Goal: Information Seeking & Learning: Learn about a topic

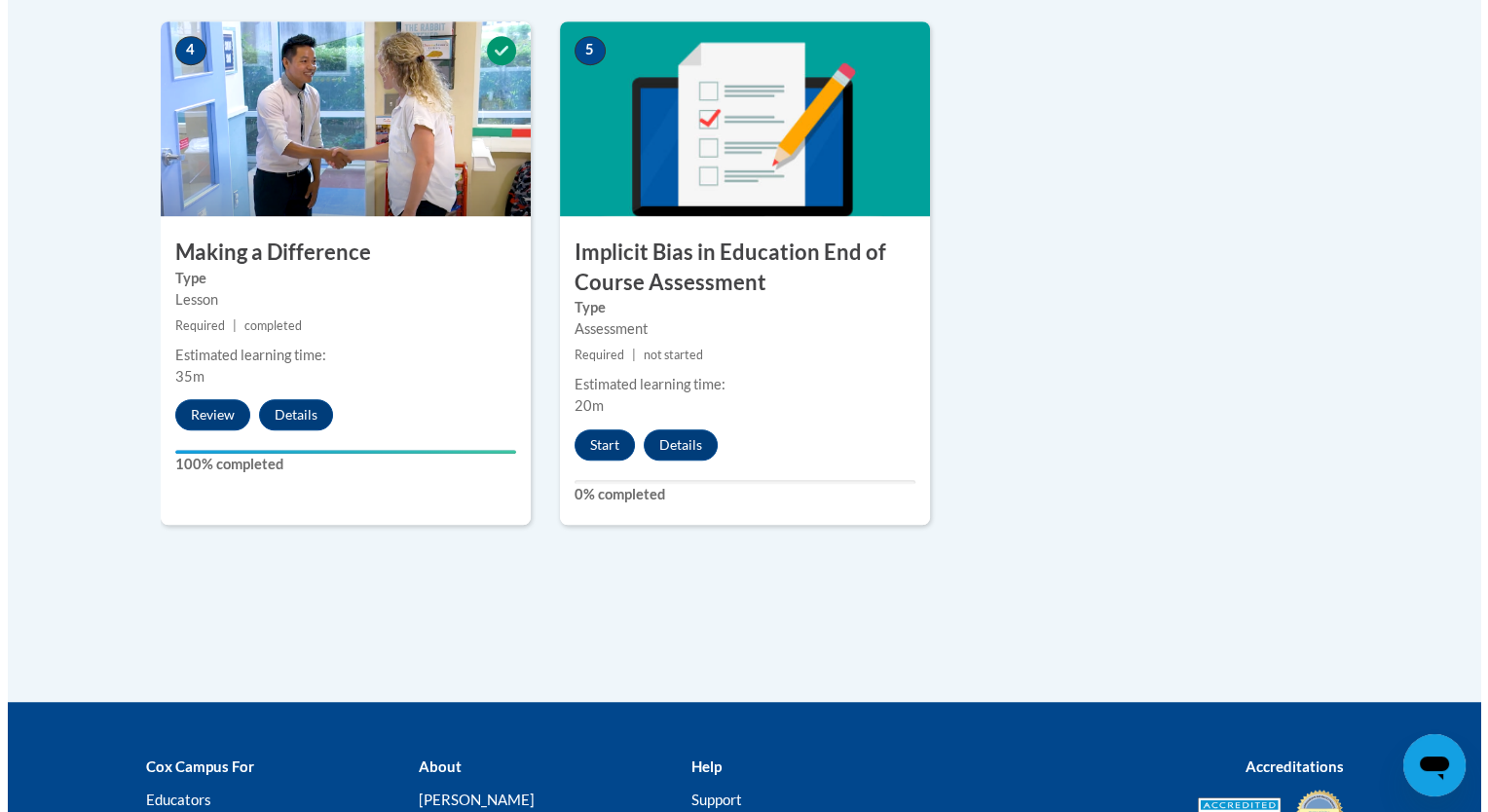
scroll to position [1174, 0]
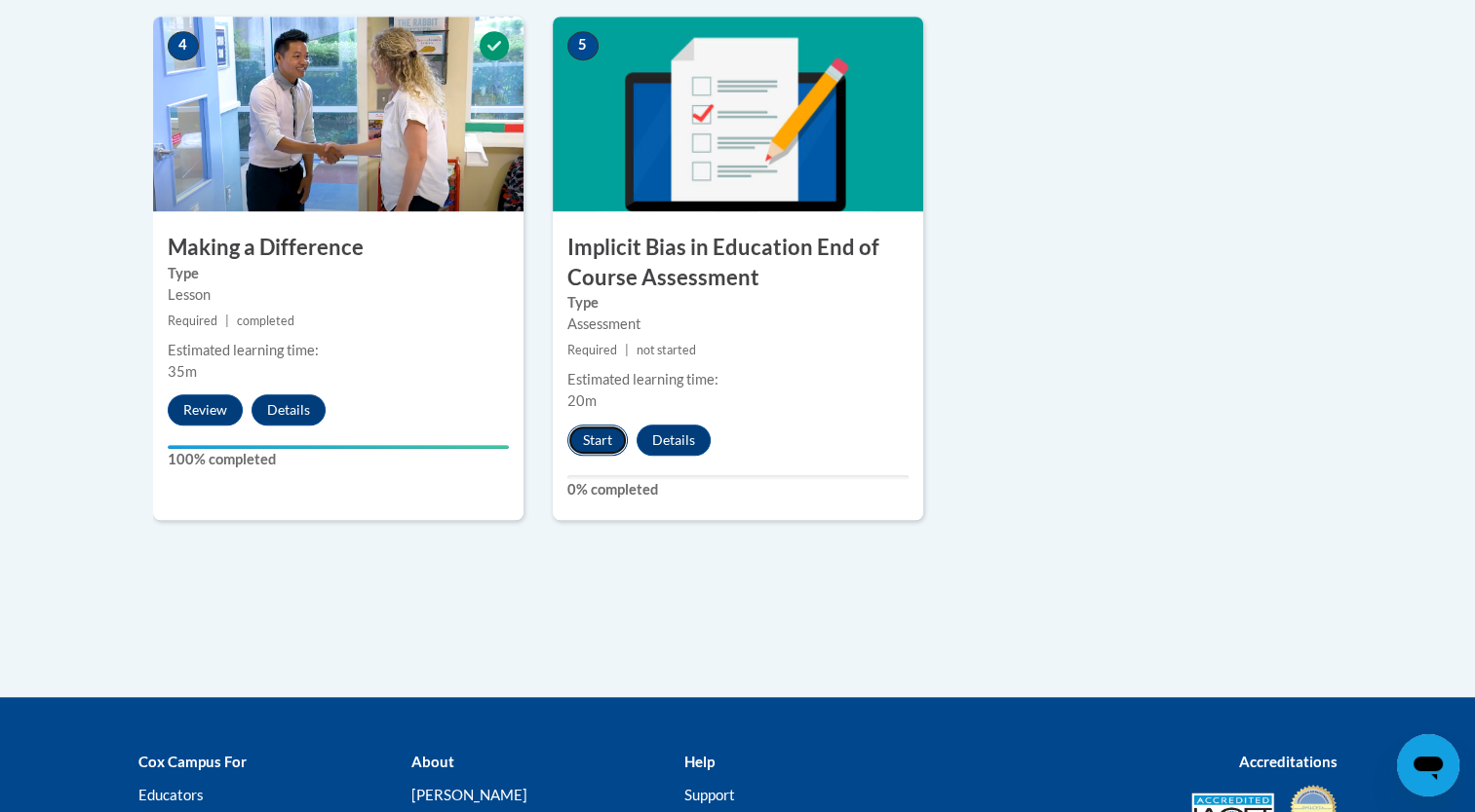
click at [582, 434] on button "Start" at bounding box center [597, 440] width 61 height 31
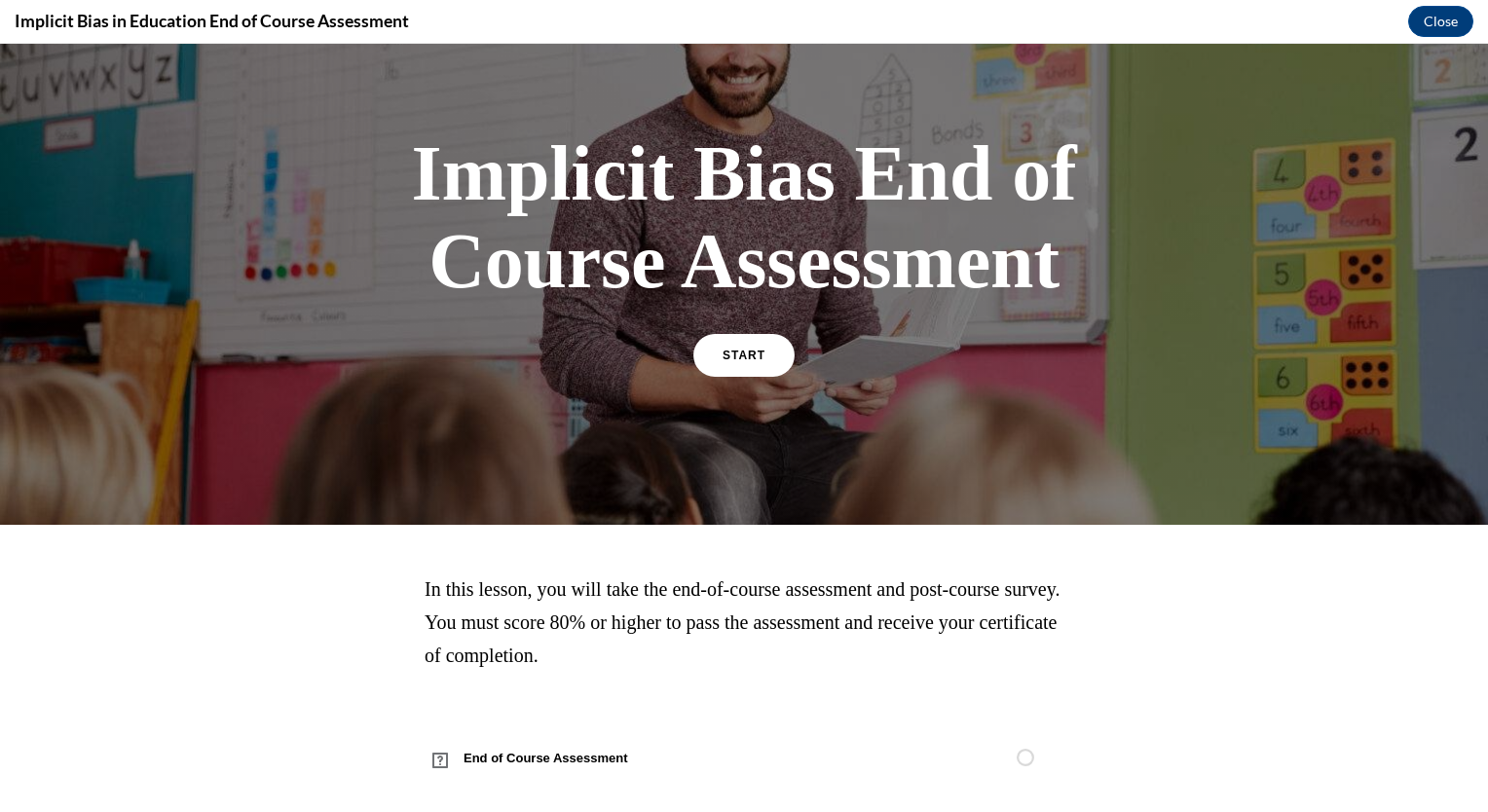
scroll to position [78, 0]
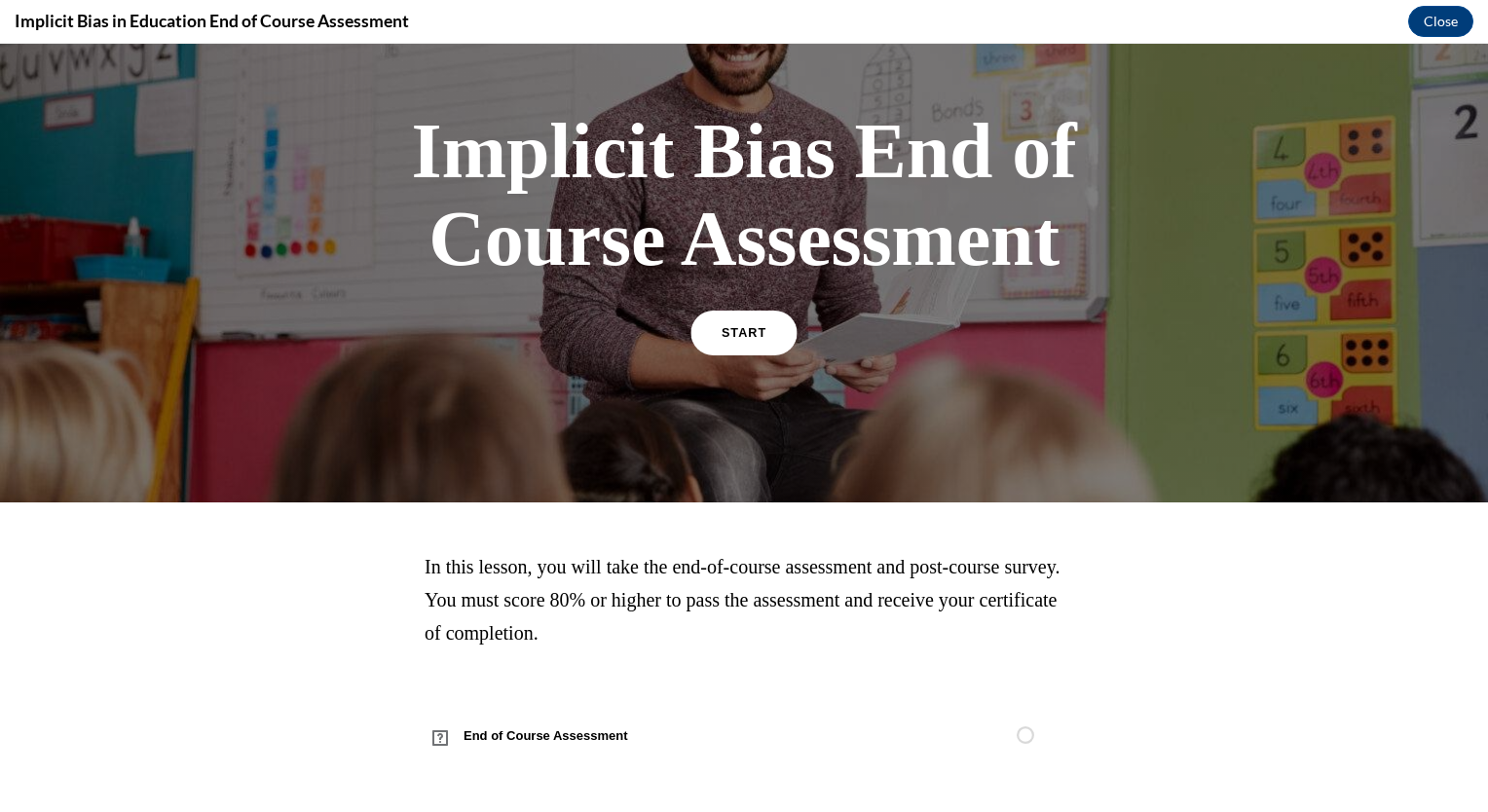
click at [742, 332] on span "START" at bounding box center [744, 334] width 45 height 15
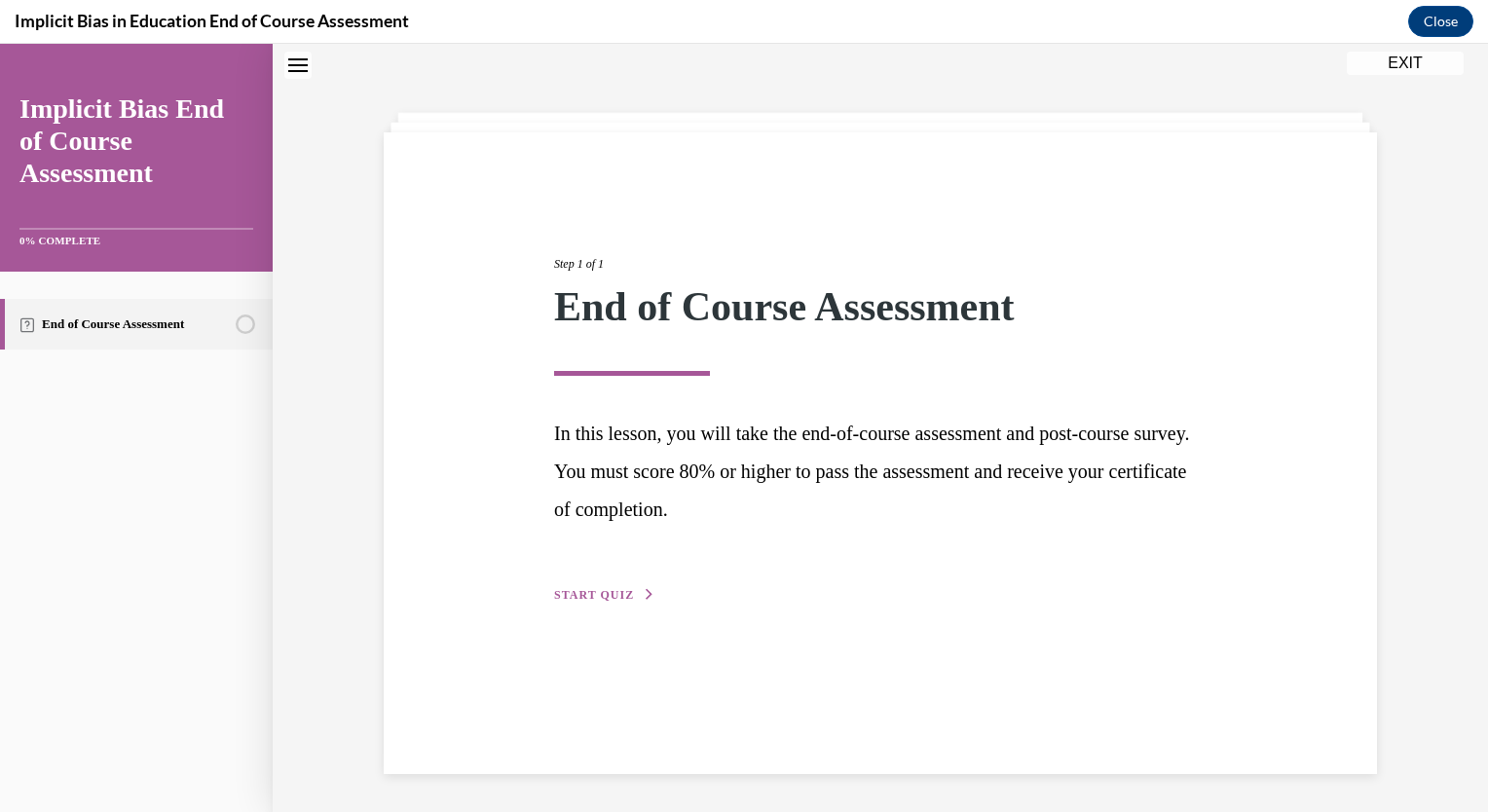
scroll to position [62, 0]
click at [592, 598] on span "START QUIZ" at bounding box center [594, 595] width 79 height 14
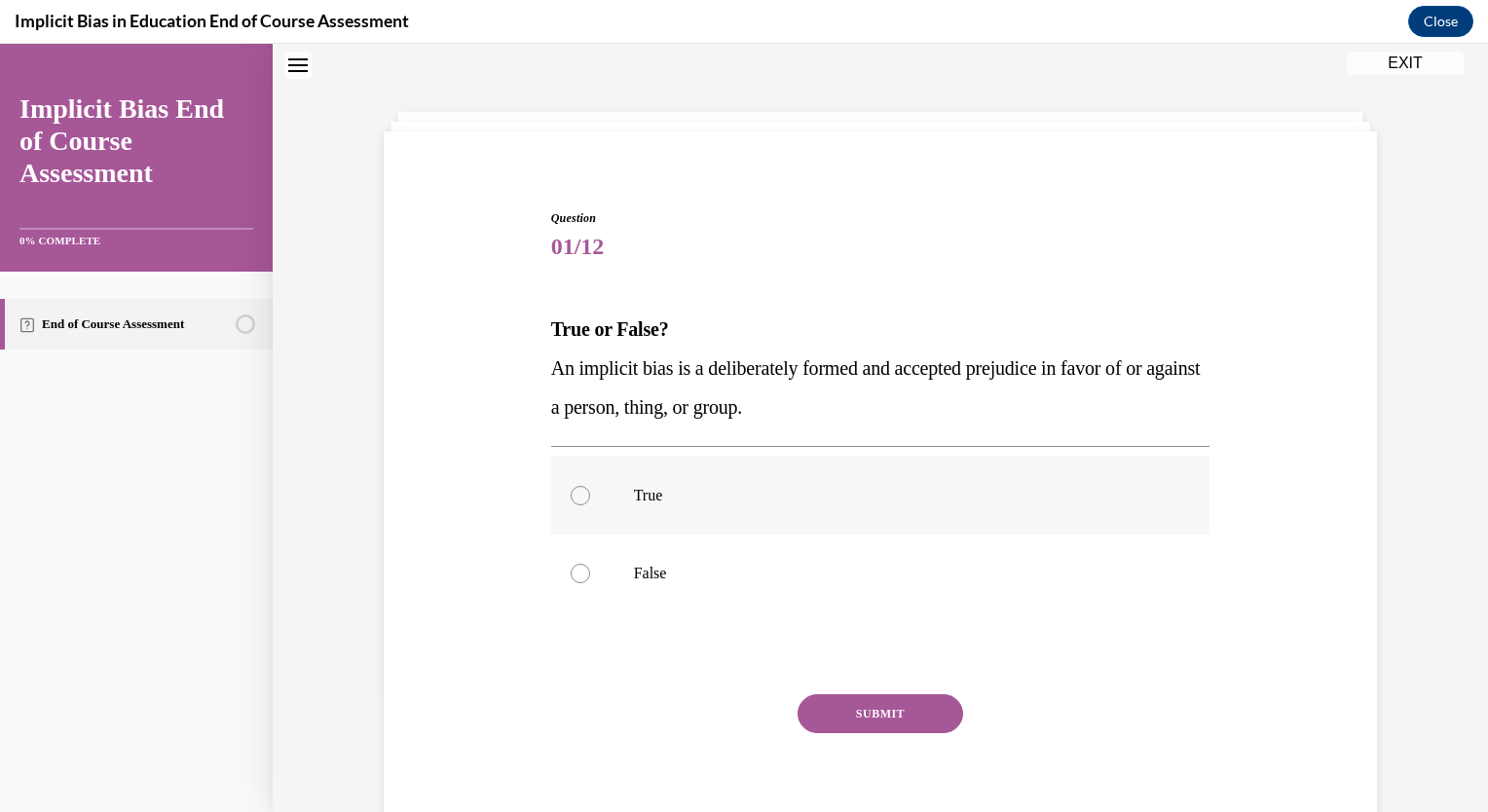
click at [609, 502] on label "True" at bounding box center [880, 495] width 659 height 78
click at [591, 502] on input "True" at bounding box center [581, 496] width 20 height 20
radio input "true"
click at [858, 711] on button "SUBMIT" at bounding box center [880, 714] width 166 height 39
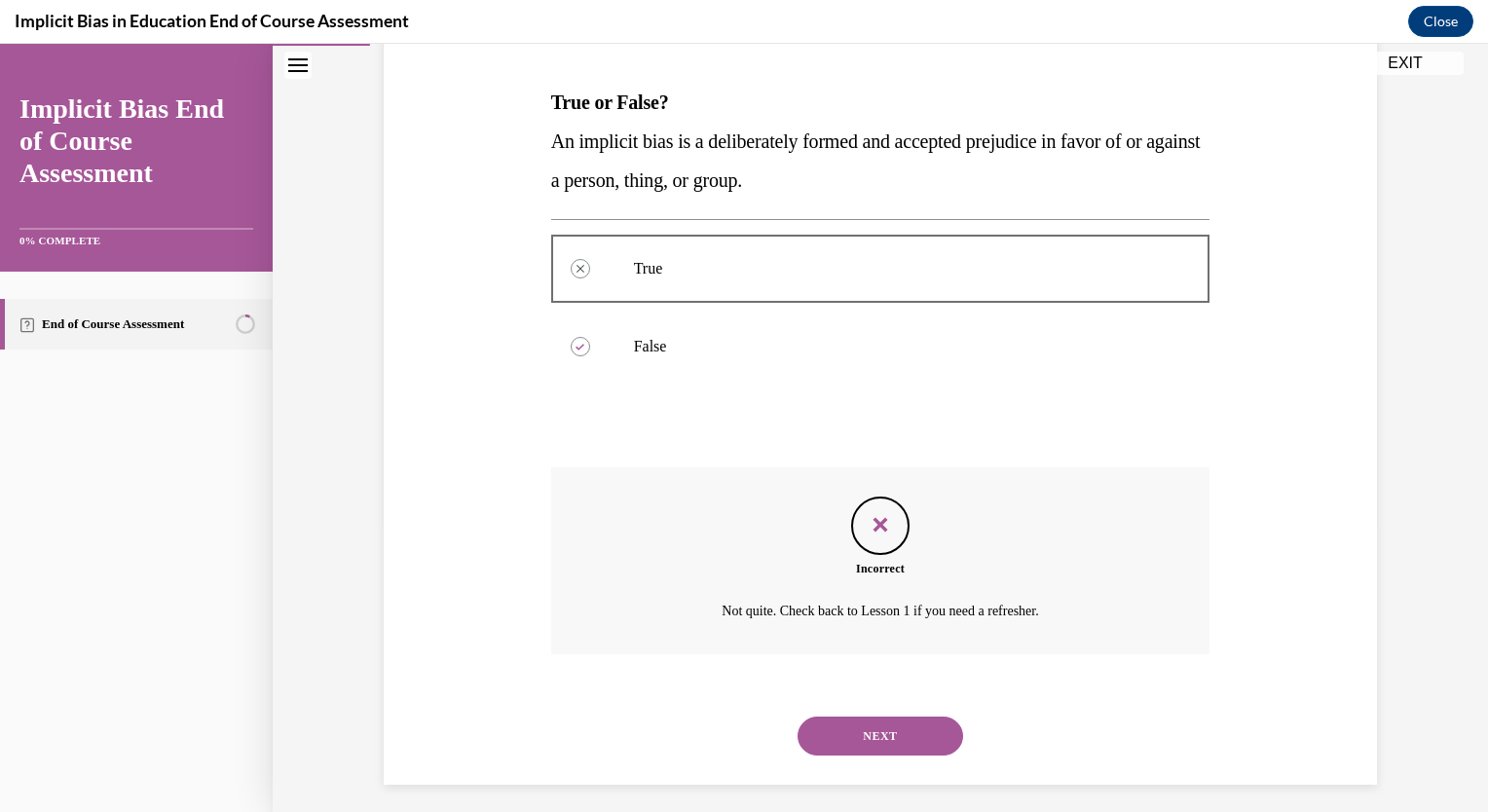
scroll to position [299, 0]
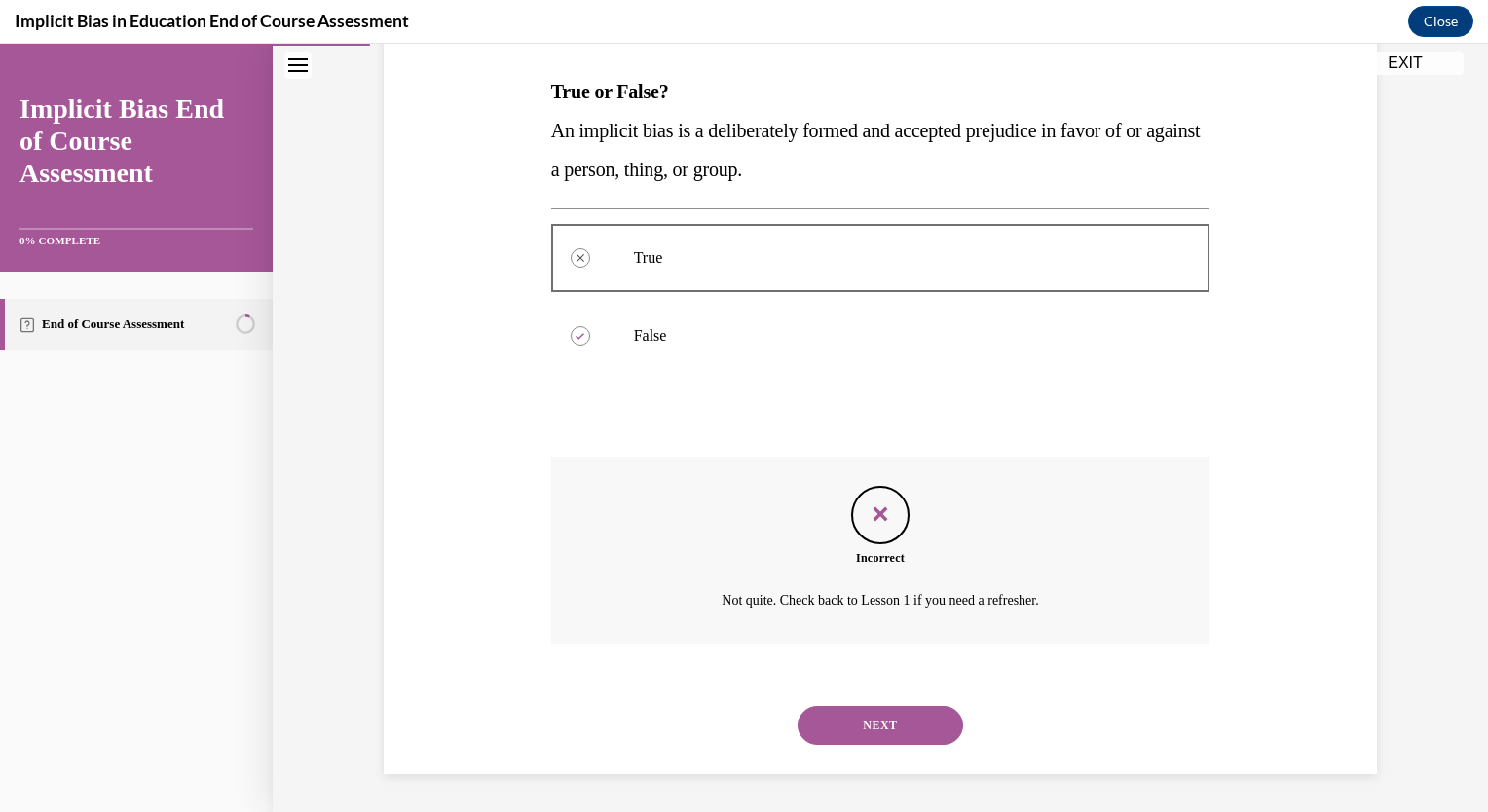
click at [906, 739] on button "NEXT" at bounding box center [880, 725] width 166 height 39
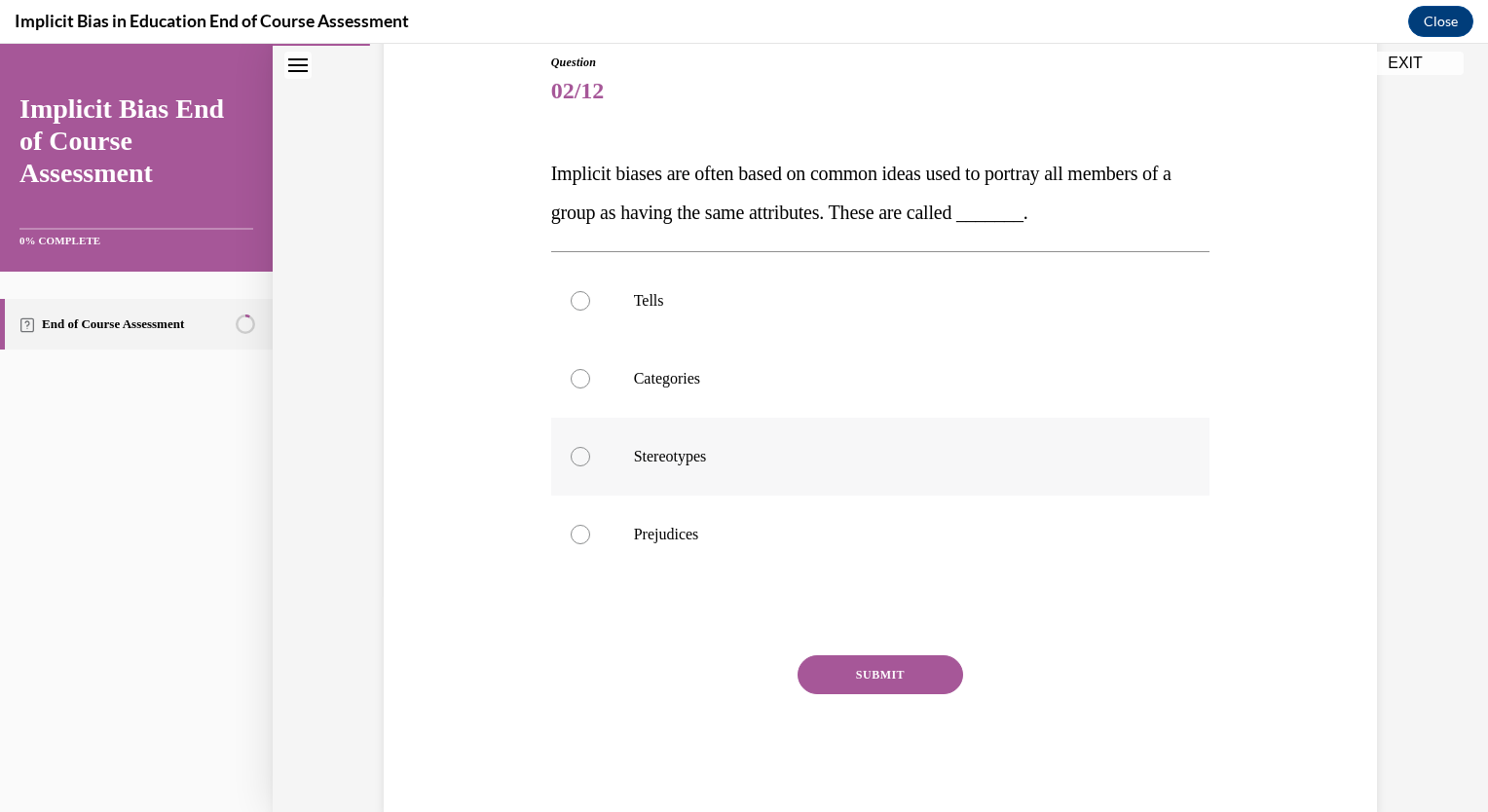
click at [768, 455] on p "Stereotypes" at bounding box center [898, 457] width 528 height 20
click at [591, 455] on input "Stereotypes" at bounding box center [581, 457] width 20 height 20
radio input "true"
click at [859, 687] on button "SUBMIT" at bounding box center [880, 674] width 166 height 39
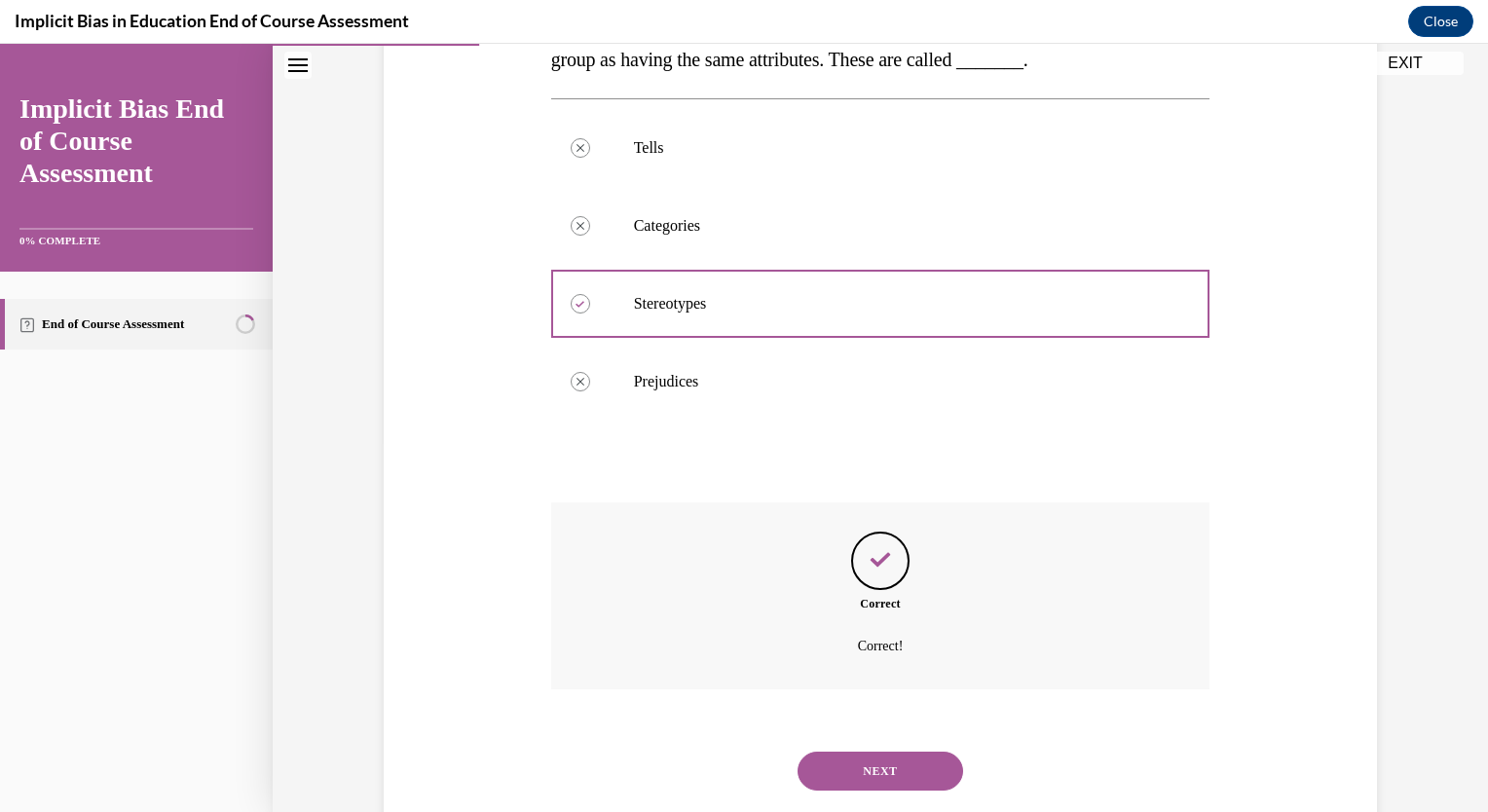
scroll to position [416, 0]
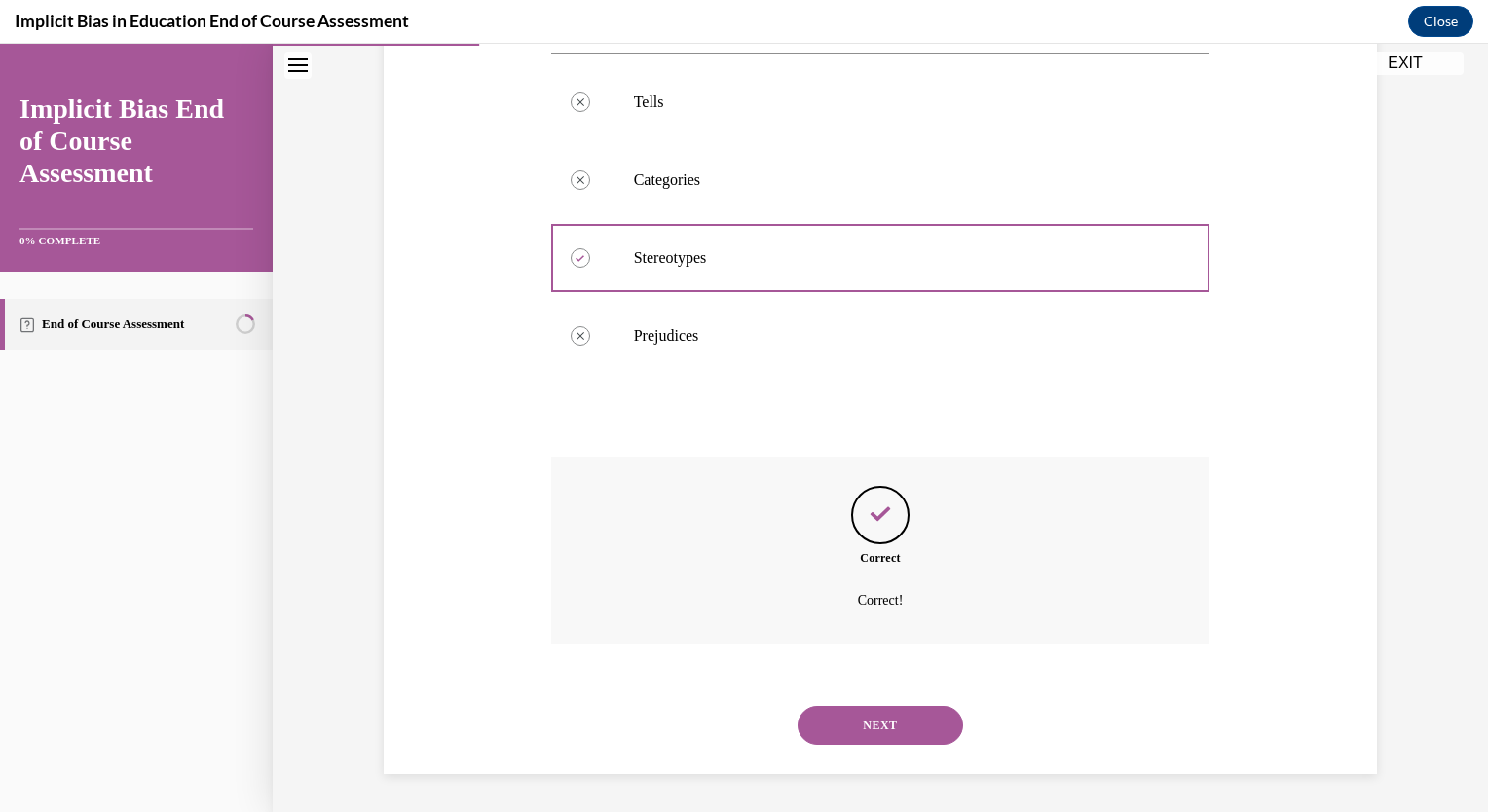
click at [902, 713] on button "NEXT" at bounding box center [880, 725] width 166 height 39
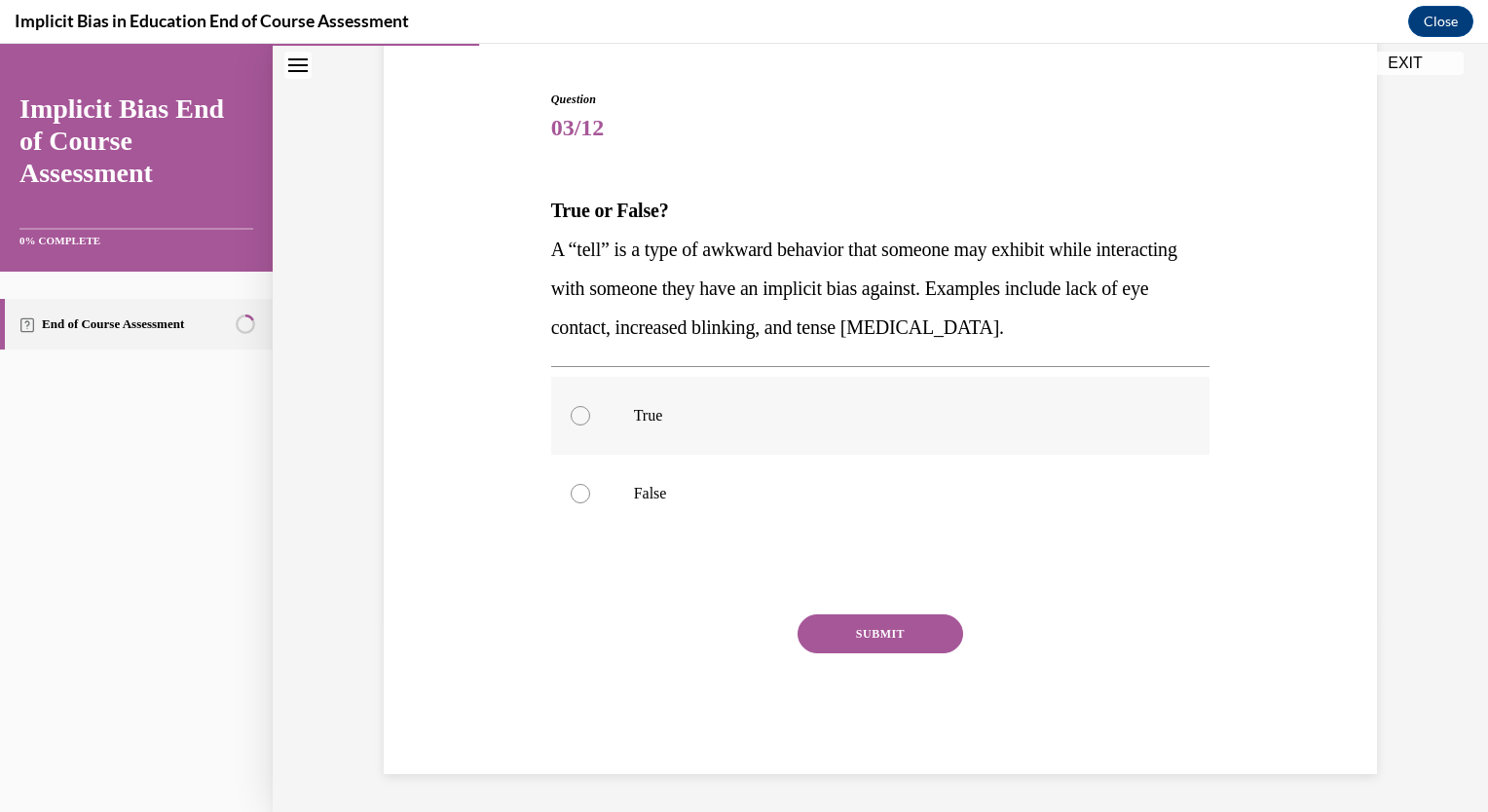
click at [829, 413] on p "True" at bounding box center [898, 416] width 528 height 20
click at [591, 413] on input "True" at bounding box center [581, 416] width 20 height 20
radio input "true"
click at [830, 643] on button "SUBMIT" at bounding box center [880, 633] width 166 height 39
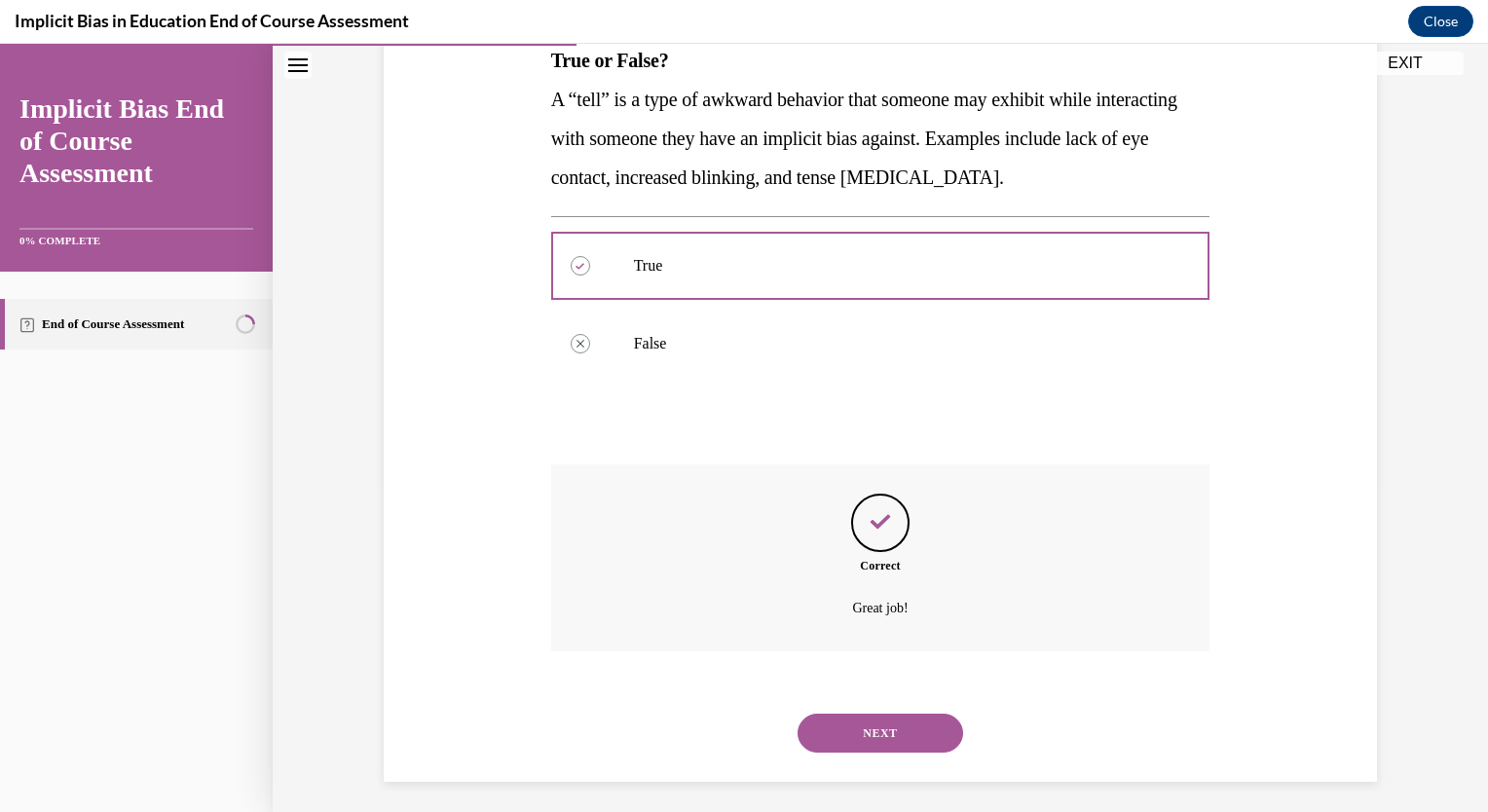
scroll to position [338, 0]
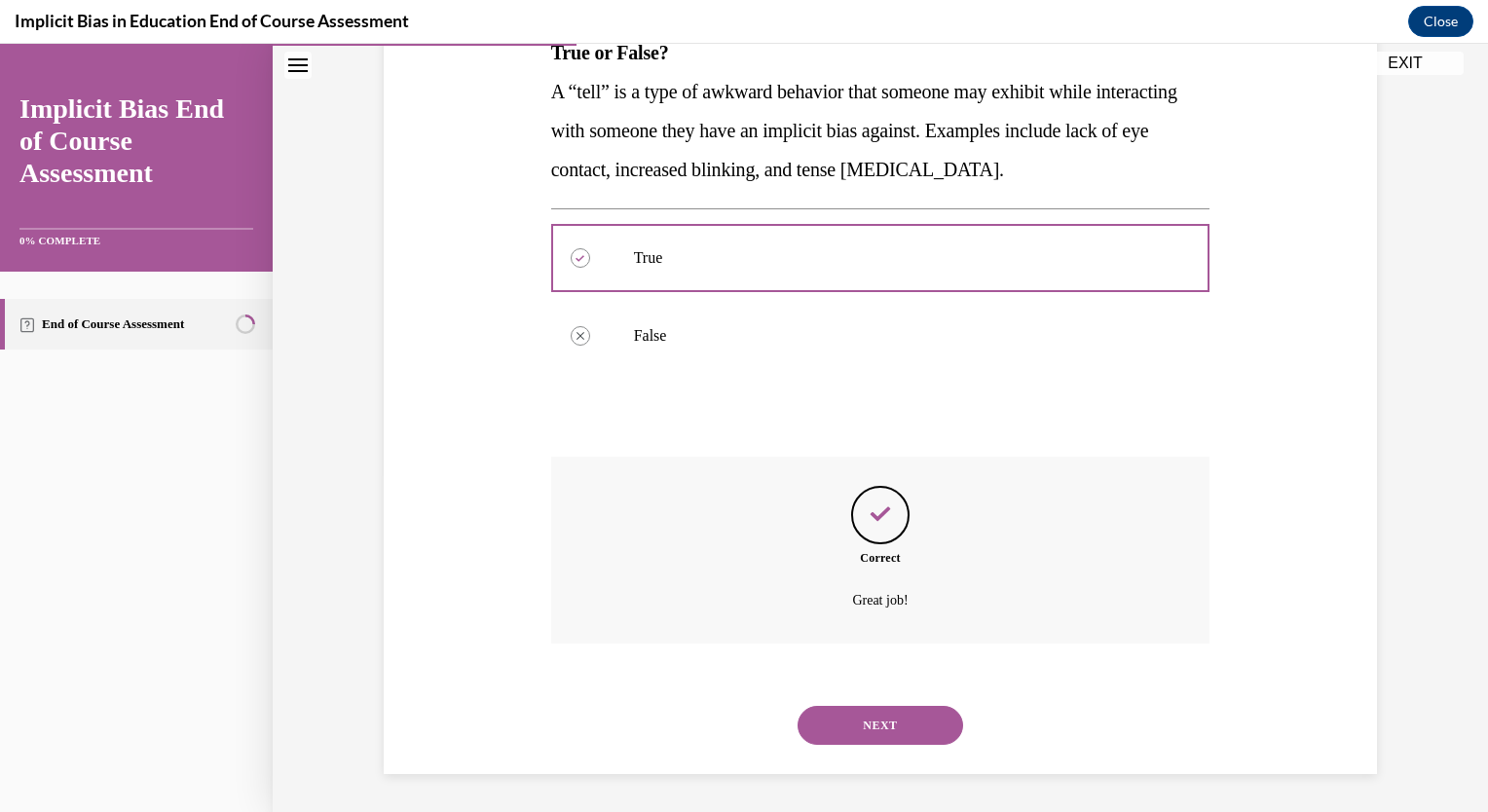
click at [884, 741] on button "NEXT" at bounding box center [880, 725] width 166 height 39
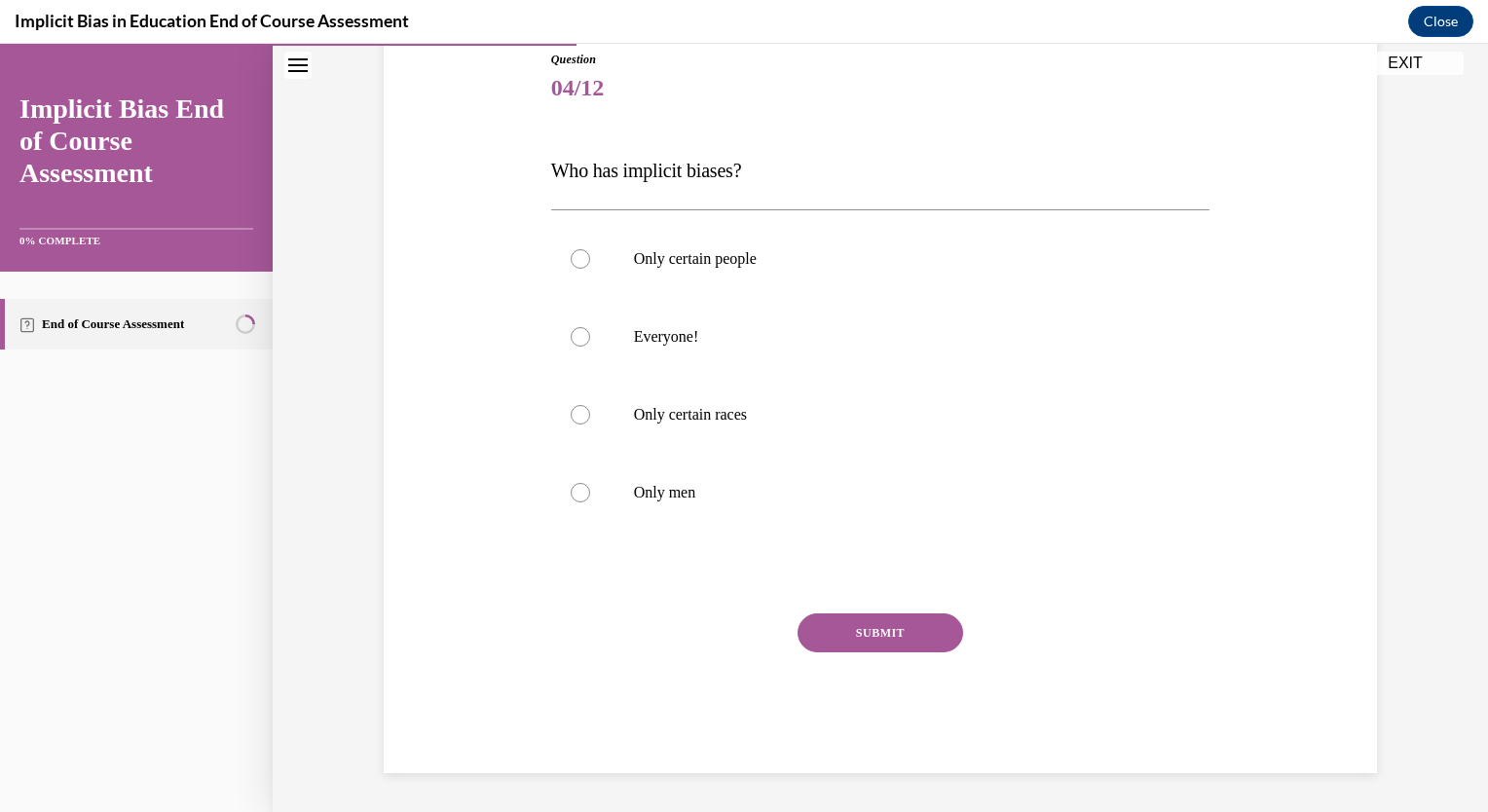
scroll to position [216, 0]
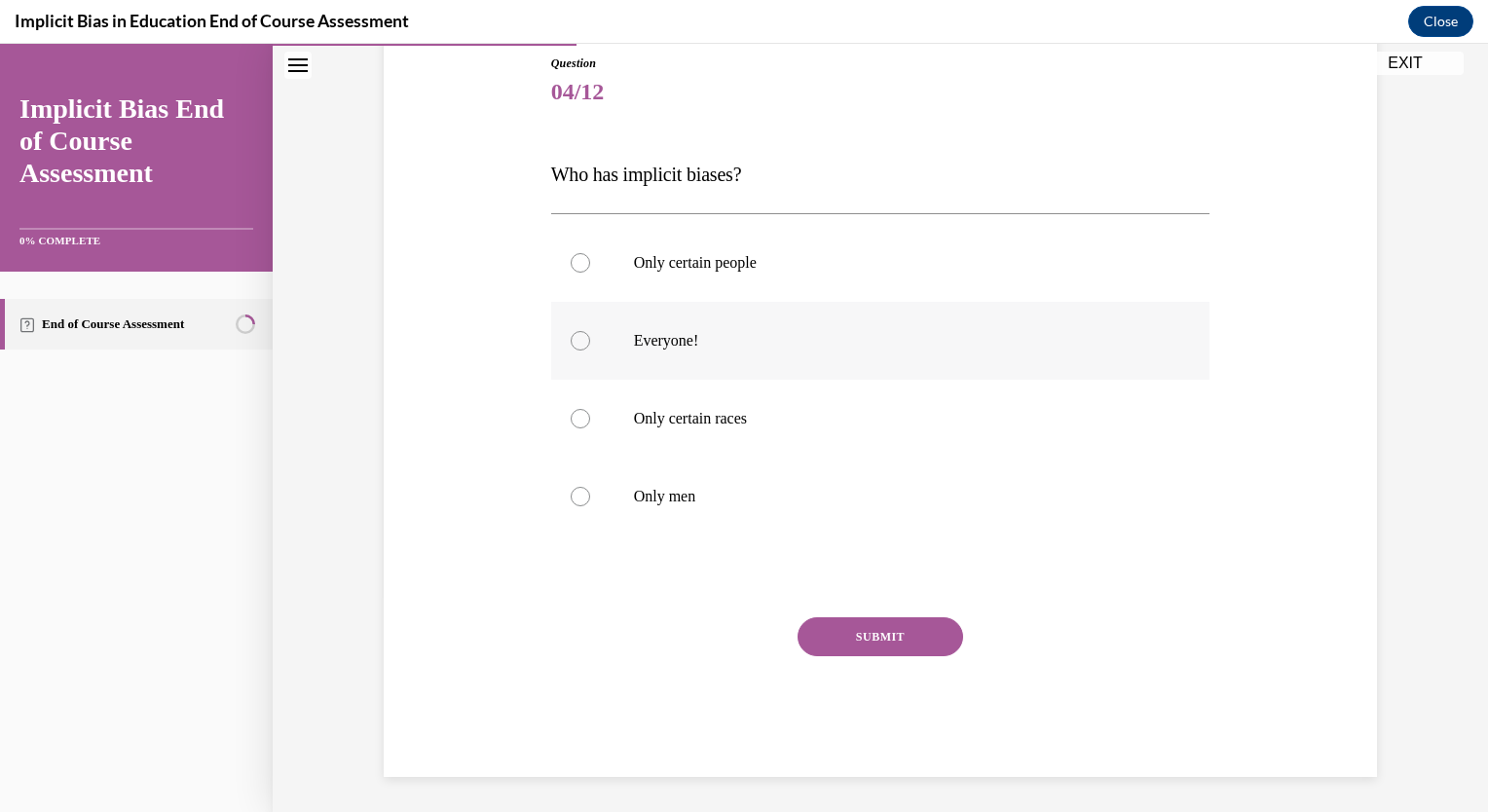
click at [604, 355] on label "Everyone!" at bounding box center [880, 340] width 659 height 78
click at [591, 350] on input "Everyone!" at bounding box center [581, 341] width 20 height 20
radio input "true"
click at [833, 628] on button "SUBMIT" at bounding box center [880, 636] width 166 height 39
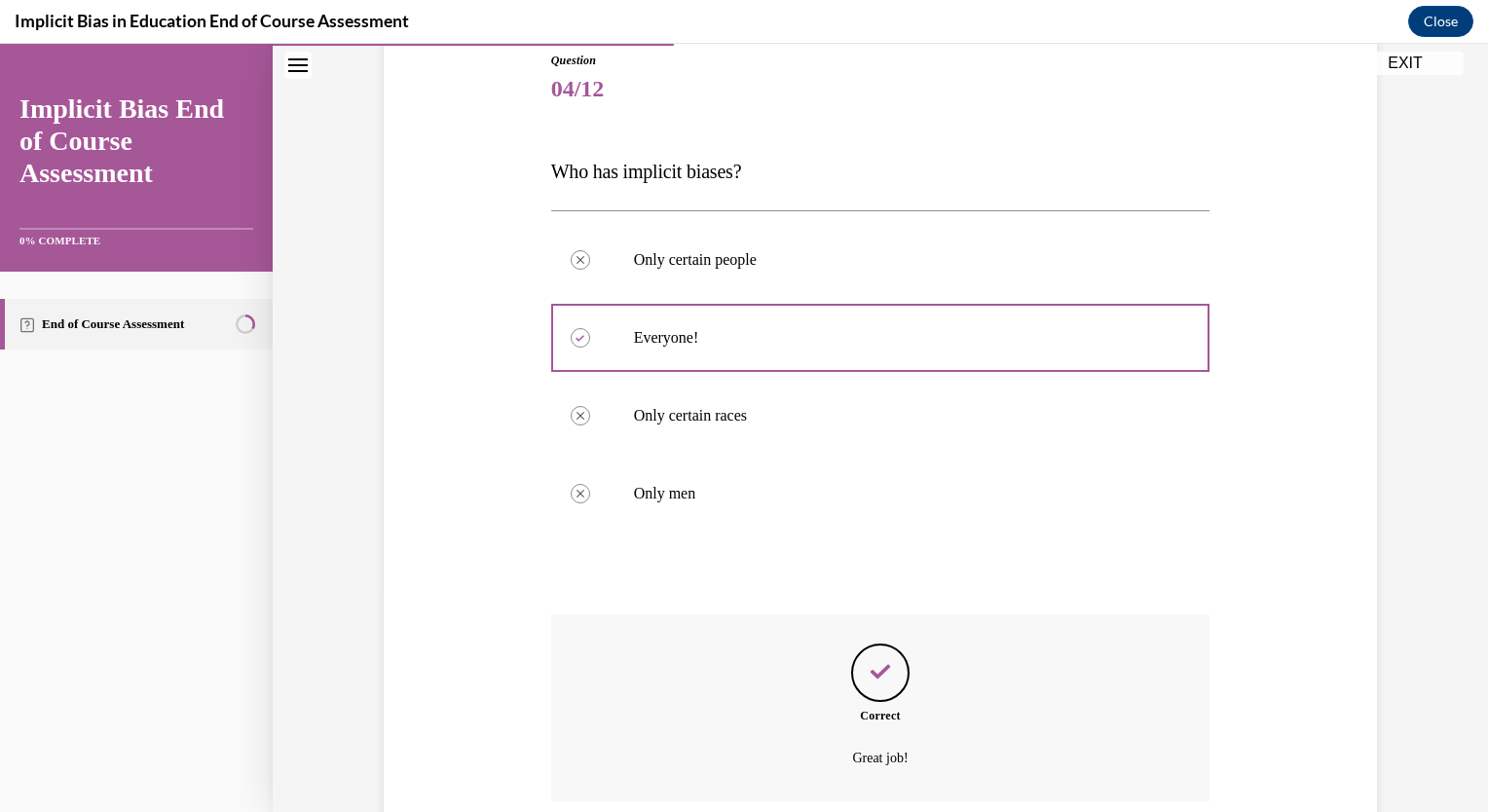
scroll to position [377, 0]
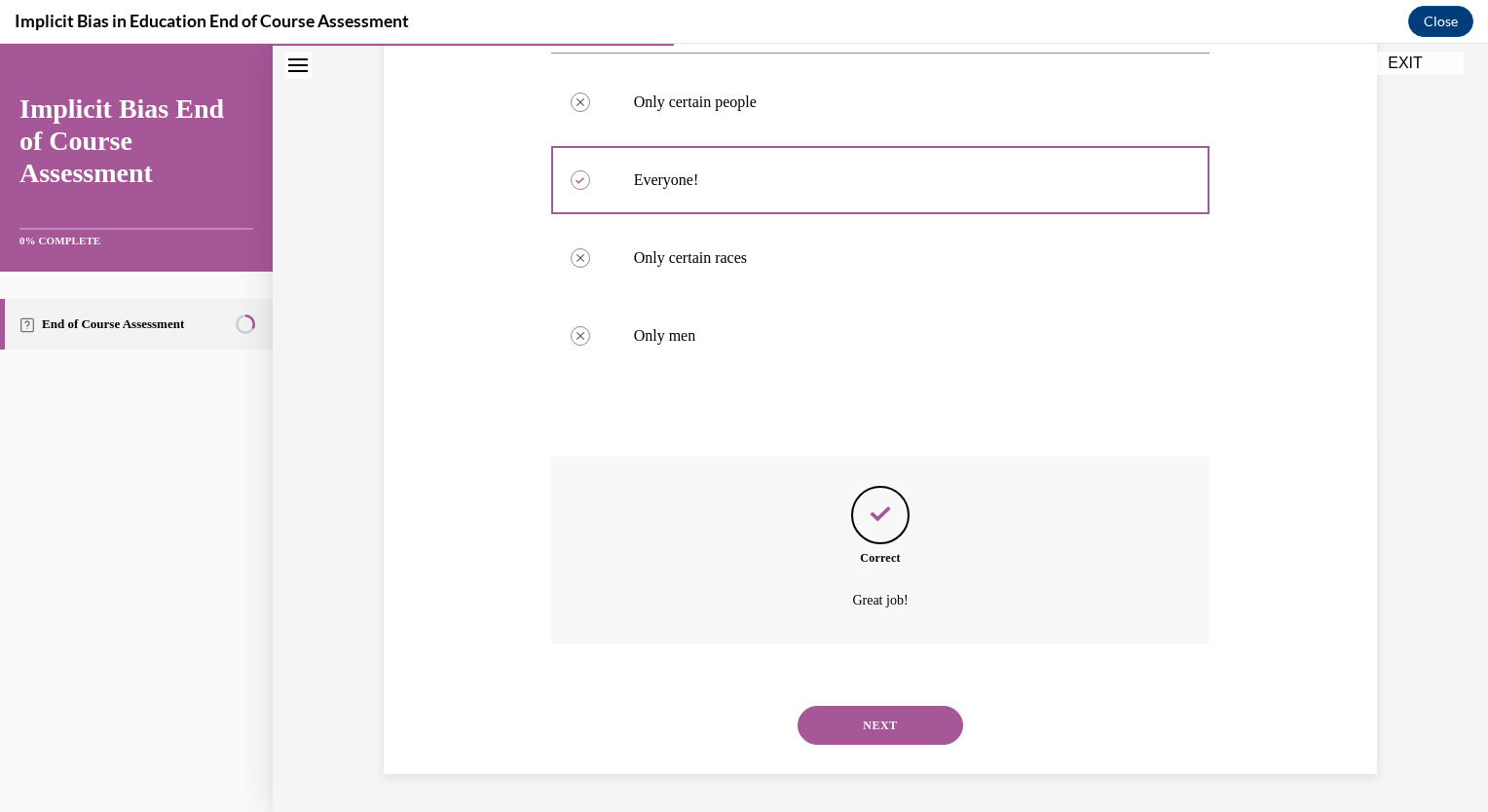
click at [869, 719] on button "NEXT" at bounding box center [880, 725] width 166 height 39
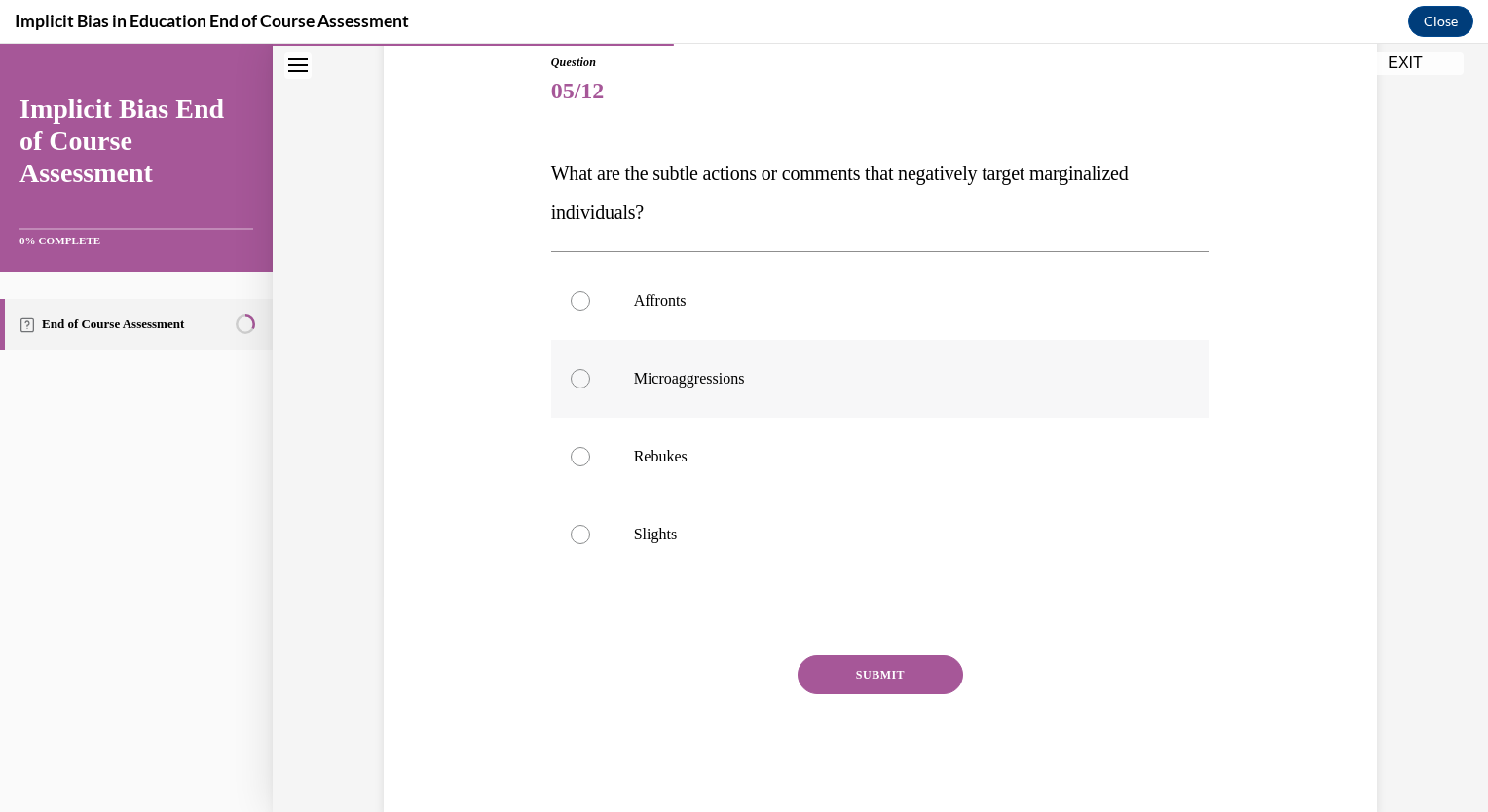
click at [791, 380] on p "Microaggressions" at bounding box center [898, 379] width 528 height 20
click at [591, 380] on input "Microaggressions" at bounding box center [581, 379] width 20 height 20
radio input "true"
drag, startPoint x: 849, startPoint y: 665, endPoint x: 838, endPoint y: 672, distance: 13.0
click at [838, 672] on button "SUBMIT" at bounding box center [880, 674] width 166 height 39
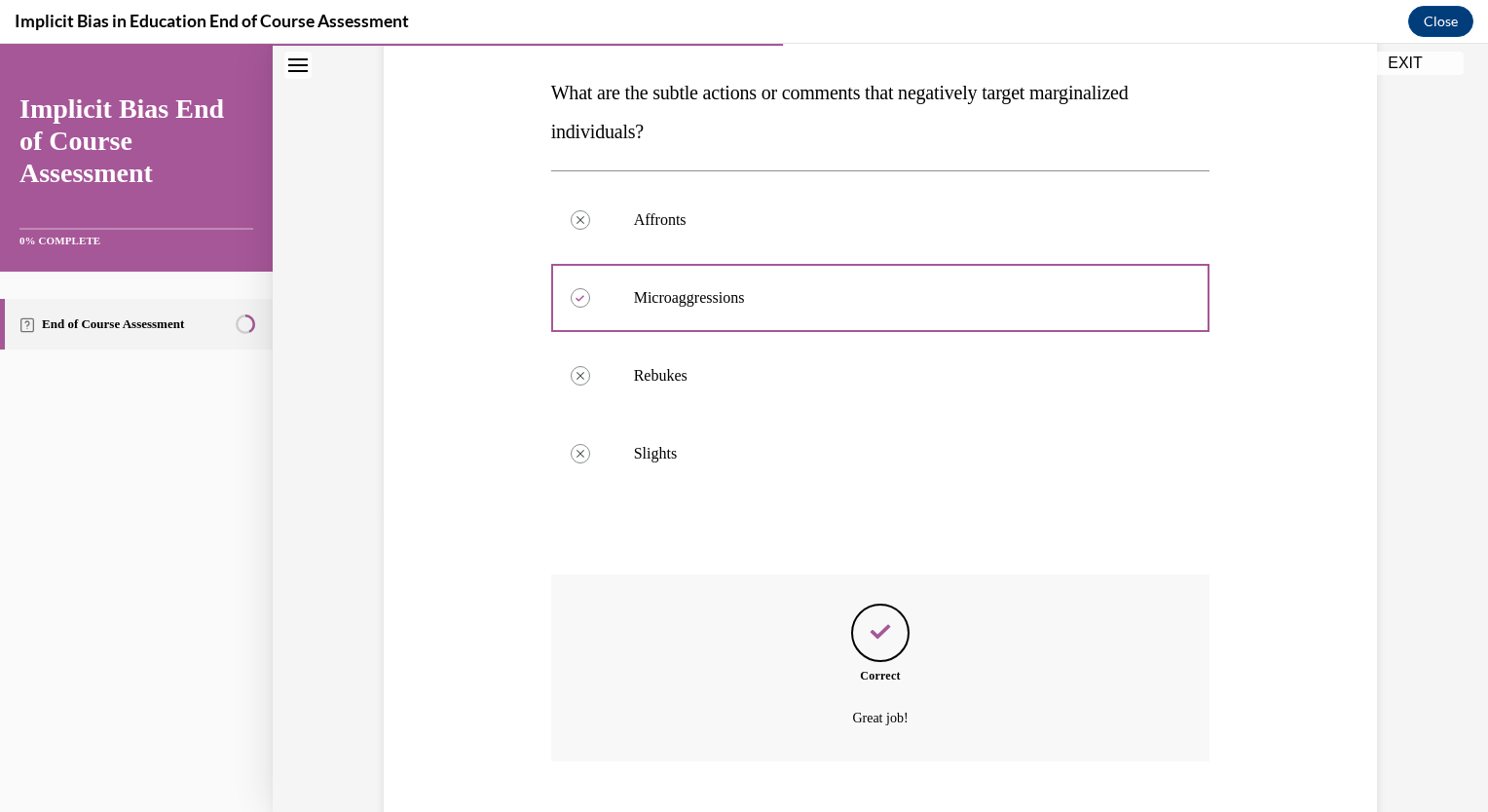
scroll to position [416, 0]
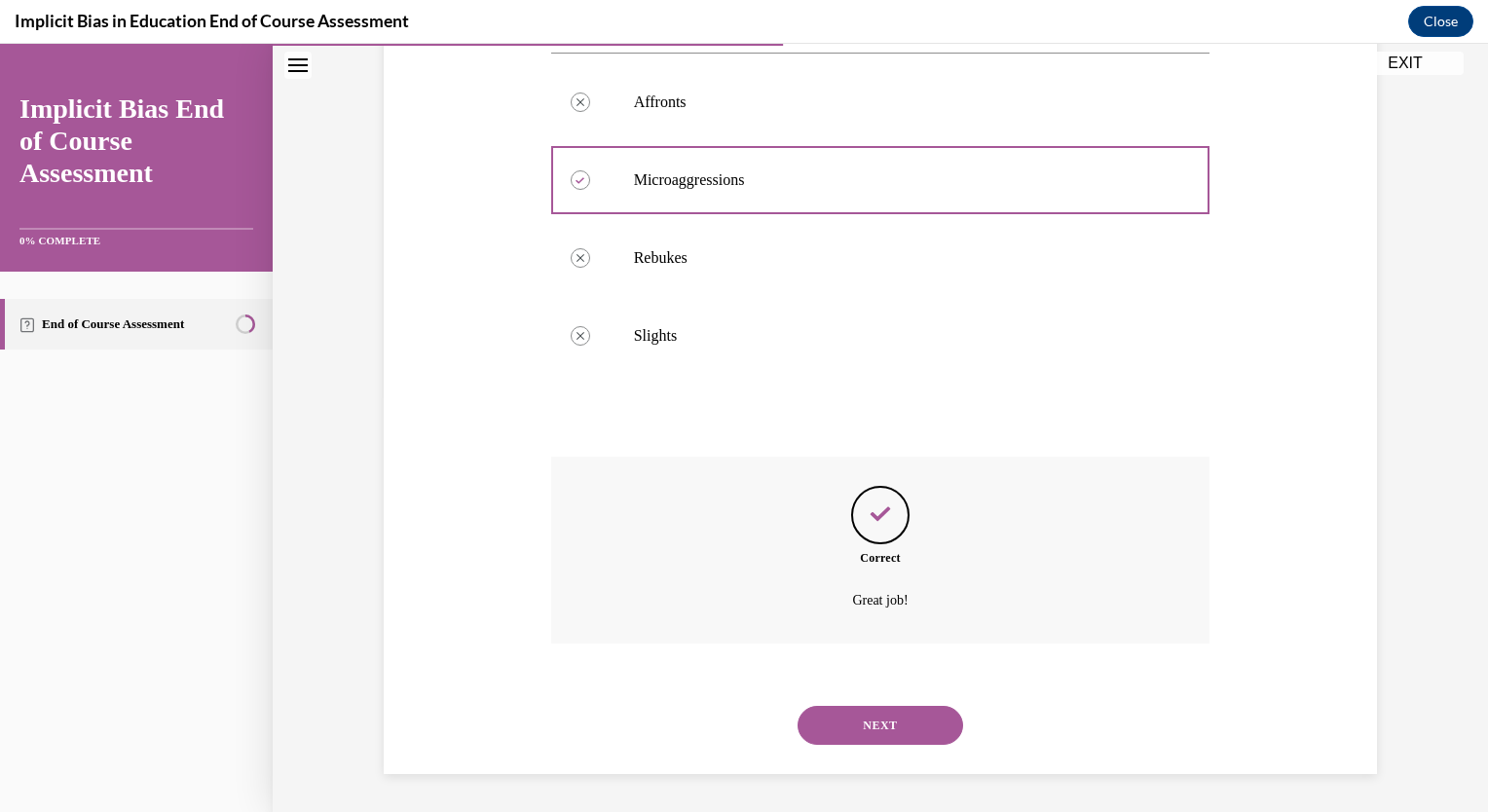
click at [885, 719] on button "NEXT" at bounding box center [880, 725] width 166 height 39
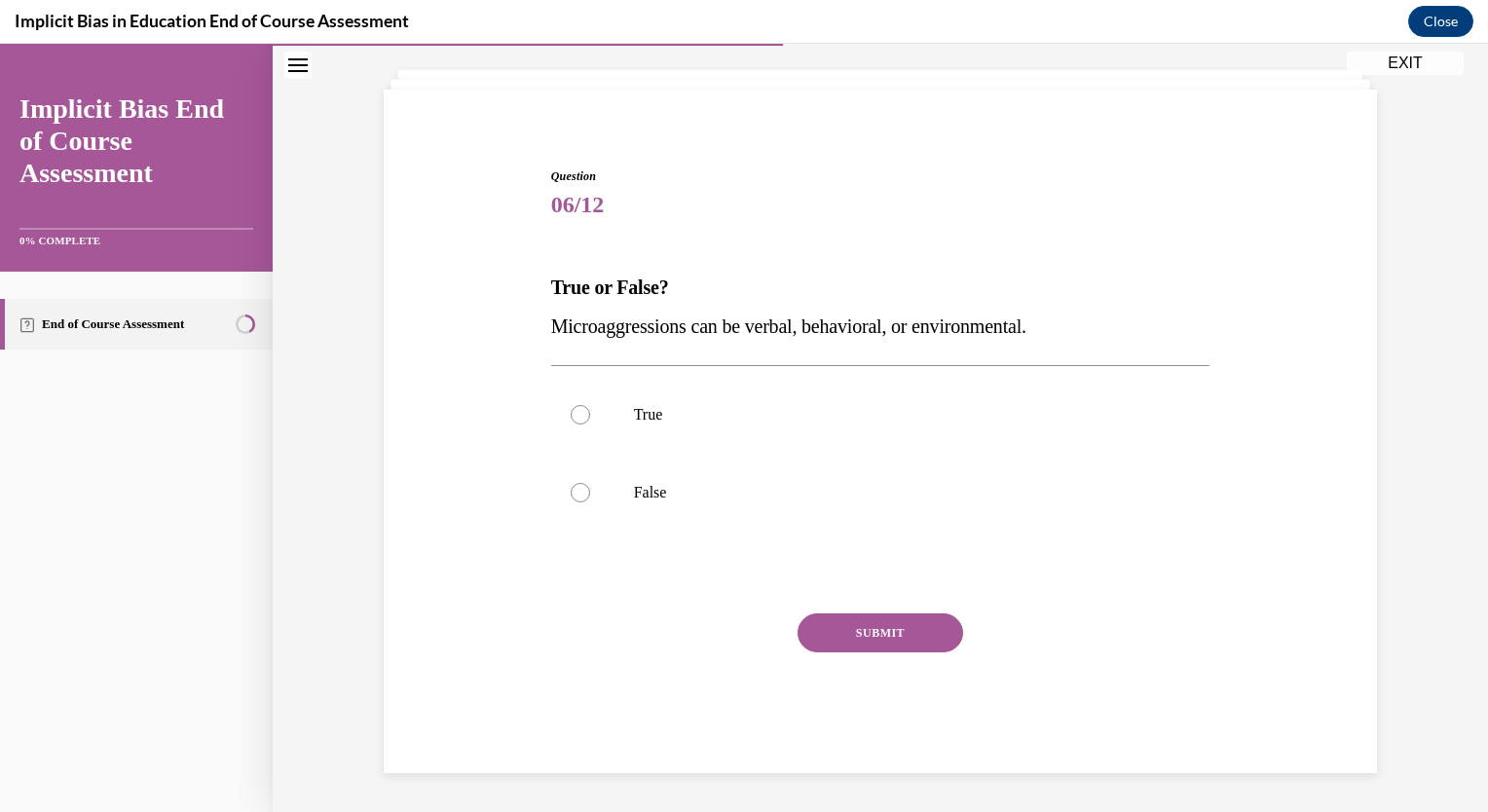
scroll to position [102, 0]
click at [644, 412] on p "True" at bounding box center [898, 416] width 528 height 20
click at [591, 412] on input "True" at bounding box center [581, 416] width 20 height 20
radio input "true"
click at [824, 618] on button "SUBMIT" at bounding box center [880, 633] width 166 height 39
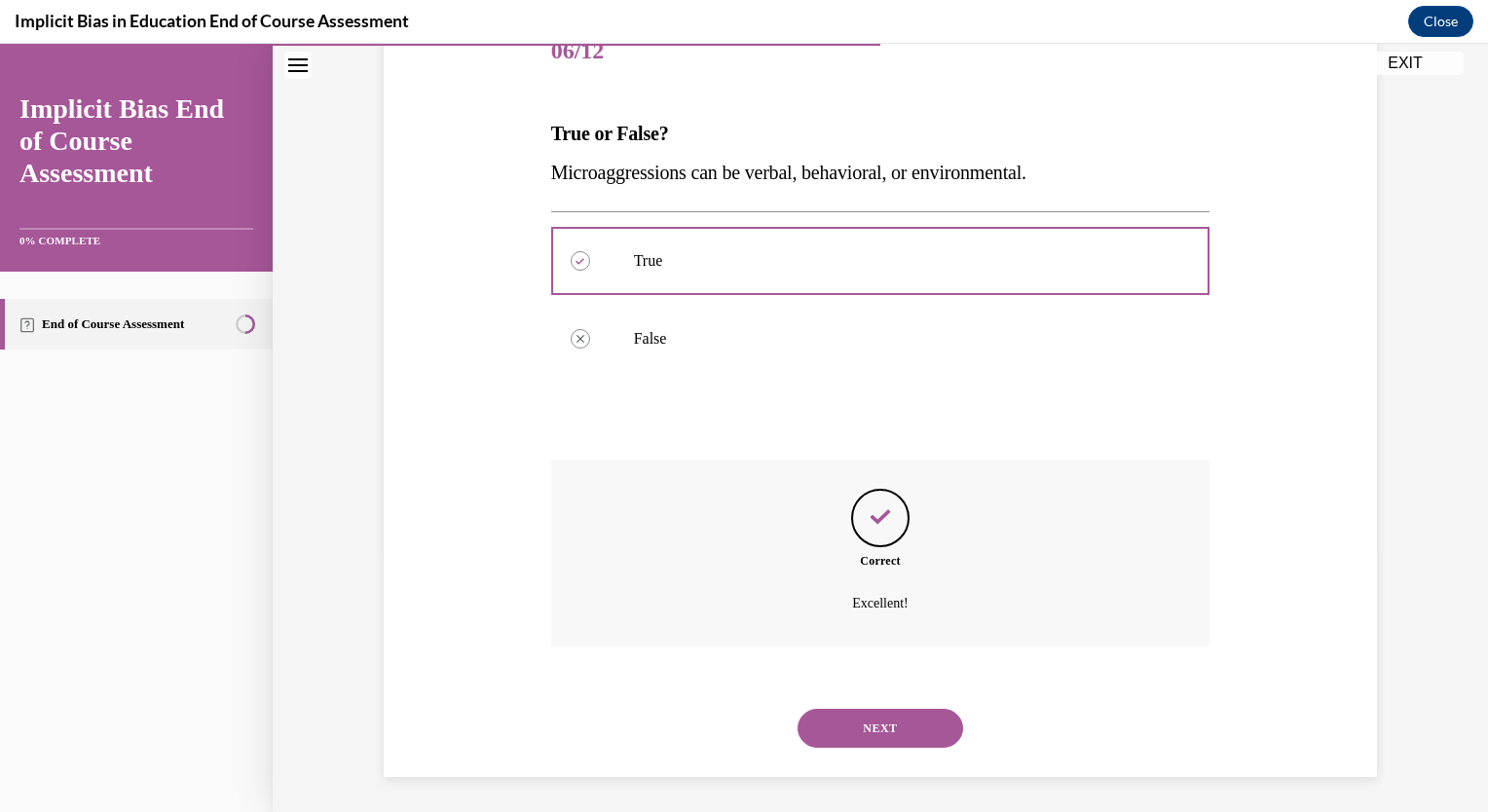
scroll to position [260, 0]
click at [867, 723] on button "NEXT" at bounding box center [880, 725] width 166 height 39
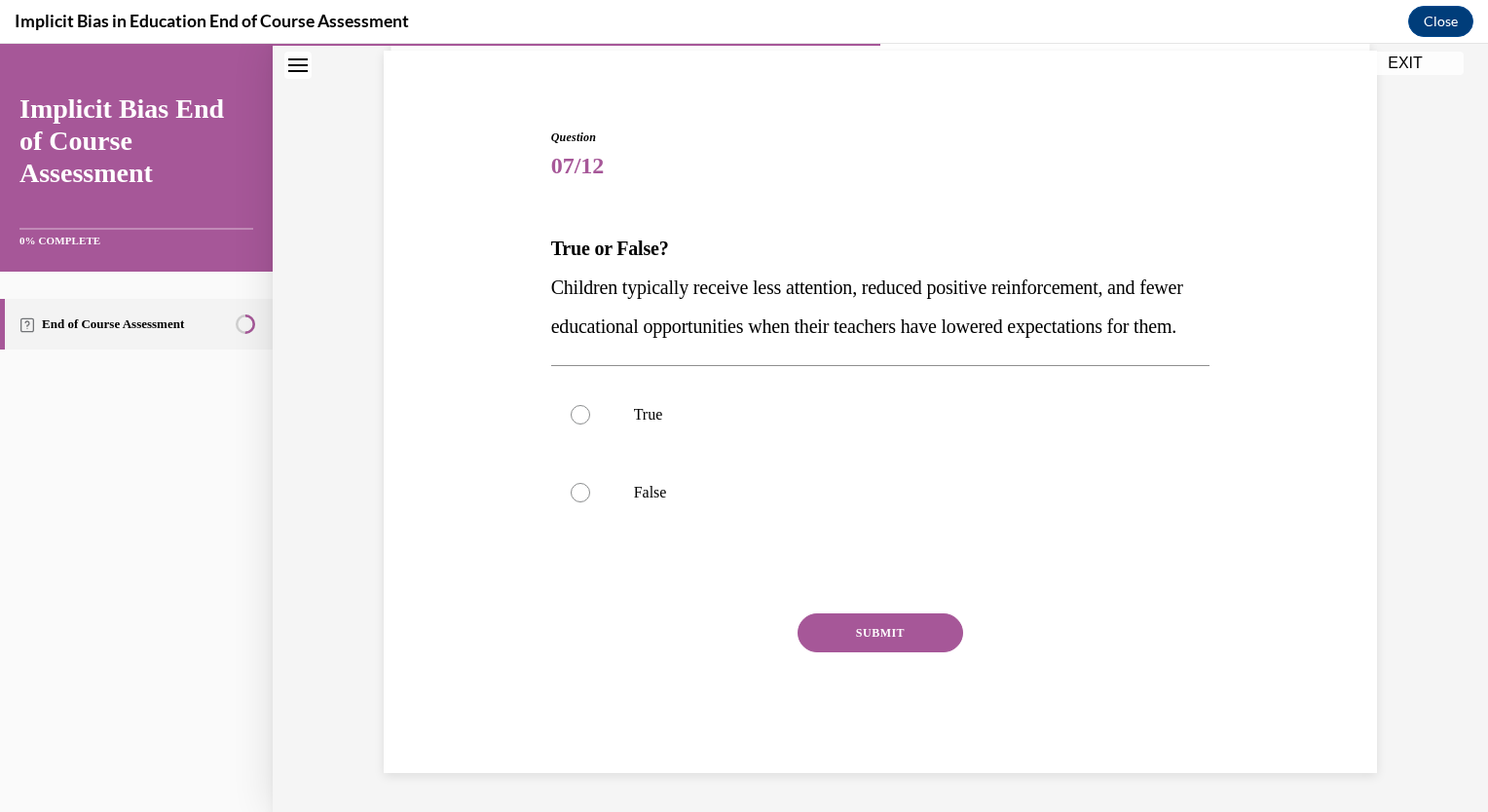
scroll to position [181, 0]
click at [737, 423] on p "True" at bounding box center [898, 415] width 528 height 20
click at [591, 423] on input "True" at bounding box center [581, 415] width 20 height 20
radio input "true"
click at [830, 623] on button "SUBMIT" at bounding box center [880, 632] width 166 height 39
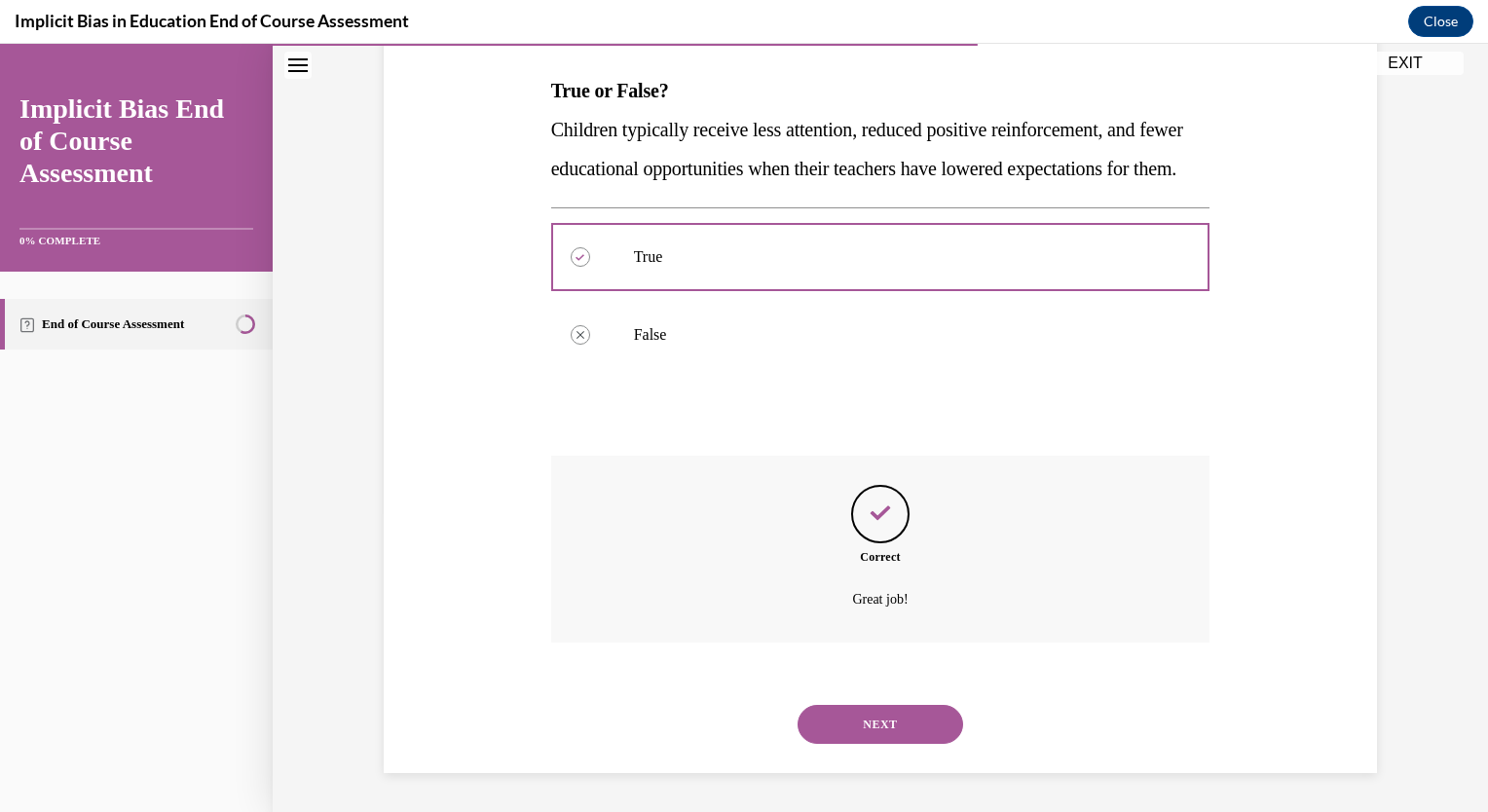
scroll to position [338, 0]
click at [854, 717] on button "NEXT" at bounding box center [880, 724] width 166 height 39
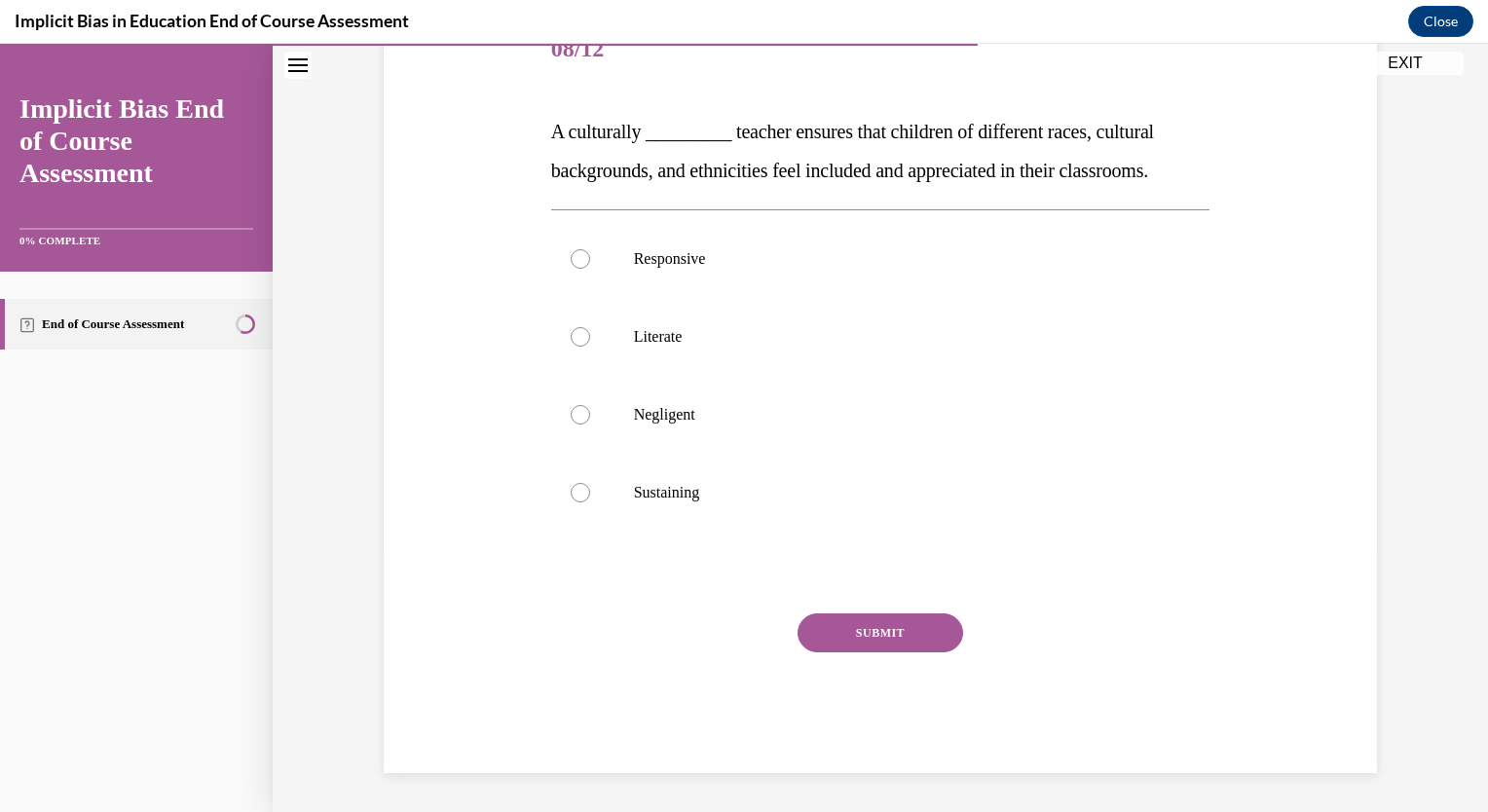
scroll to position [217, 0]
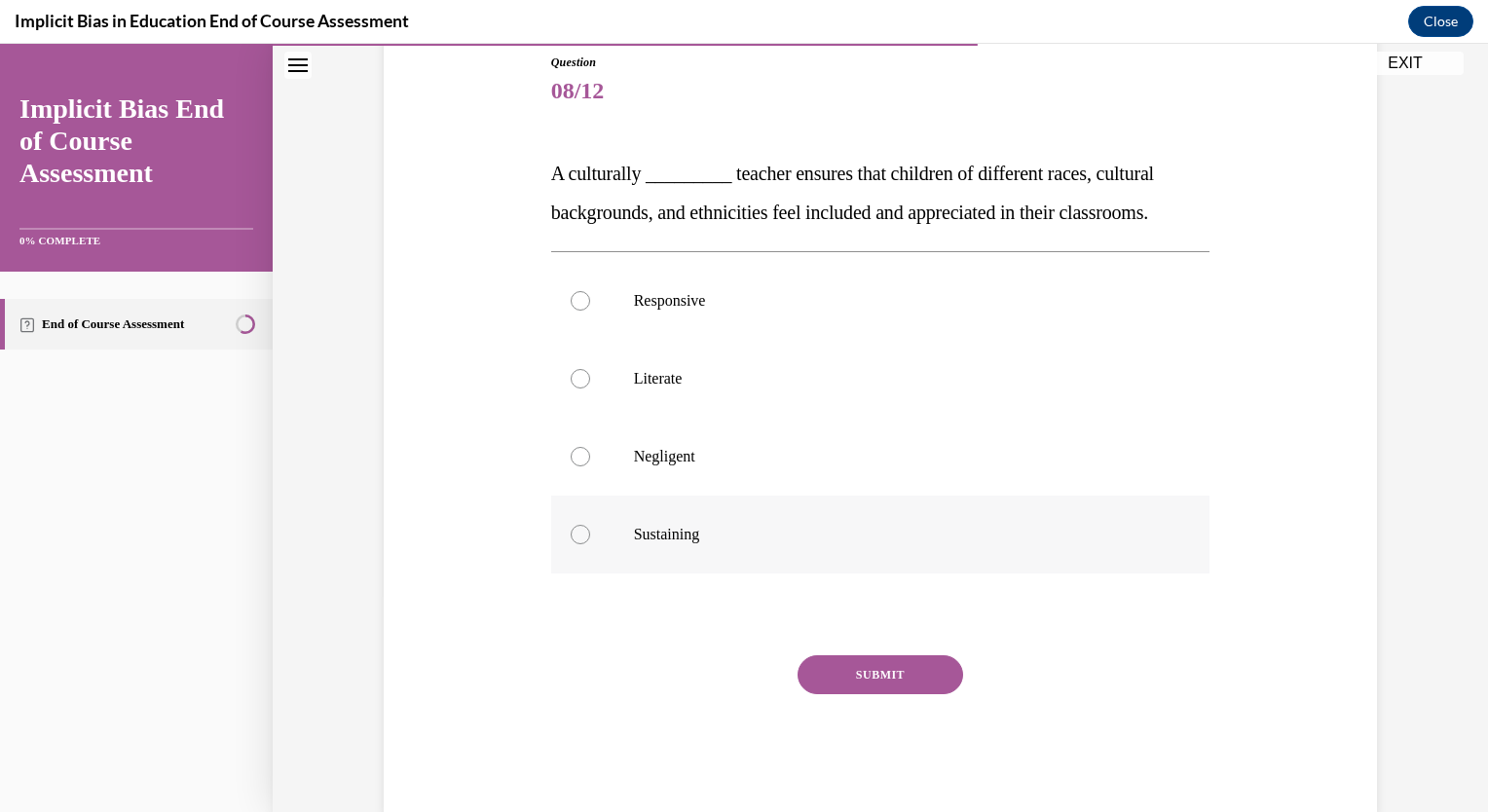
click at [807, 528] on p "Sustaining" at bounding box center [898, 535] width 528 height 20
click at [591, 528] on input "Sustaining" at bounding box center [581, 535] width 20 height 20
radio input "true"
click at [805, 452] on p "Negligent" at bounding box center [898, 457] width 528 height 20
click at [591, 452] on input "Negligent" at bounding box center [581, 457] width 20 height 20
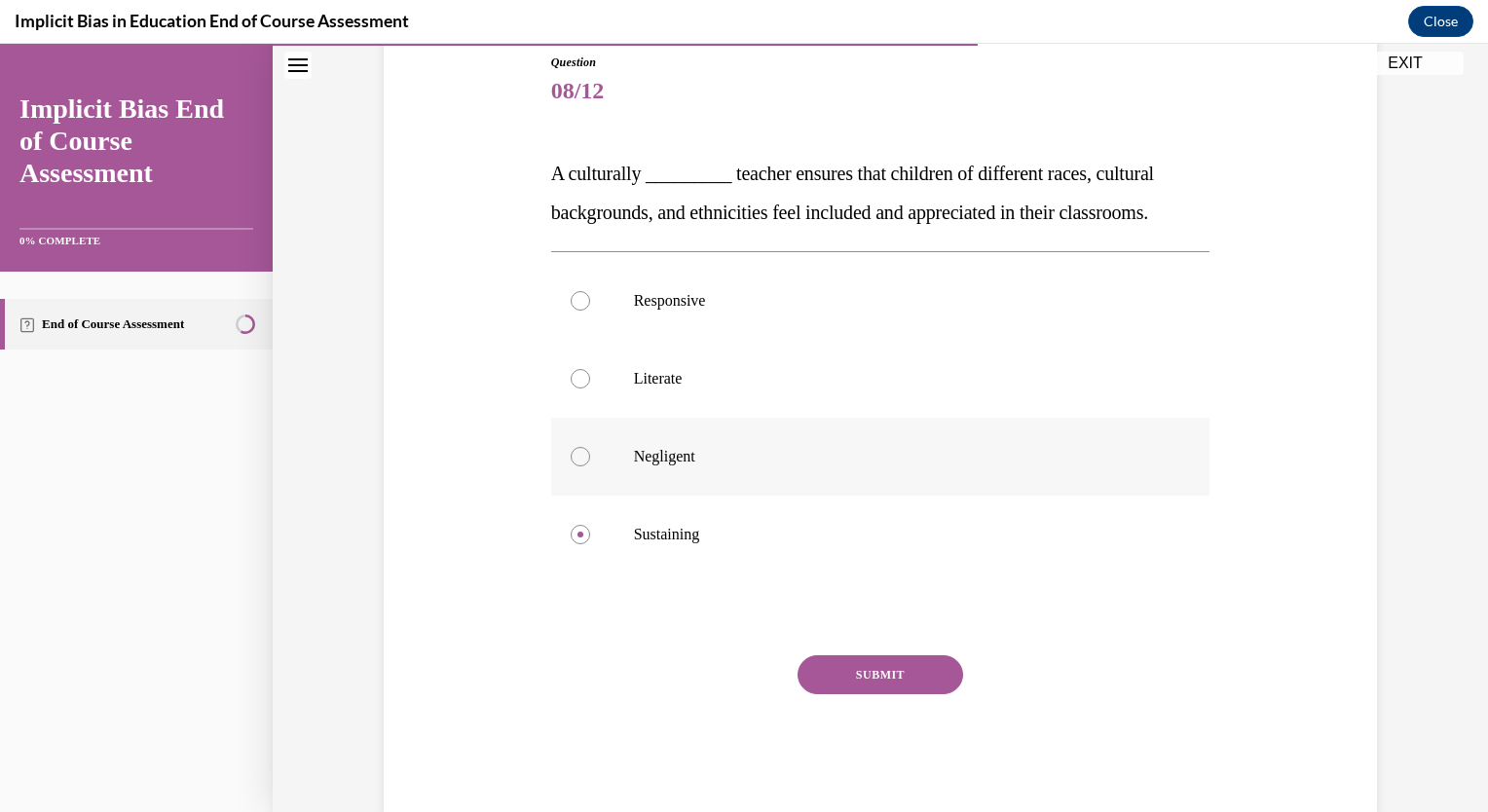
radio input "true"
click at [845, 303] on p "Responsive" at bounding box center [898, 301] width 528 height 20
click at [591, 303] on input "Responsive" at bounding box center [581, 301] width 20 height 20
radio input "true"
click at [855, 688] on button "SUBMIT" at bounding box center [880, 674] width 166 height 39
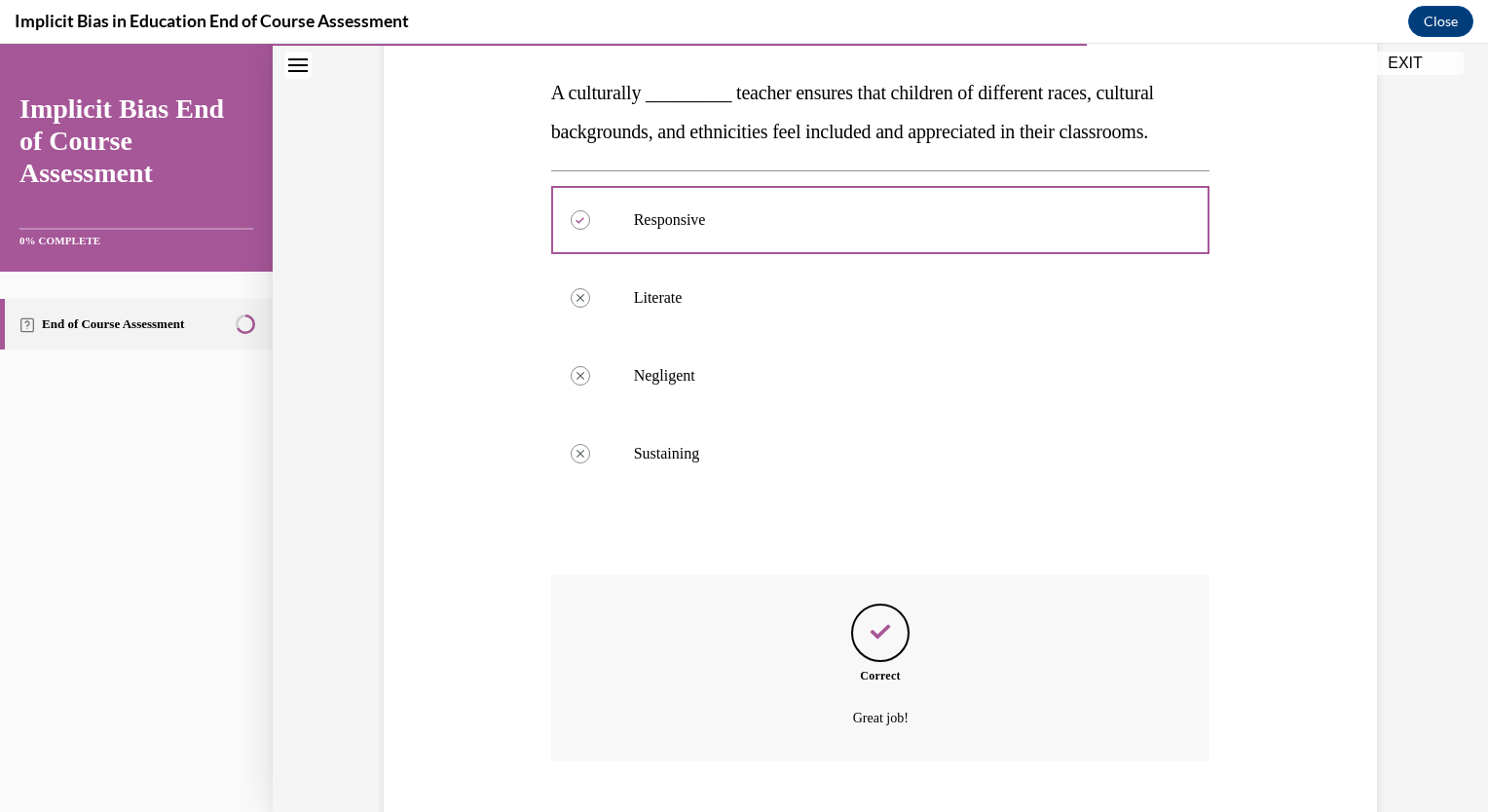
scroll to position [416, 0]
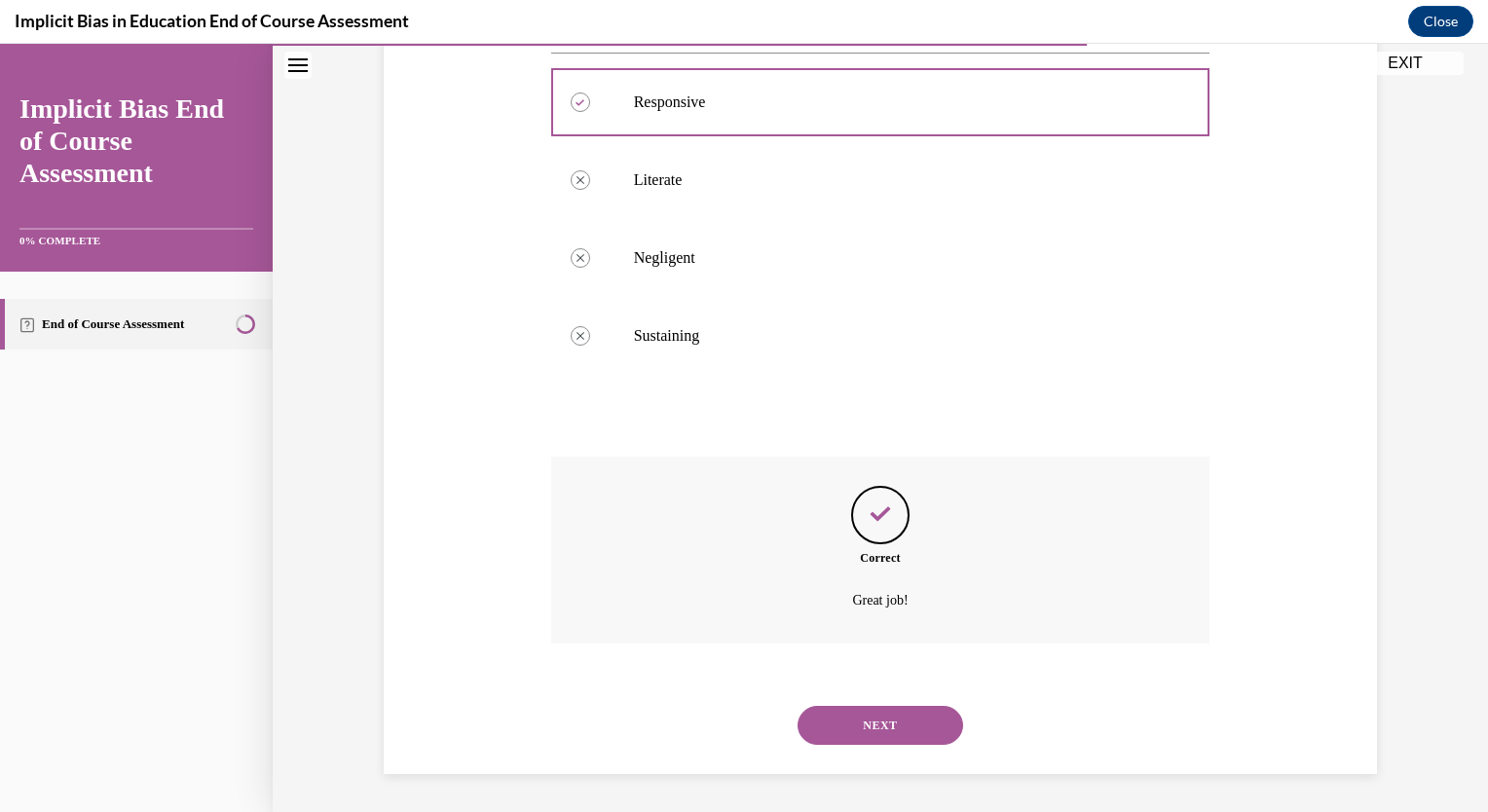
click at [842, 735] on button "NEXT" at bounding box center [880, 725] width 166 height 39
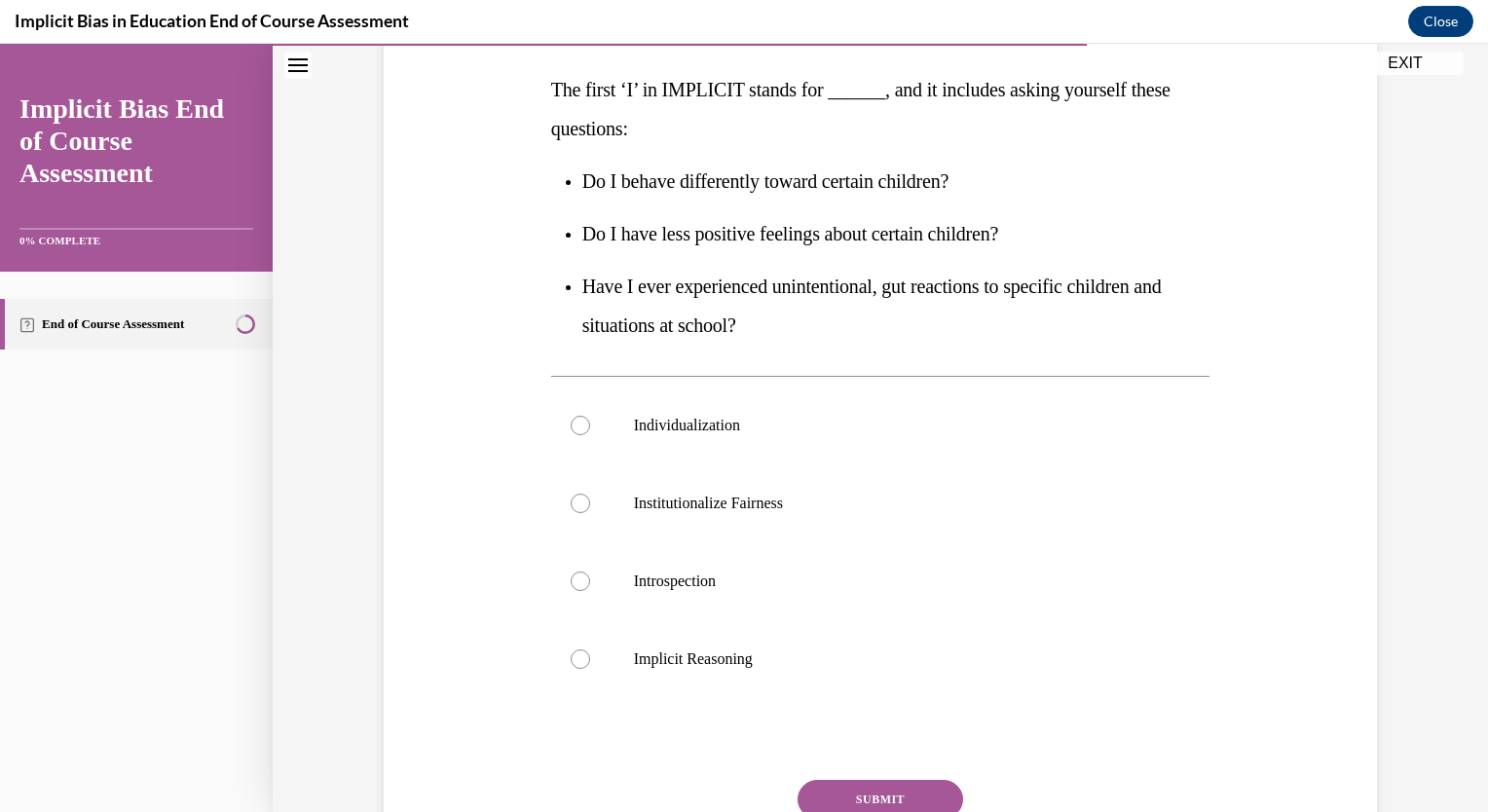
scroll to position [304, 0]
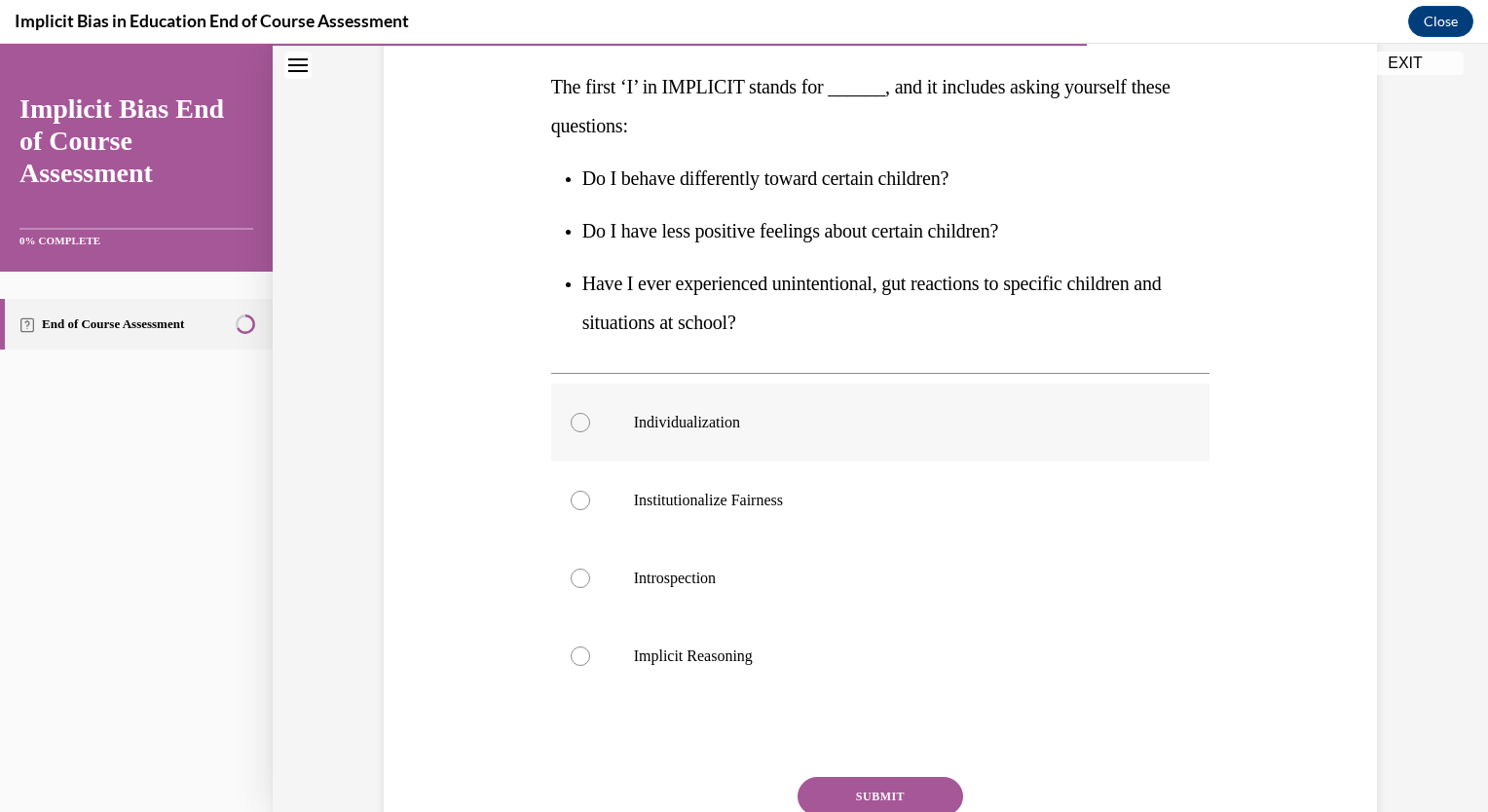
click at [741, 427] on p "Individualization" at bounding box center [898, 423] width 528 height 20
click at [591, 427] on input "Individualization" at bounding box center [581, 423] width 20 height 20
radio input "true"
click at [841, 801] on button "SUBMIT" at bounding box center [880, 796] width 166 height 39
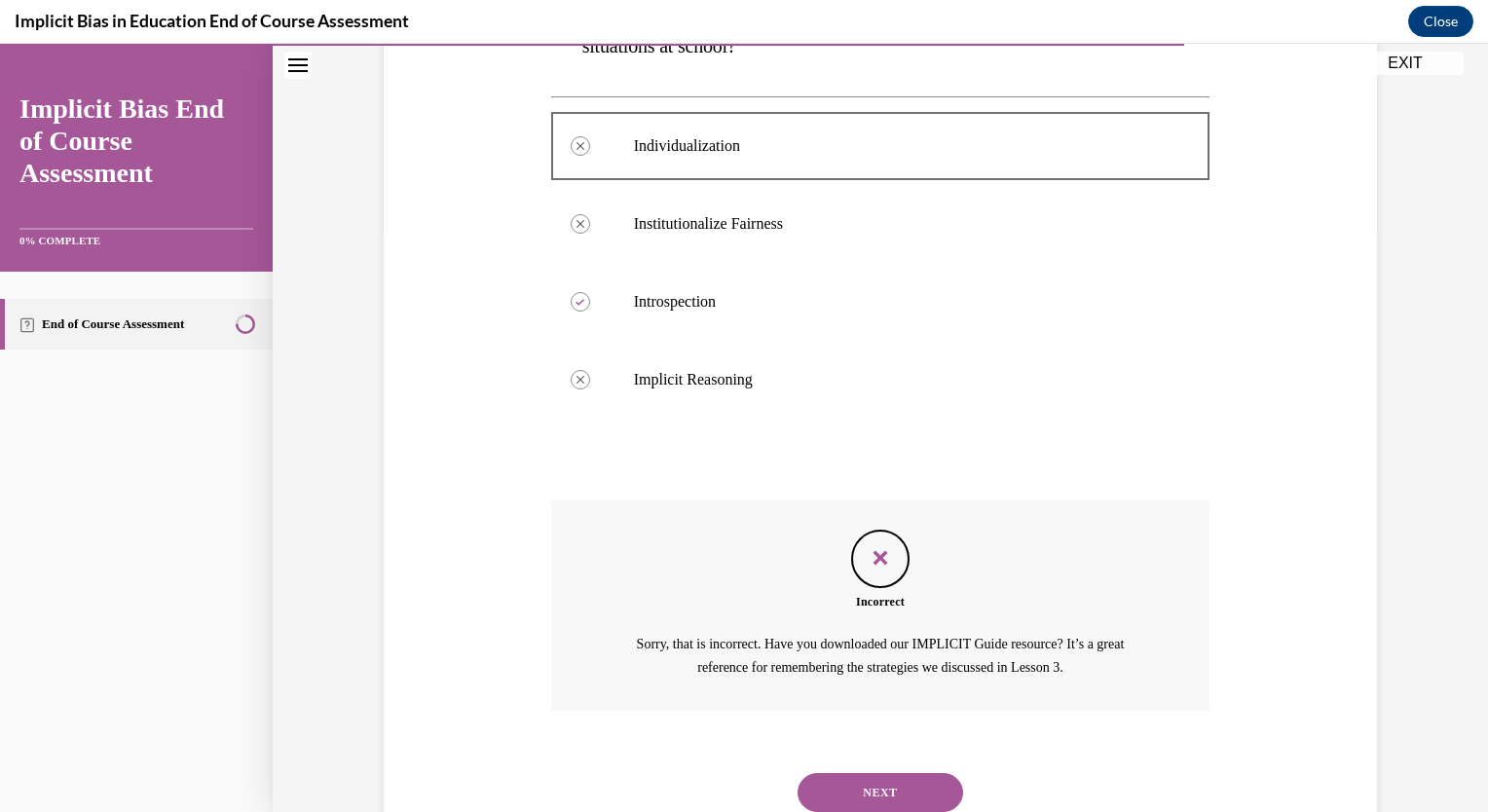
scroll to position [647, 0]
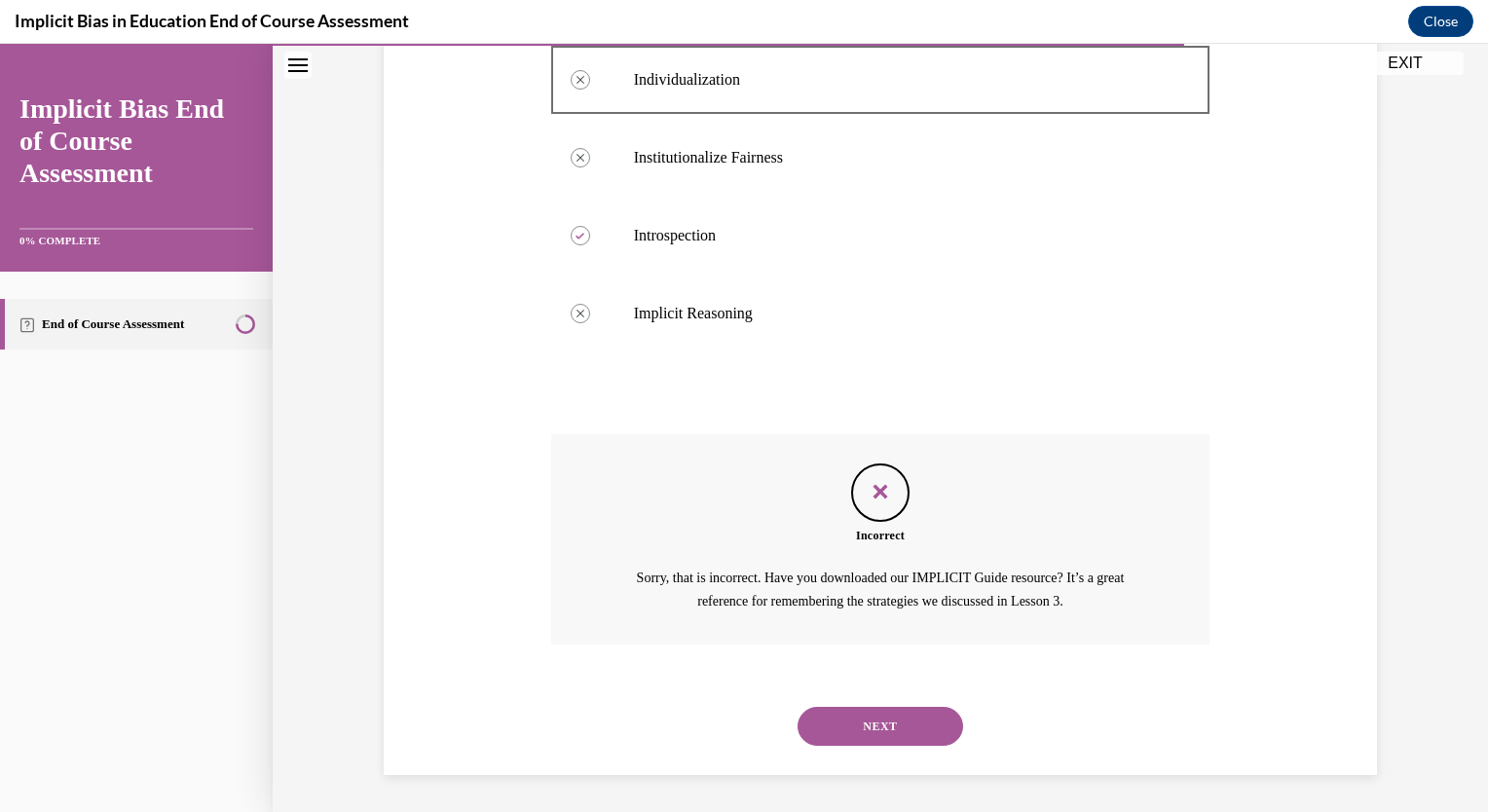
click at [894, 739] on button "NEXT" at bounding box center [880, 726] width 166 height 39
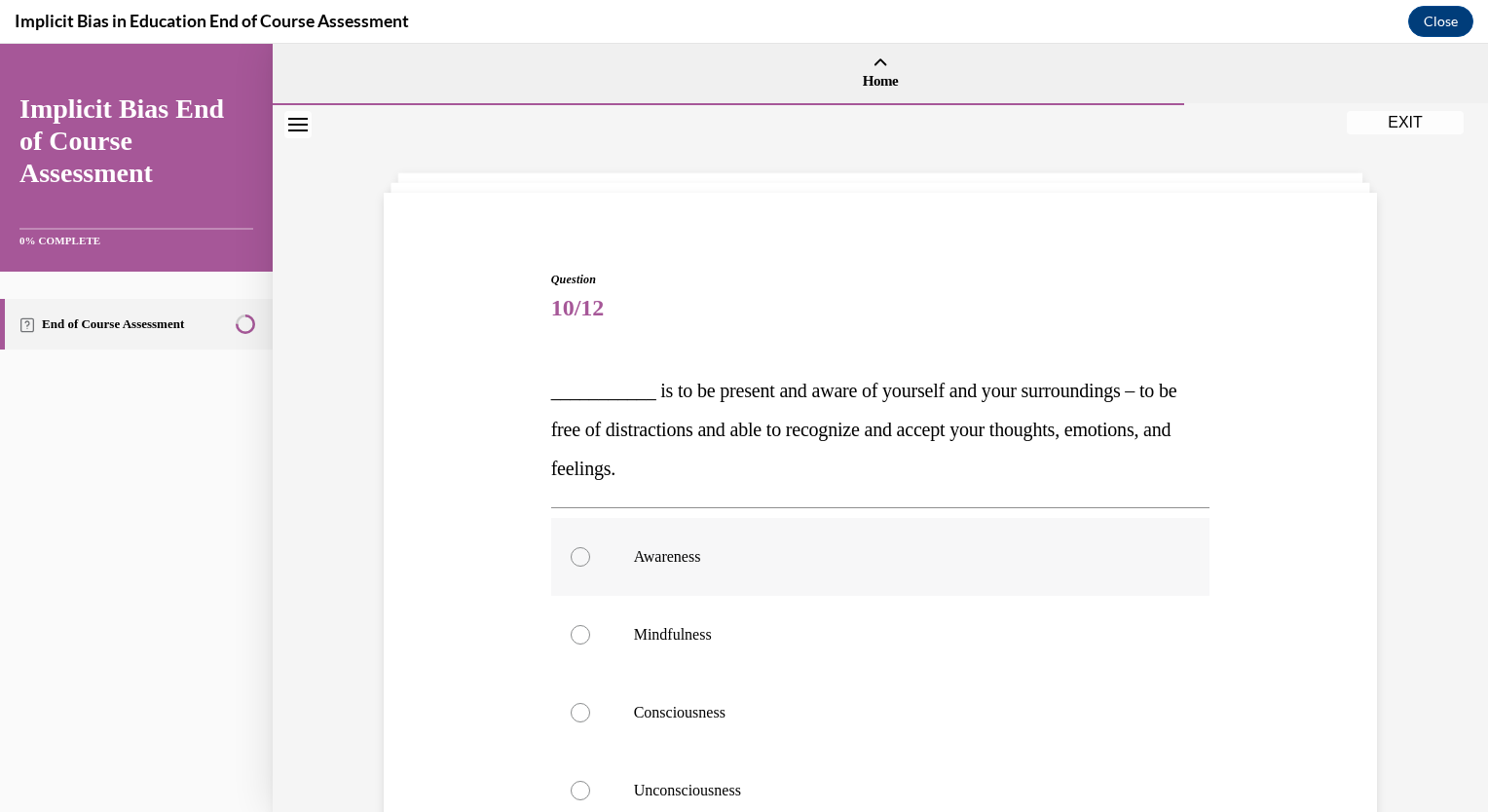
click at [1126, 548] on p "Awareness" at bounding box center [898, 557] width 528 height 20
click at [591, 548] on input "Awareness" at bounding box center [581, 557] width 20 height 20
radio input "true"
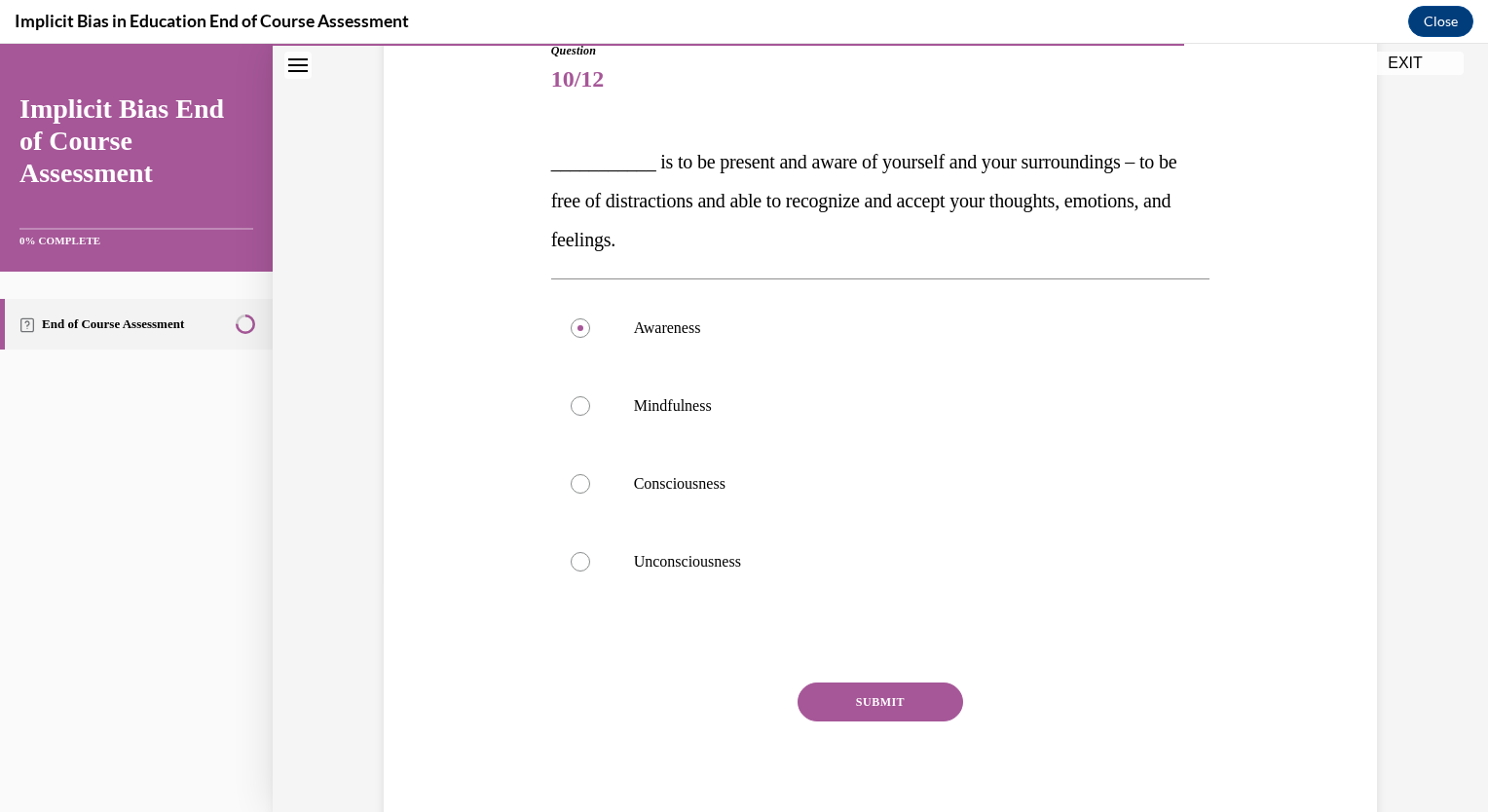
scroll to position [234, 0]
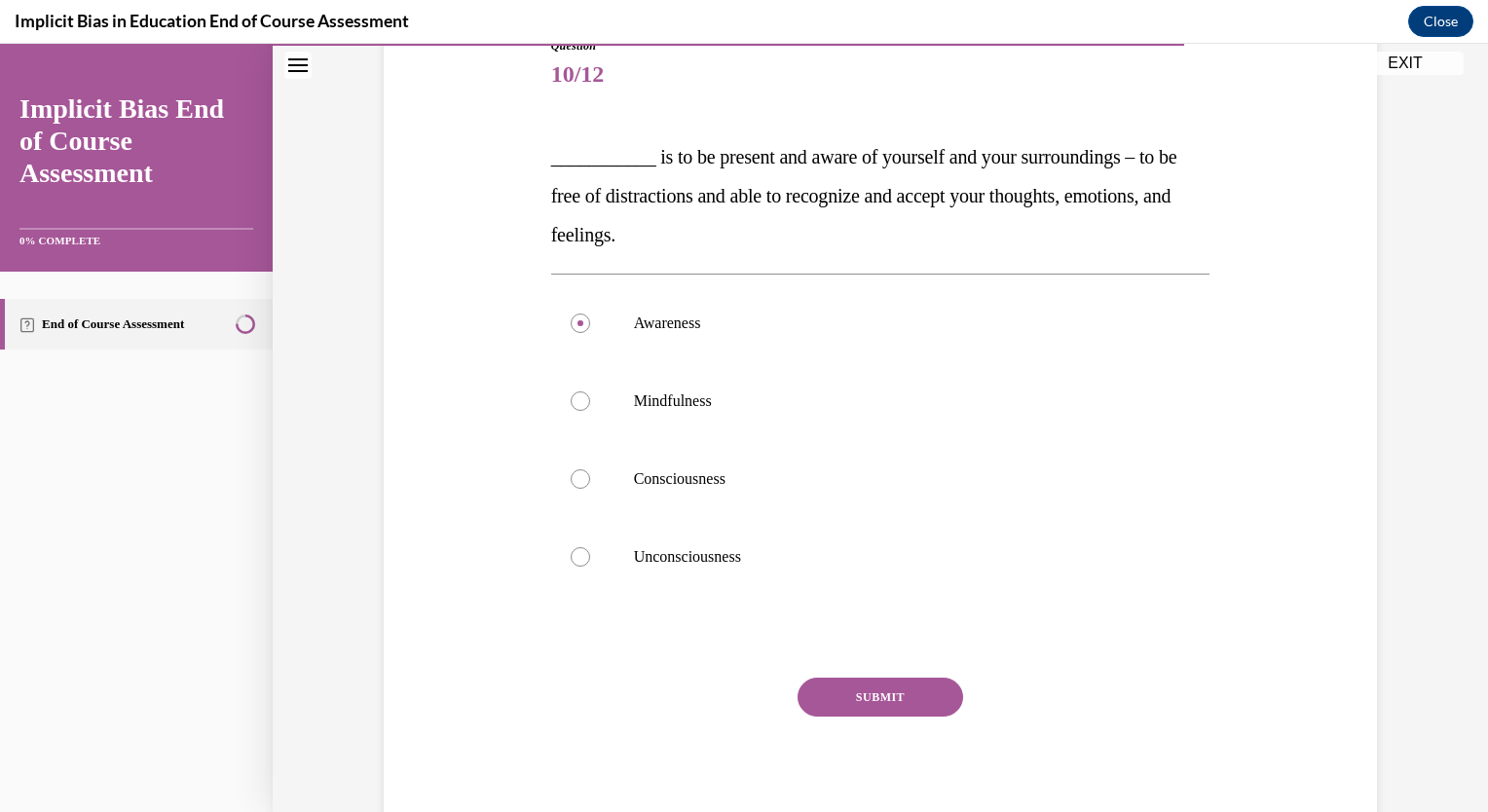
click at [864, 705] on button "SUBMIT" at bounding box center [880, 697] width 166 height 39
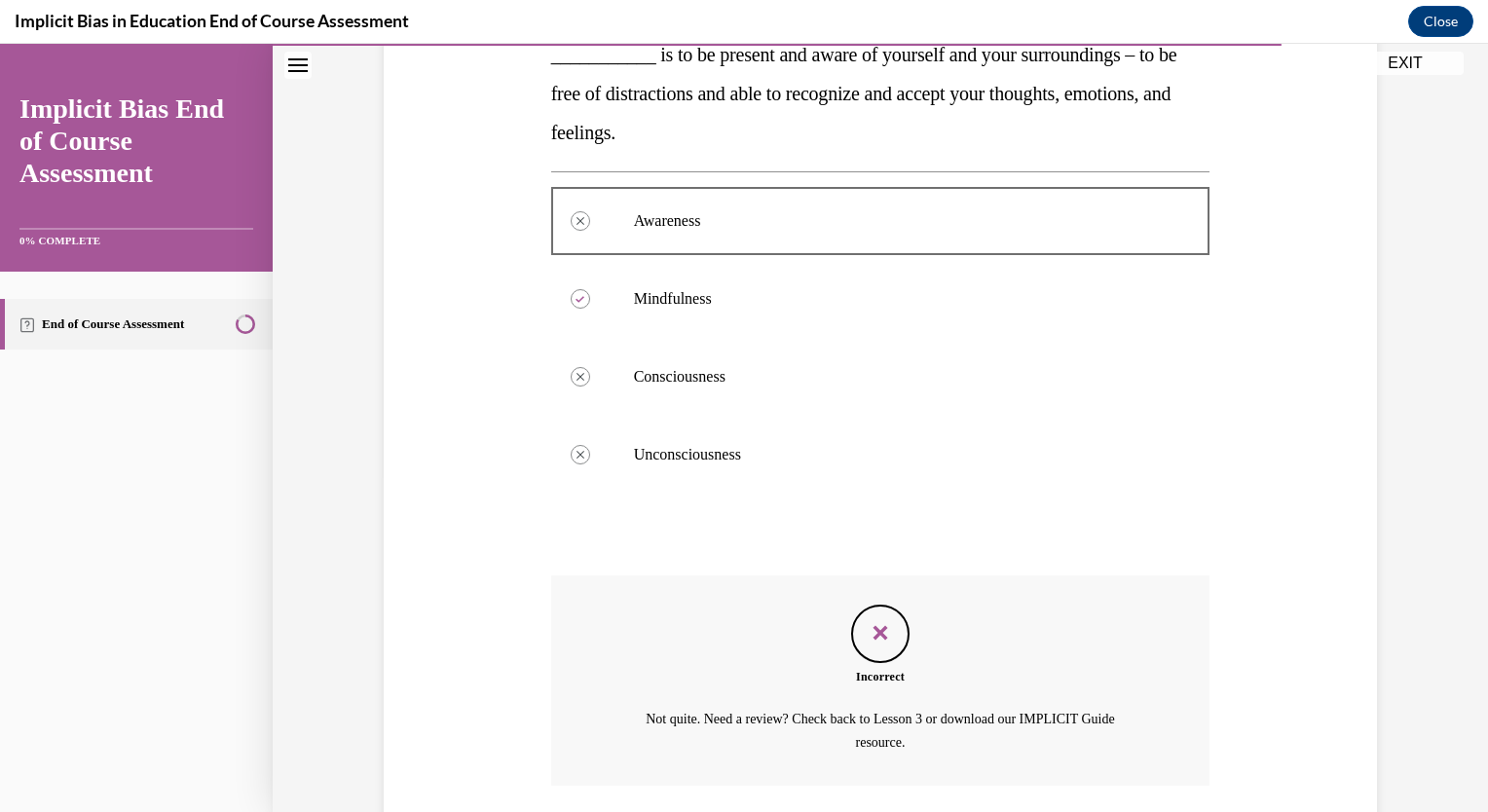
scroll to position [478, 0]
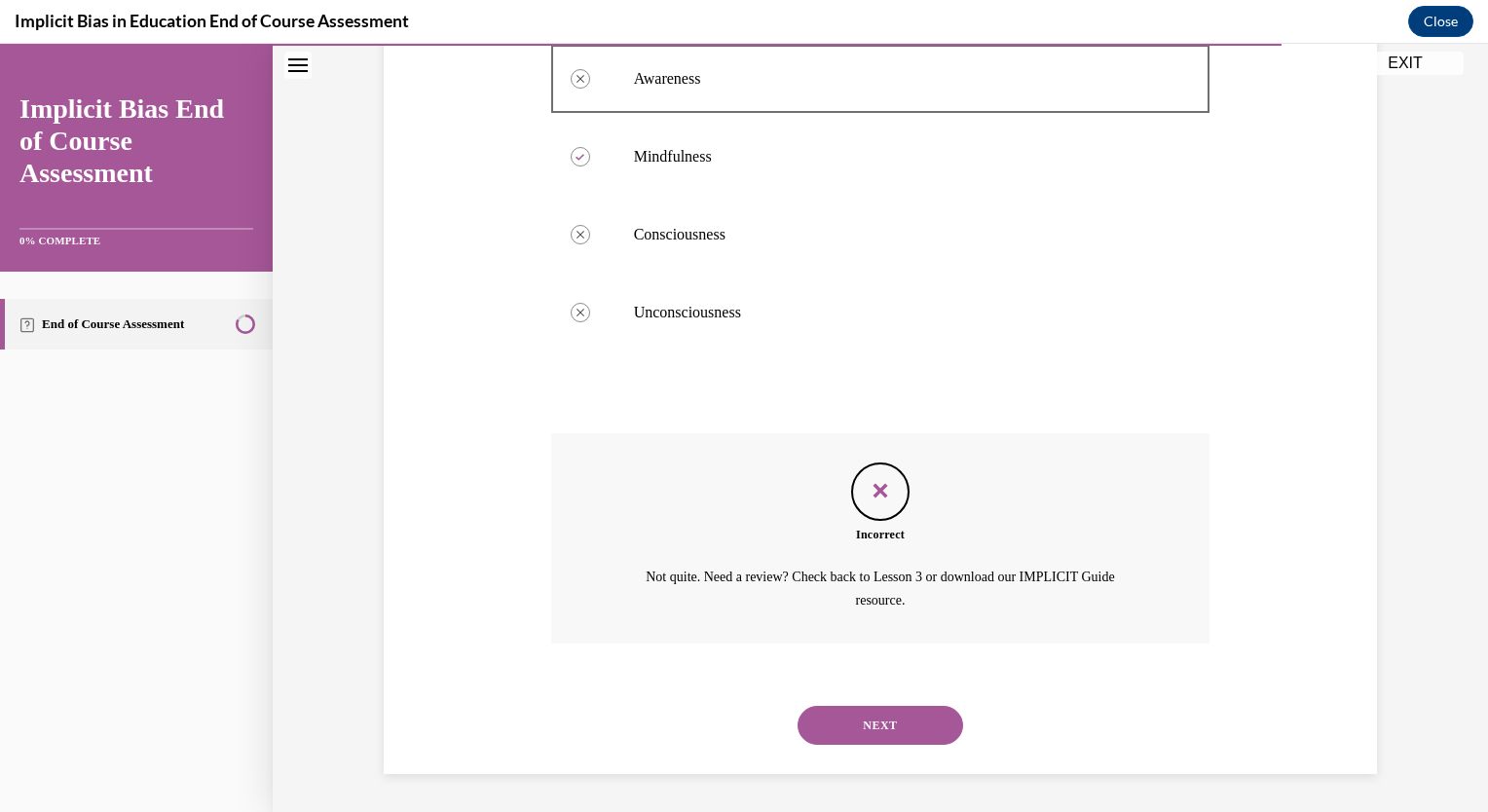
click at [880, 723] on button "NEXT" at bounding box center [880, 725] width 166 height 39
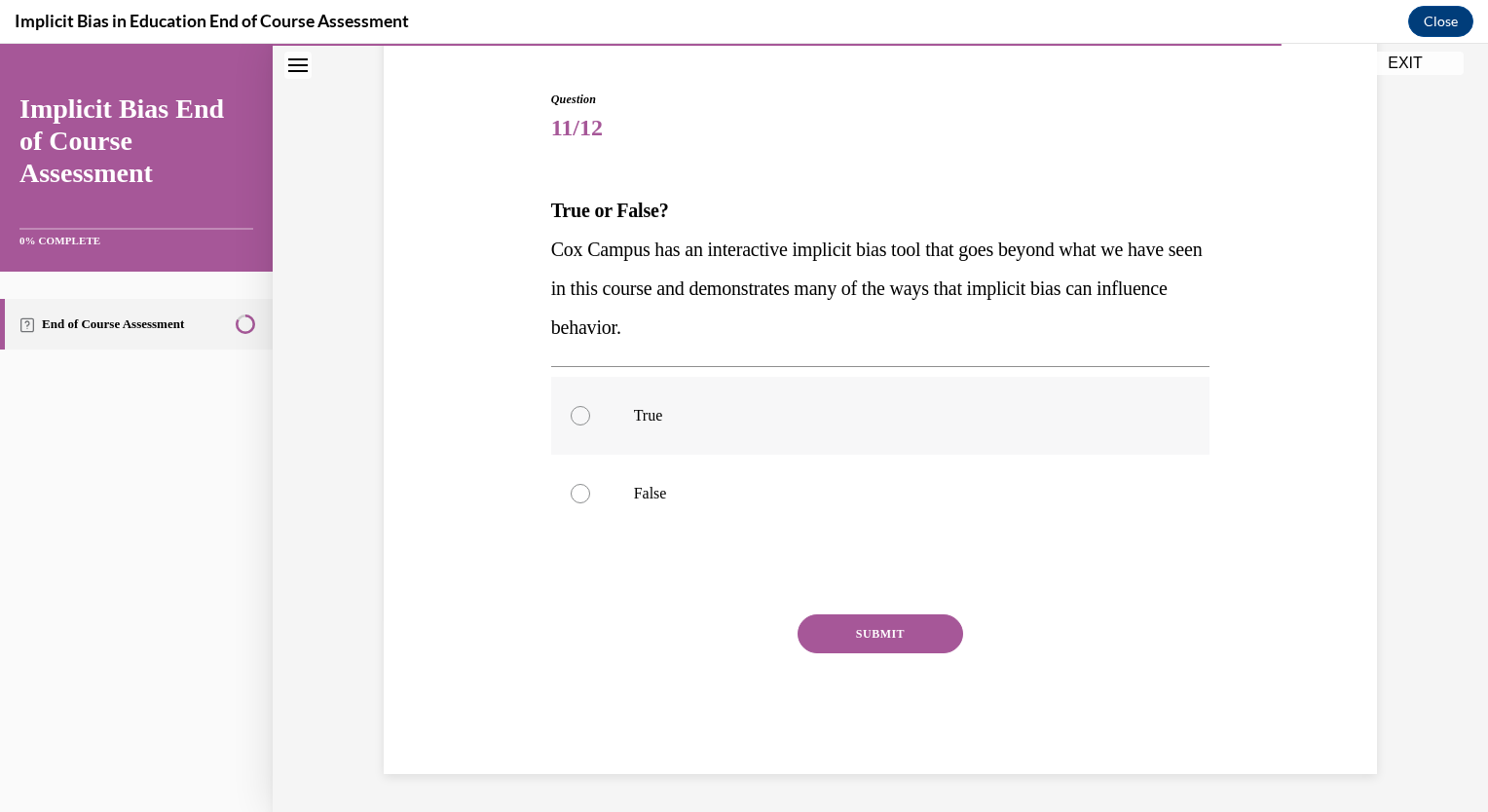
click at [665, 430] on label "True" at bounding box center [880, 416] width 659 height 78
click at [591, 426] on input "True" at bounding box center [581, 416] width 20 height 20
radio input "true"
click at [827, 635] on button "SUBMIT" at bounding box center [880, 633] width 166 height 39
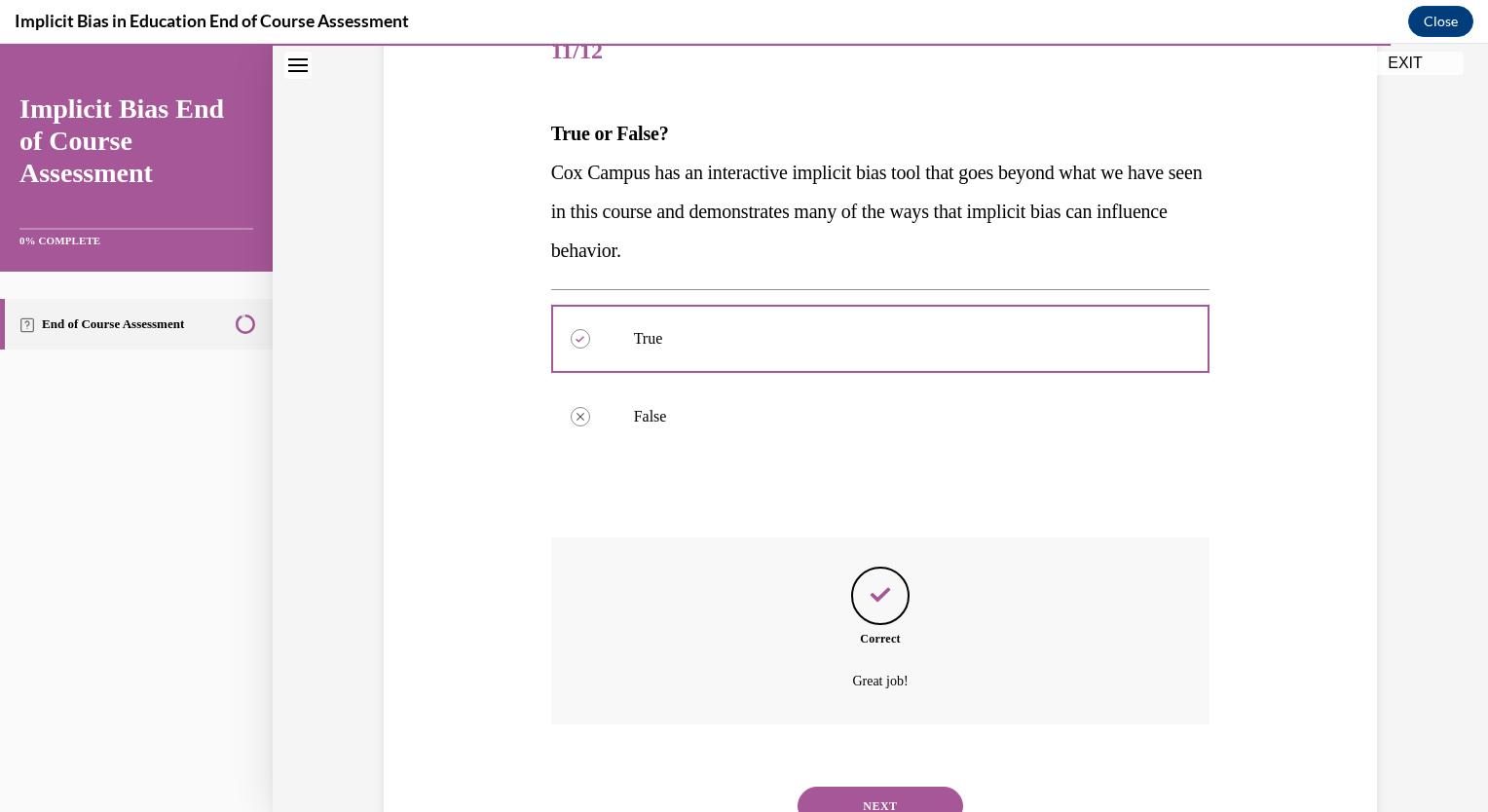
scroll to position [338, 0]
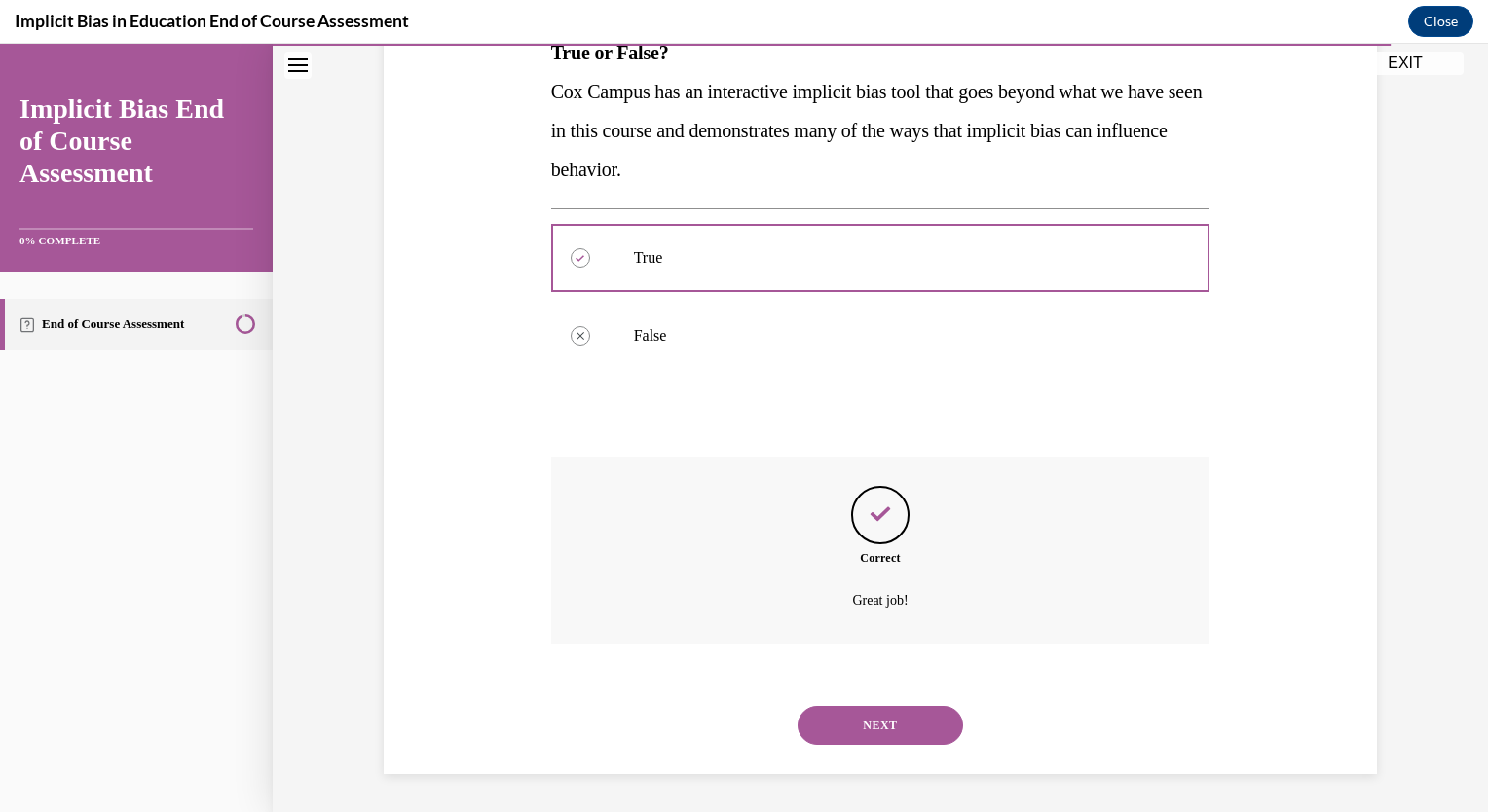
click at [826, 727] on button "NEXT" at bounding box center [880, 725] width 166 height 39
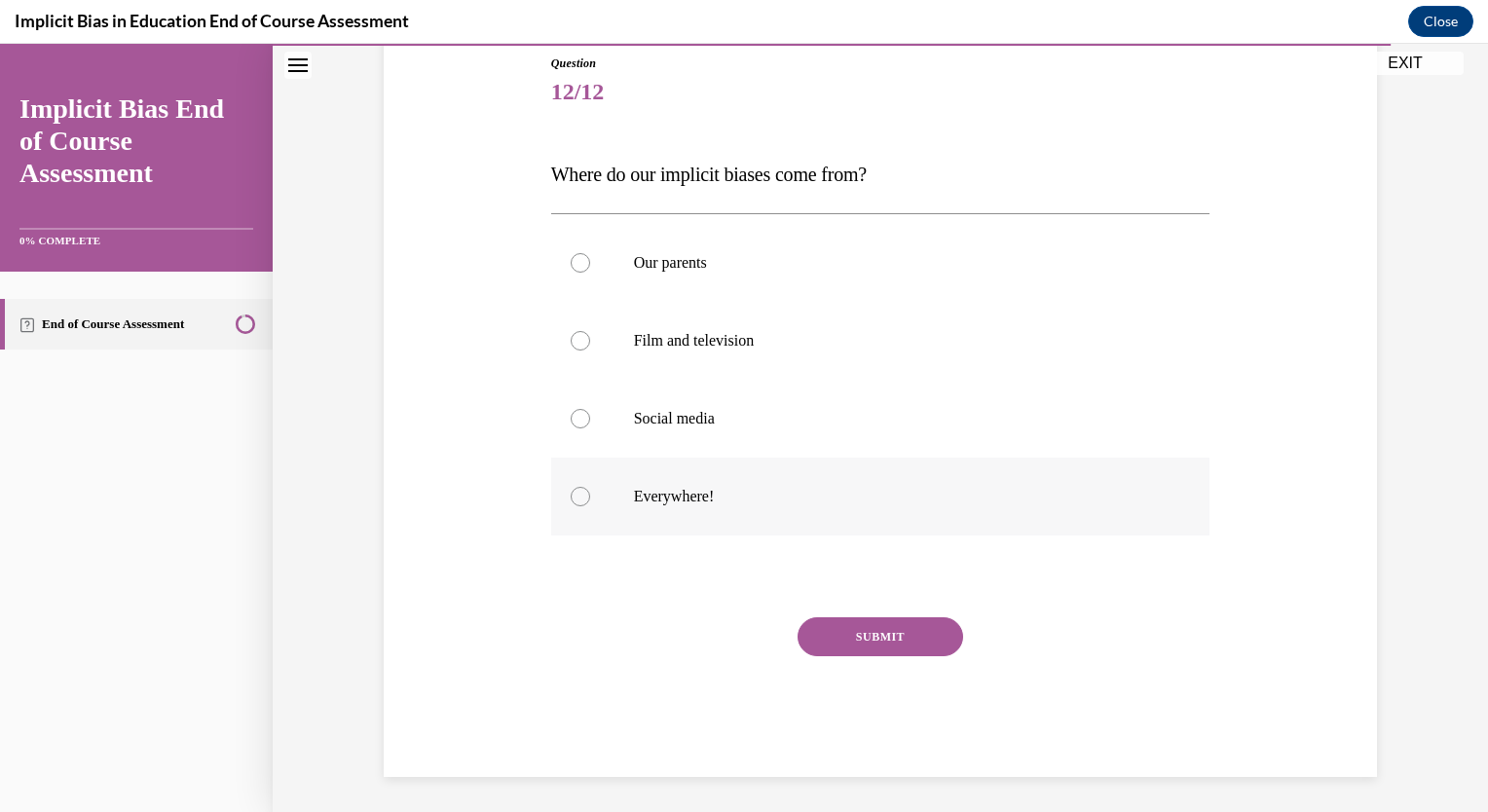
click at [642, 524] on label "Everywhere!" at bounding box center [880, 496] width 659 height 78
click at [591, 506] on input "Everywhere!" at bounding box center [581, 497] width 20 height 20
radio input "true"
click at [904, 633] on button "SUBMIT" at bounding box center [880, 636] width 166 height 39
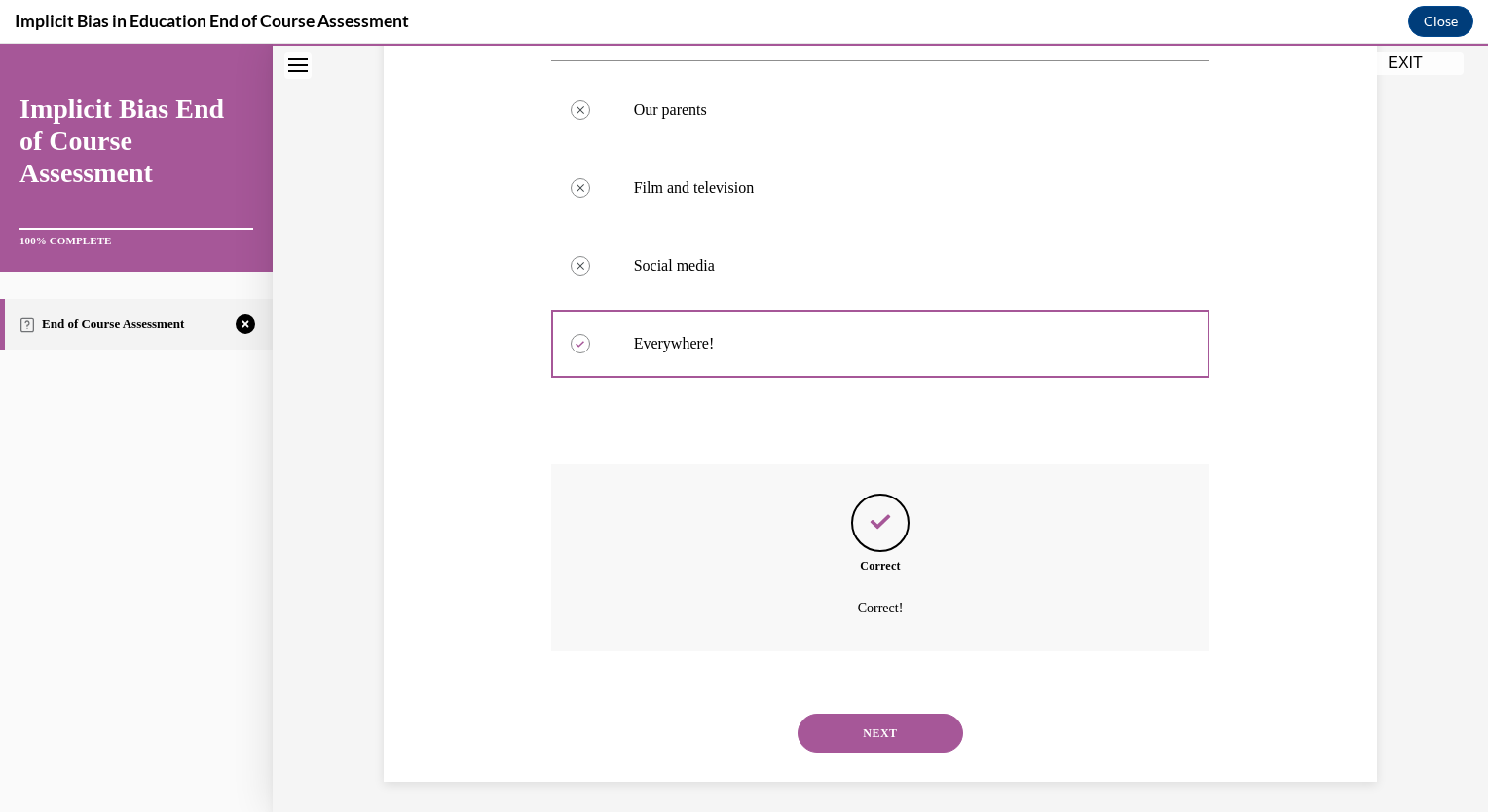
scroll to position [377, 0]
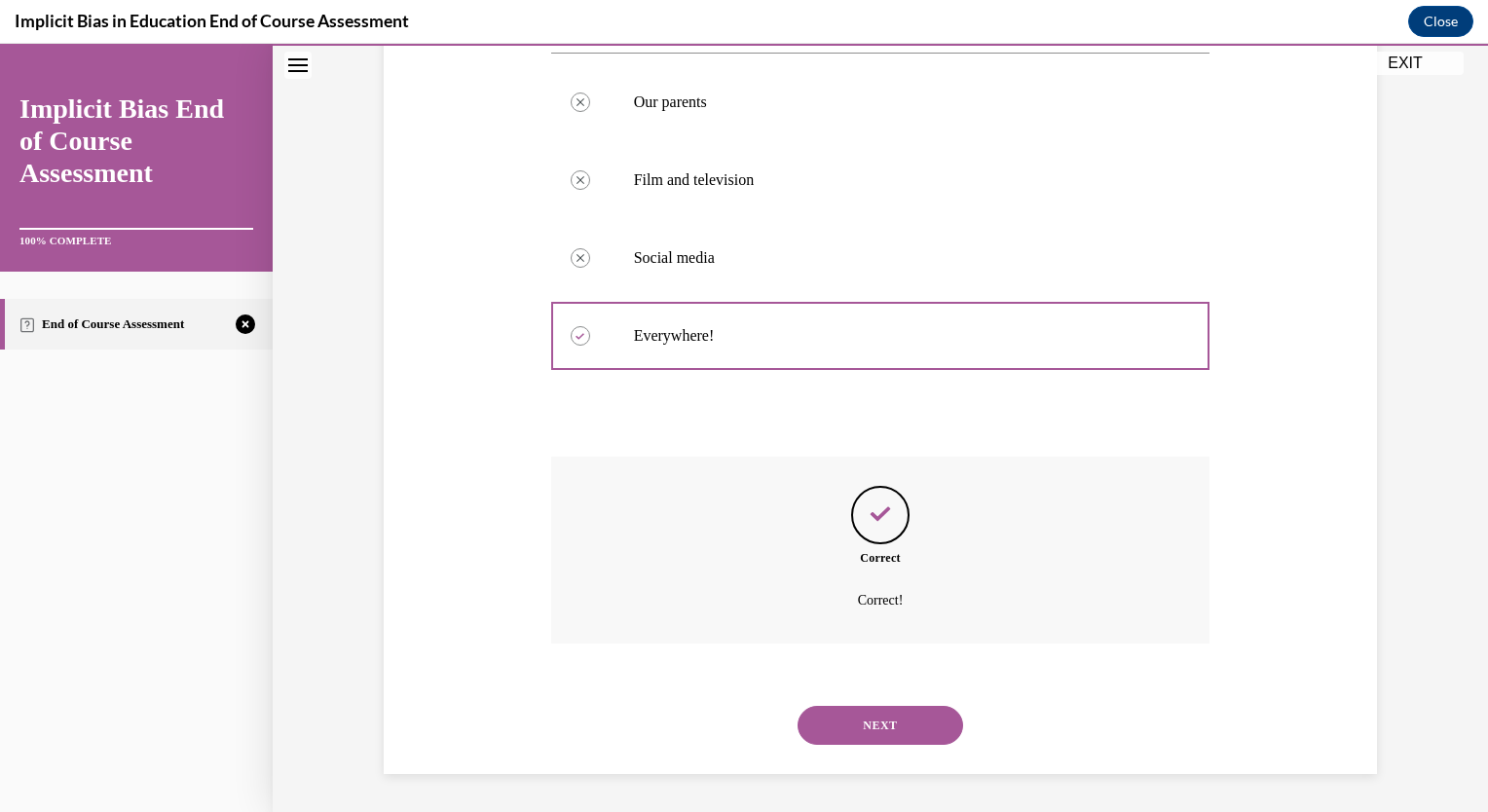
click at [854, 727] on button "NEXT" at bounding box center [880, 725] width 166 height 39
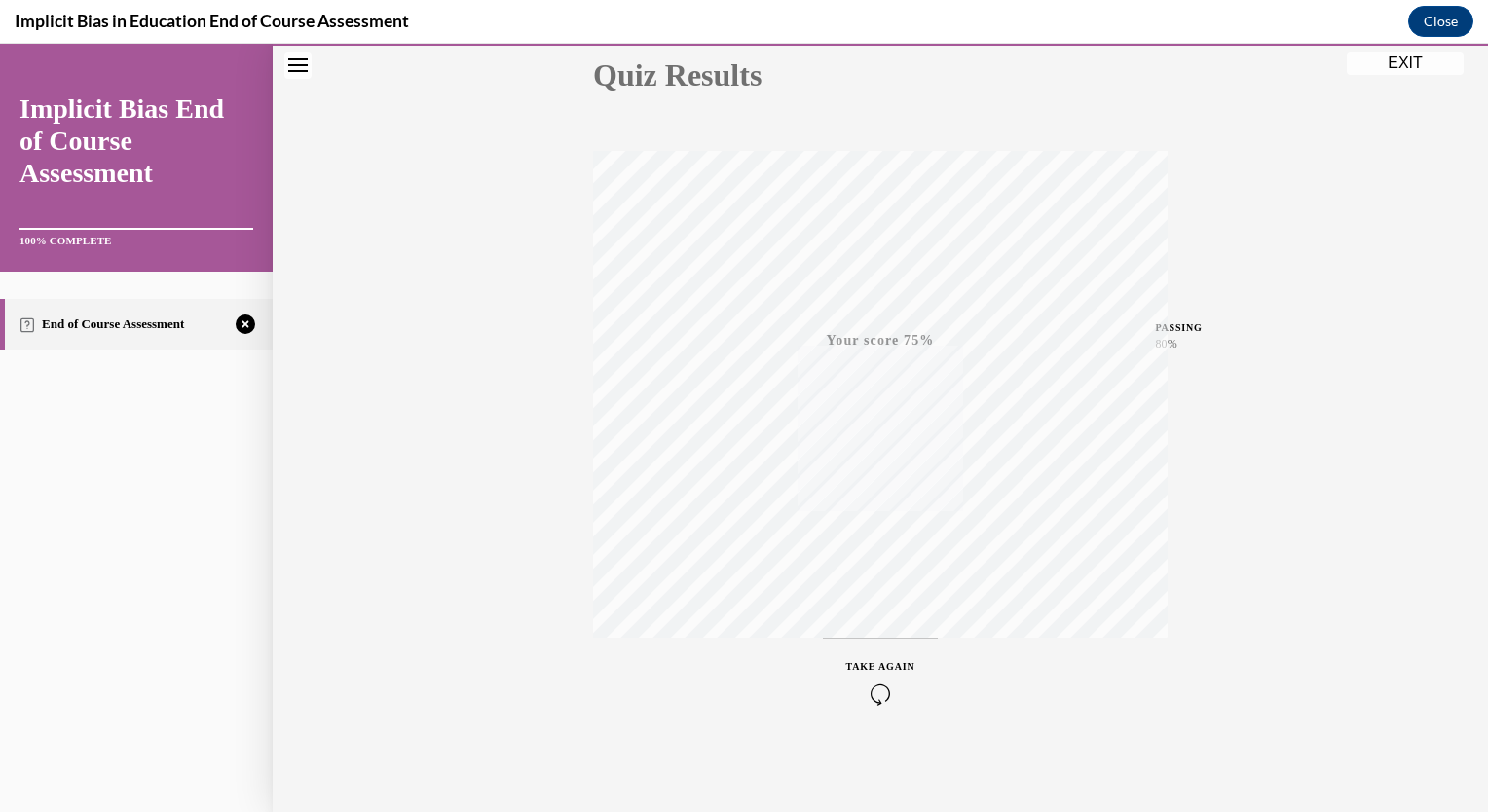
click at [867, 692] on icon "button" at bounding box center [881, 695] width 69 height 22
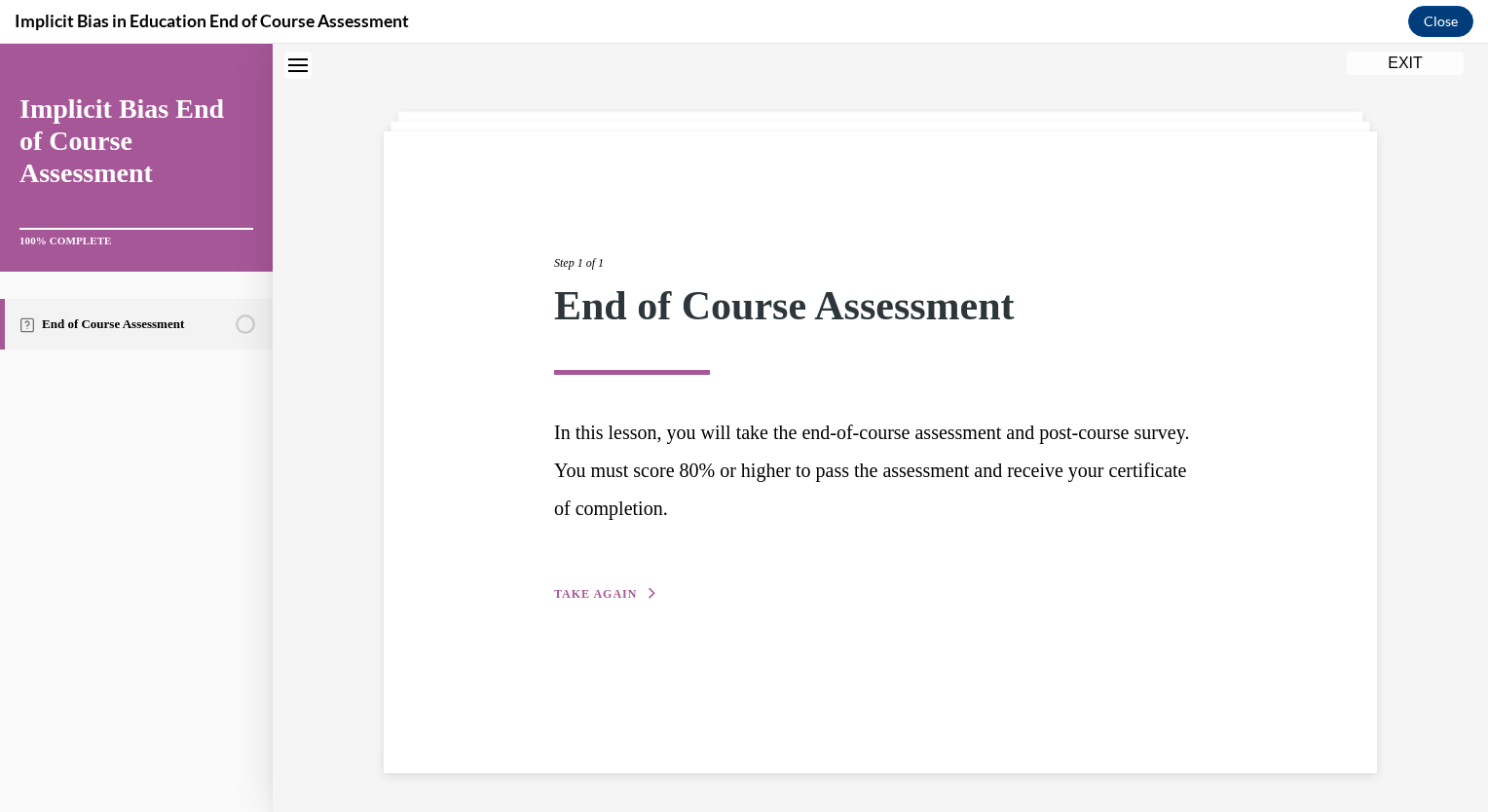
click at [593, 589] on span "TAKE AGAIN" at bounding box center [595, 595] width 82 height 14
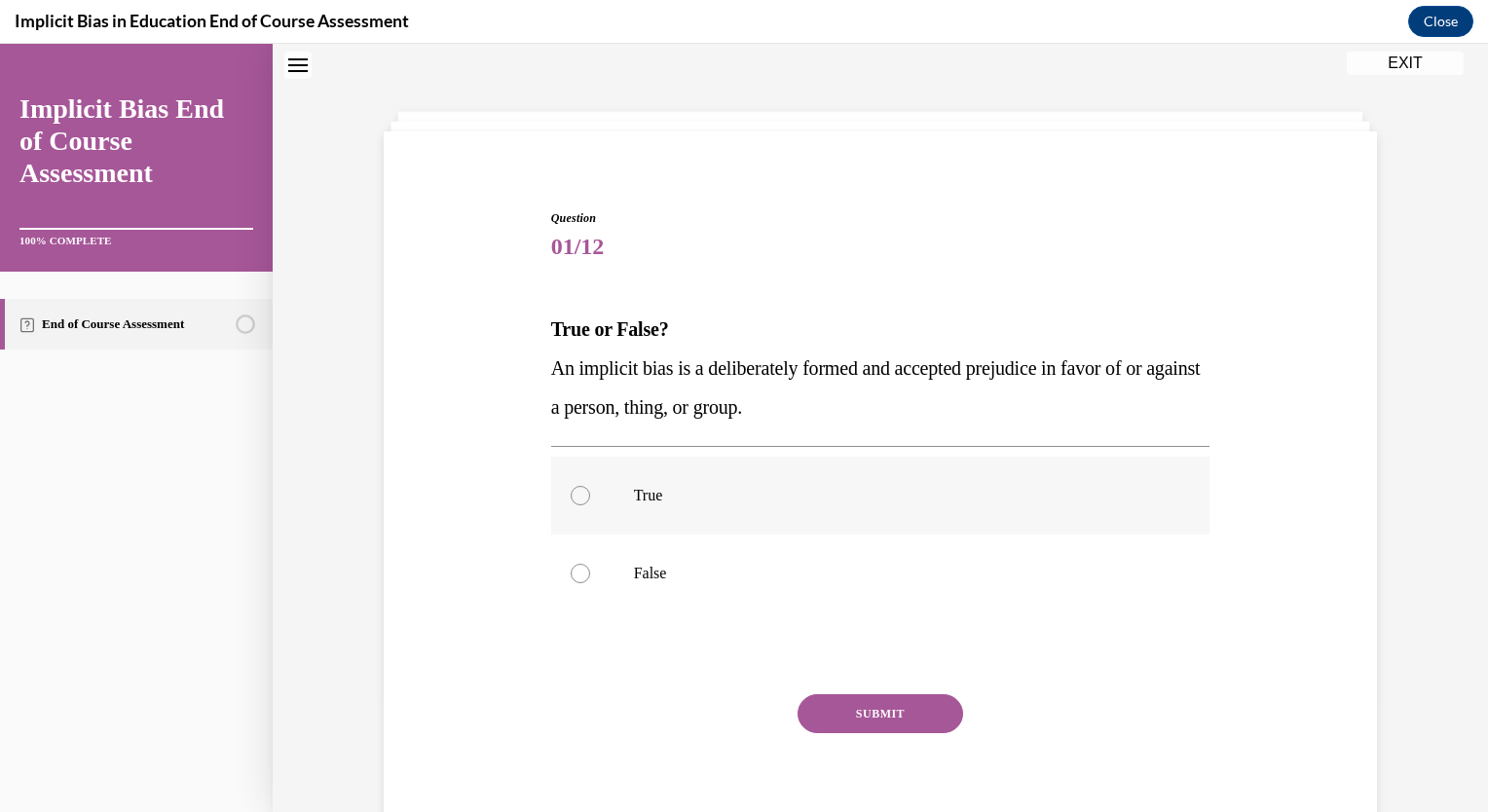
click at [670, 516] on label "True" at bounding box center [880, 495] width 659 height 78
click at [591, 505] on input "True" at bounding box center [581, 496] width 20 height 20
radio input "true"
click at [842, 708] on button "SUBMIT" at bounding box center [880, 714] width 166 height 39
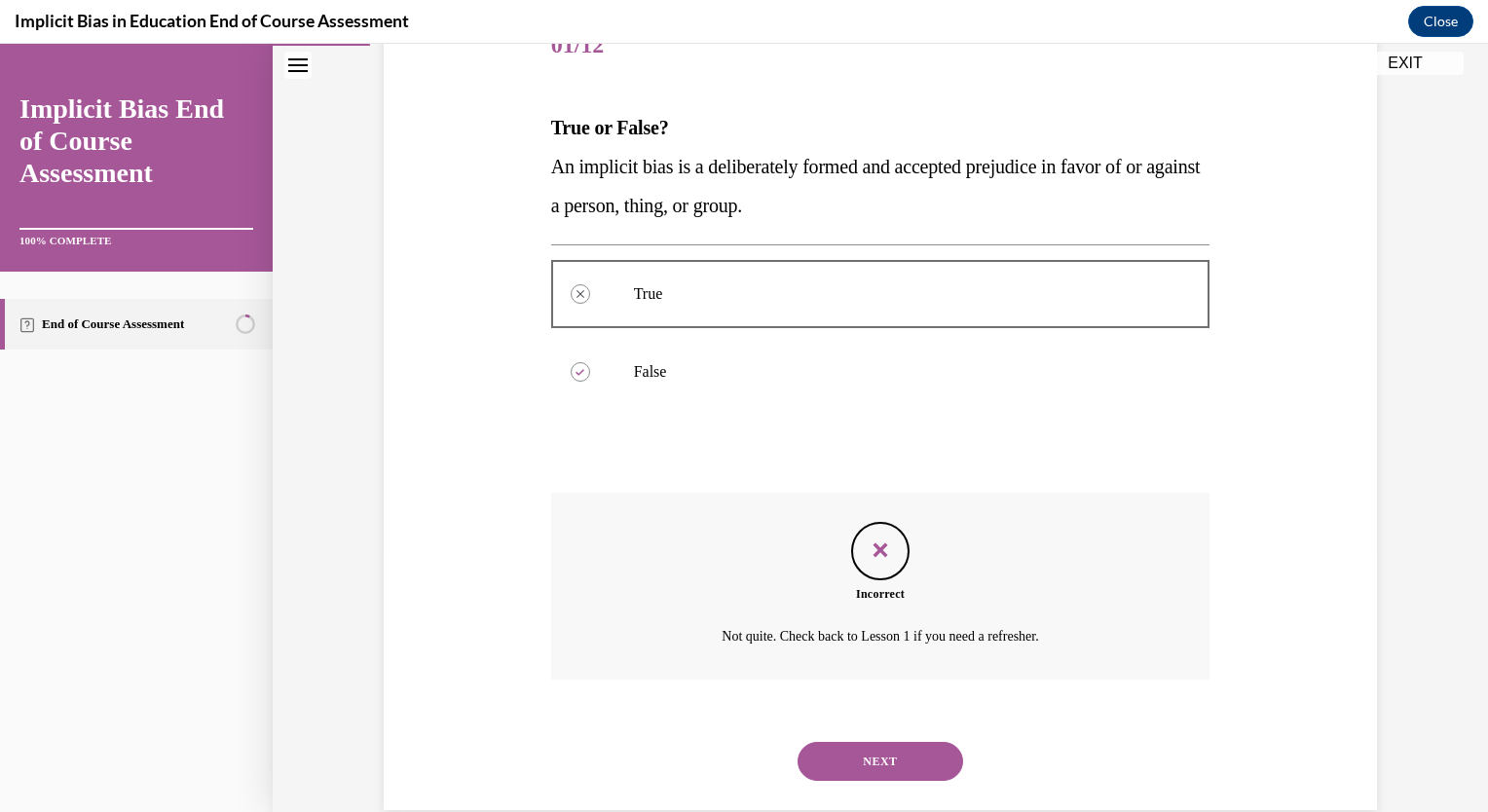
scroll to position [299, 0]
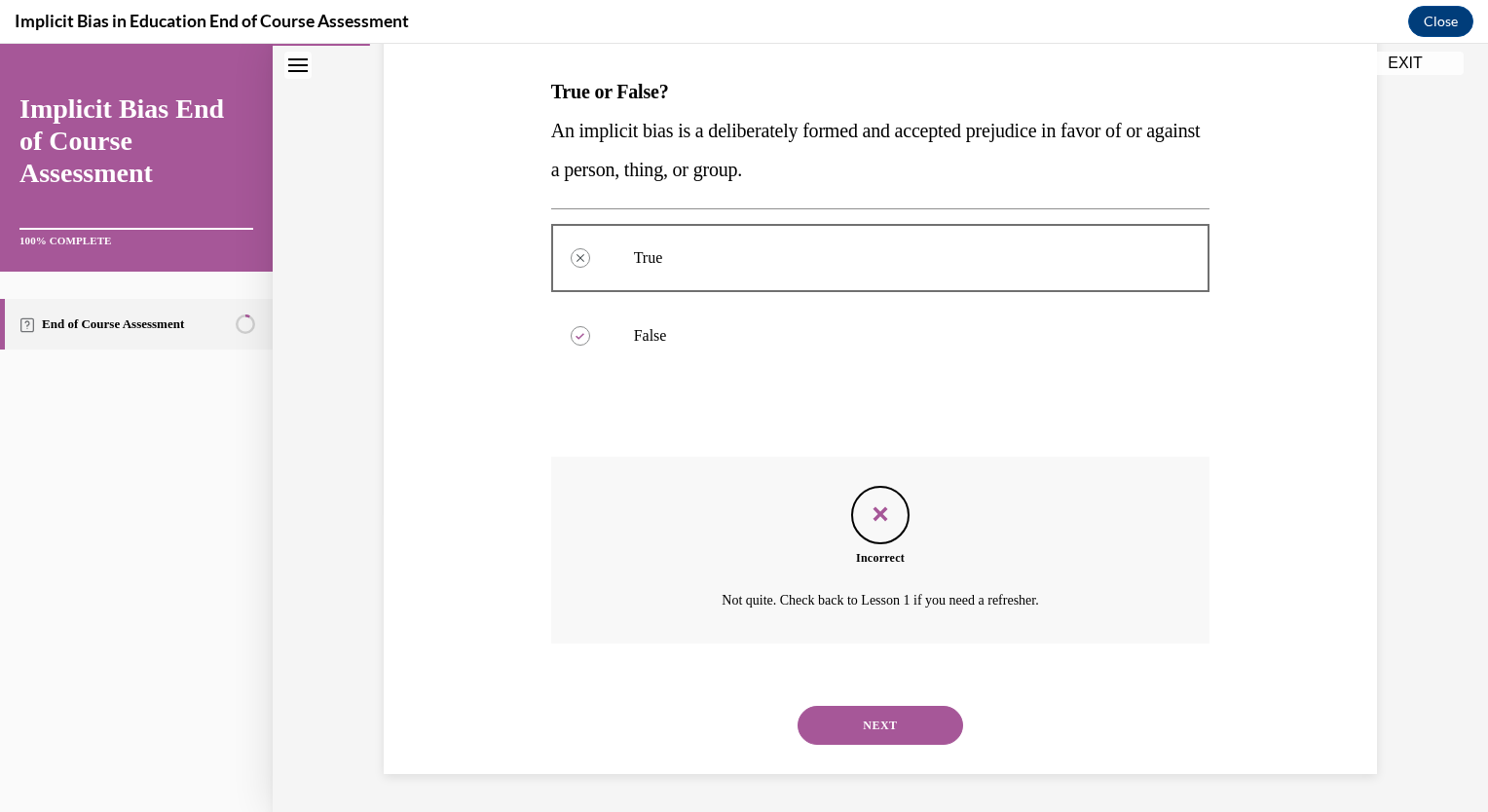
click at [843, 722] on button "NEXT" at bounding box center [880, 725] width 166 height 39
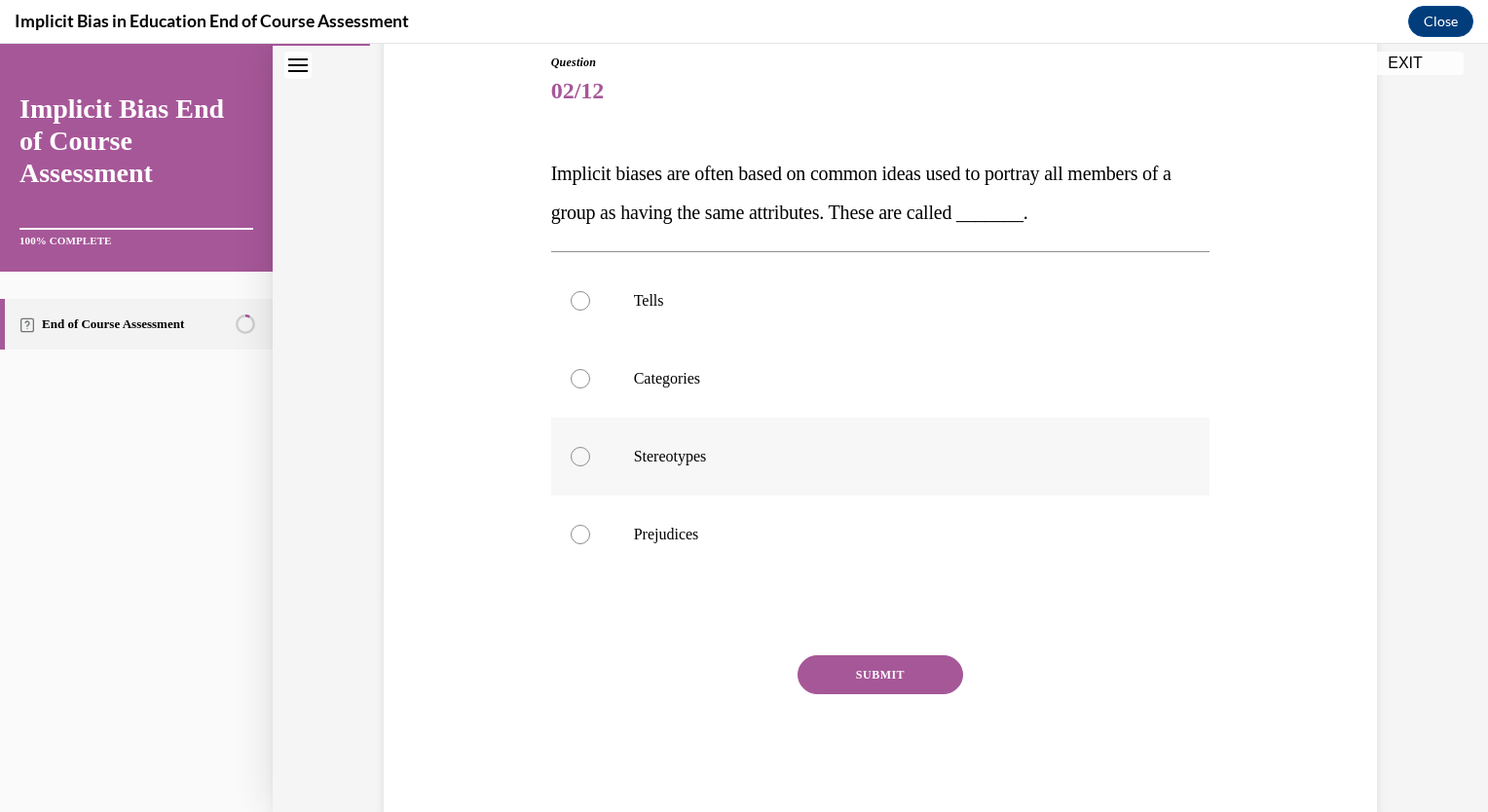
click at [779, 456] on p "Stereotypes" at bounding box center [898, 457] width 528 height 20
click at [591, 456] on input "Stereotypes" at bounding box center [581, 457] width 20 height 20
radio input "true"
click at [837, 672] on button "SUBMIT" at bounding box center [880, 674] width 166 height 39
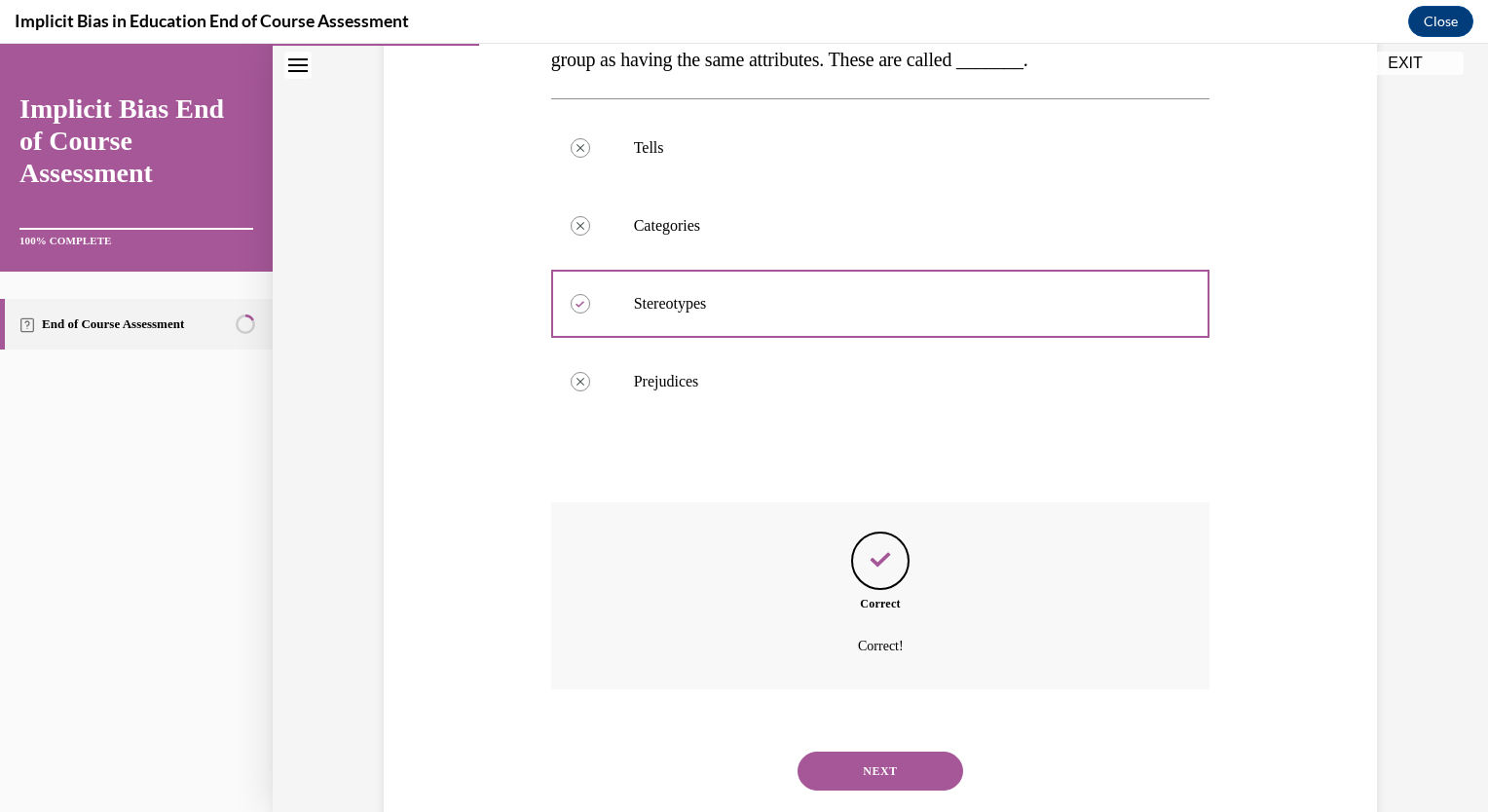
scroll to position [416, 0]
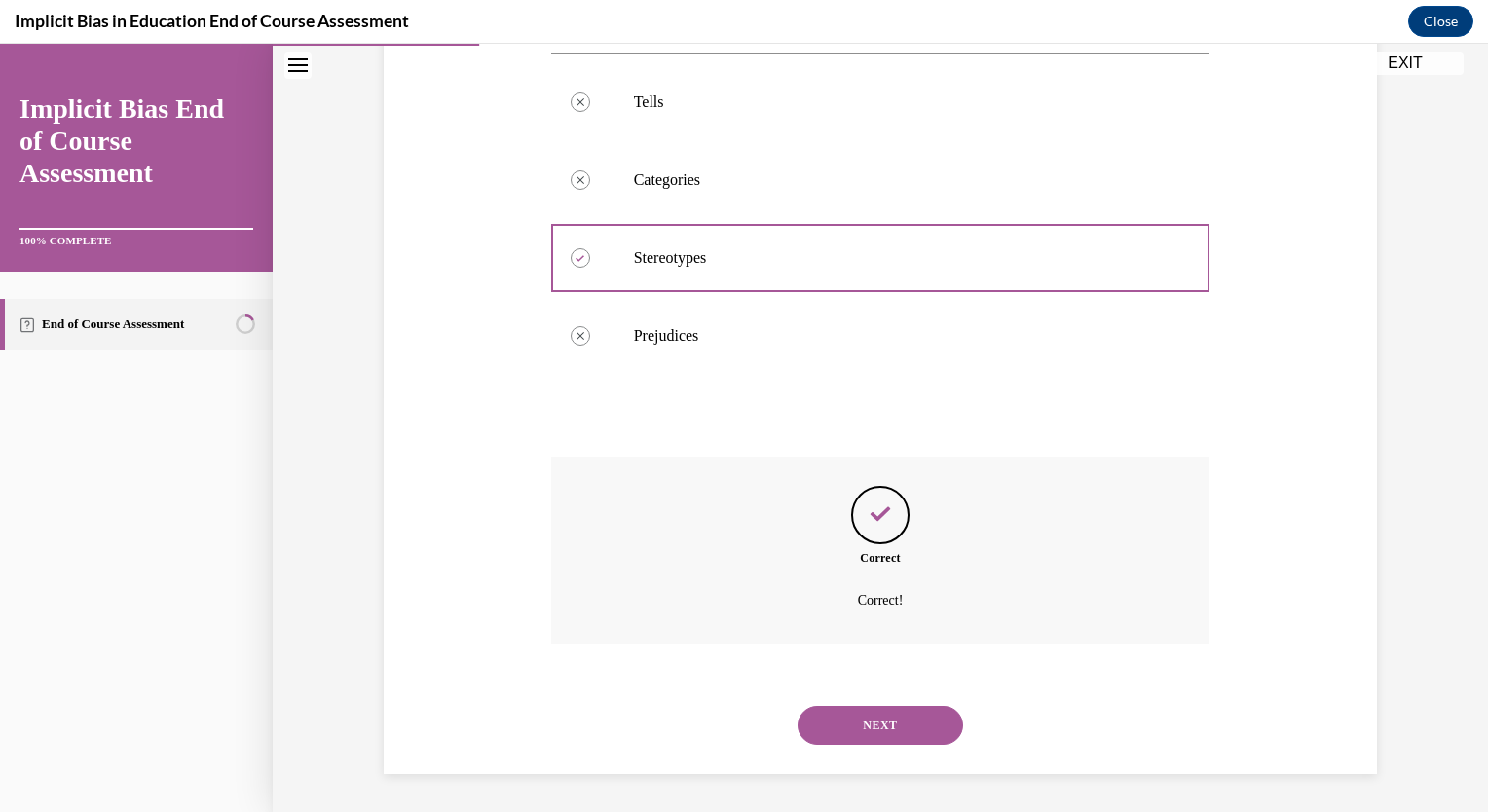
click at [869, 724] on button "NEXT" at bounding box center [880, 725] width 166 height 39
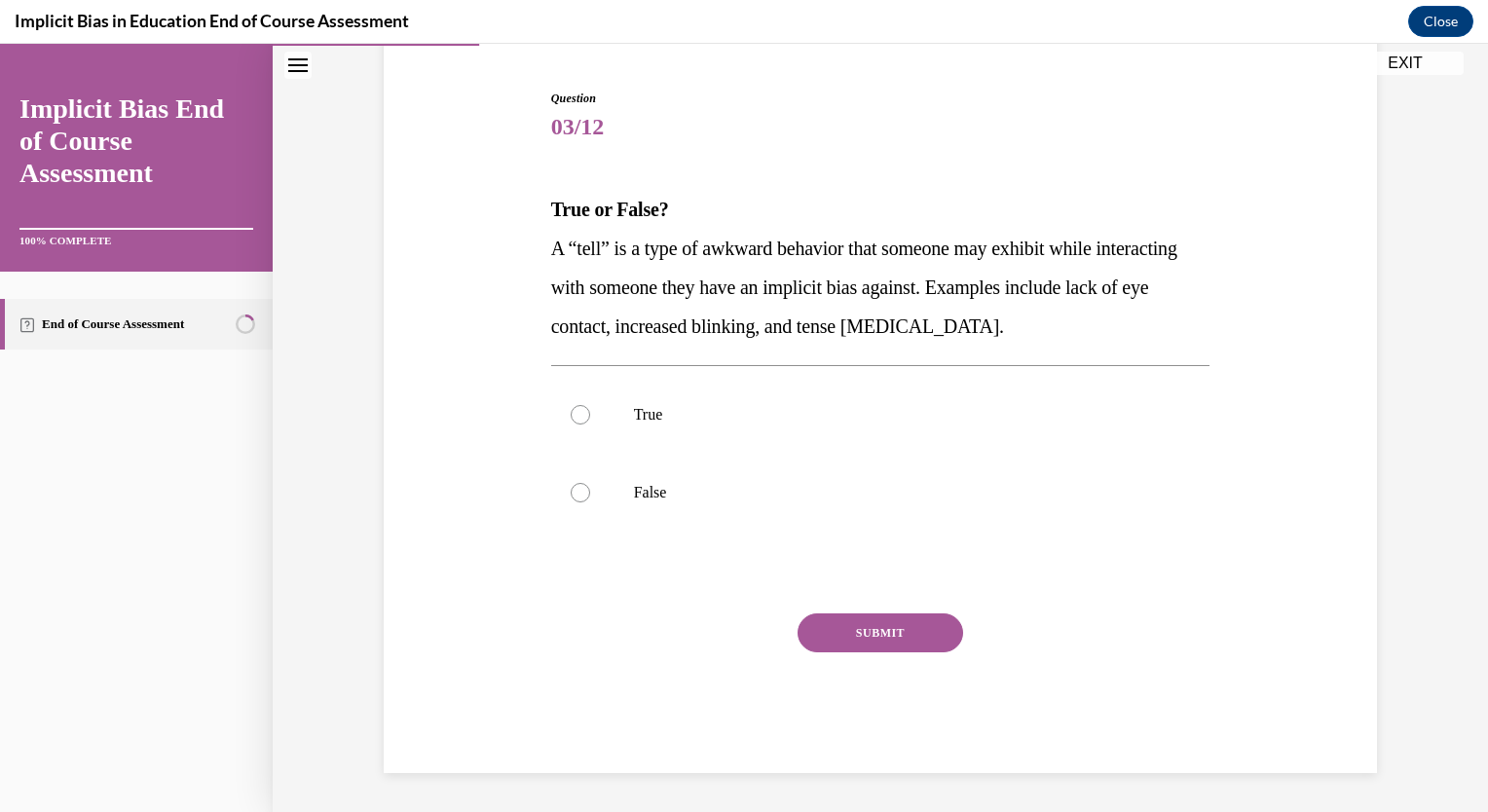
scroll to position [181, 0]
drag, startPoint x: 954, startPoint y: 426, endPoint x: 835, endPoint y: 420, distance: 119.2
click at [835, 420] on p "True" at bounding box center [898, 416] width 528 height 20
click at [591, 420] on input "True" at bounding box center [581, 416] width 20 height 20
radio input "true"
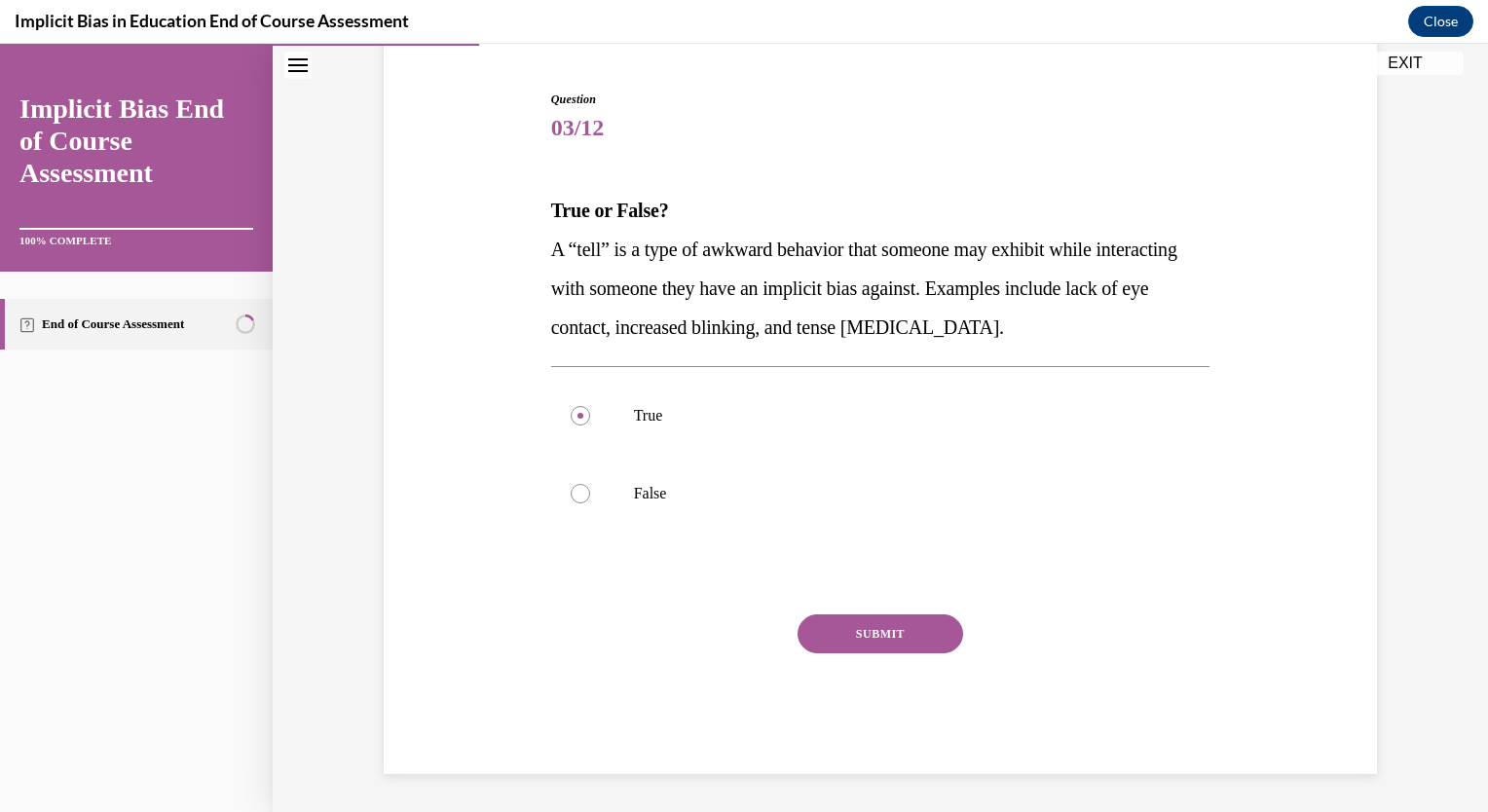
click at [863, 625] on button "SUBMIT" at bounding box center [880, 633] width 166 height 39
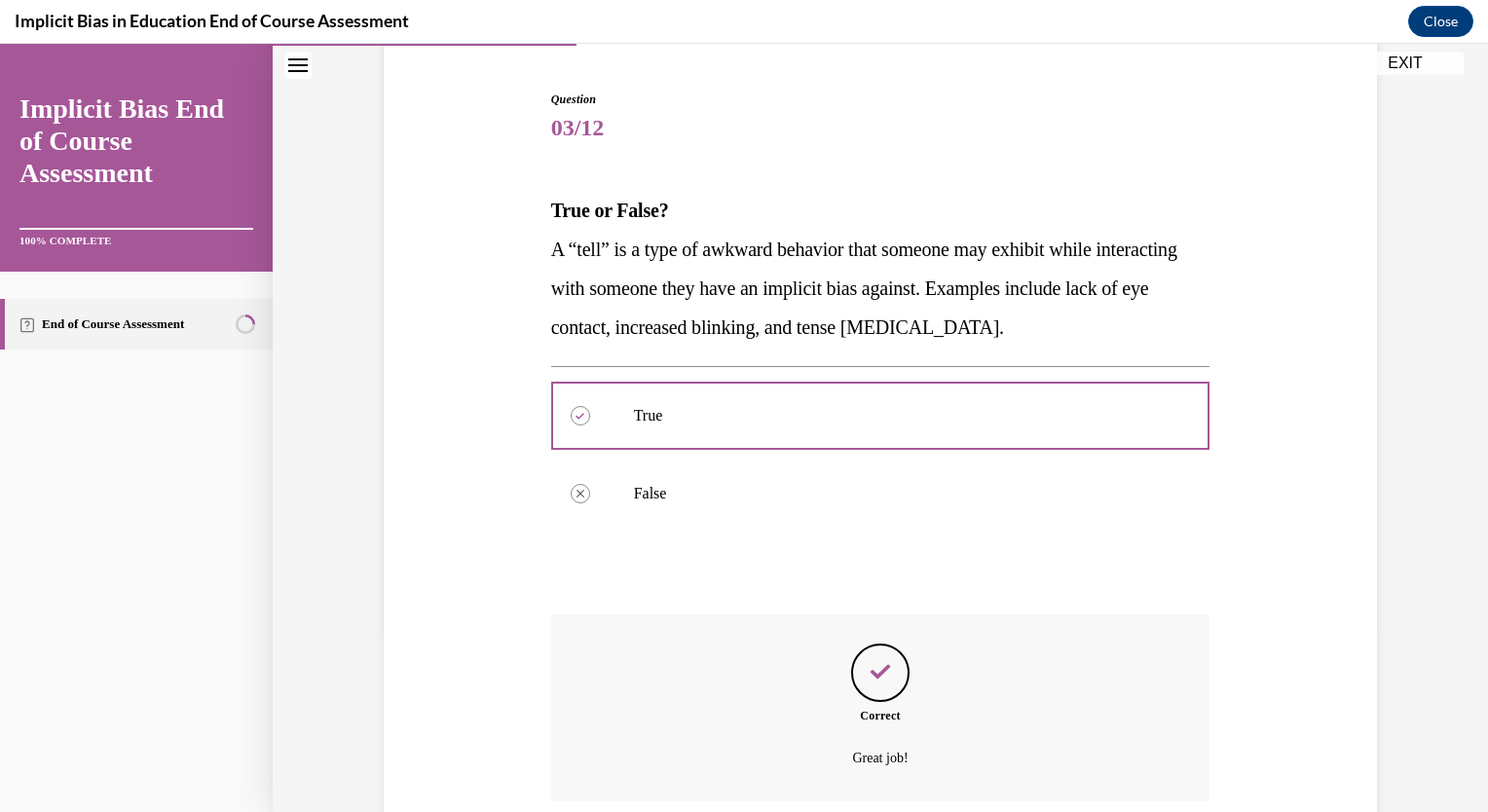
scroll to position [338, 0]
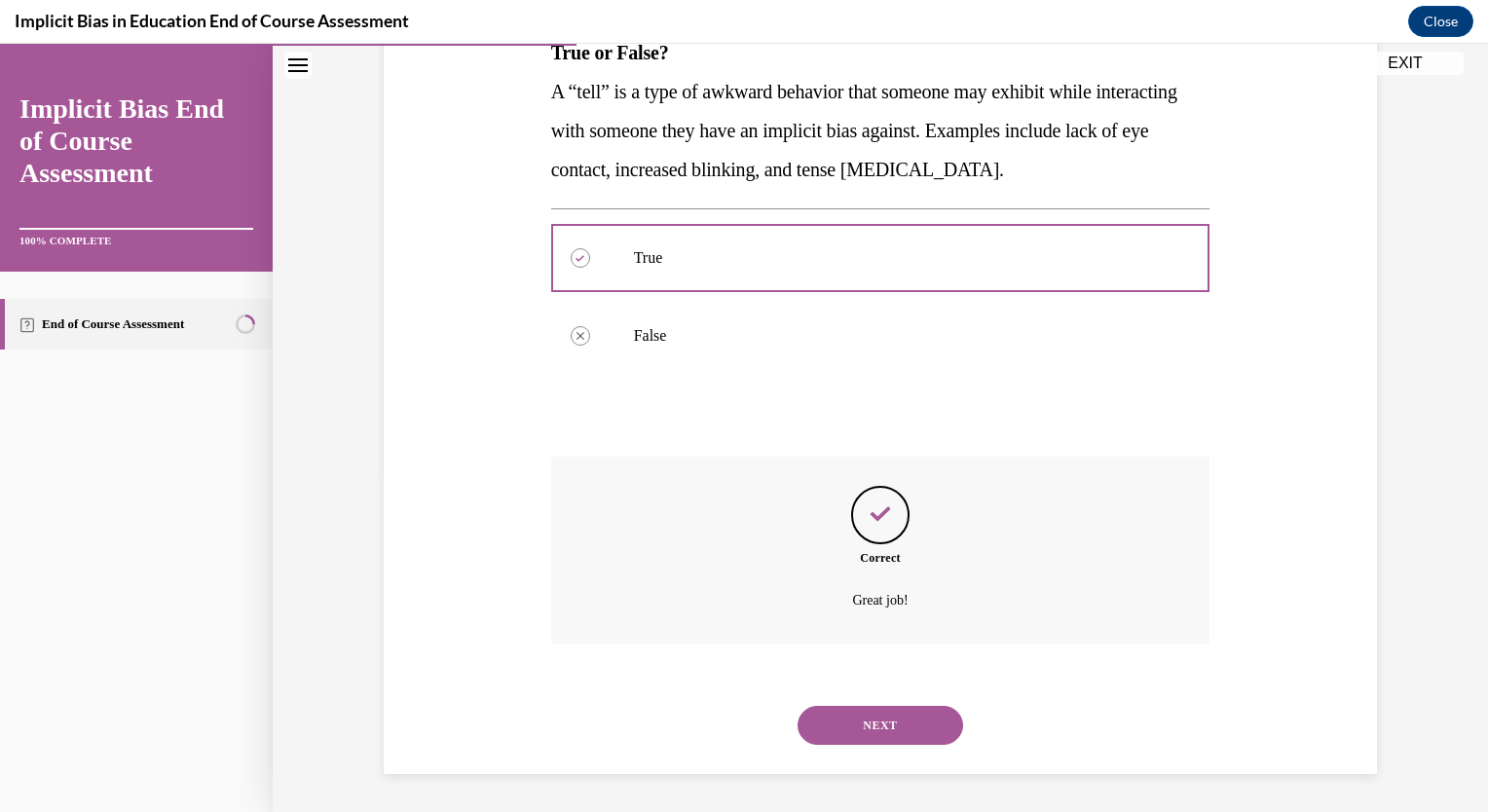
click at [869, 718] on button "NEXT" at bounding box center [880, 725] width 166 height 39
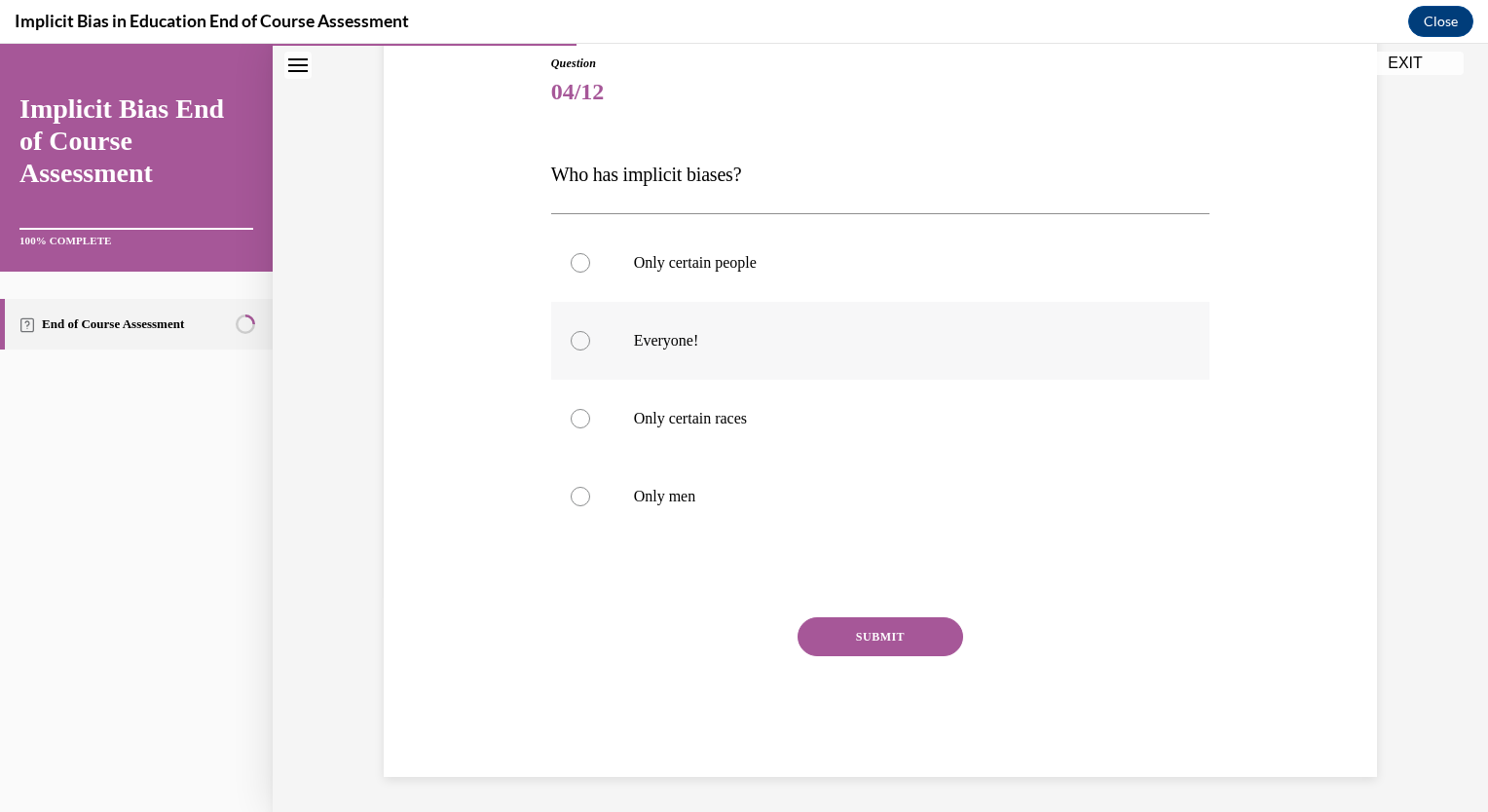
click at [698, 332] on p "Everyone!" at bounding box center [898, 341] width 528 height 20
click at [591, 332] on input "Everyone!" at bounding box center [581, 341] width 20 height 20
radio input "true"
click at [834, 617] on button "SUBMIT" at bounding box center [880, 636] width 166 height 39
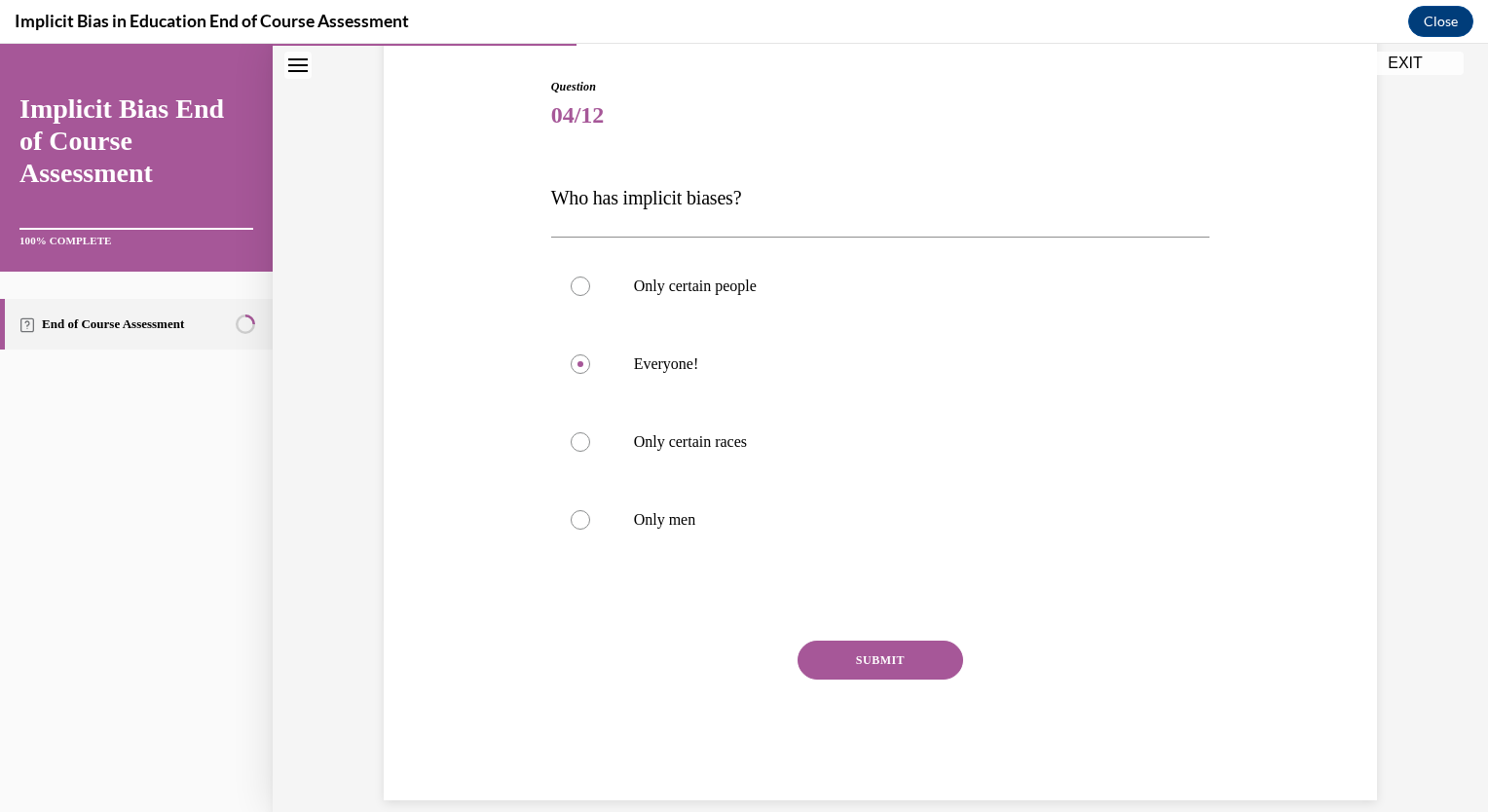
click at [834, 617] on div "Question 04/12 Who has implicit biases? Only certain people Everyone! Only cert…" at bounding box center [880, 440] width 659 height 723
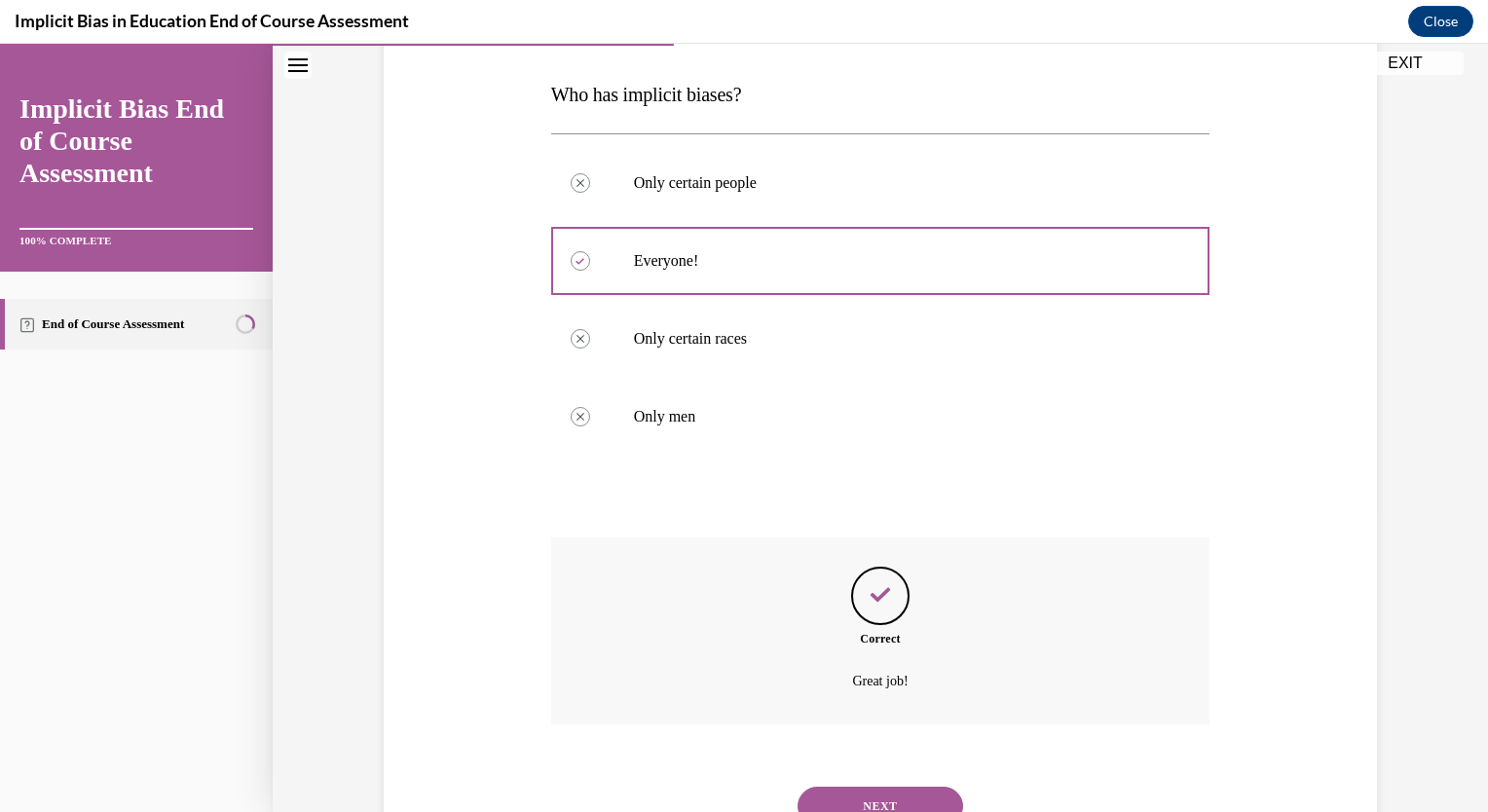
scroll to position [377, 0]
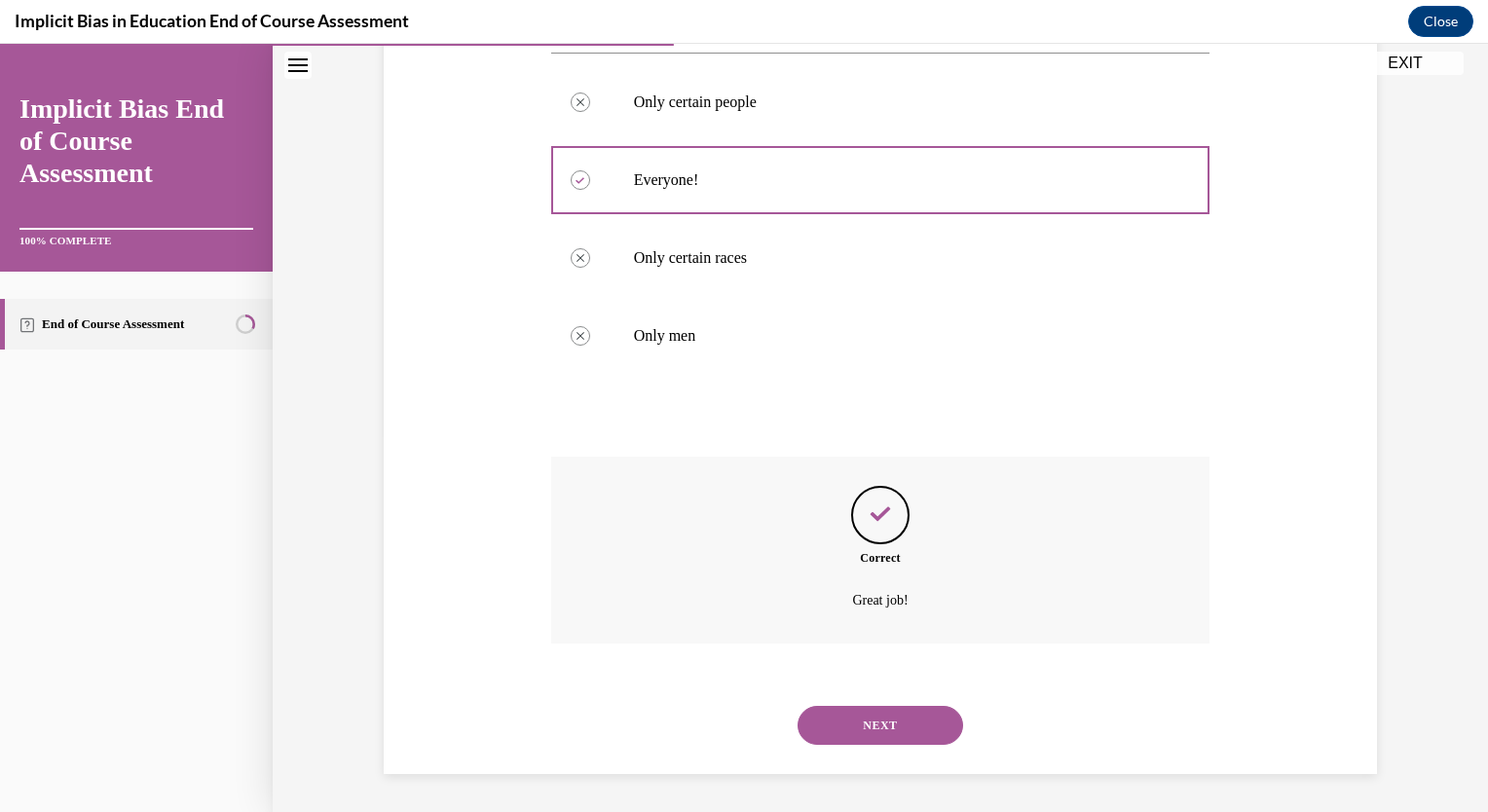
click at [851, 722] on button "NEXT" at bounding box center [880, 725] width 166 height 39
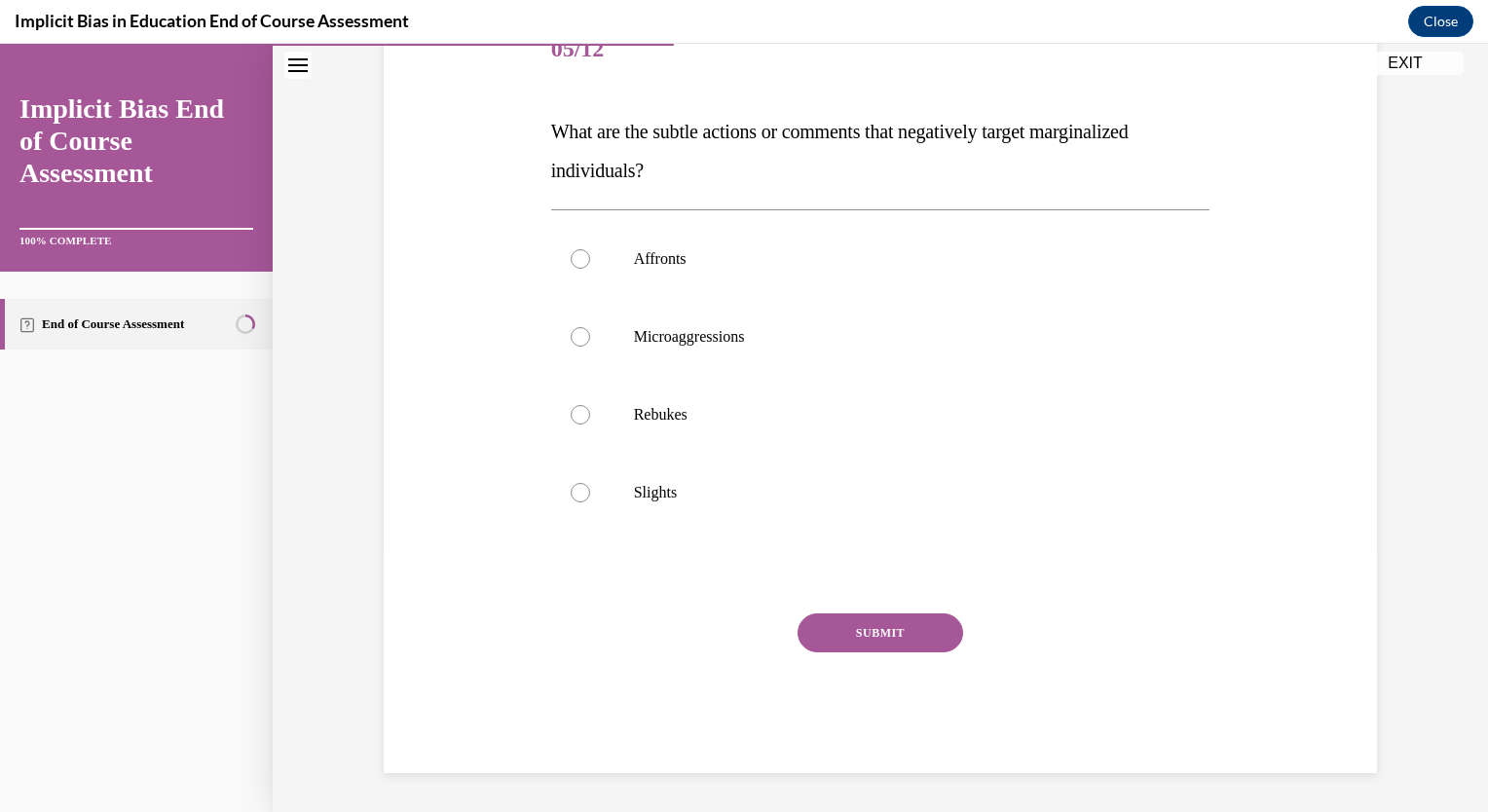
scroll to position [217, 0]
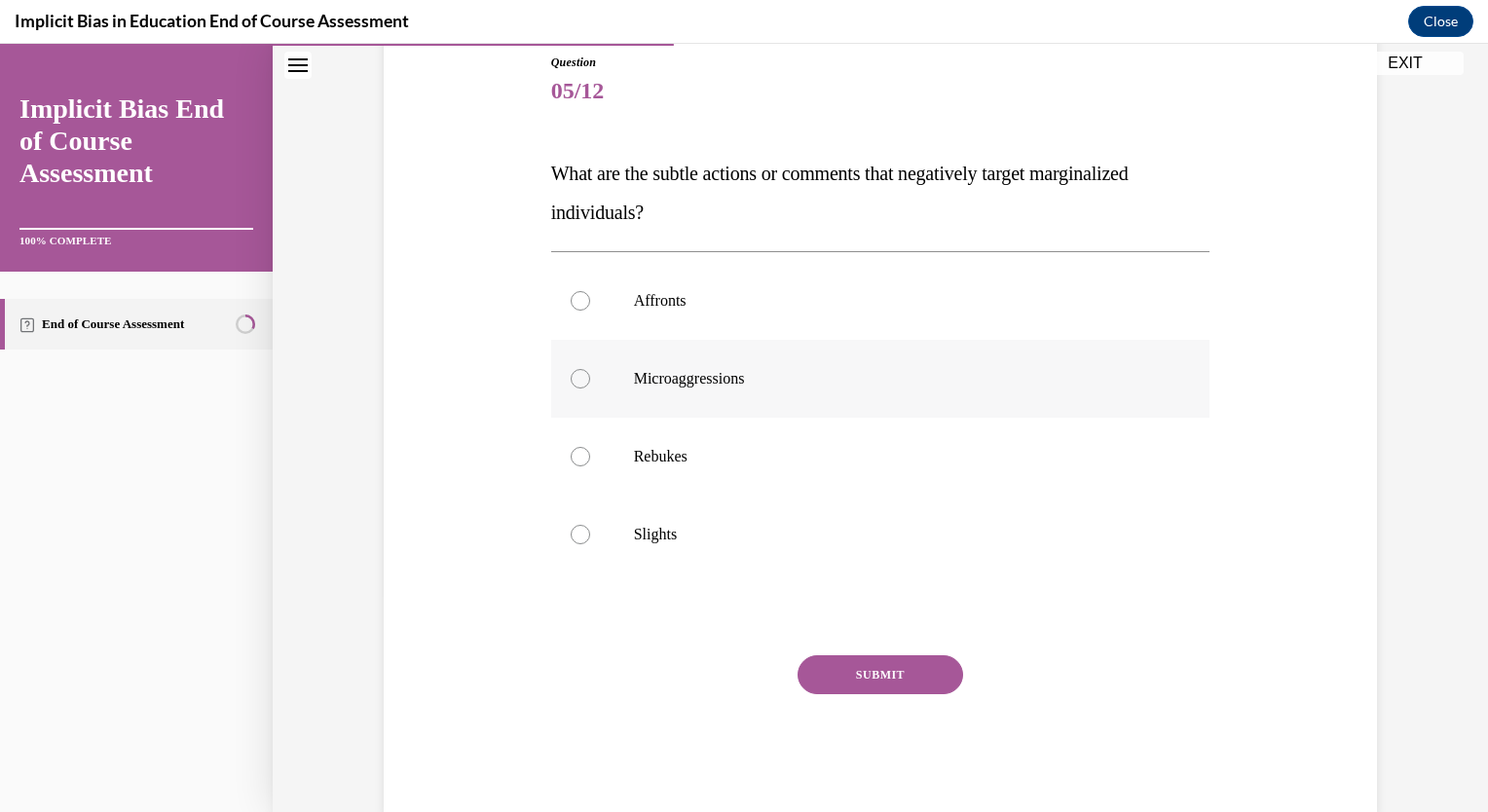
click at [845, 351] on label "Microaggressions" at bounding box center [880, 378] width 659 height 78
click at [591, 369] on input "Microaggressions" at bounding box center [581, 379] width 20 height 20
radio input "true"
click at [878, 671] on button "SUBMIT" at bounding box center [880, 674] width 166 height 39
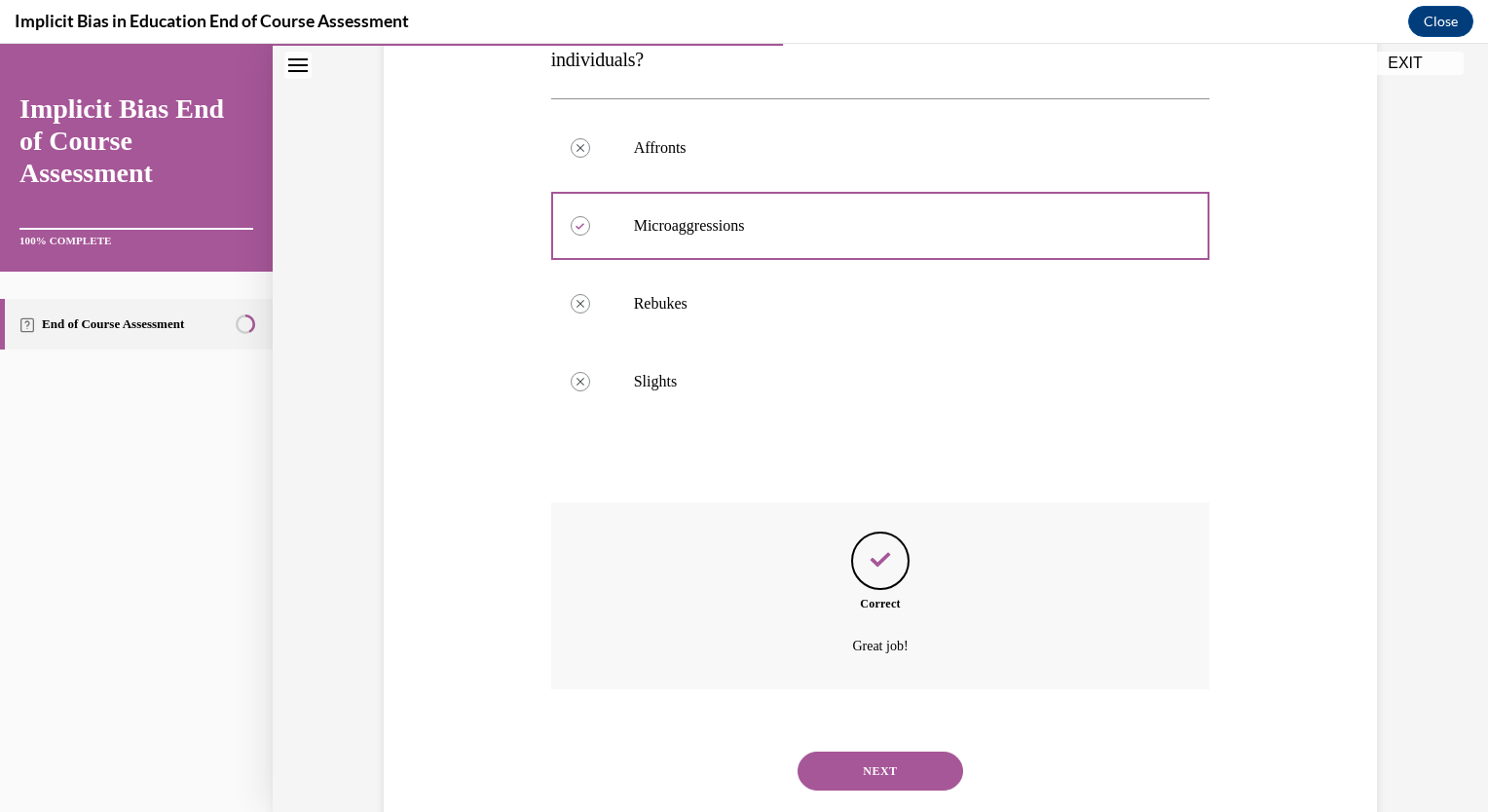
scroll to position [416, 0]
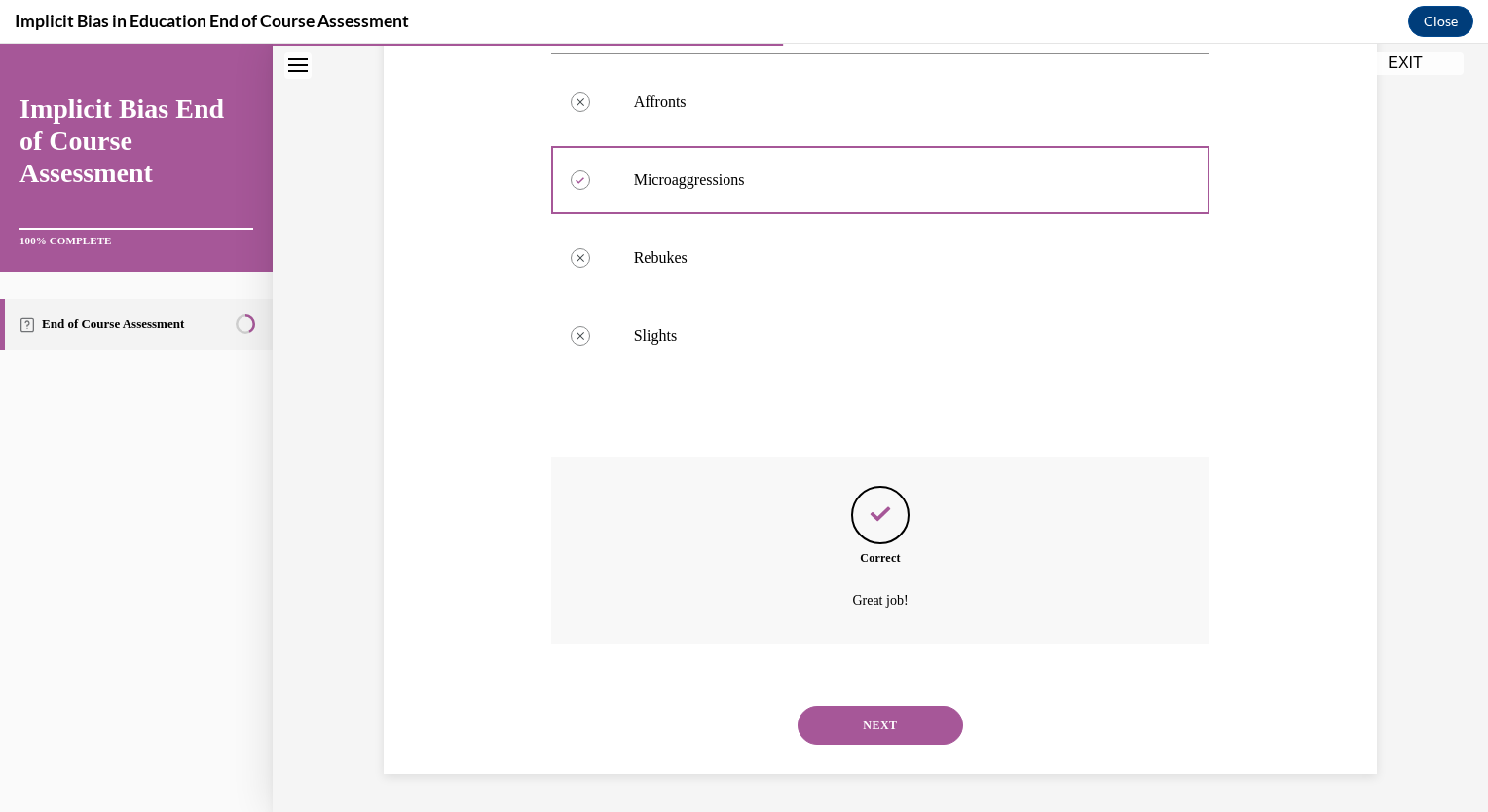
click at [887, 725] on button "NEXT" at bounding box center [880, 725] width 166 height 39
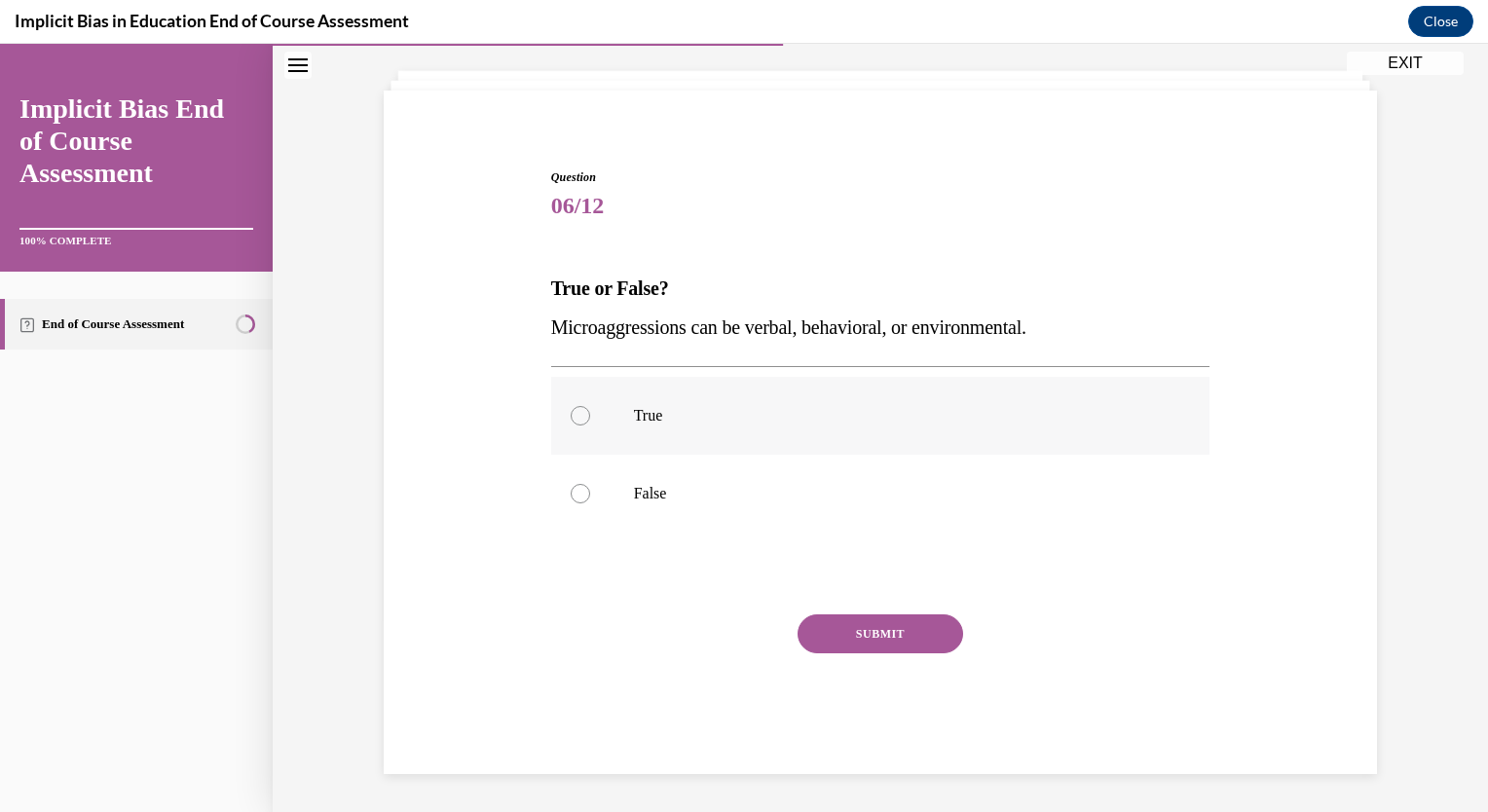
click at [707, 435] on label "True" at bounding box center [880, 416] width 659 height 78
click at [591, 426] on input "True" at bounding box center [581, 416] width 20 height 20
radio input "true"
click at [873, 622] on button "SUBMIT" at bounding box center [880, 633] width 166 height 39
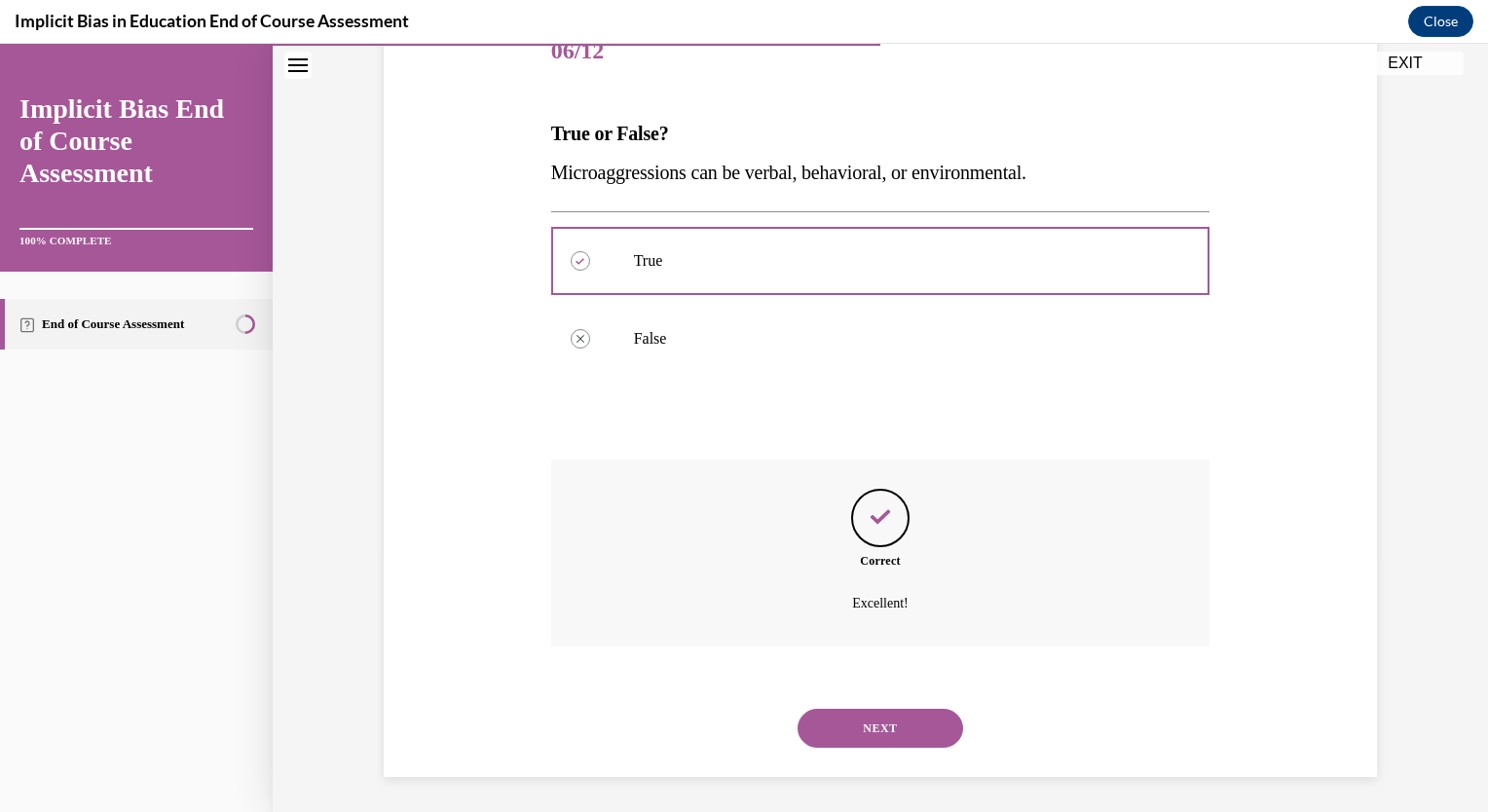
scroll to position [260, 0]
click at [846, 731] on button "NEXT" at bounding box center [880, 725] width 166 height 39
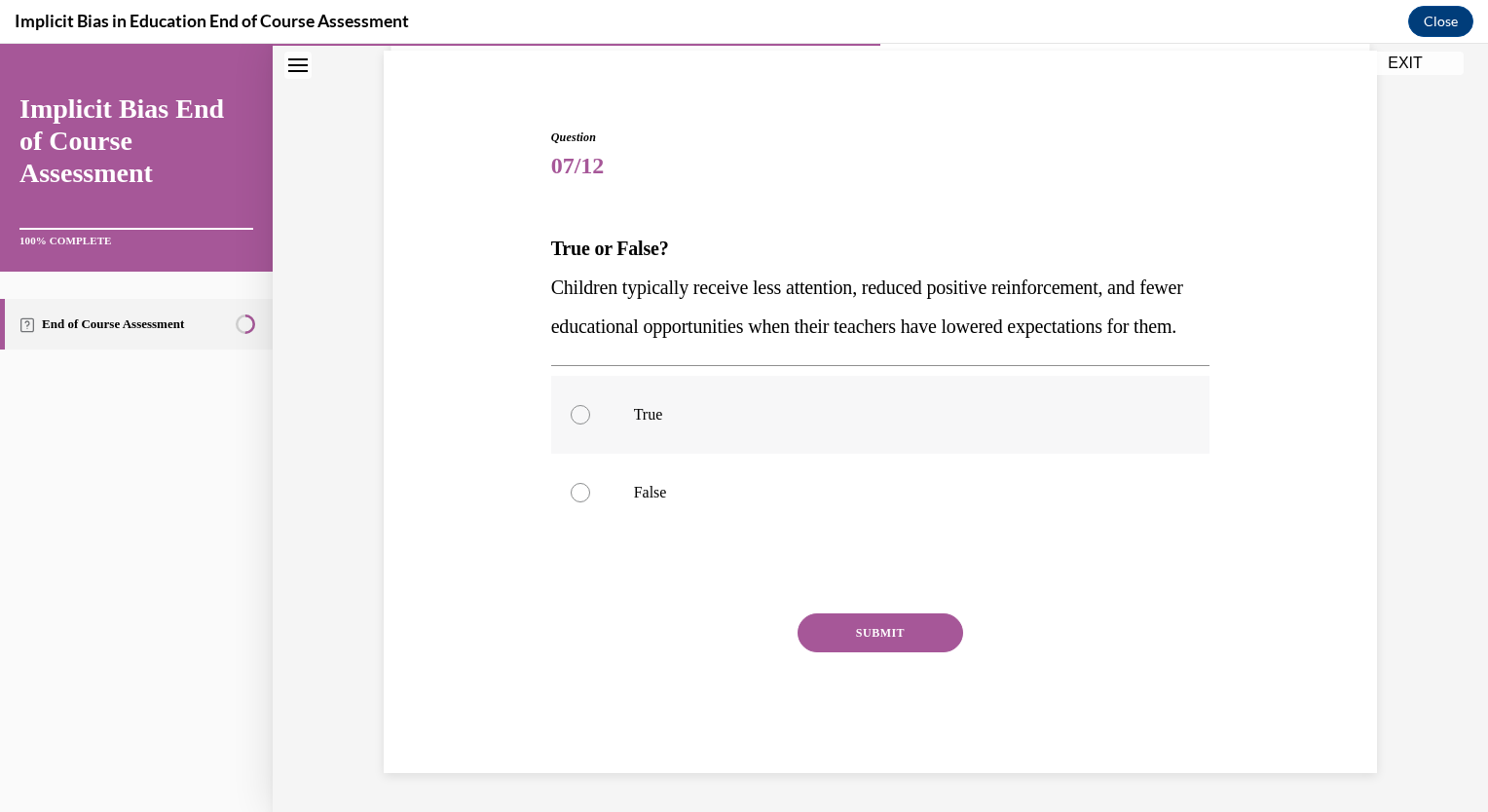
click at [771, 439] on label "True" at bounding box center [880, 415] width 659 height 78
click at [591, 425] on input "True" at bounding box center [581, 415] width 20 height 20
radio input "true"
click at [850, 623] on button "SUBMIT" at bounding box center [880, 632] width 166 height 39
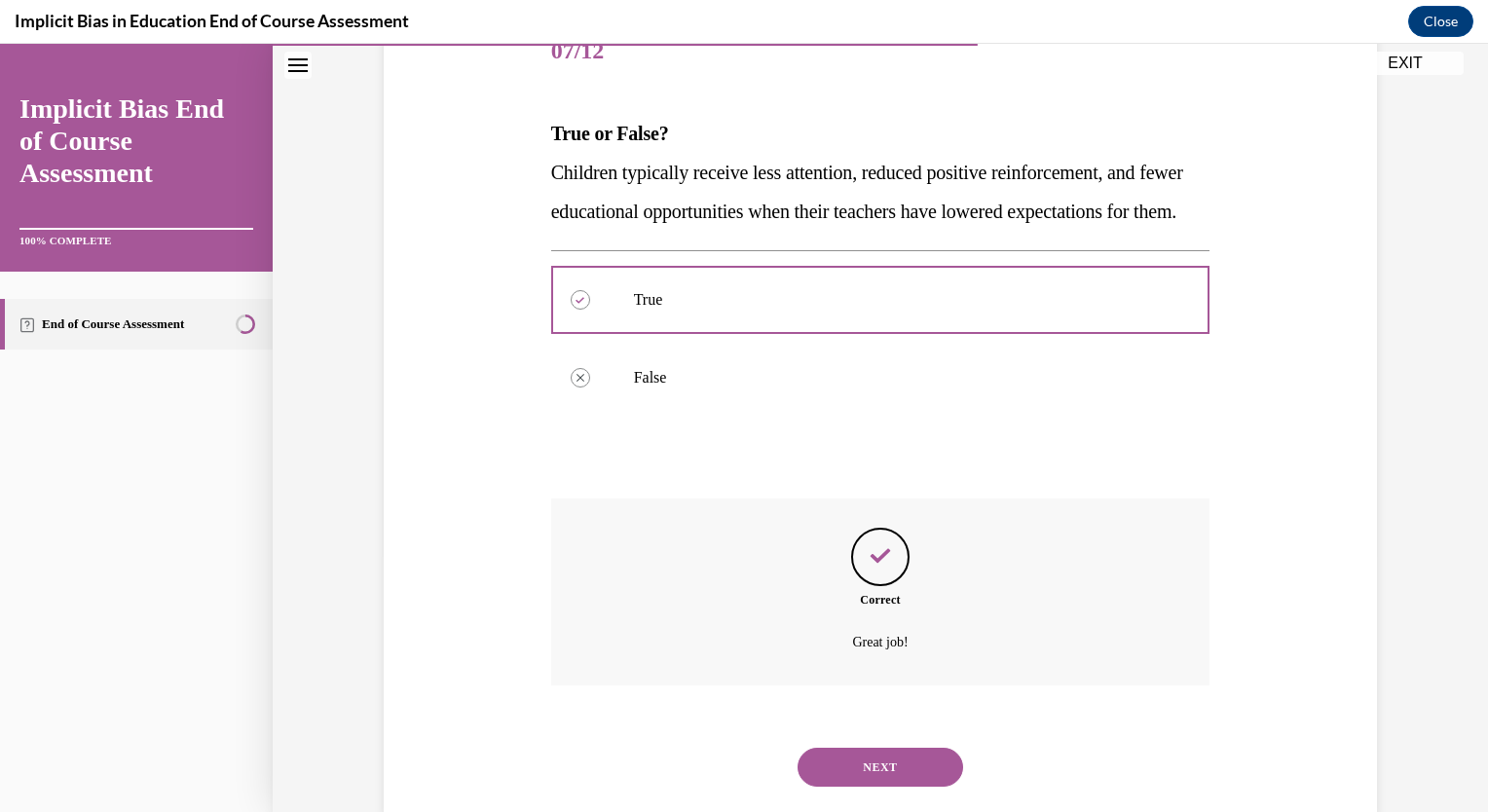
scroll to position [338, 0]
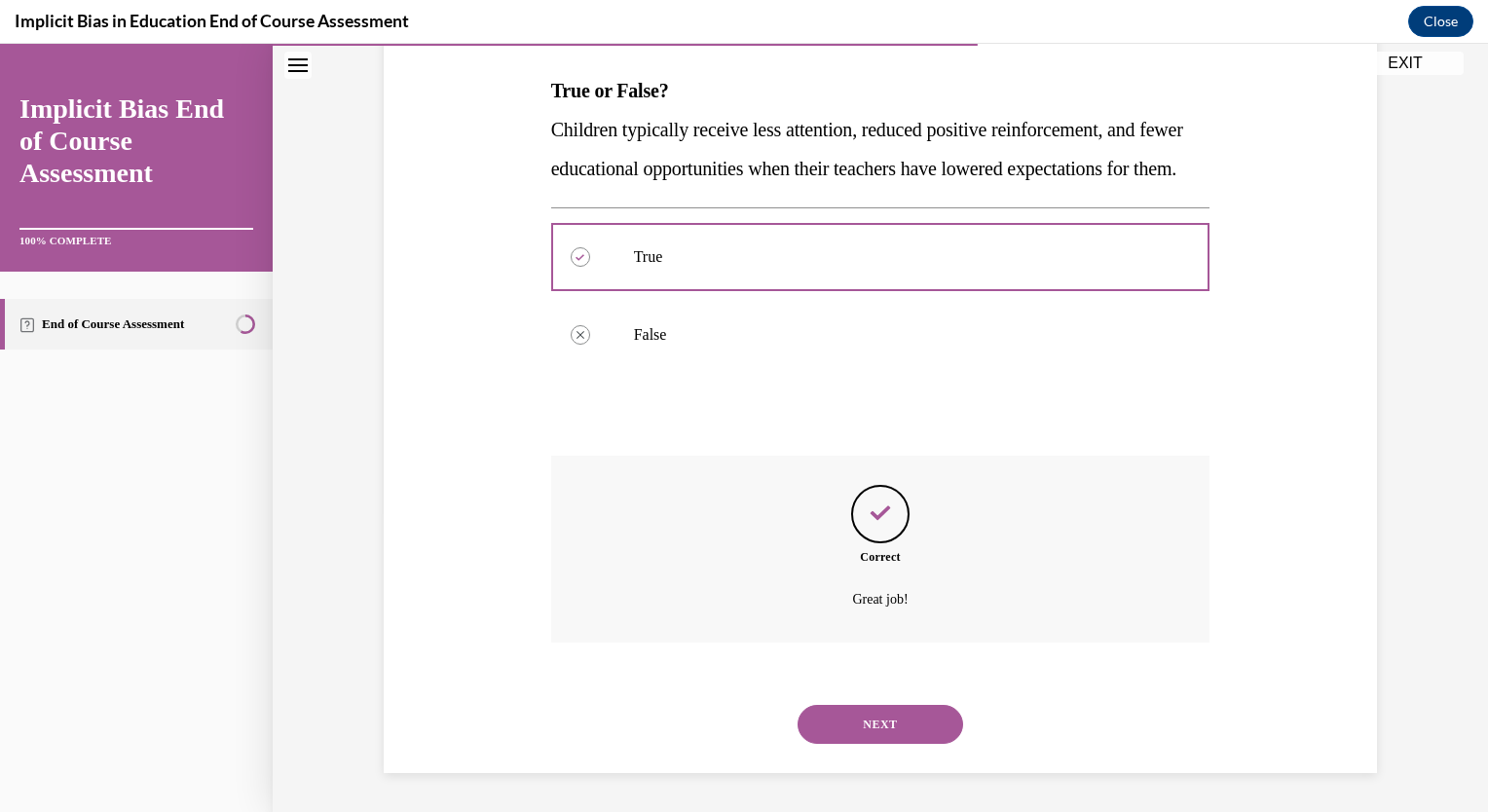
click at [853, 726] on button "NEXT" at bounding box center [880, 724] width 166 height 39
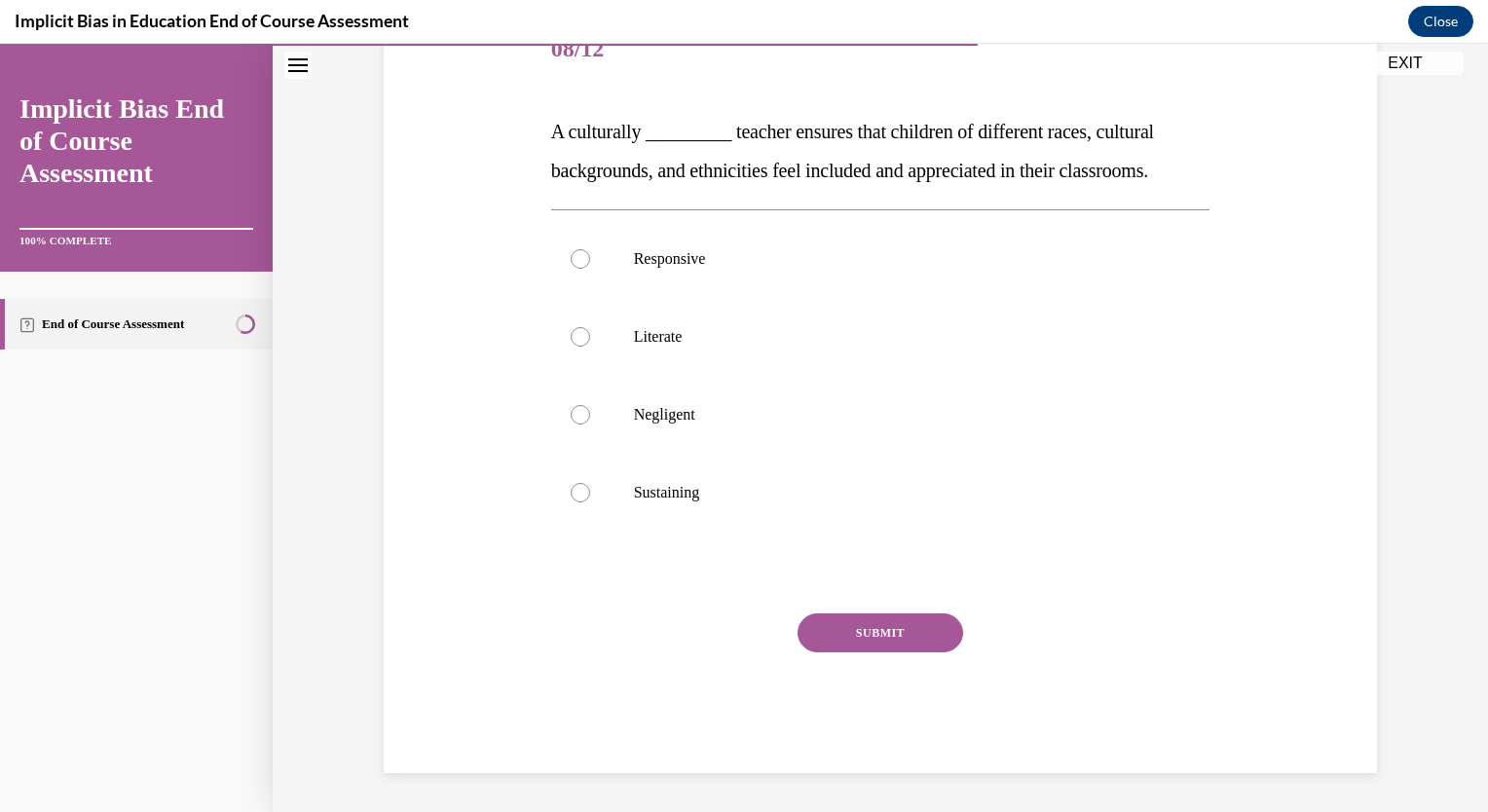
scroll to position [217, 0]
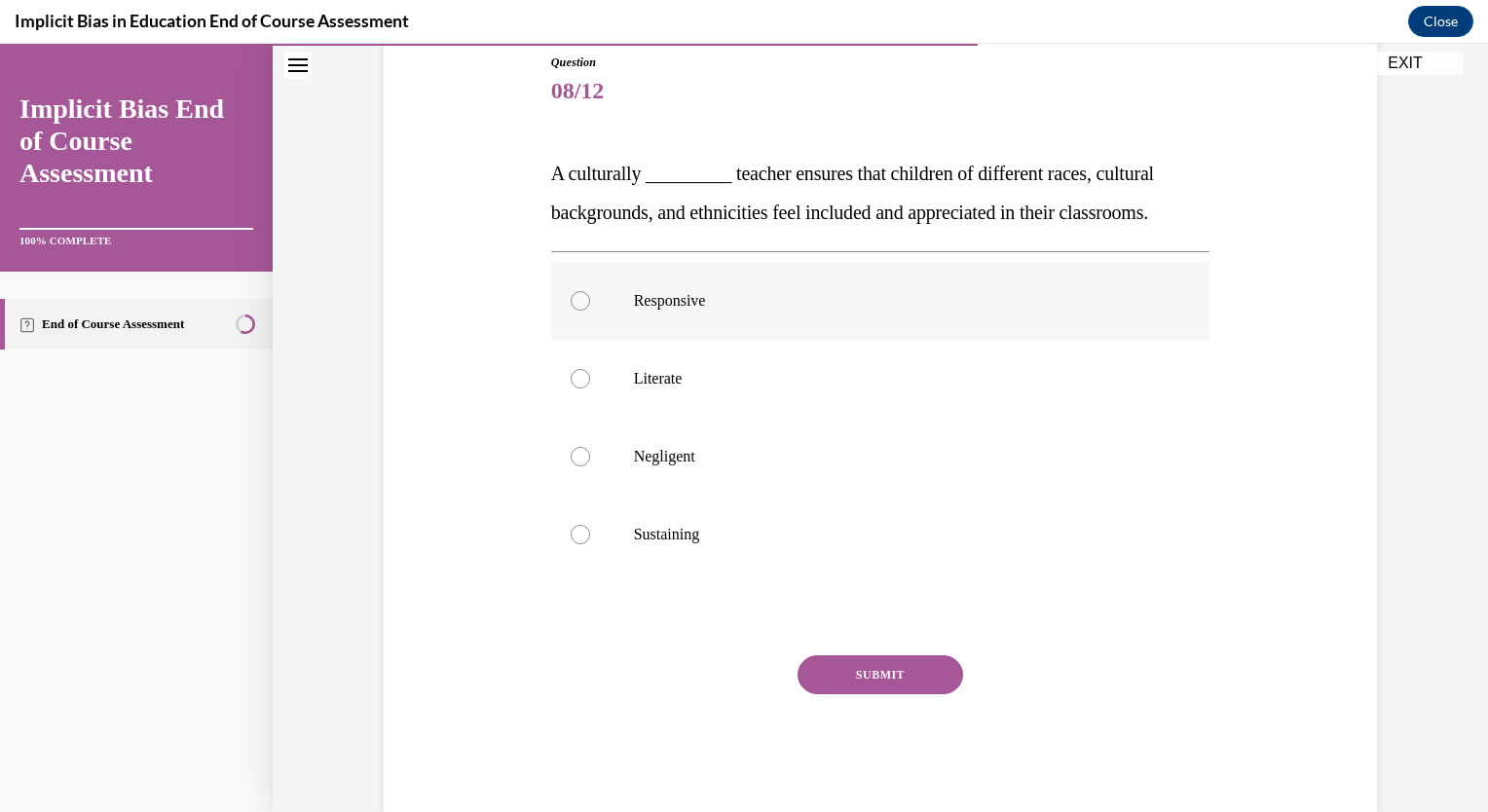
click at [810, 321] on label "Responsive" at bounding box center [880, 301] width 659 height 78
click at [591, 311] on input "Responsive" at bounding box center [581, 301] width 20 height 20
radio input "true"
click at [858, 673] on button "SUBMIT" at bounding box center [880, 674] width 166 height 39
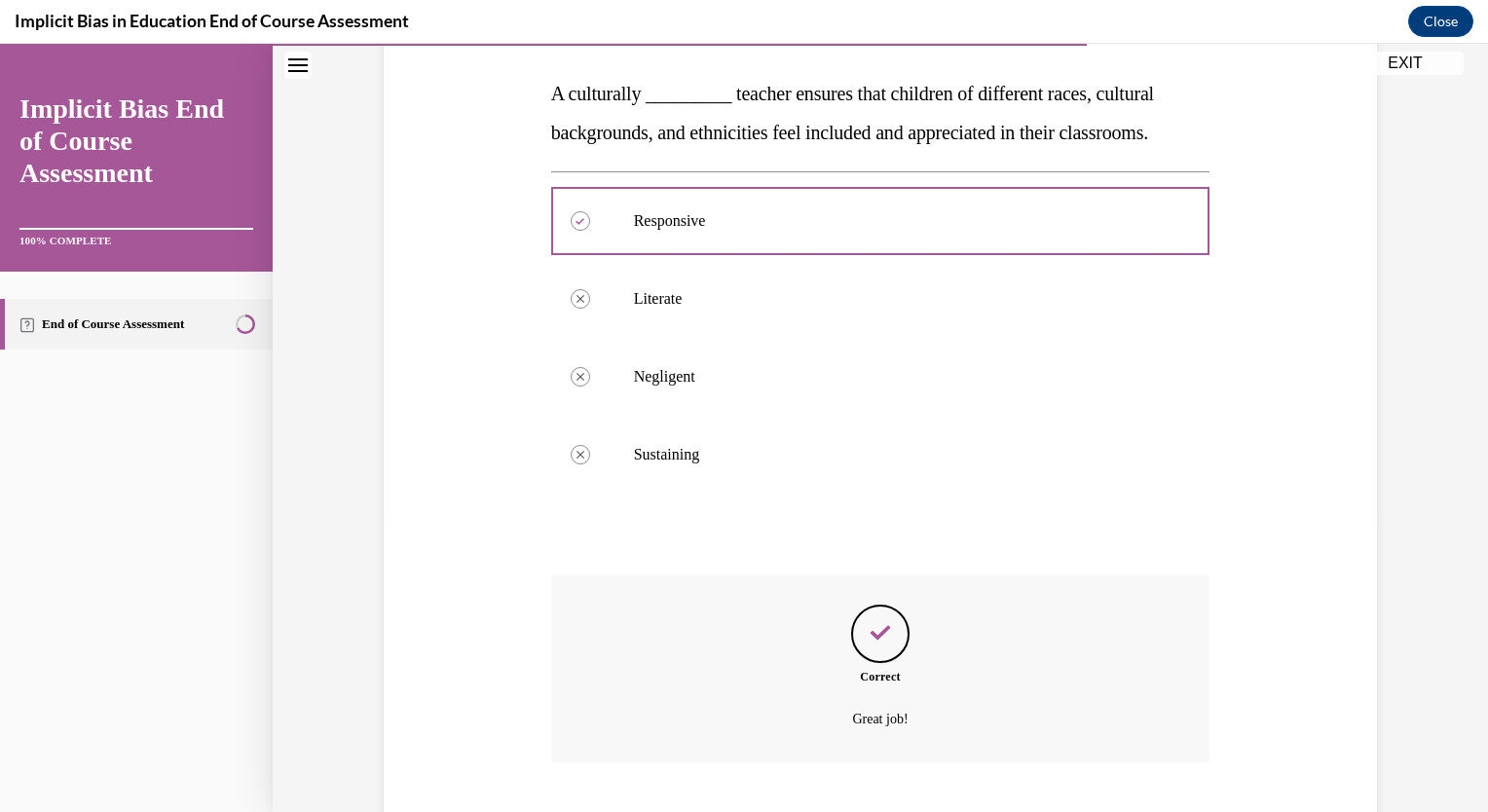
scroll to position [416, 0]
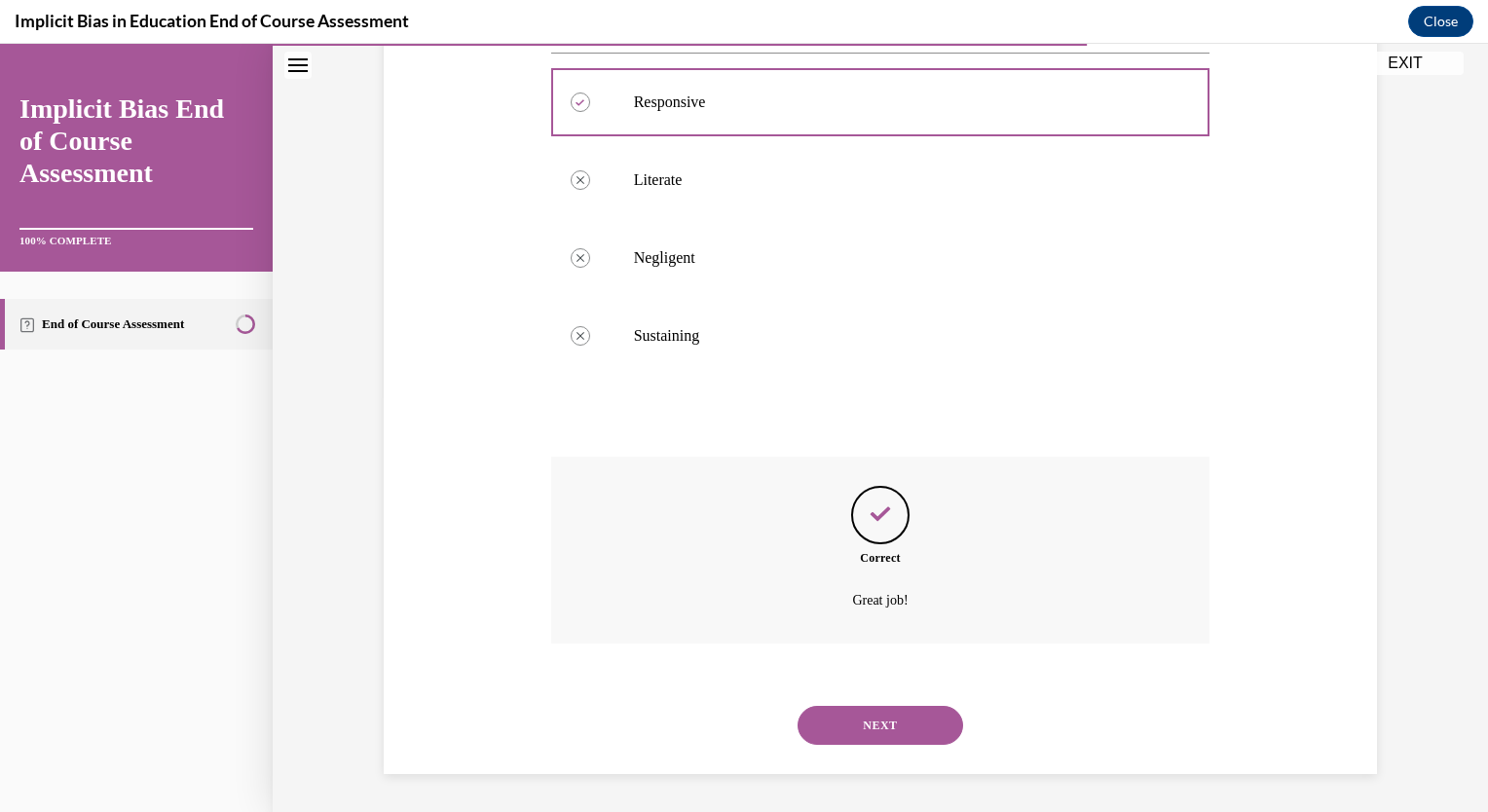
click at [884, 727] on button "NEXT" at bounding box center [880, 725] width 166 height 39
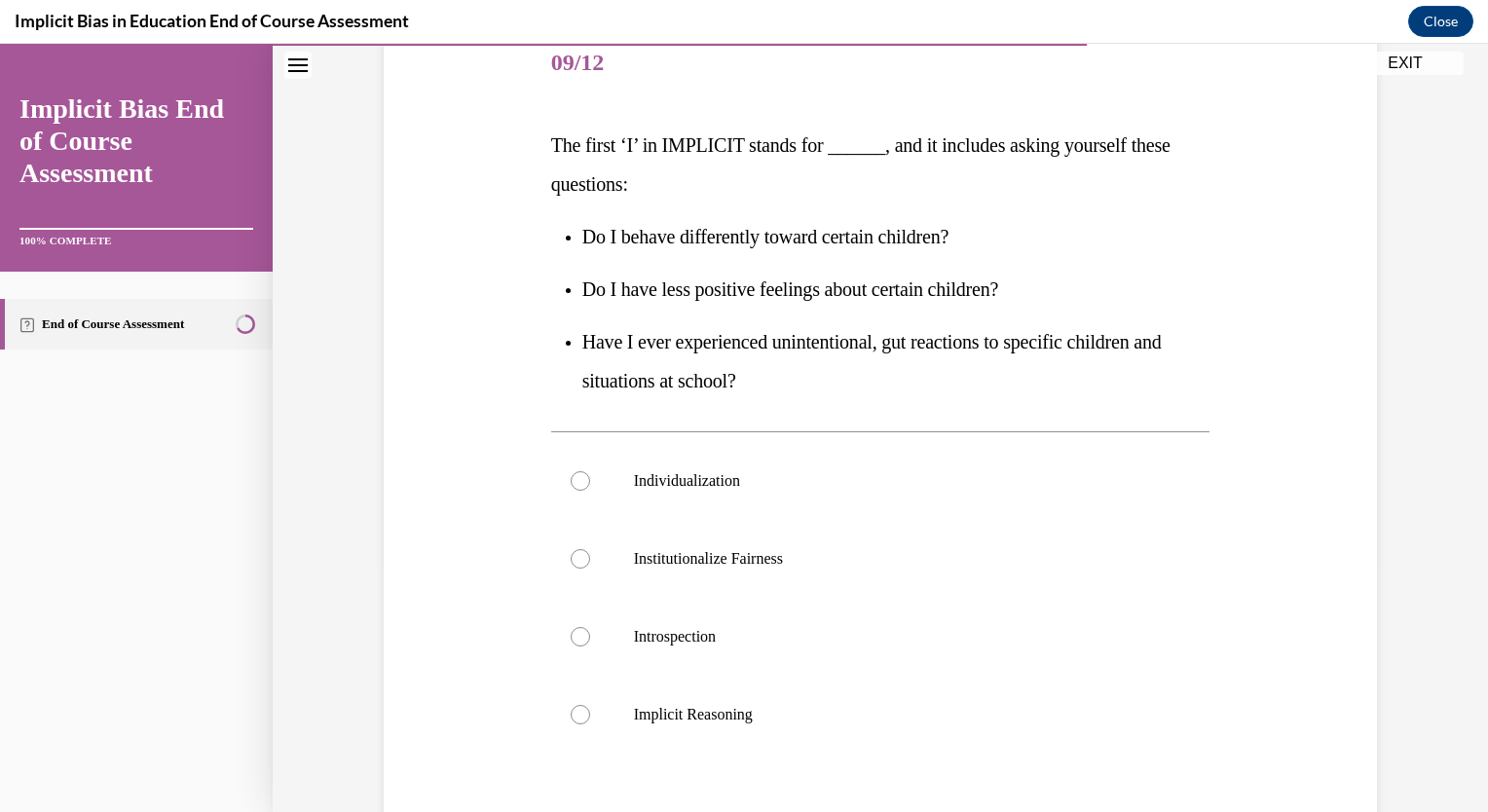
scroll to position [246, 0]
click at [619, 701] on label "Implicit Reasoning" at bounding box center [880, 714] width 659 height 78
click at [591, 704] on input "Implicit Reasoning" at bounding box center [581, 714] width 20 height 20
radio input "true"
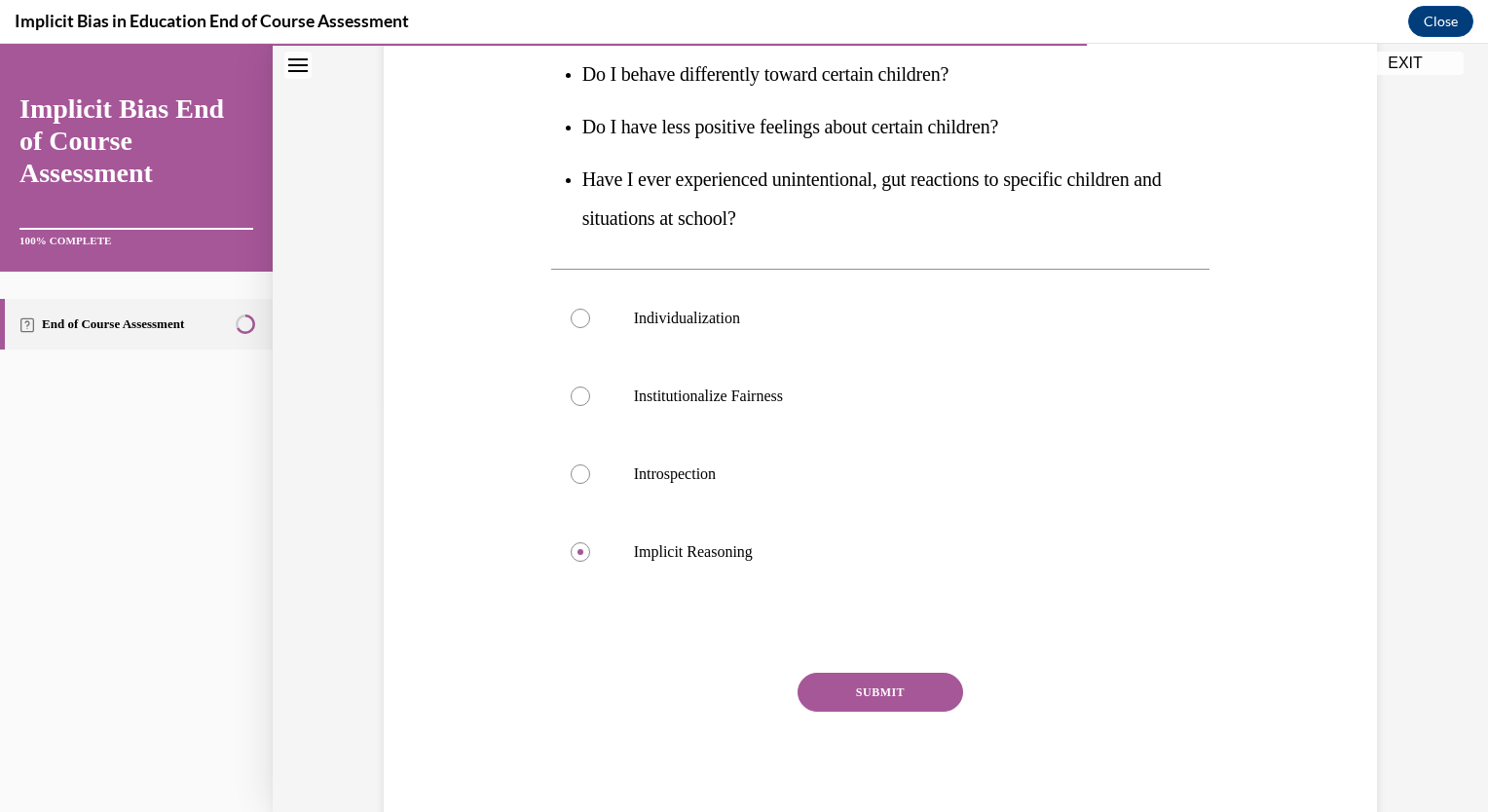
scroll to position [435, 0]
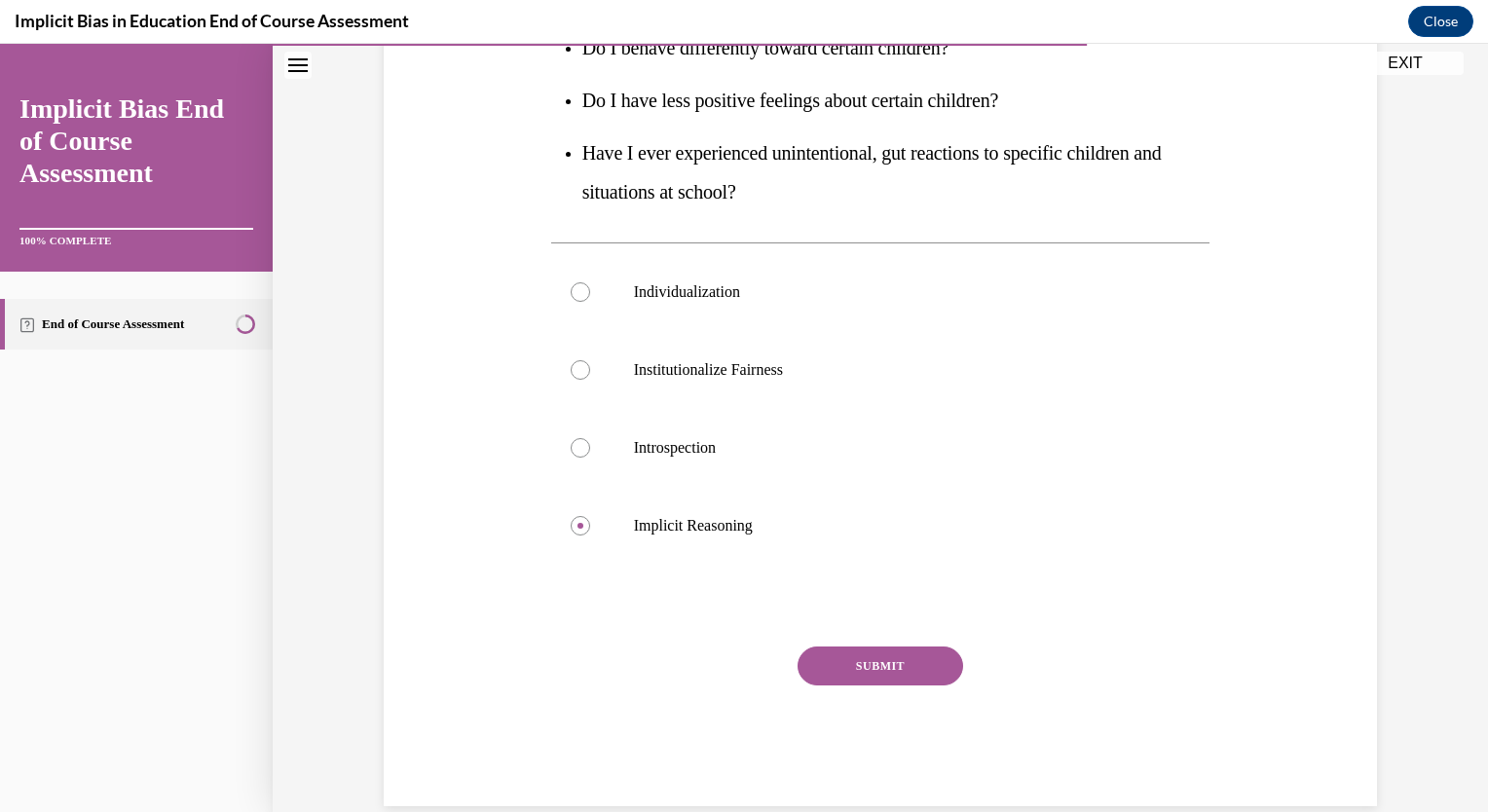
click at [846, 669] on button "SUBMIT" at bounding box center [880, 666] width 166 height 39
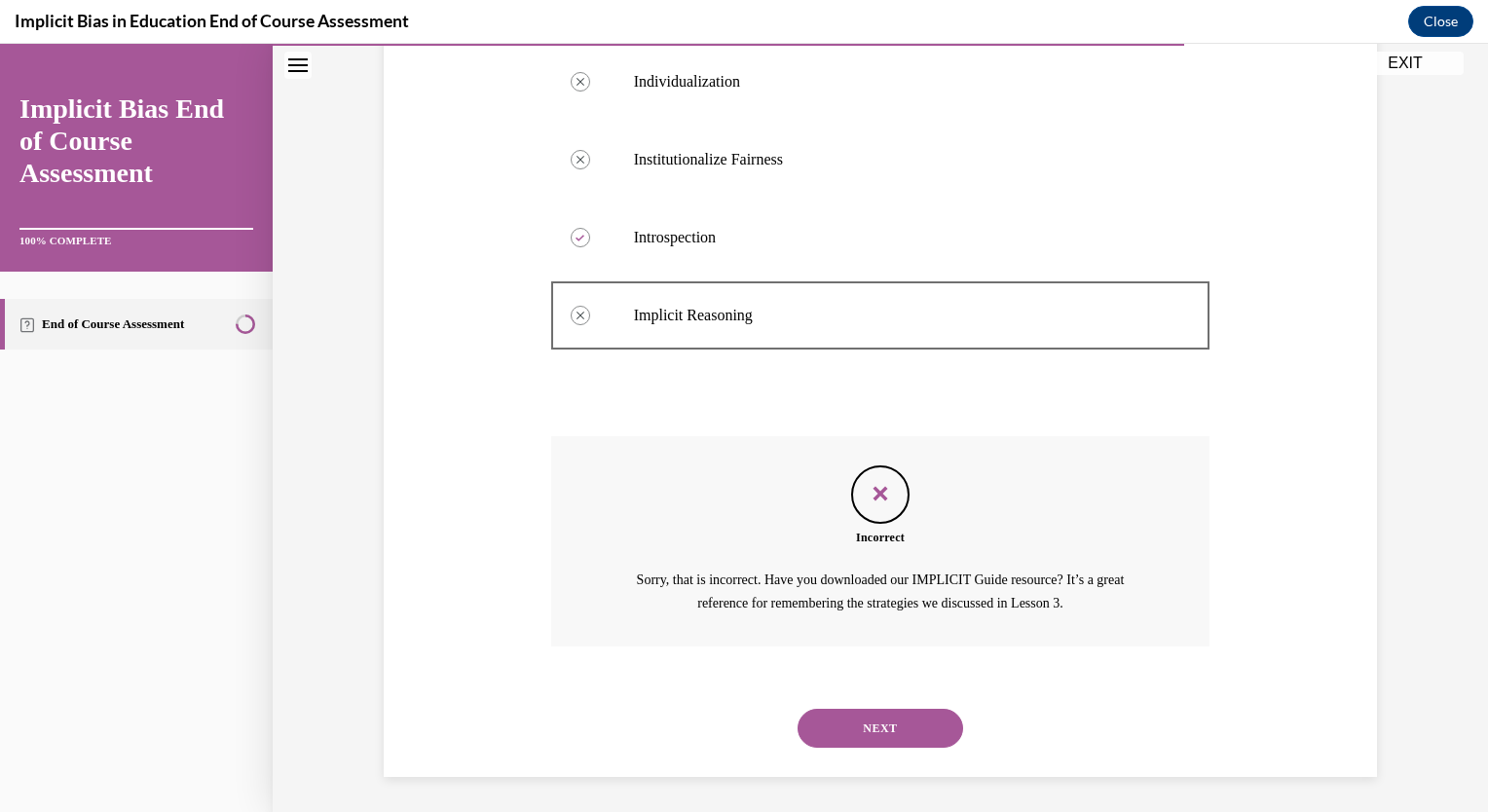
scroll to position [647, 0]
click at [865, 744] on button "NEXT" at bounding box center [880, 726] width 166 height 39
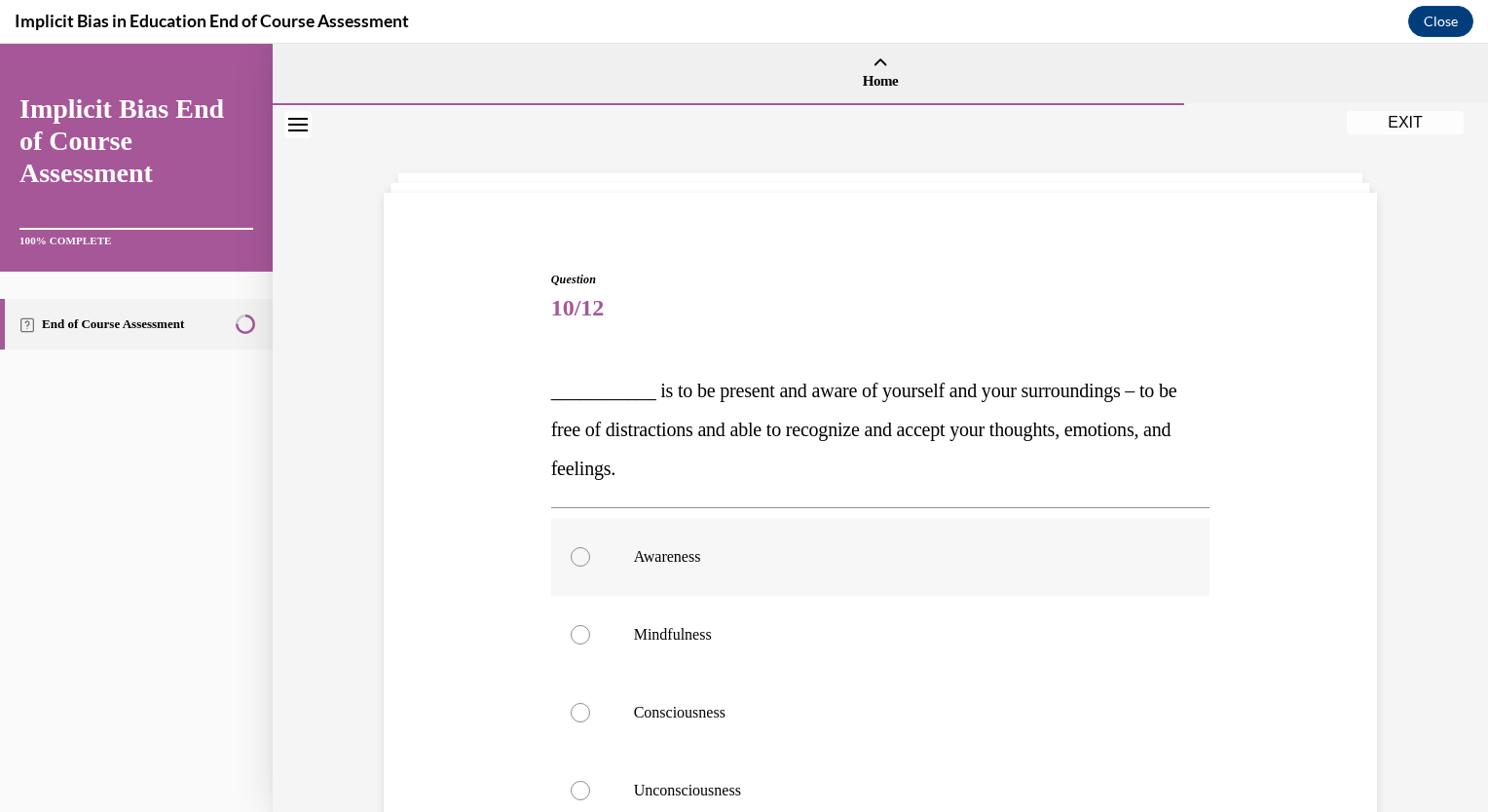
click at [639, 540] on label "Awareness" at bounding box center [880, 557] width 659 height 78
click at [591, 547] on input "Awareness" at bounding box center [581, 557] width 20 height 20
radio input "true"
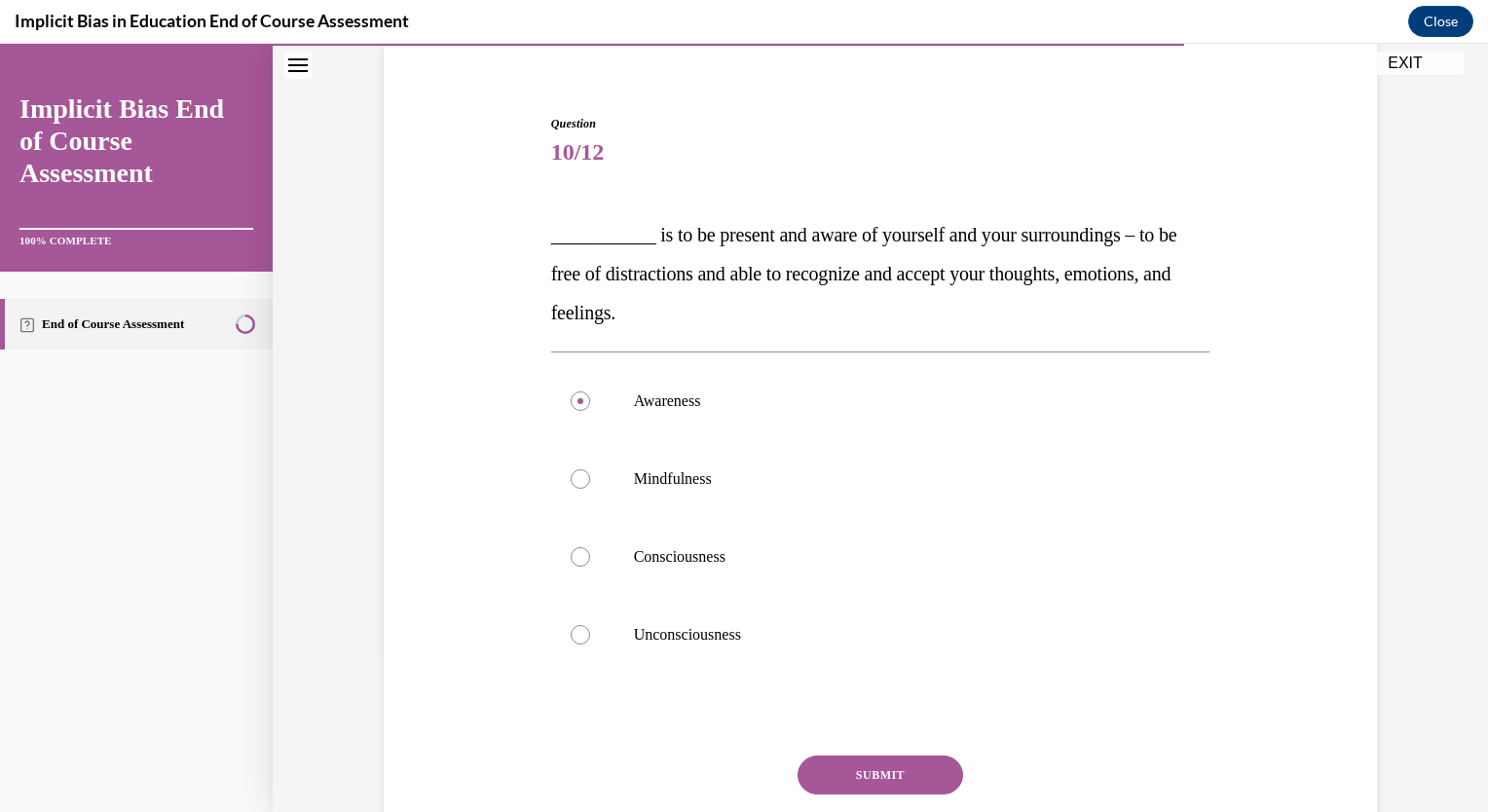
scroll to position [163, 0]
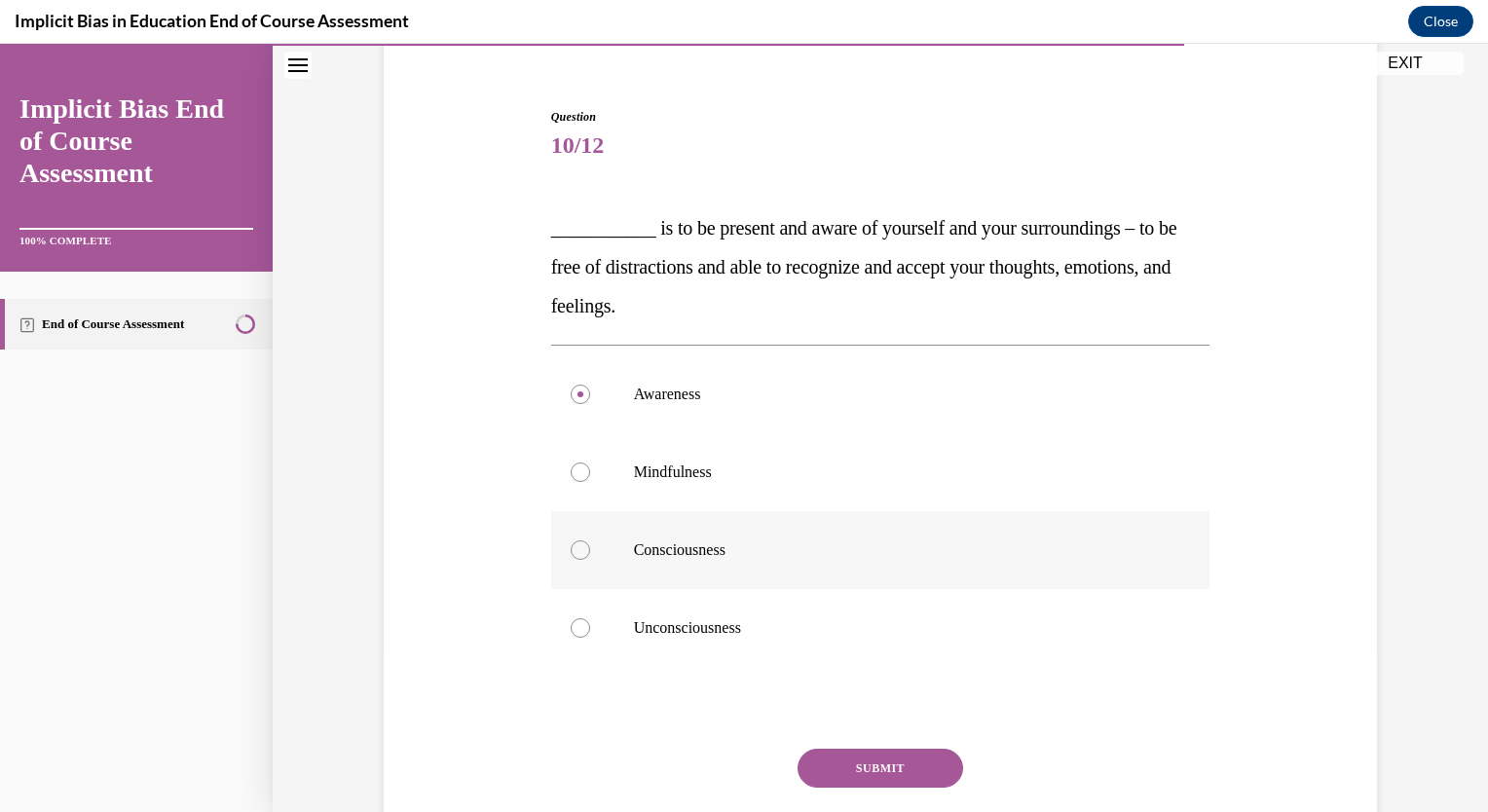
click at [772, 541] on p "Consciousness" at bounding box center [898, 551] width 528 height 20
click at [591, 541] on input "Consciousness" at bounding box center [581, 551] width 20 height 20
radio input "true"
click at [831, 760] on button "SUBMIT" at bounding box center [880, 768] width 166 height 39
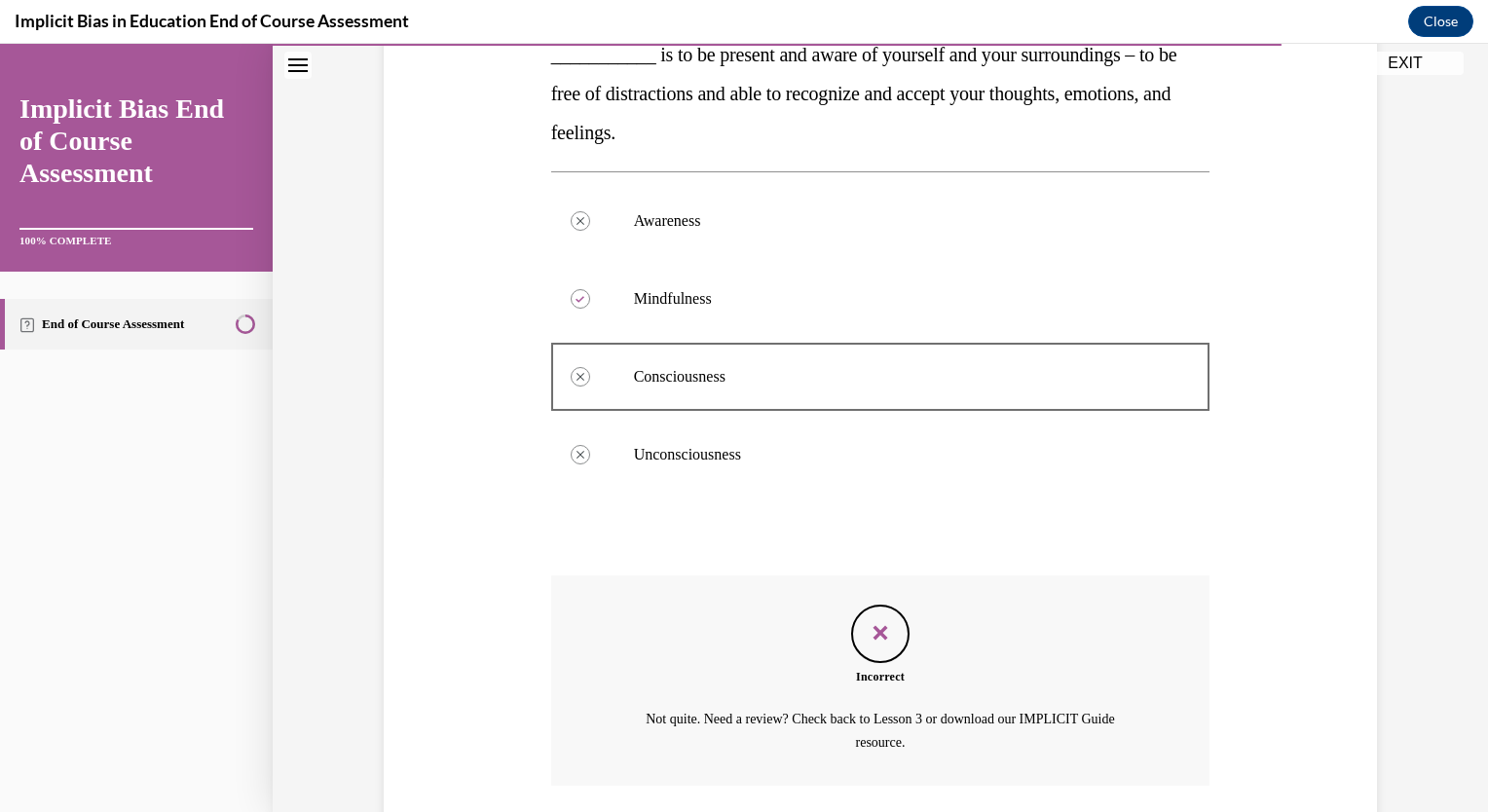
scroll to position [478, 0]
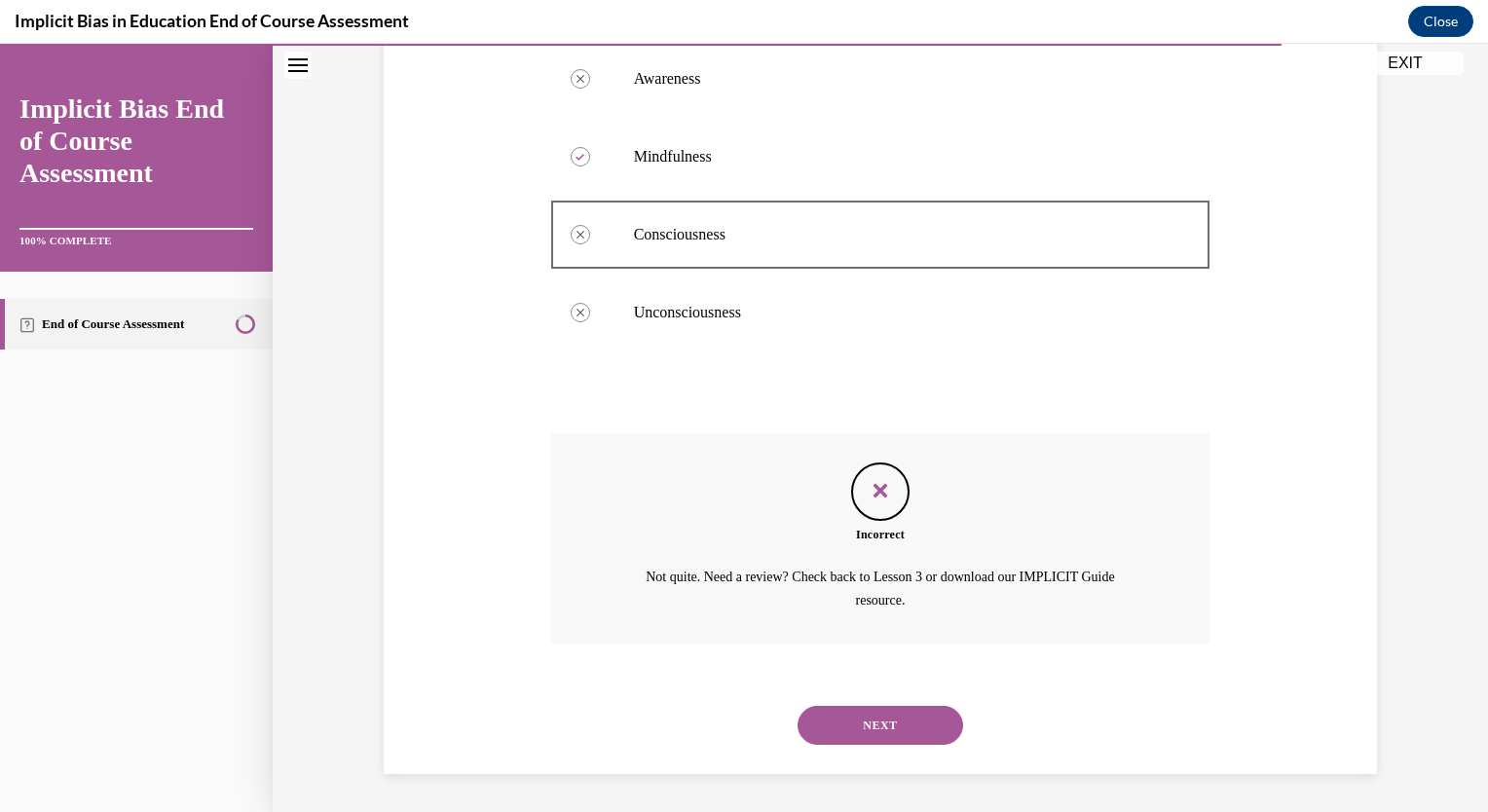
click at [887, 716] on button "NEXT" at bounding box center [880, 725] width 166 height 39
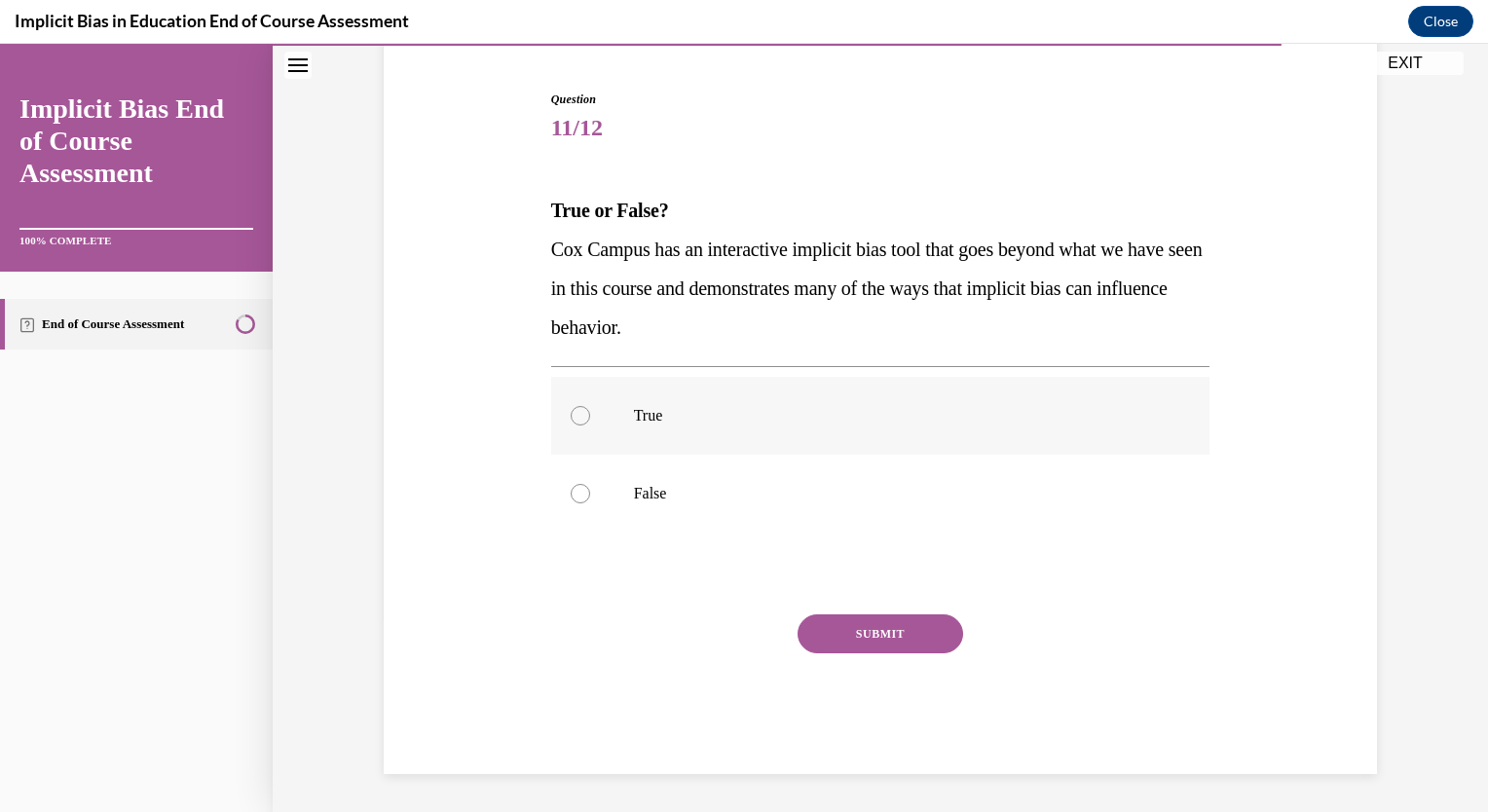
click at [865, 413] on p "True" at bounding box center [898, 416] width 528 height 20
click at [591, 413] on input "True" at bounding box center [581, 416] width 20 height 20
radio input "true"
click at [879, 630] on button "SUBMIT" at bounding box center [880, 633] width 166 height 39
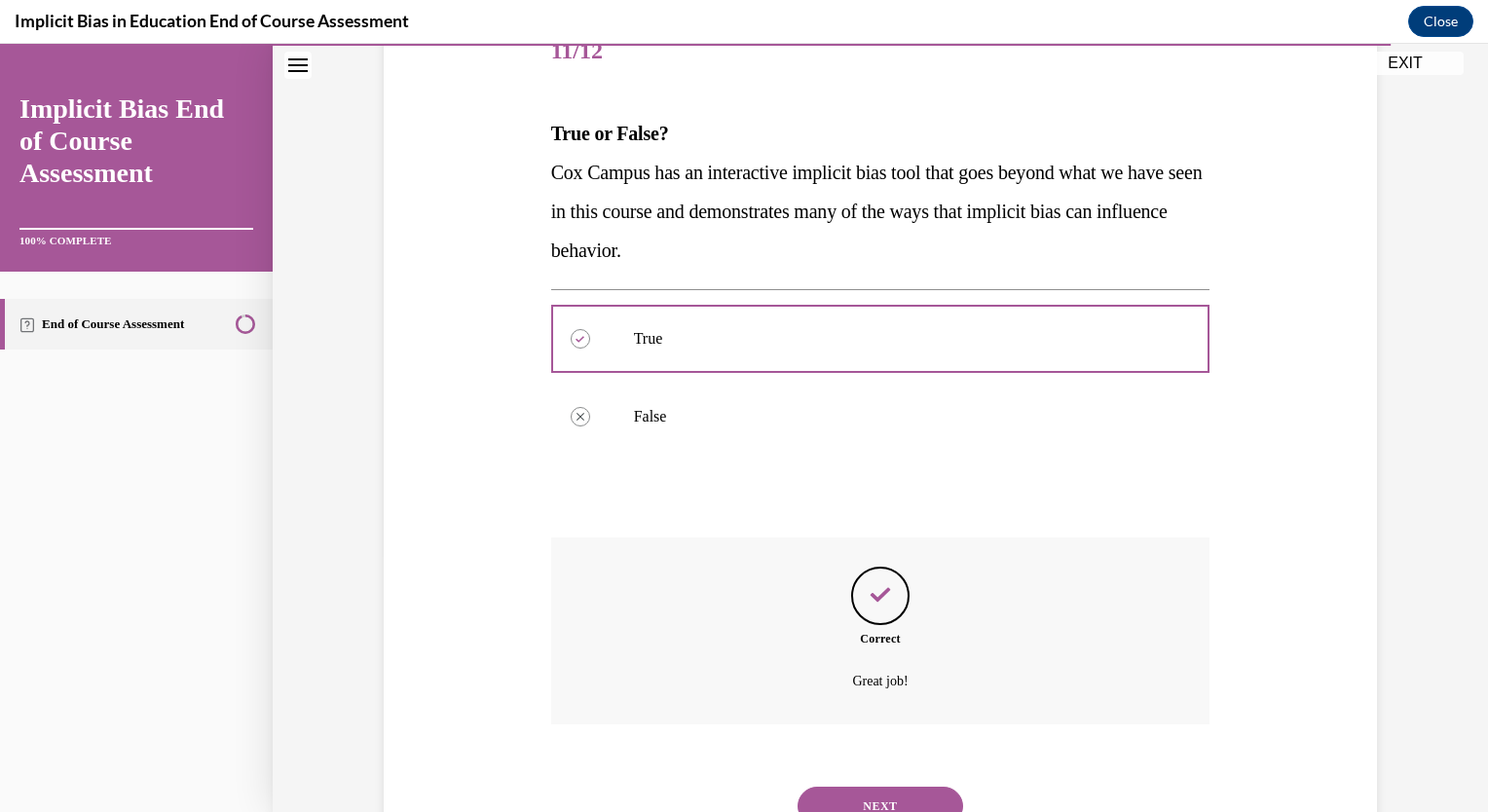
scroll to position [338, 0]
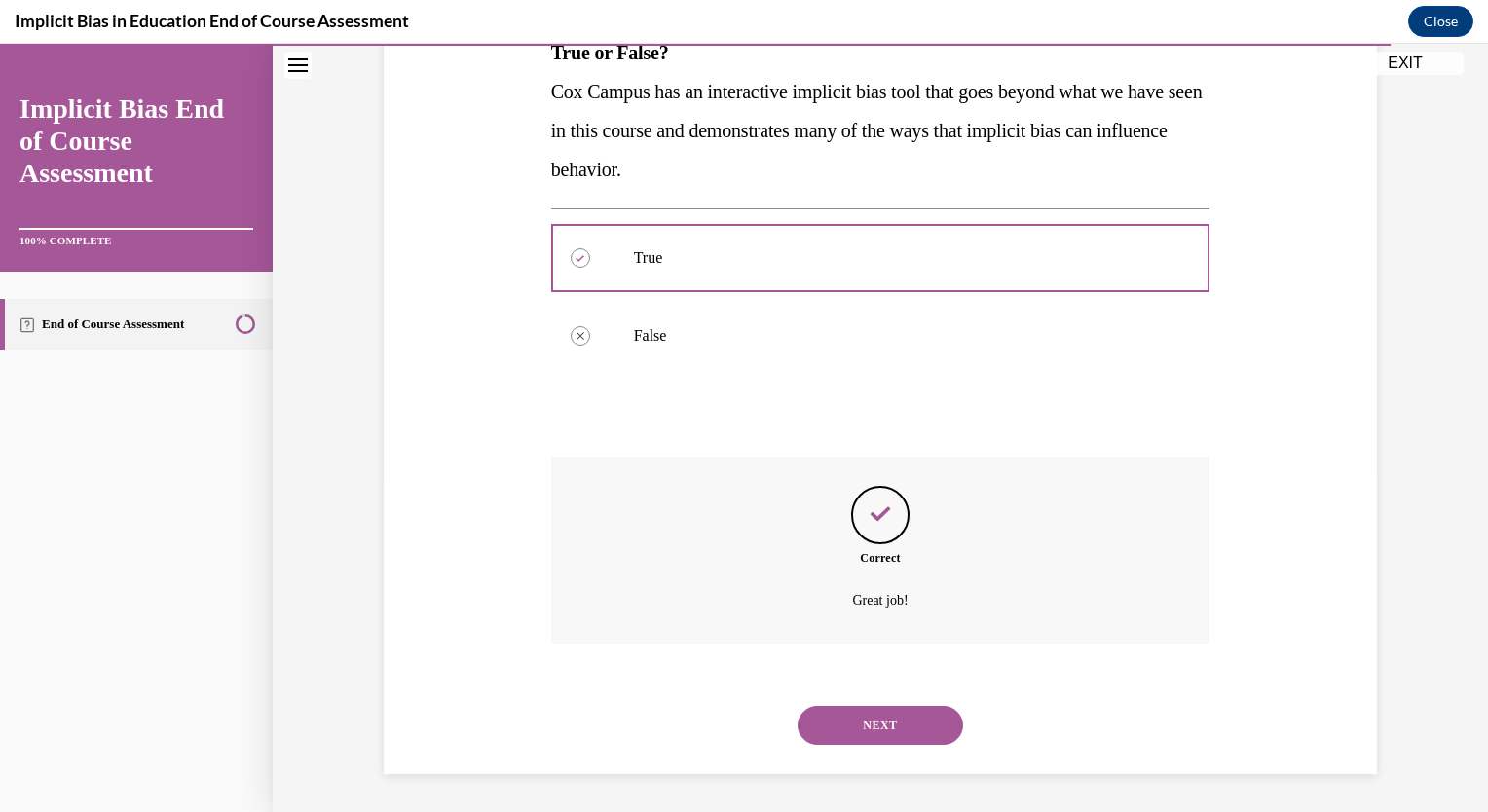
click at [846, 734] on button "NEXT" at bounding box center [880, 725] width 166 height 39
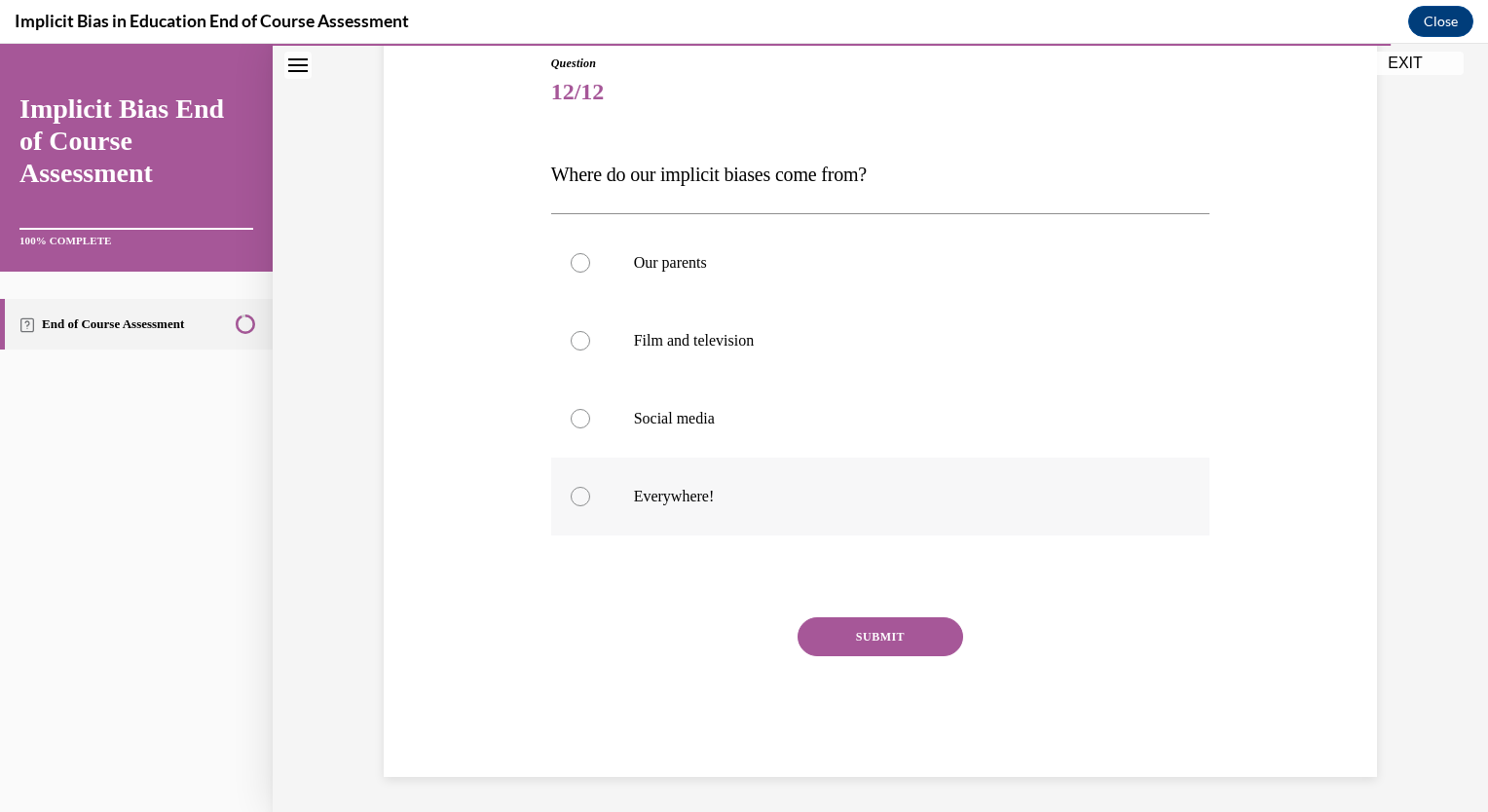
click at [802, 513] on label "Everywhere!" at bounding box center [880, 496] width 659 height 78
click at [591, 506] on input "Everywhere!" at bounding box center [581, 497] width 20 height 20
radio input "true"
click at [854, 638] on button "SUBMIT" at bounding box center [880, 636] width 166 height 39
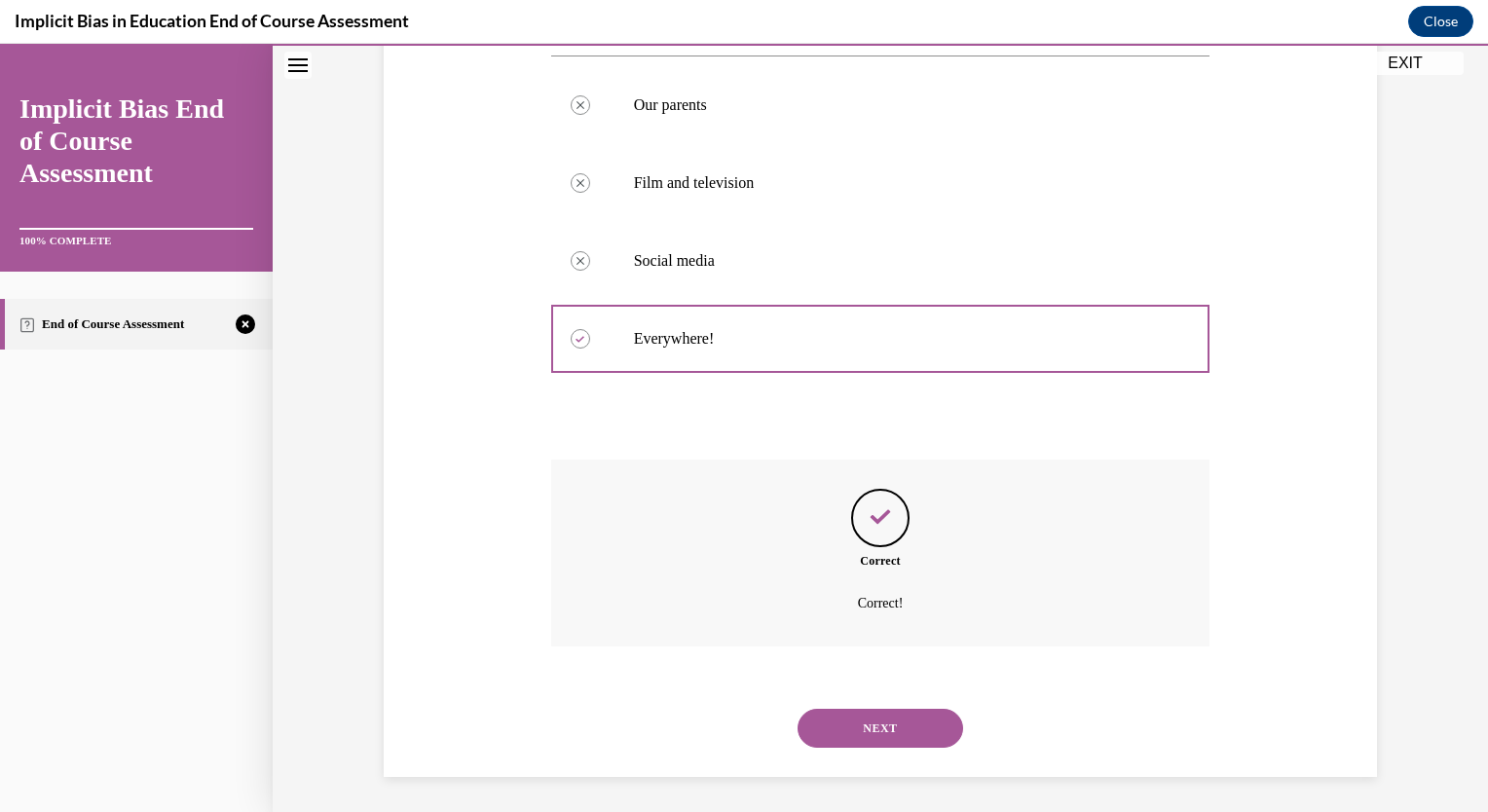
scroll to position [377, 0]
click at [862, 711] on button "NEXT" at bounding box center [880, 725] width 166 height 39
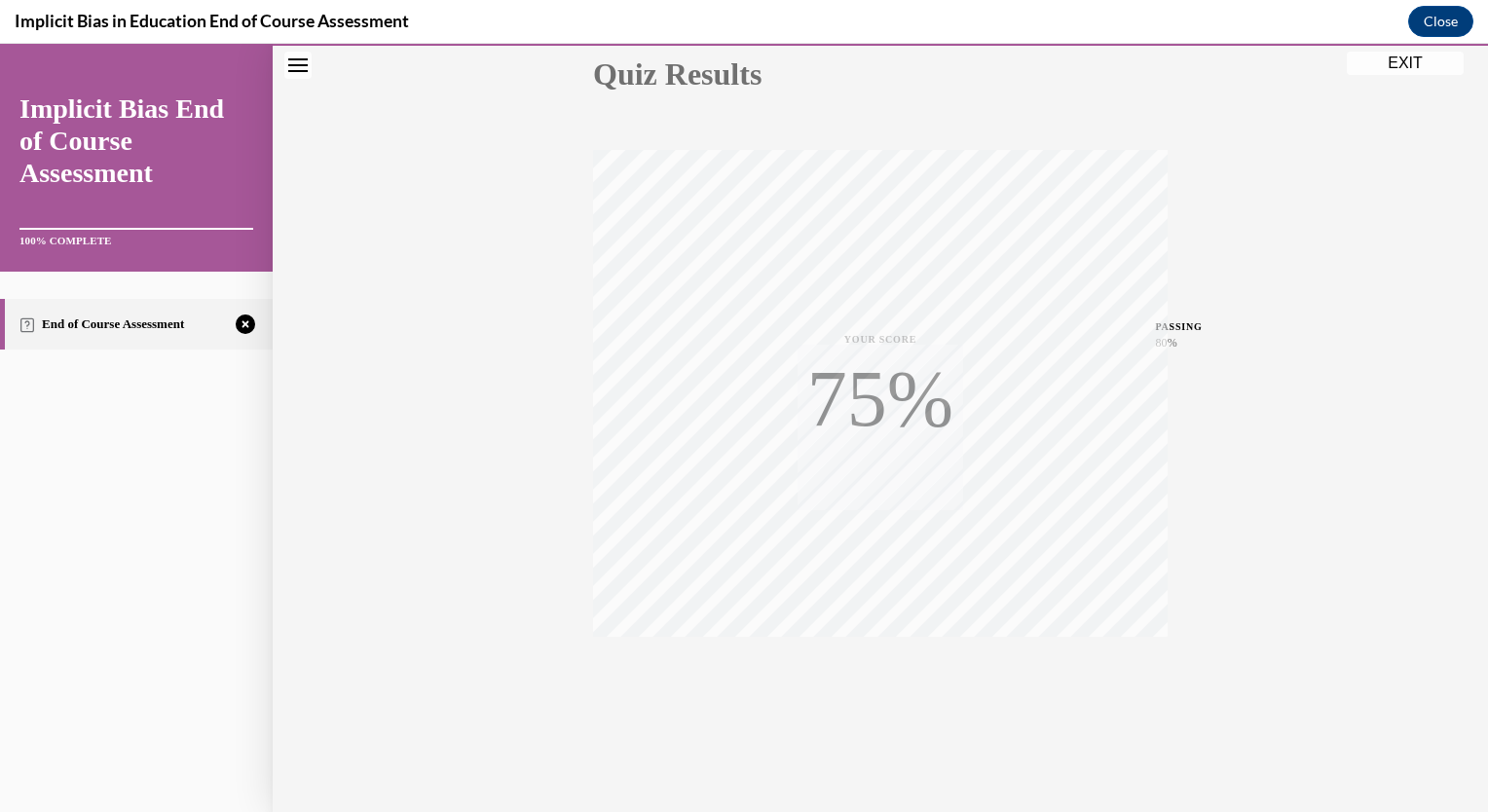
scroll to position [229, 0]
click at [878, 692] on icon "button" at bounding box center [881, 695] width 69 height 22
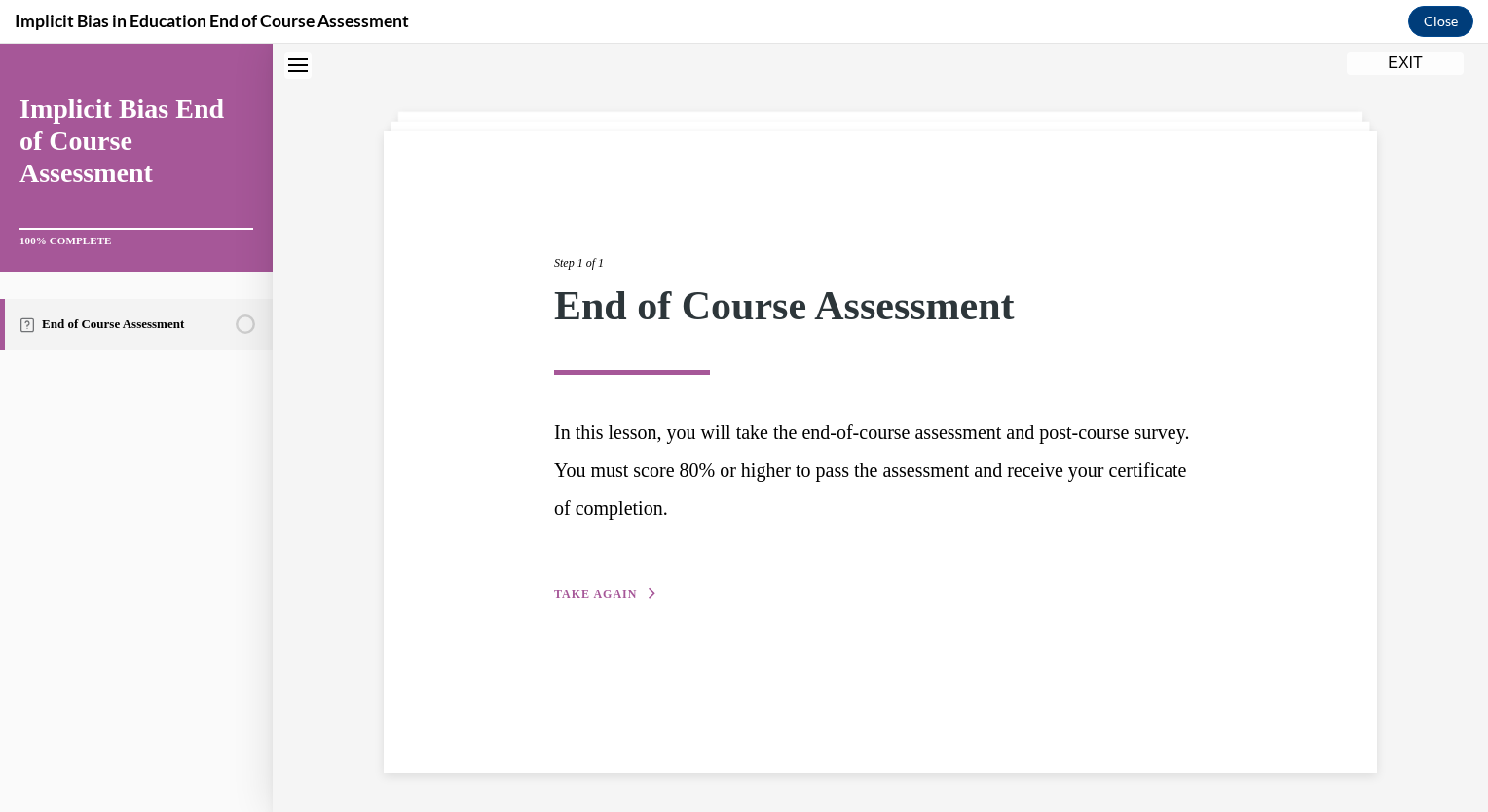
click at [554, 584] on div "Step 1 of 1 End of Course Assessment In this lesson, you will take the end-of-c…" at bounding box center [880, 407] width 682 height 395
click at [567, 599] on span "TAKE AGAIN" at bounding box center [595, 595] width 82 height 14
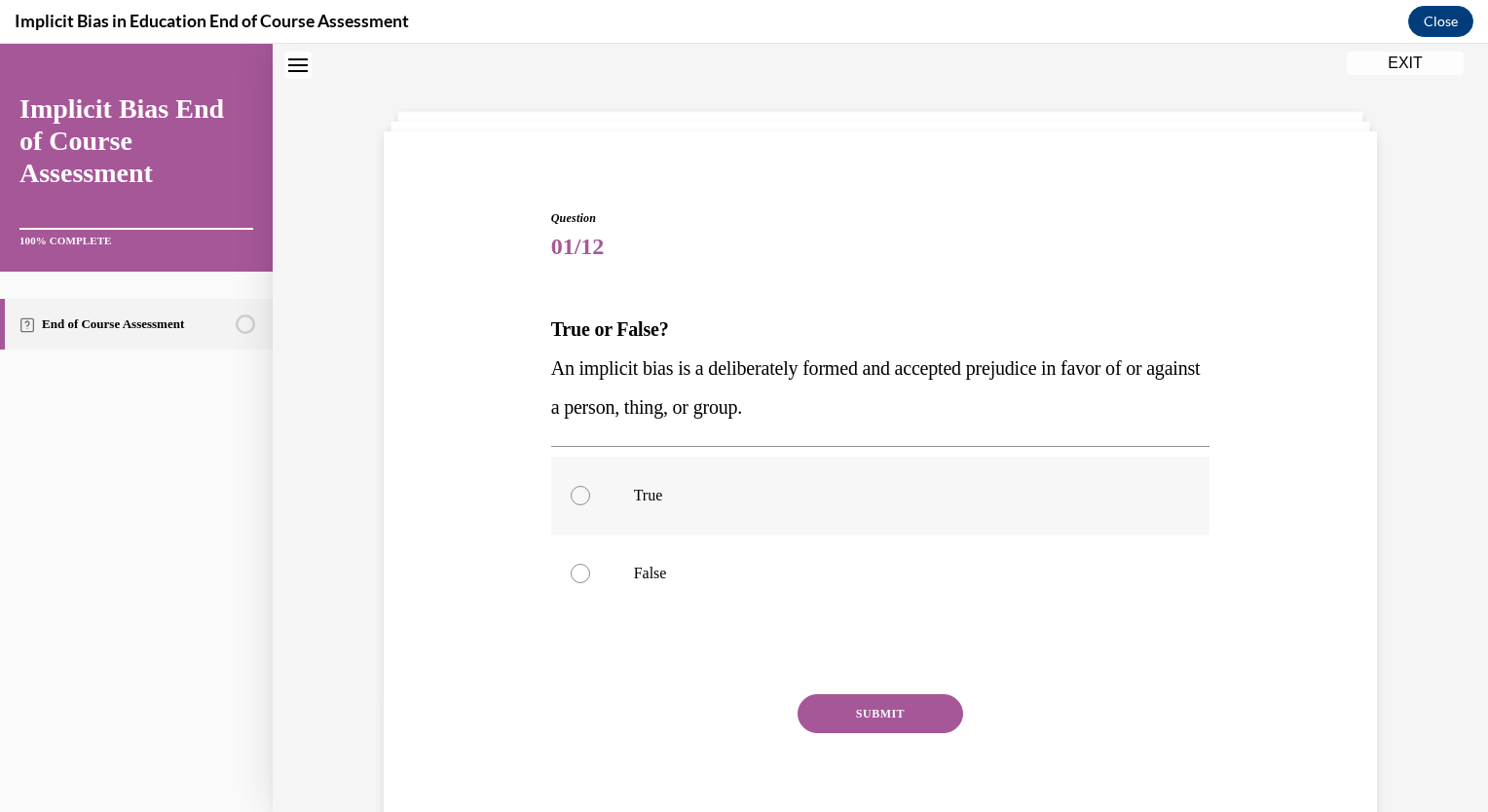
click at [618, 515] on label "True" at bounding box center [880, 495] width 659 height 78
click at [591, 505] on input "True" at bounding box center [581, 496] width 20 height 20
radio input "true"
click at [854, 718] on button "SUBMIT" at bounding box center [880, 714] width 166 height 39
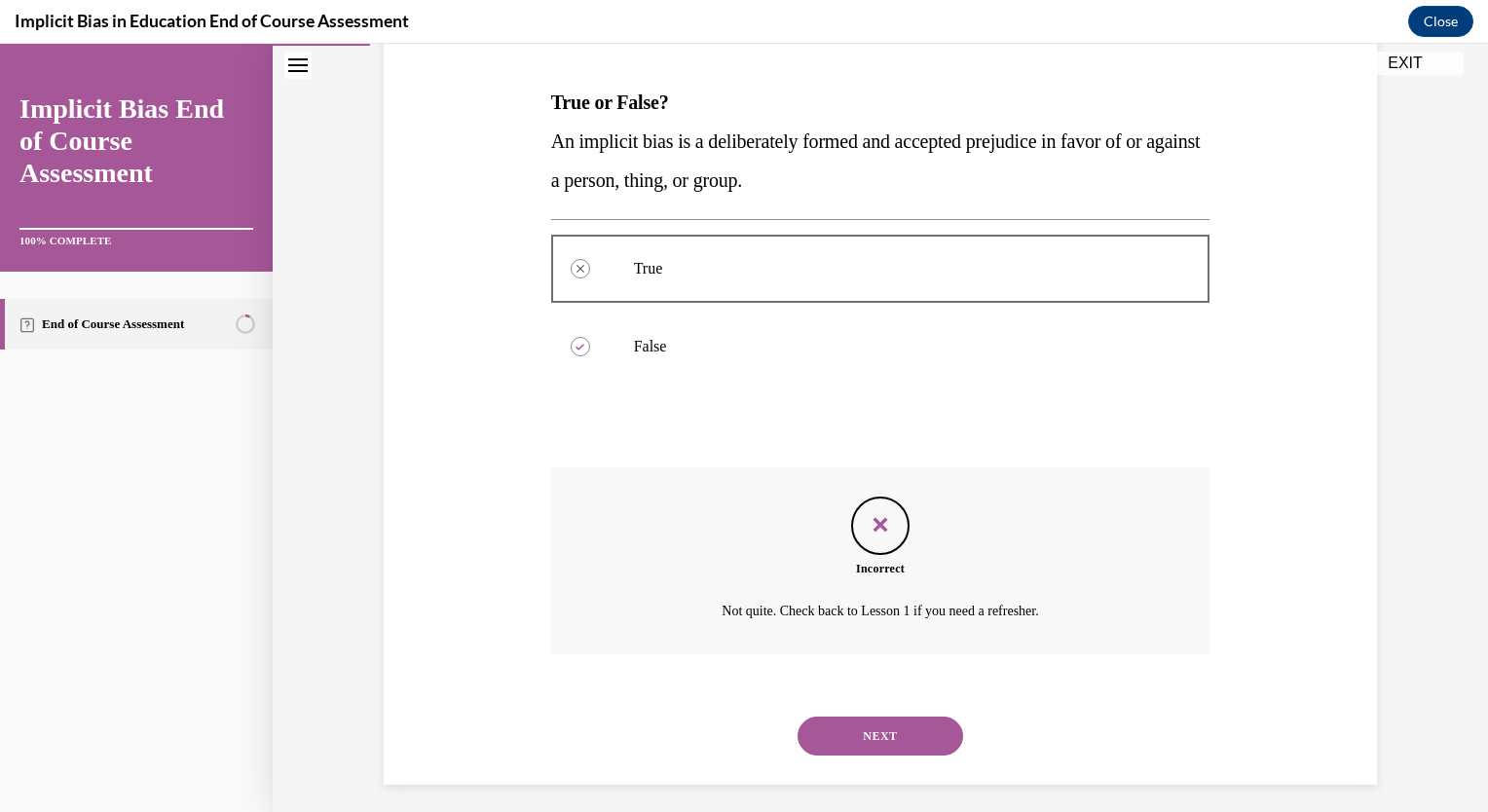
scroll to position [299, 0]
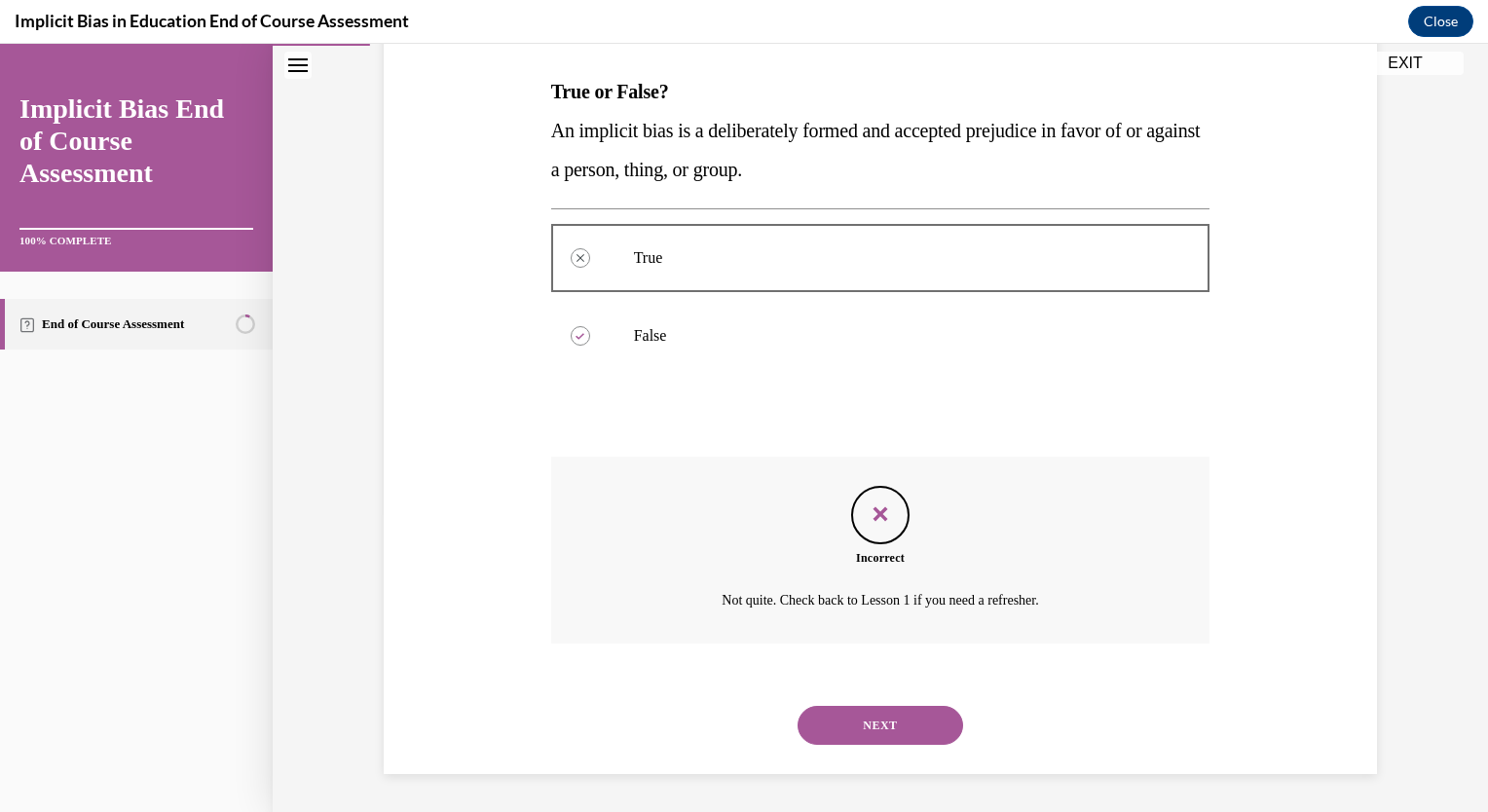
click at [835, 731] on button "NEXT" at bounding box center [880, 725] width 166 height 39
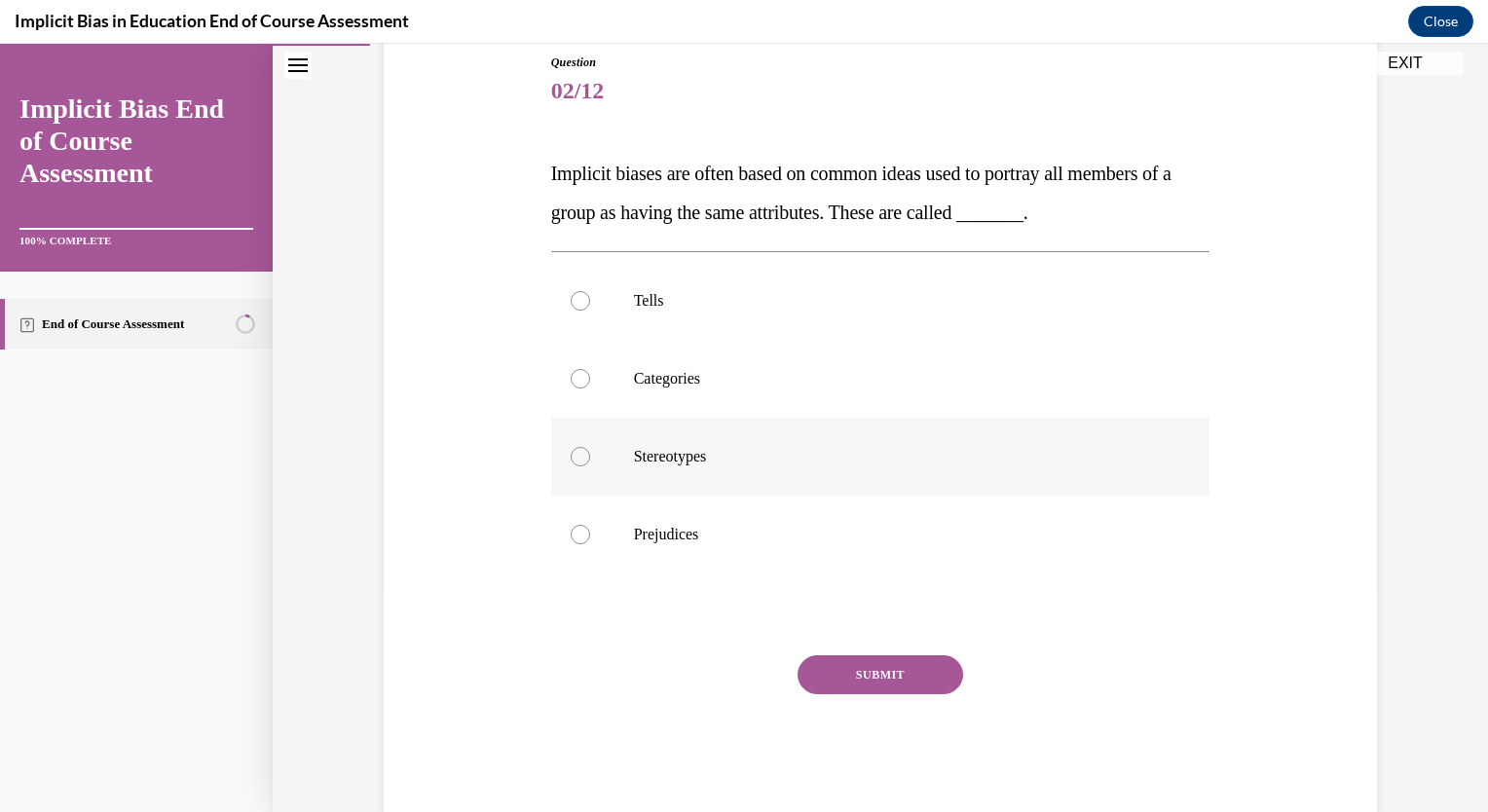
click at [769, 455] on p "Stereotypes" at bounding box center [898, 457] width 528 height 20
click at [591, 455] on input "Stereotypes" at bounding box center [581, 457] width 20 height 20
radio input "true"
click at [865, 674] on button "SUBMIT" at bounding box center [880, 674] width 166 height 39
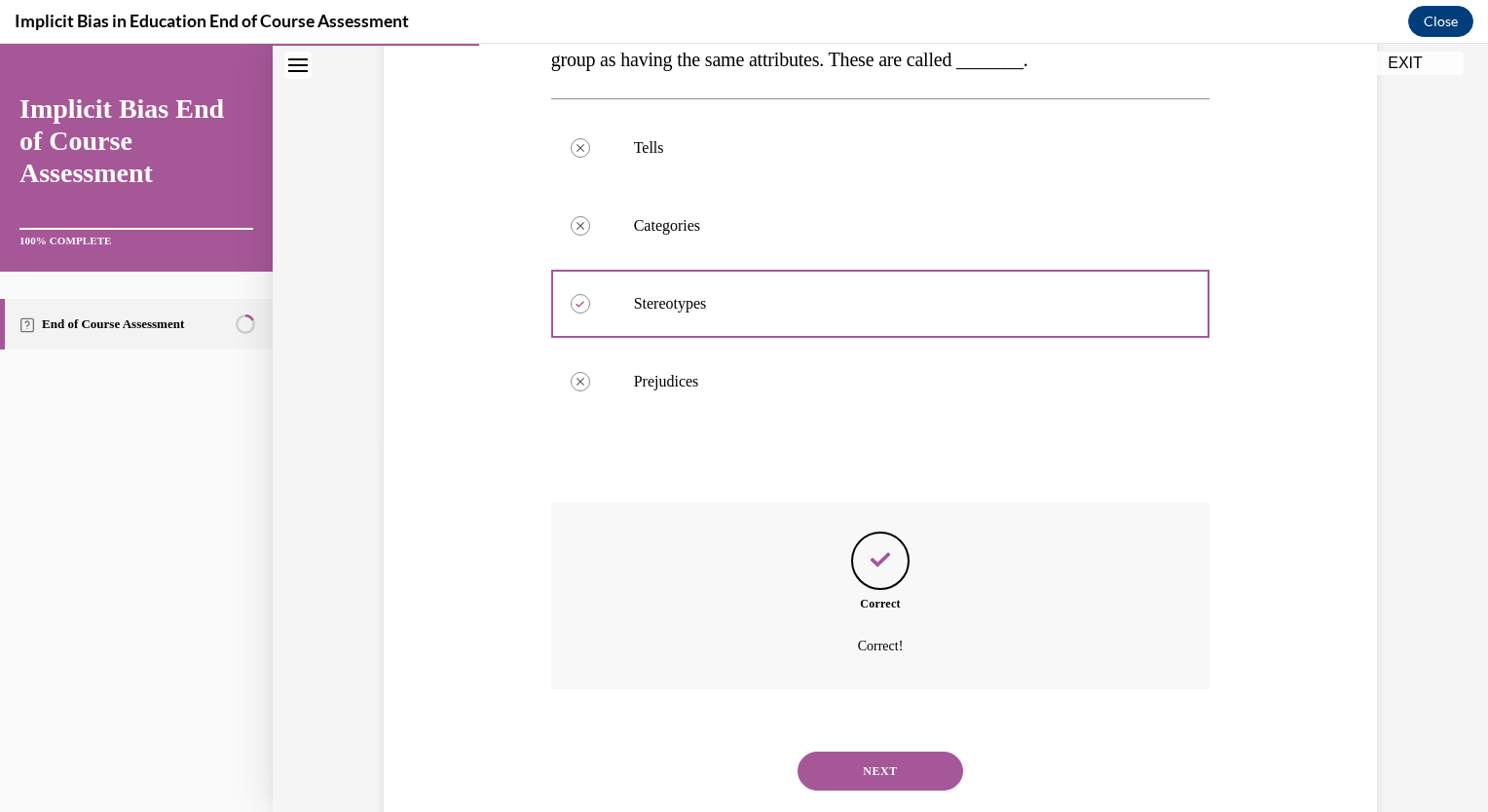
scroll to position [416, 0]
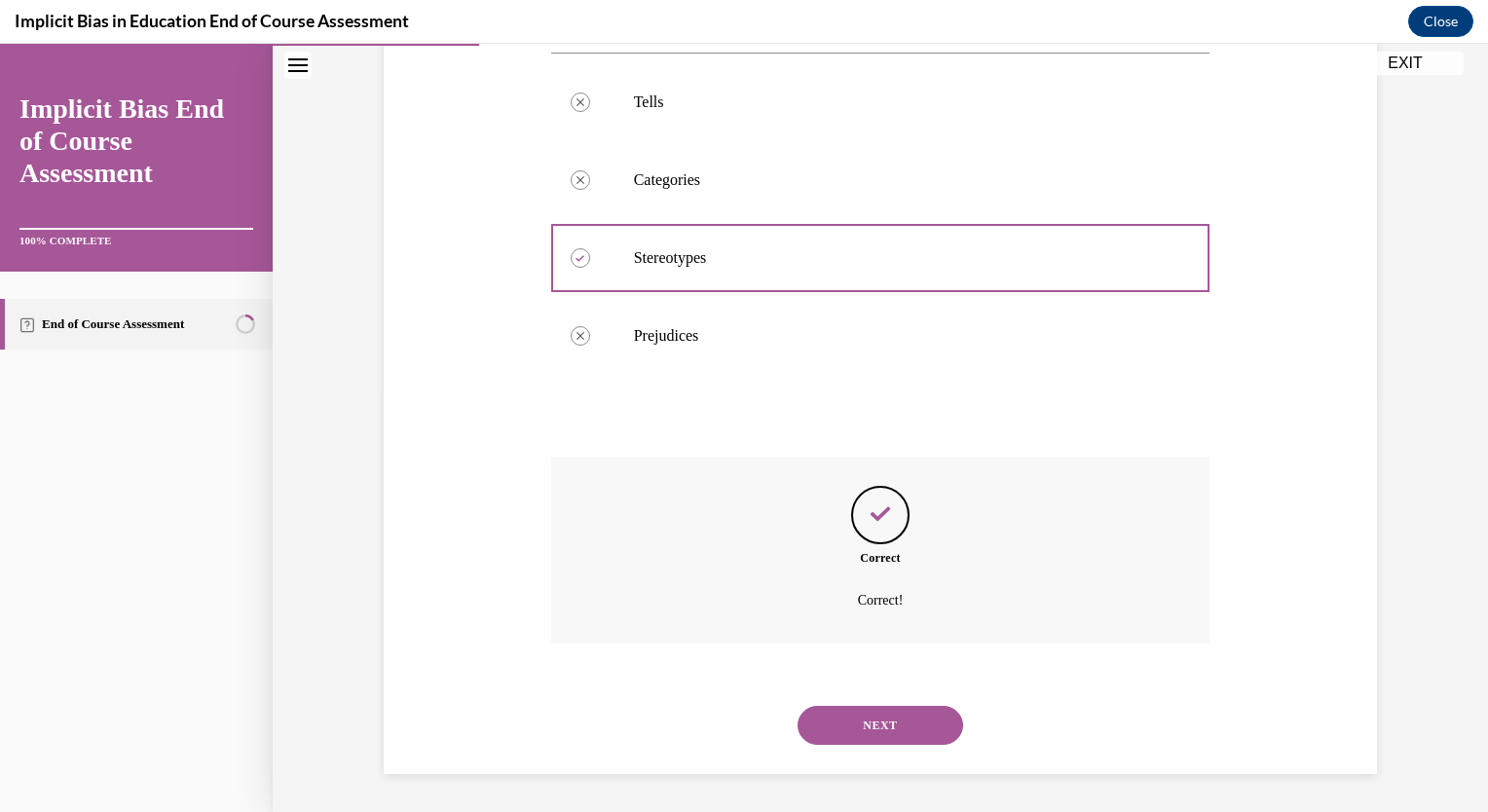
click at [863, 722] on button "NEXT" at bounding box center [880, 725] width 166 height 39
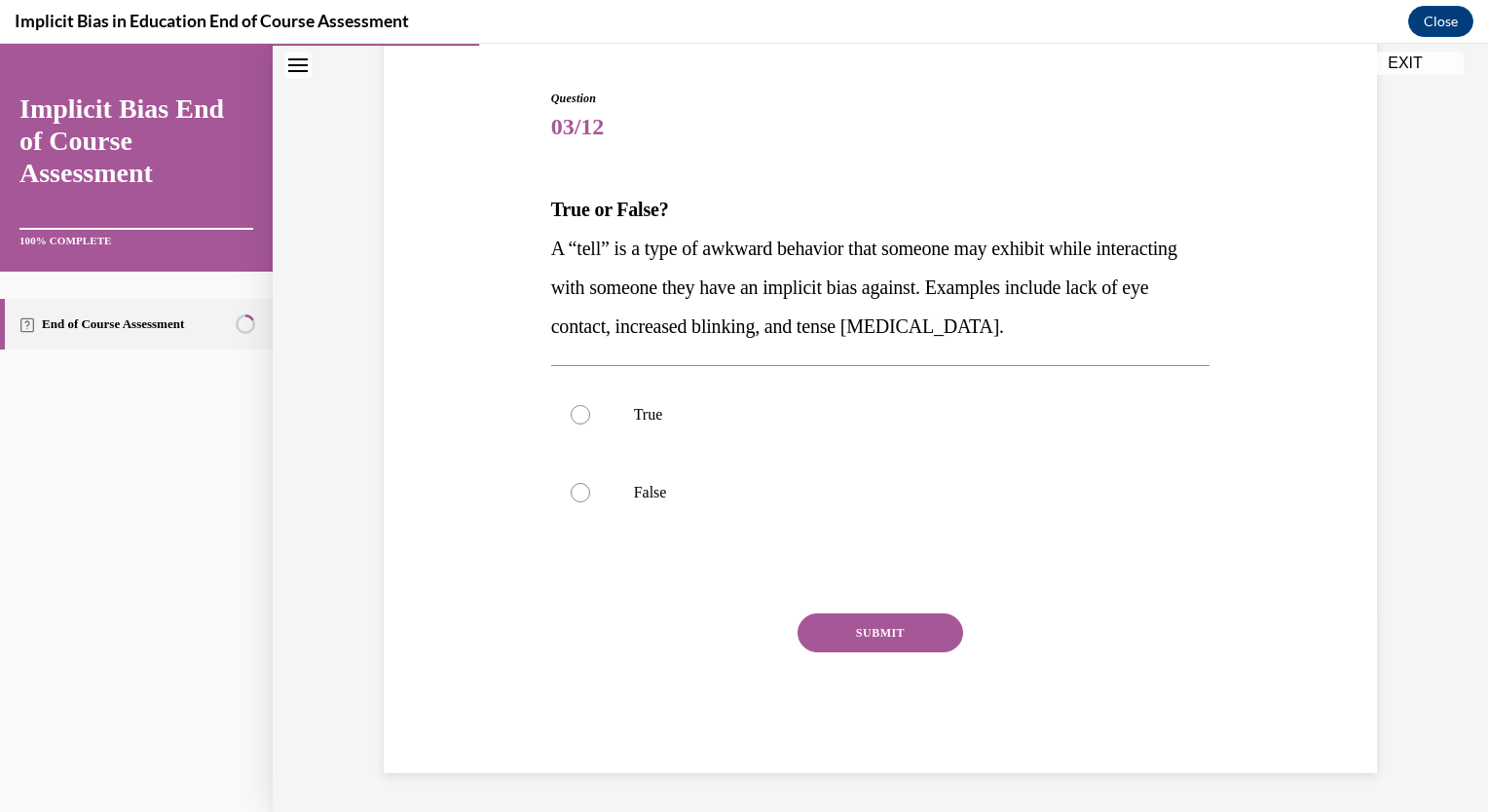
scroll to position [181, 0]
click at [829, 428] on label "True" at bounding box center [880, 416] width 659 height 78
click at [591, 426] on input "True" at bounding box center [581, 416] width 20 height 20
radio input "true"
click at [898, 624] on button "SUBMIT" at bounding box center [880, 633] width 166 height 39
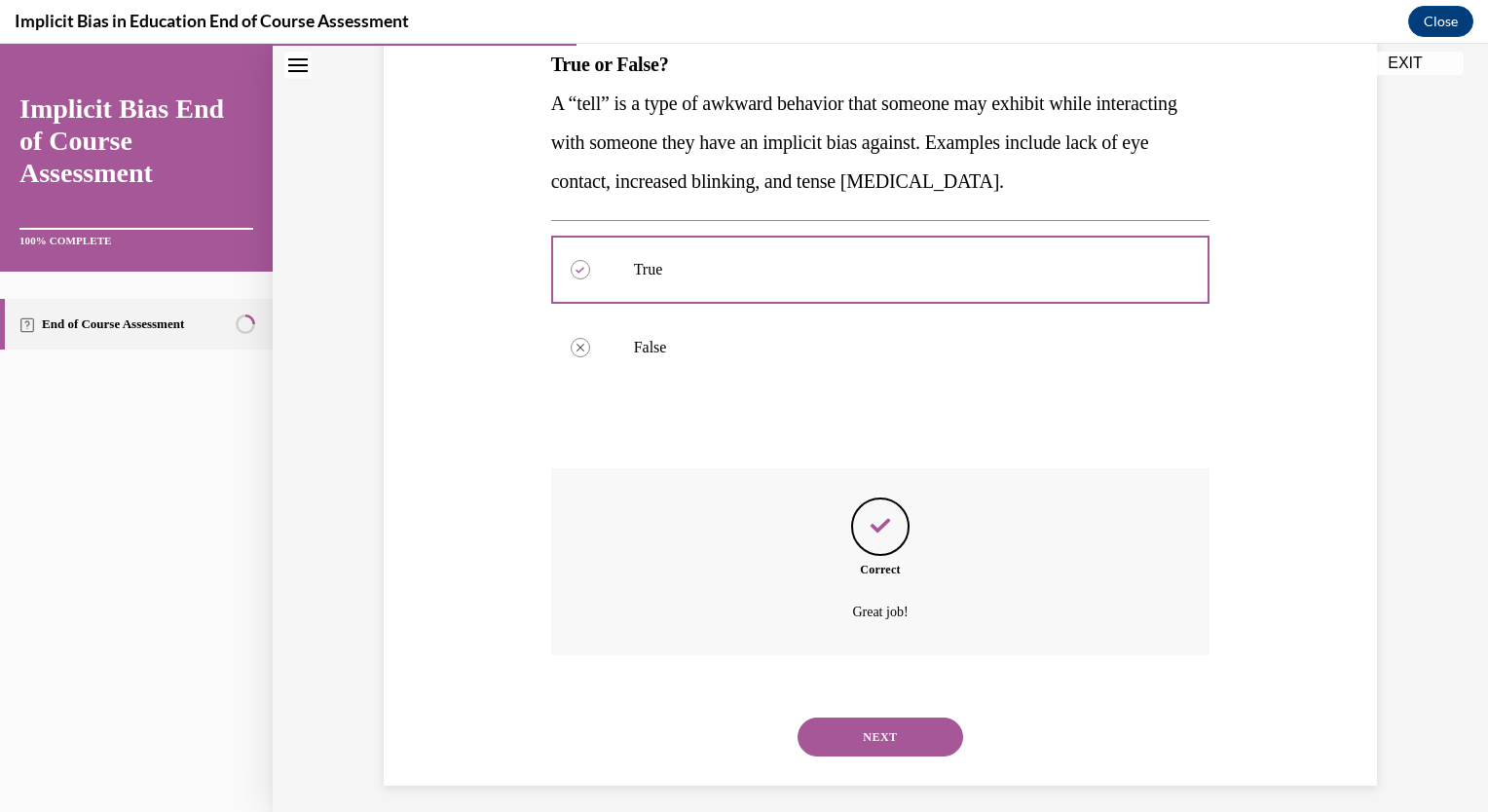
scroll to position [338, 0]
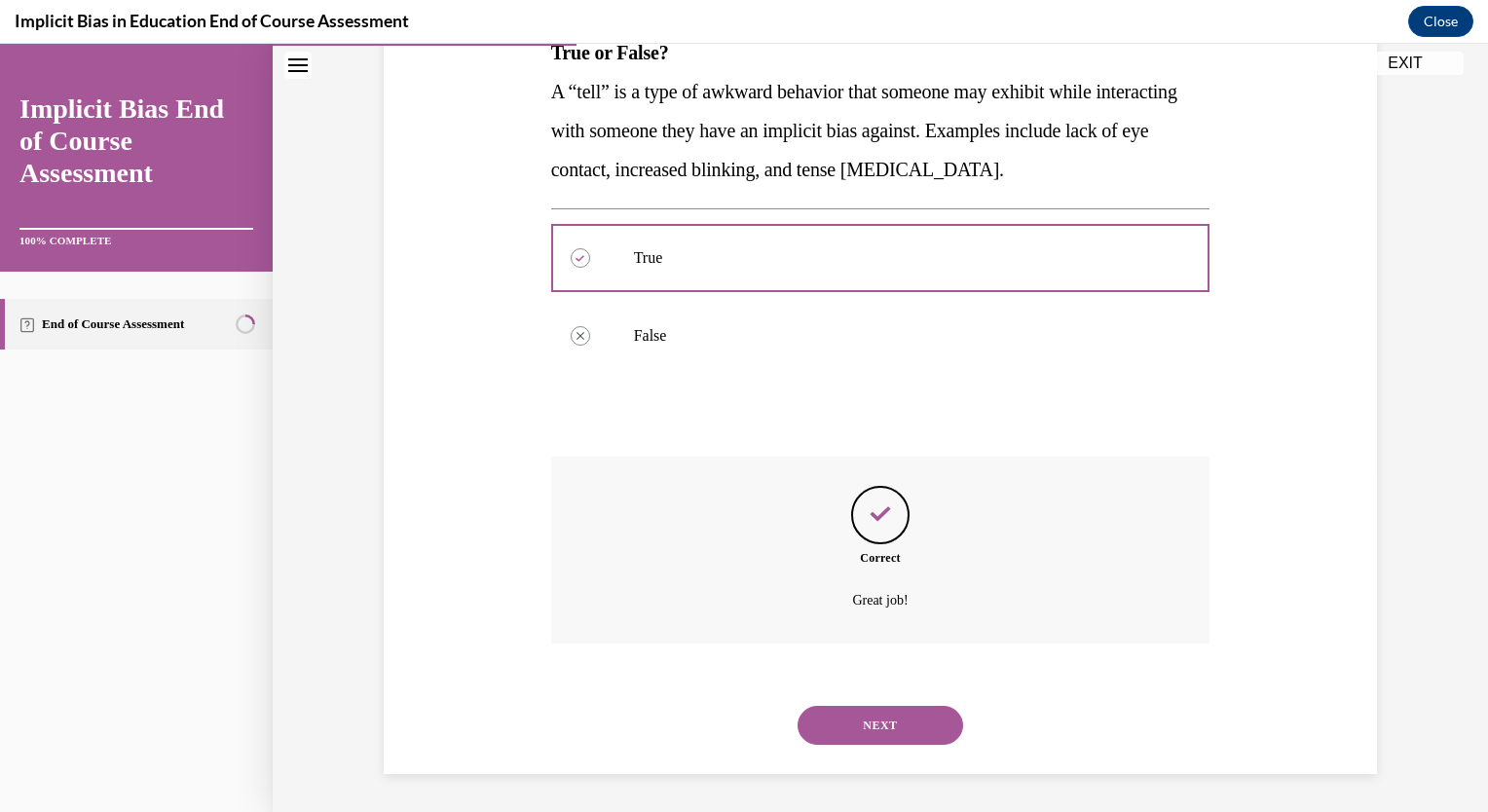
click at [923, 716] on button "NEXT" at bounding box center [880, 725] width 166 height 39
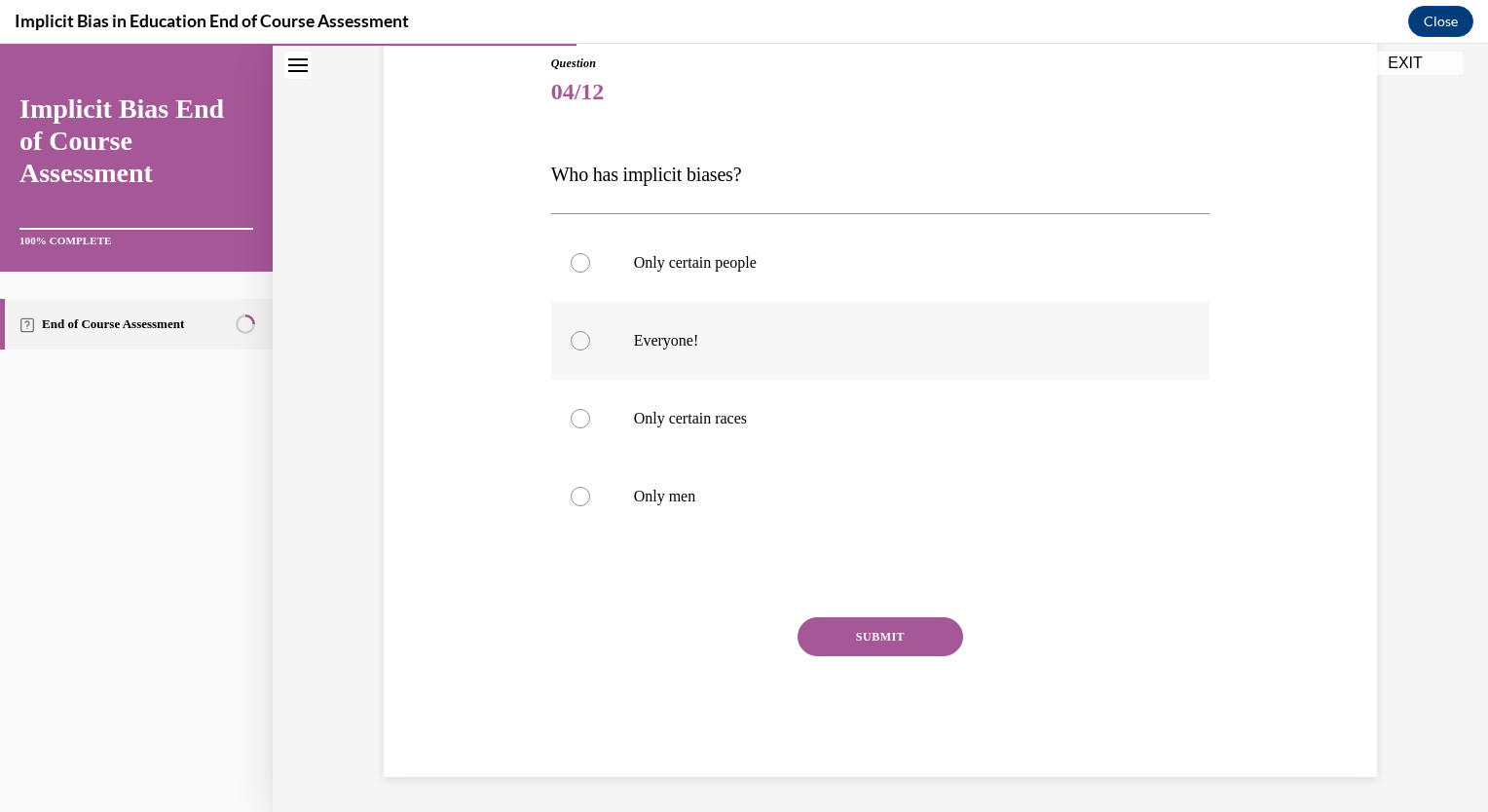
click at [717, 348] on p "Everyone!" at bounding box center [898, 341] width 528 height 20
click at [591, 348] on input "Everyone!" at bounding box center [581, 341] width 20 height 20
radio input "true"
click at [870, 629] on button "SUBMIT" at bounding box center [880, 636] width 166 height 39
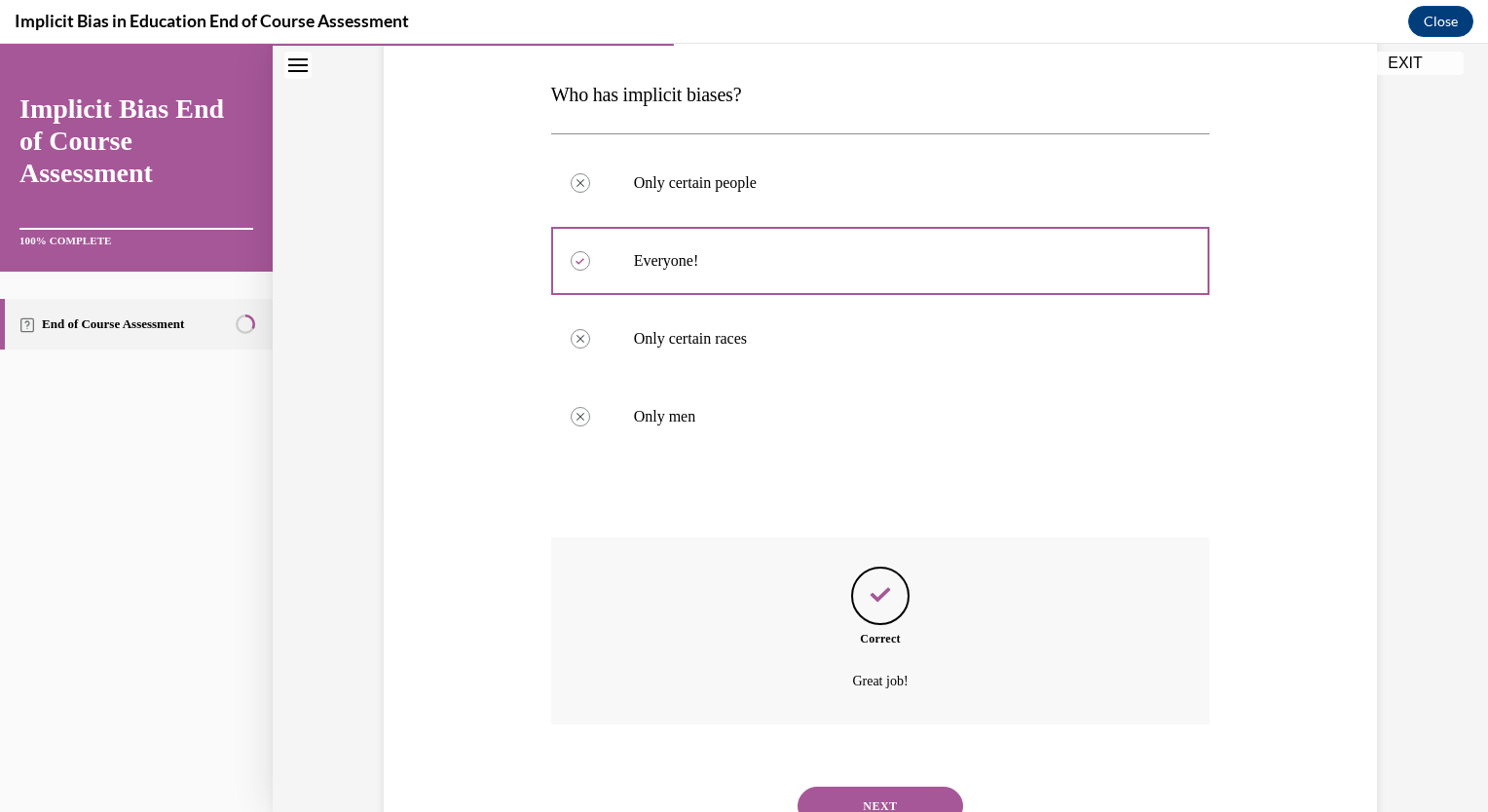
scroll to position [377, 0]
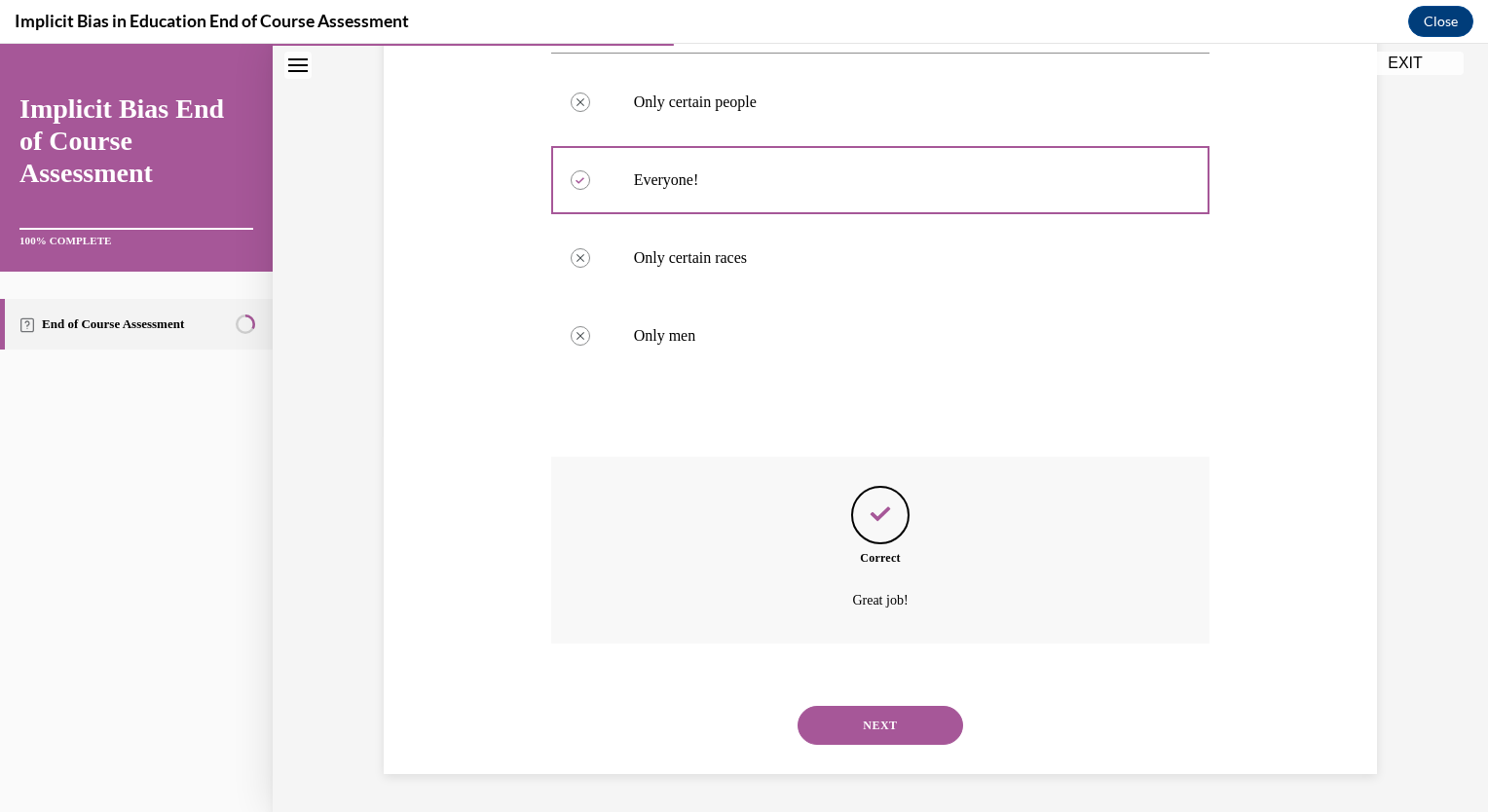
click at [856, 723] on button "NEXT" at bounding box center [880, 725] width 166 height 39
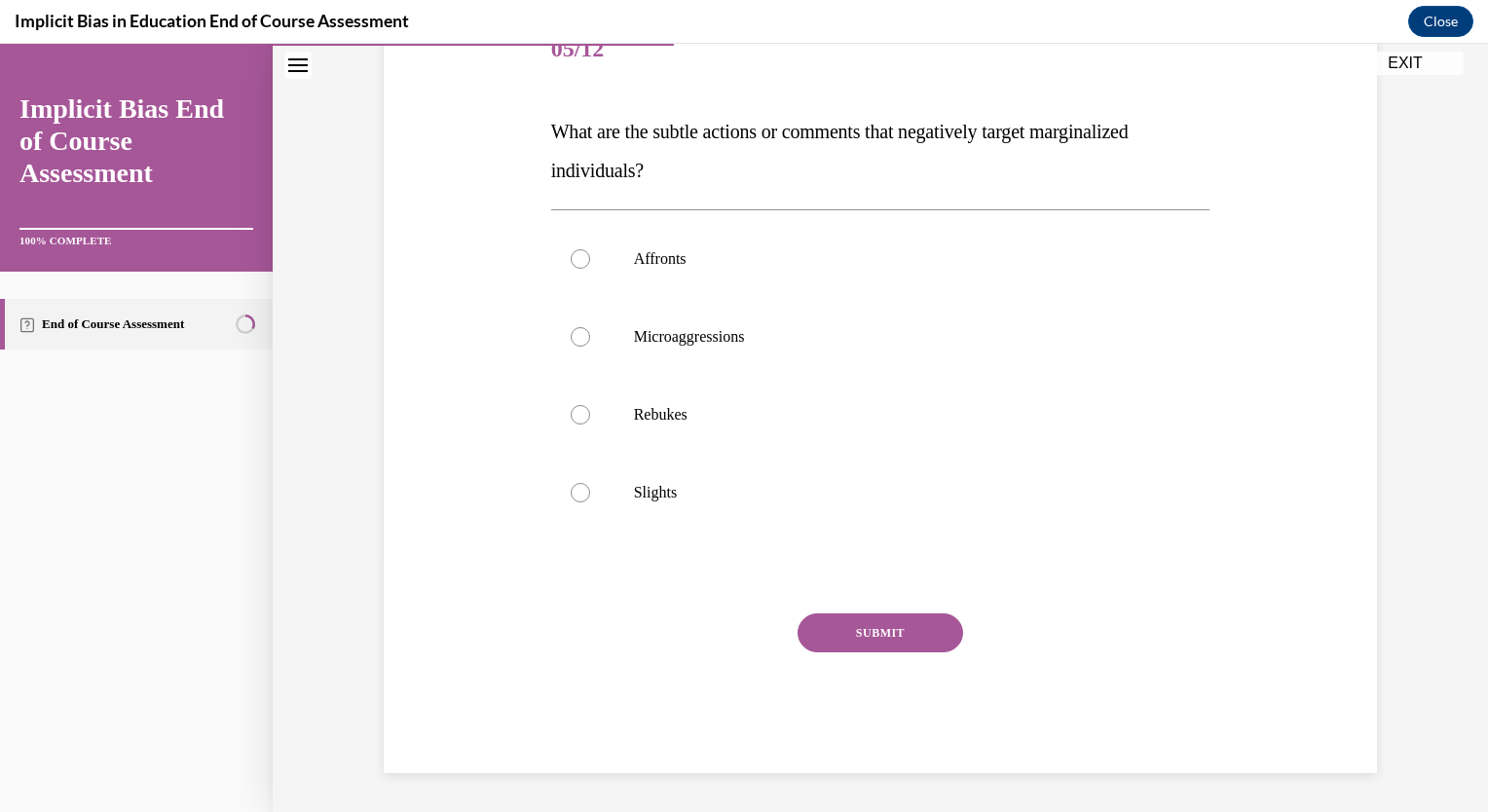
scroll to position [217, 0]
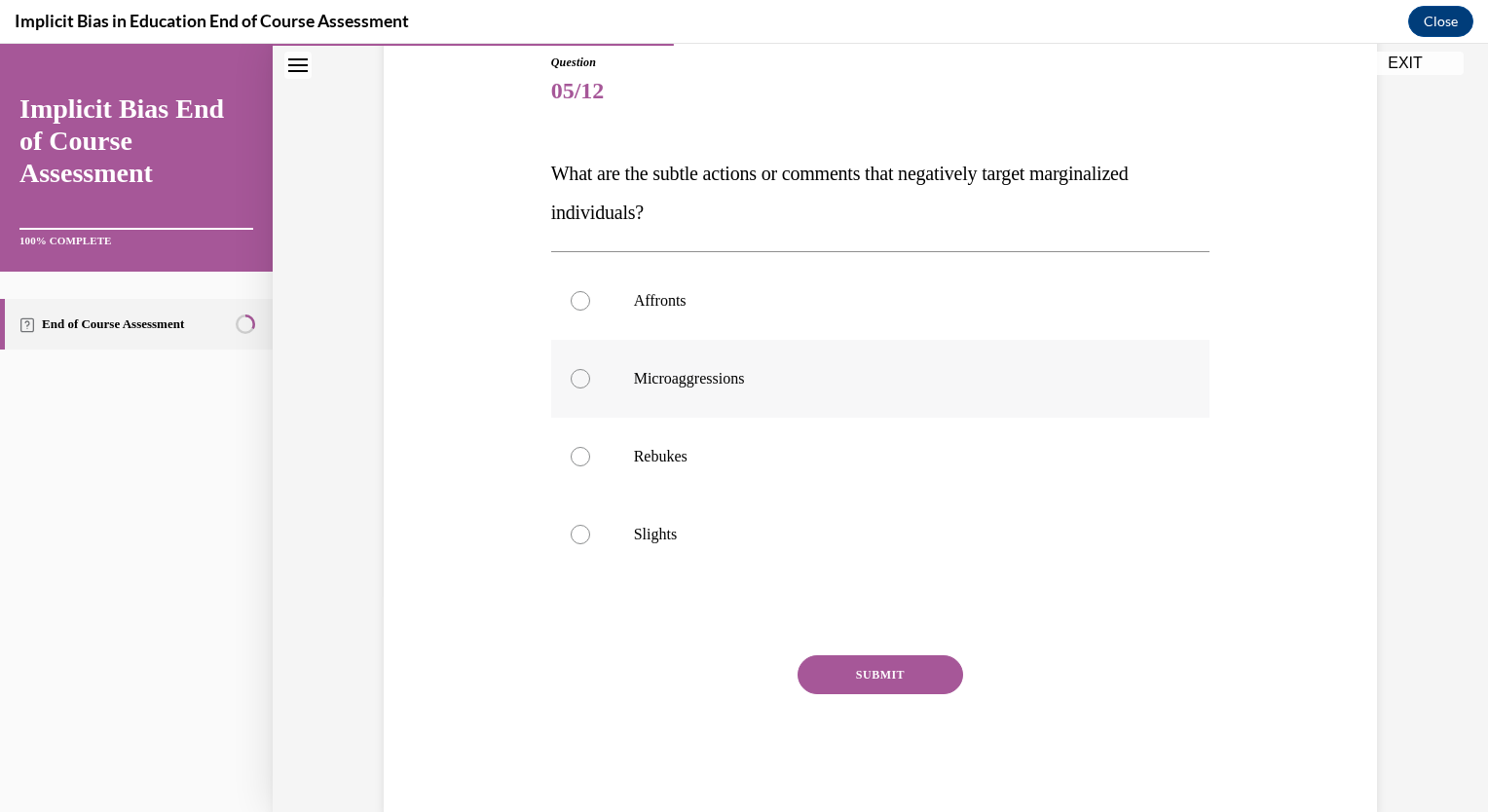
click at [711, 384] on p "Microaggressions" at bounding box center [898, 379] width 528 height 20
click at [591, 384] on input "Microaggressions" at bounding box center [581, 379] width 20 height 20
radio input "true"
drag, startPoint x: 879, startPoint y: 669, endPoint x: 882, endPoint y: 641, distance: 28.2
click at [882, 641] on div "Question 05/12 What are the subtle actions or comments that negatively target m…" at bounding box center [880, 434] width 659 height 761
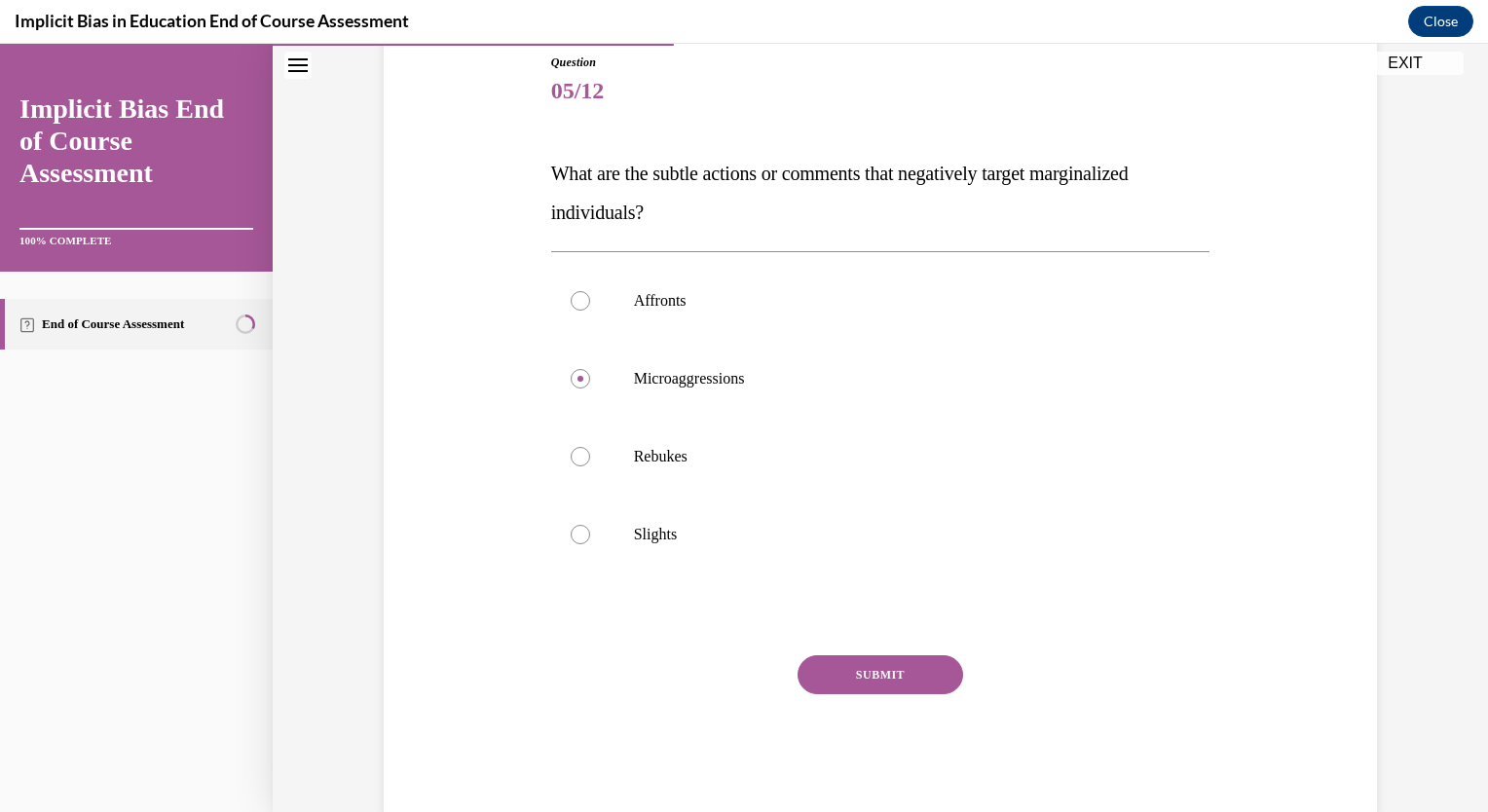
click at [883, 660] on button "SUBMIT" at bounding box center [880, 674] width 166 height 39
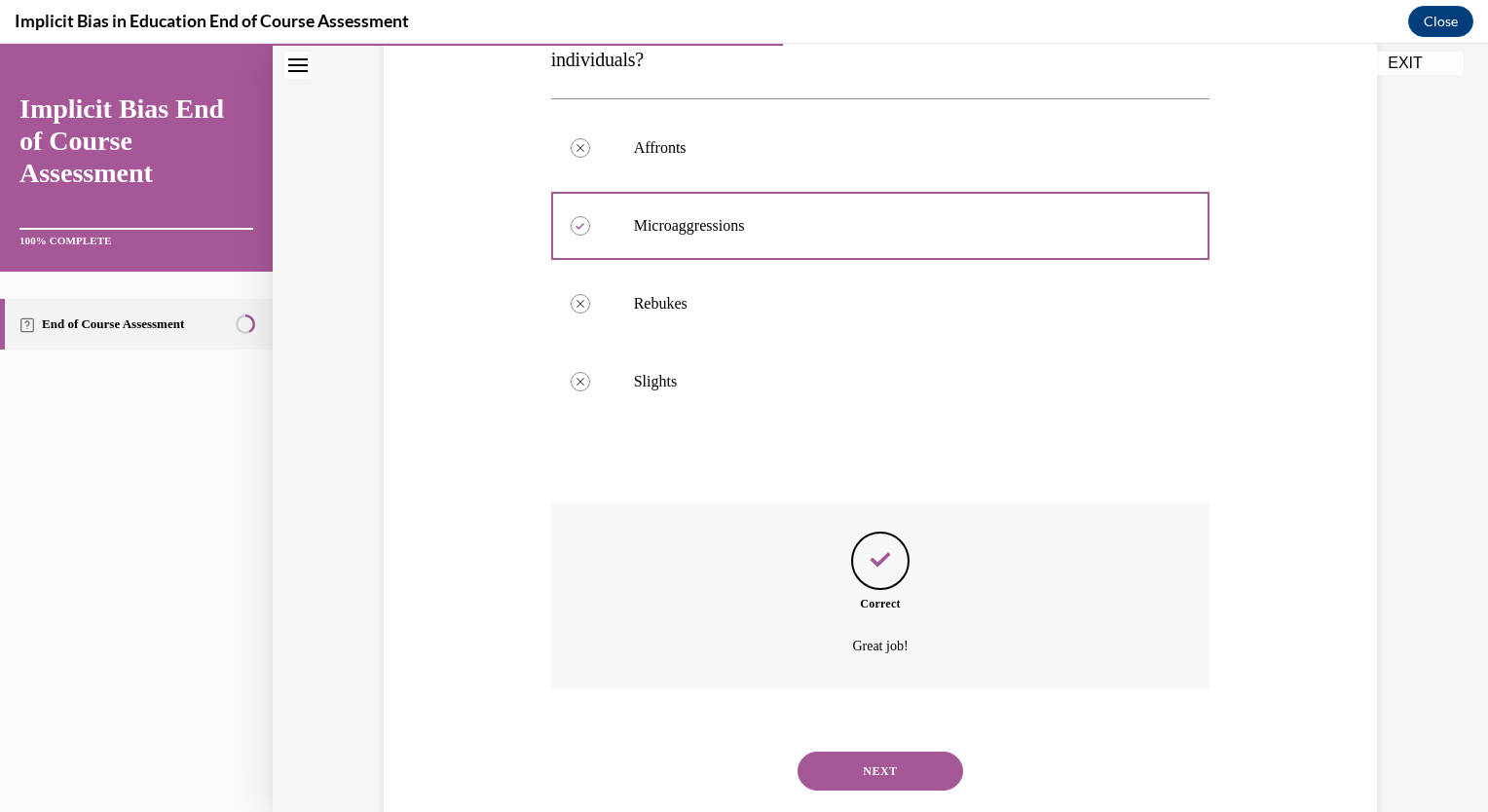
scroll to position [416, 0]
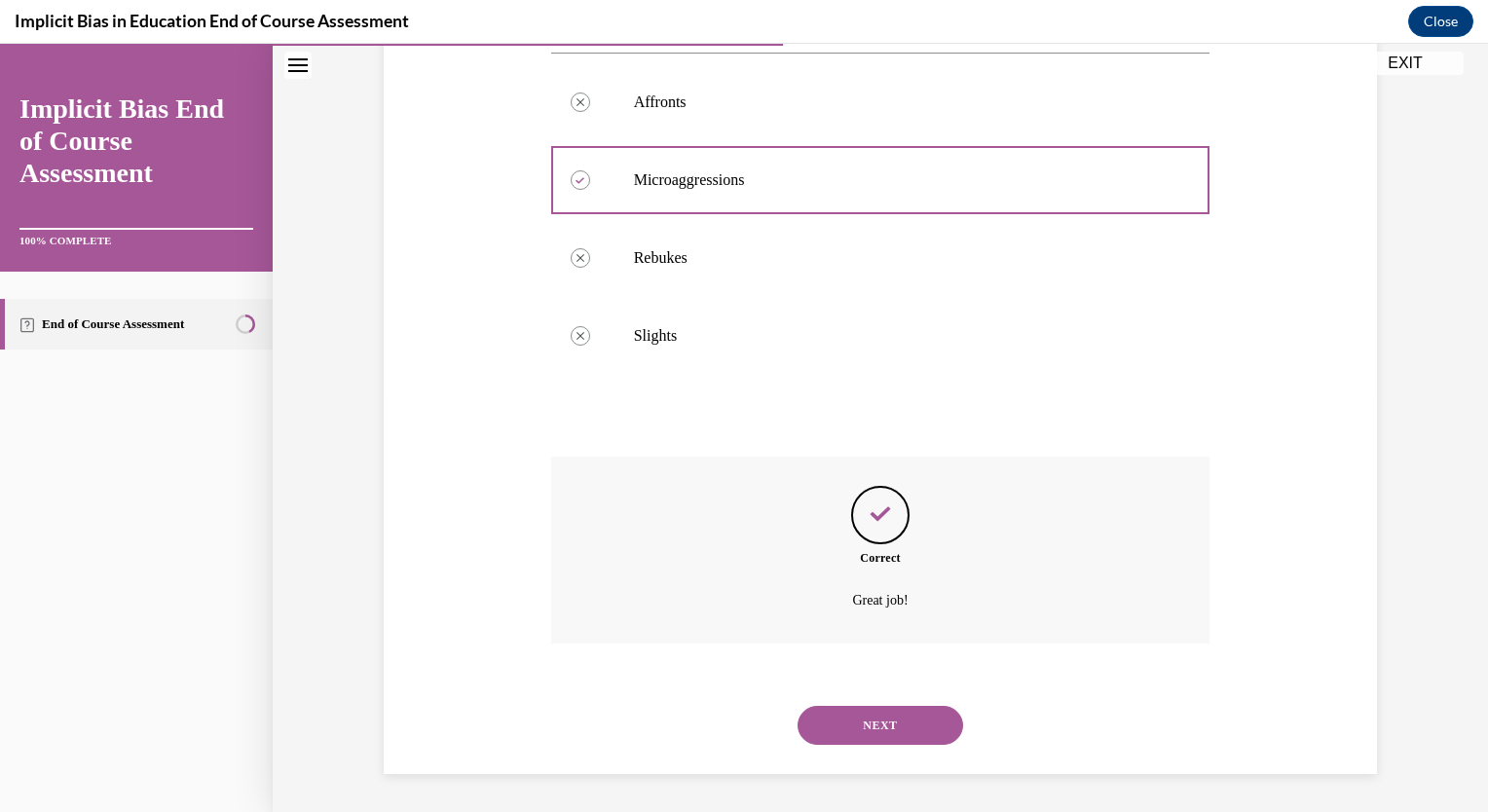
click at [861, 719] on button "NEXT" at bounding box center [880, 725] width 166 height 39
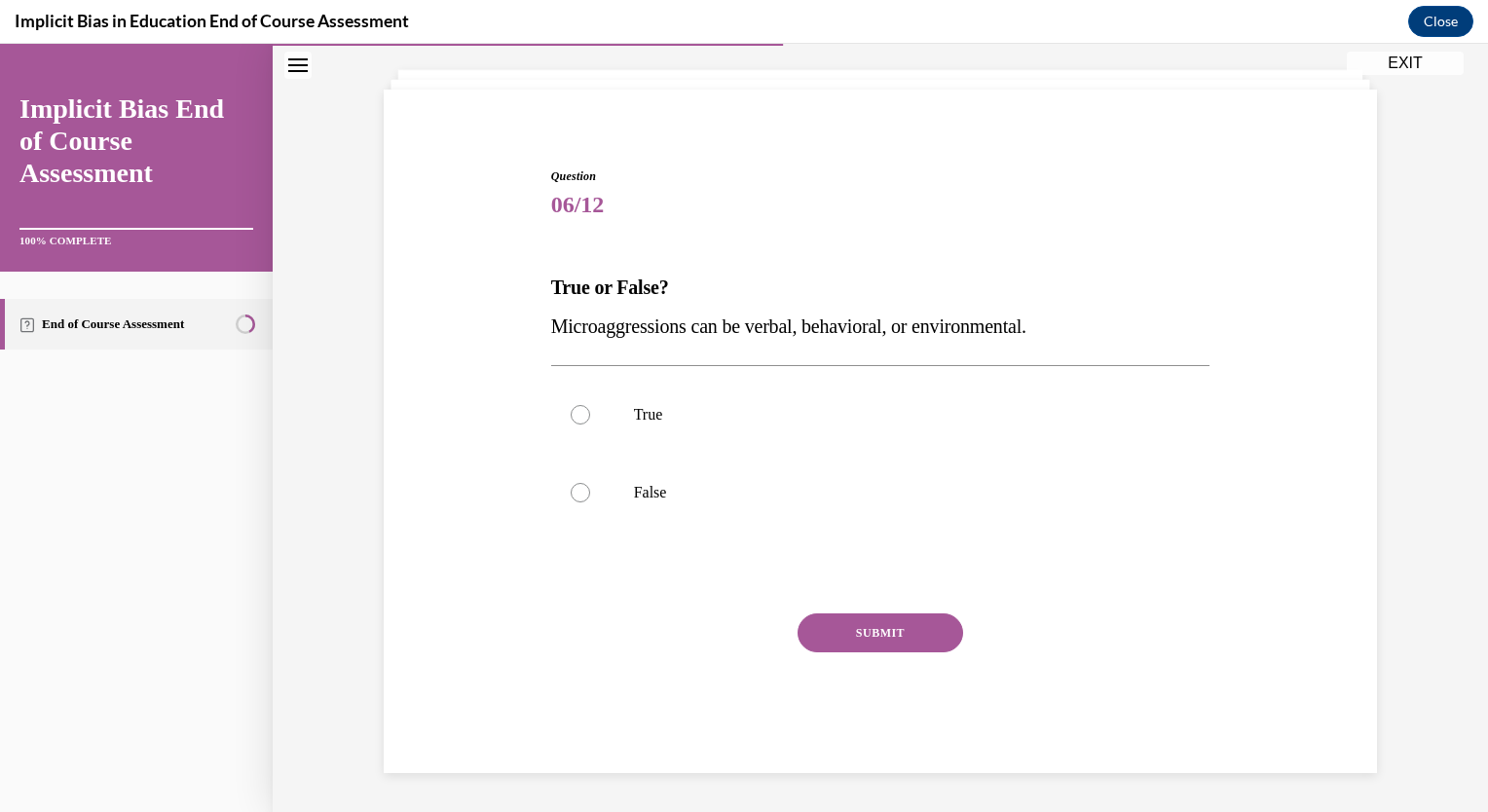
scroll to position [102, 0]
click at [784, 402] on label "True" at bounding box center [880, 416] width 659 height 78
click at [591, 406] on input "True" at bounding box center [581, 416] width 20 height 20
radio input "true"
click at [875, 621] on button "SUBMIT" at bounding box center [880, 633] width 166 height 39
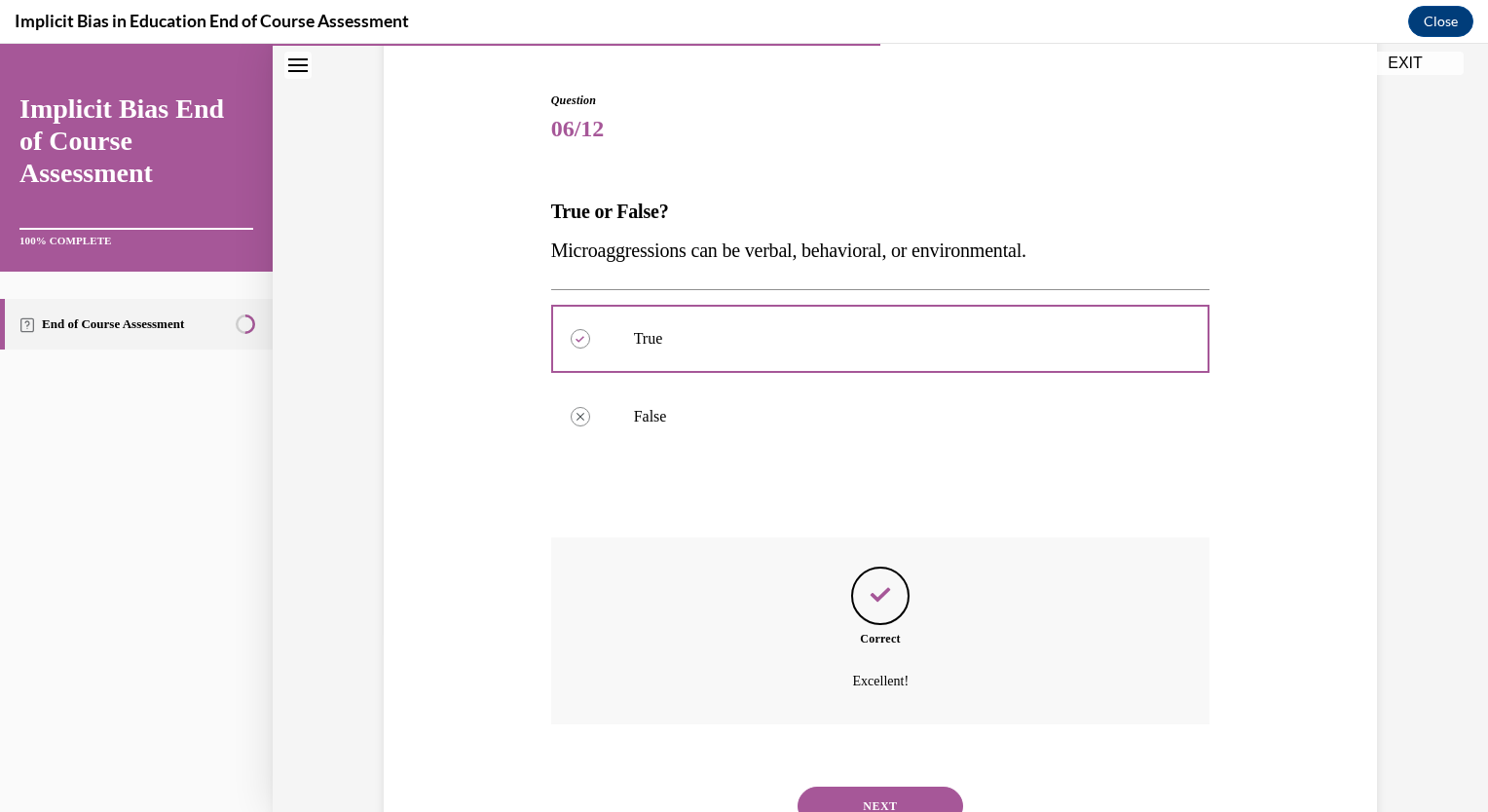
scroll to position [260, 0]
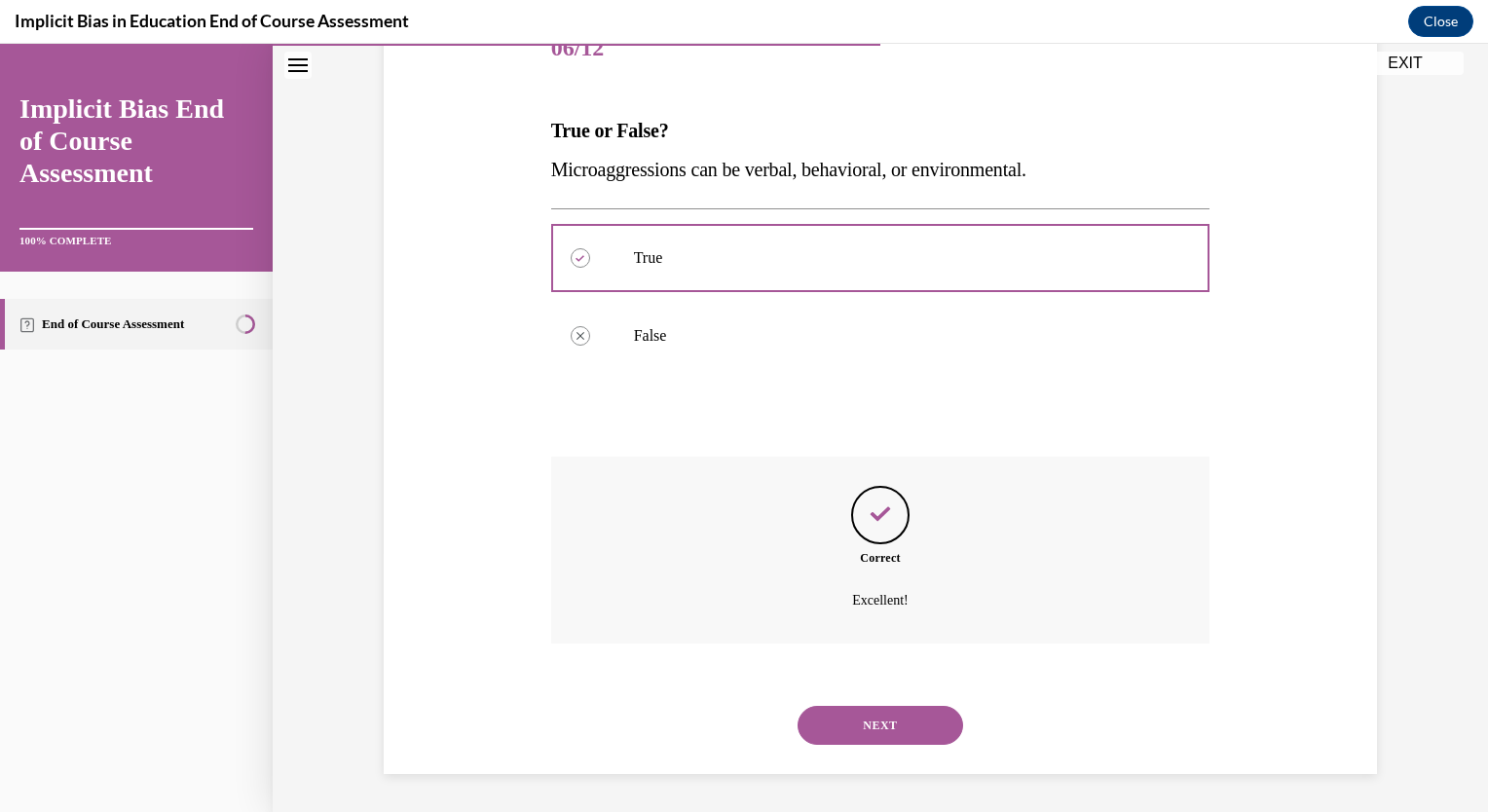
click at [857, 719] on button "NEXT" at bounding box center [880, 725] width 166 height 39
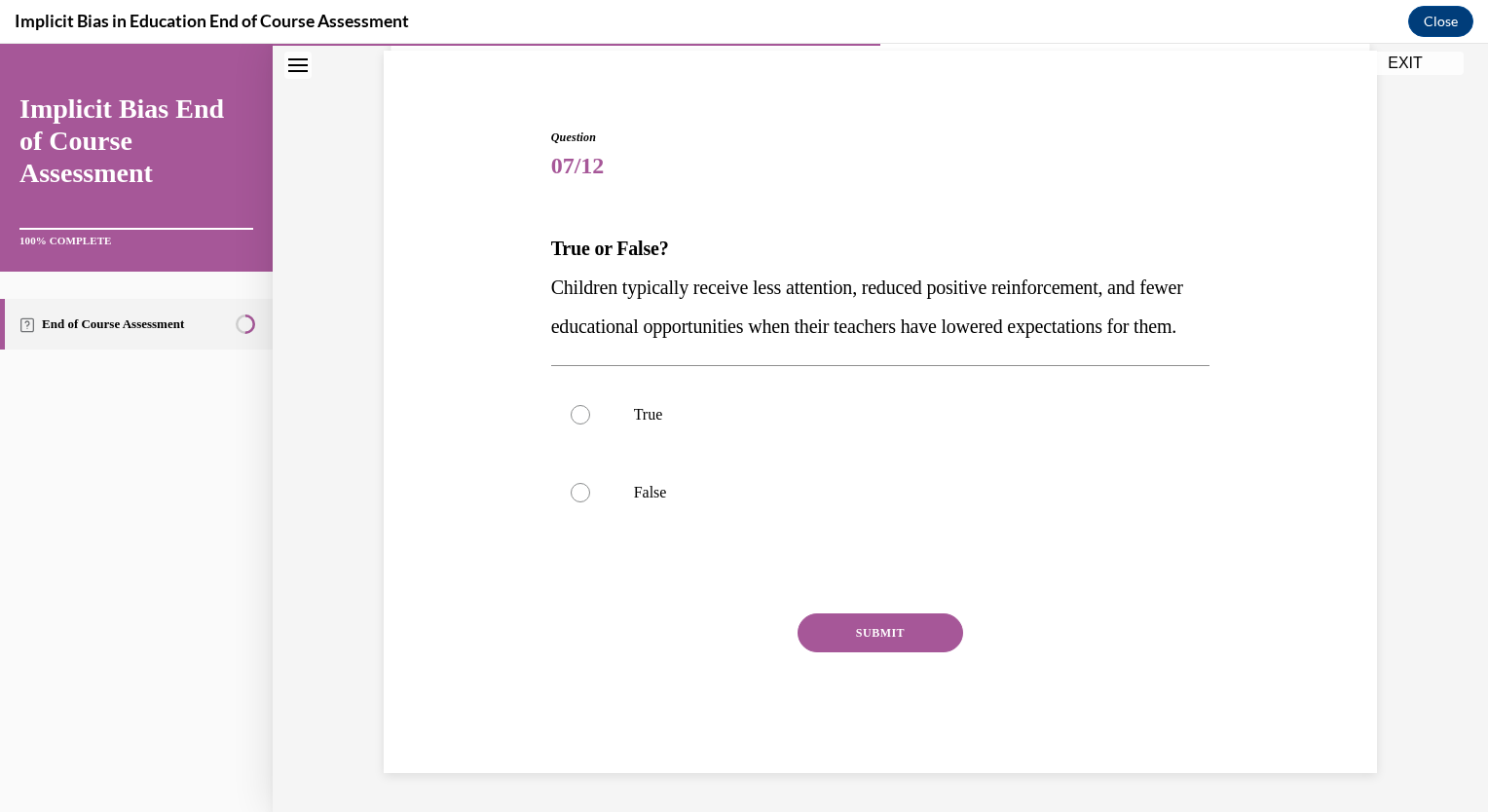
scroll to position [181, 0]
click at [597, 411] on label "True" at bounding box center [880, 415] width 659 height 78
click at [591, 411] on input "True" at bounding box center [581, 415] width 20 height 20
radio input "true"
click at [822, 637] on button "SUBMIT" at bounding box center [880, 632] width 166 height 39
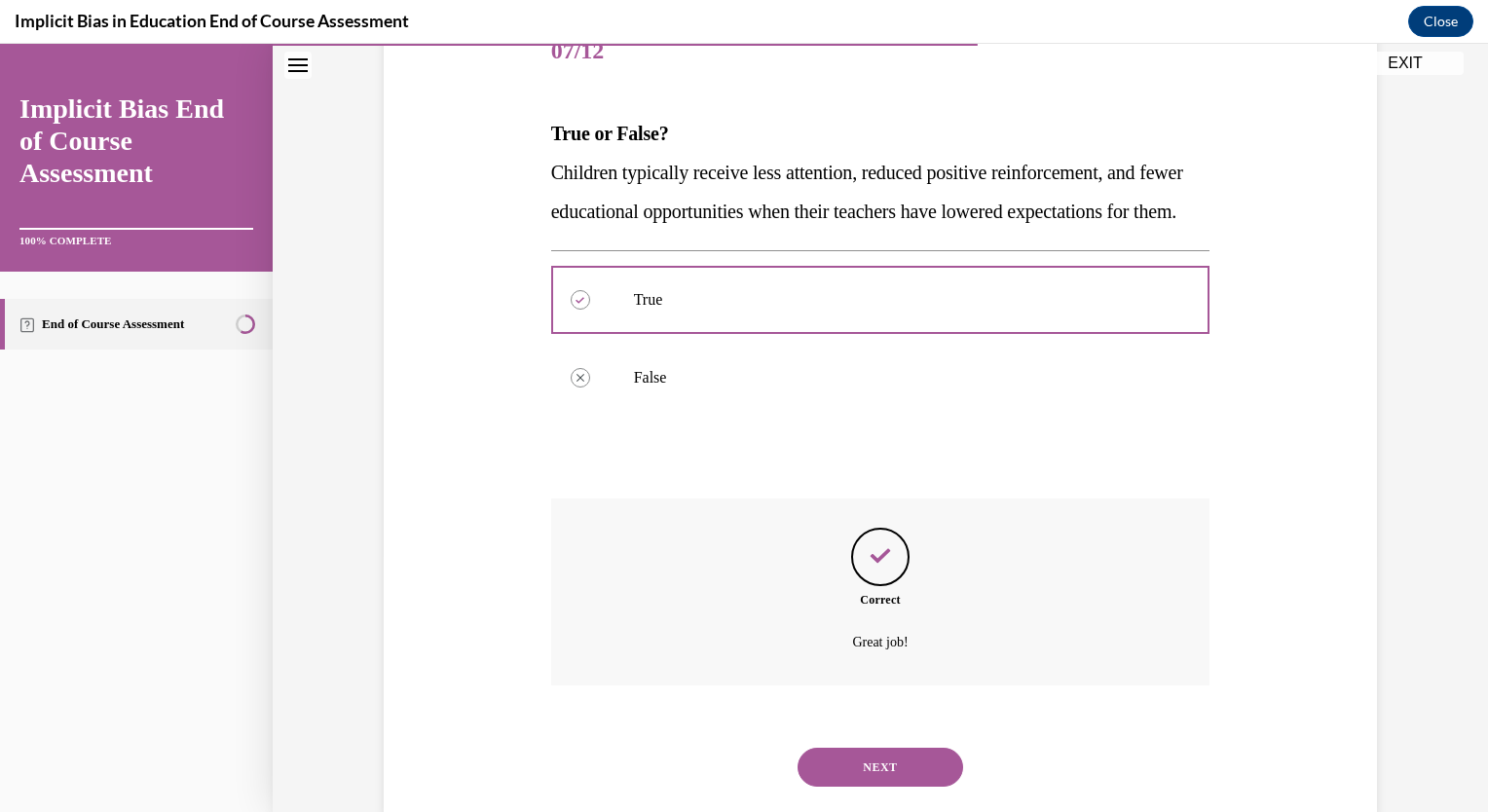
scroll to position [338, 0]
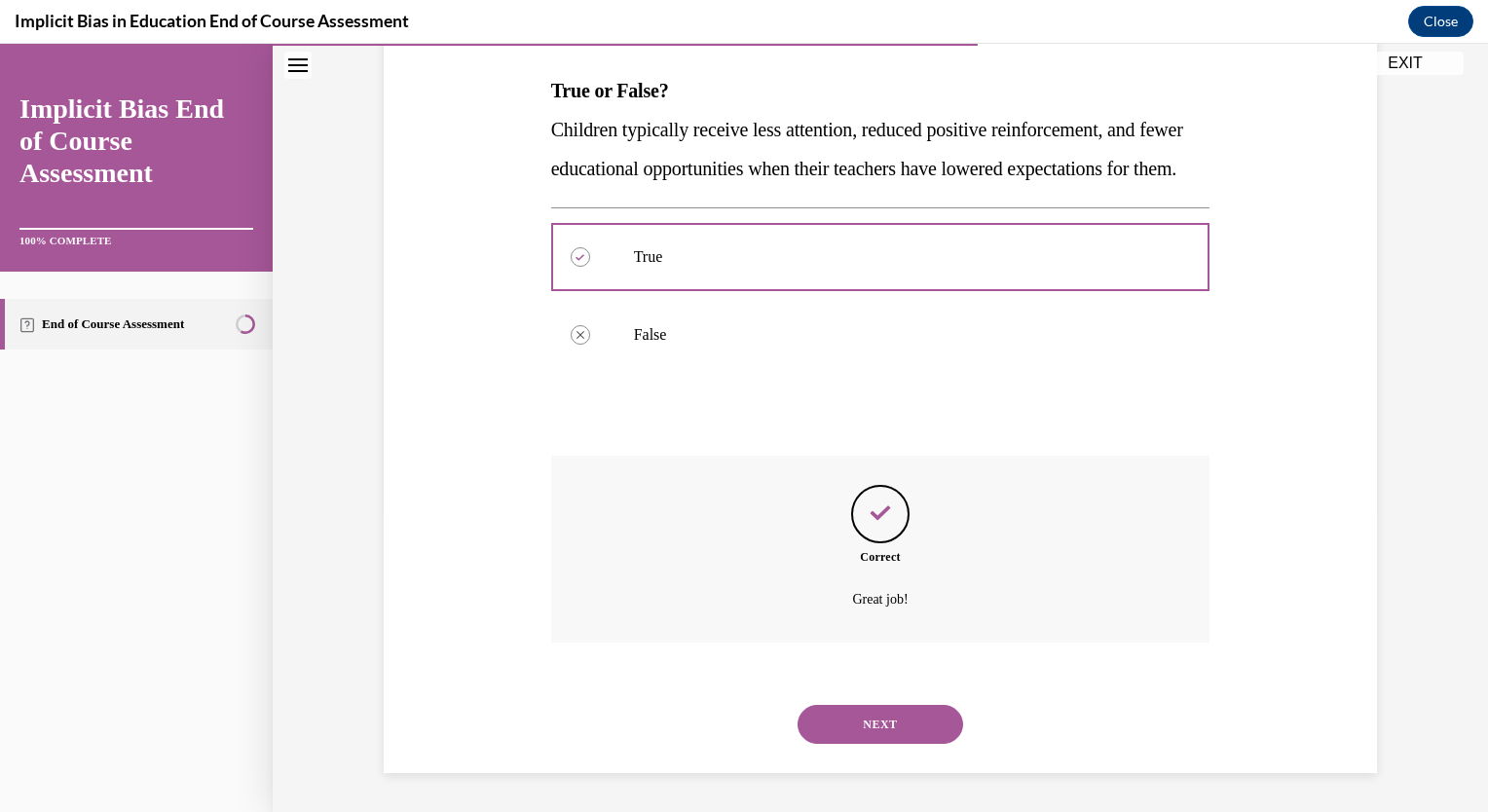
click at [828, 726] on button "NEXT" at bounding box center [880, 724] width 166 height 39
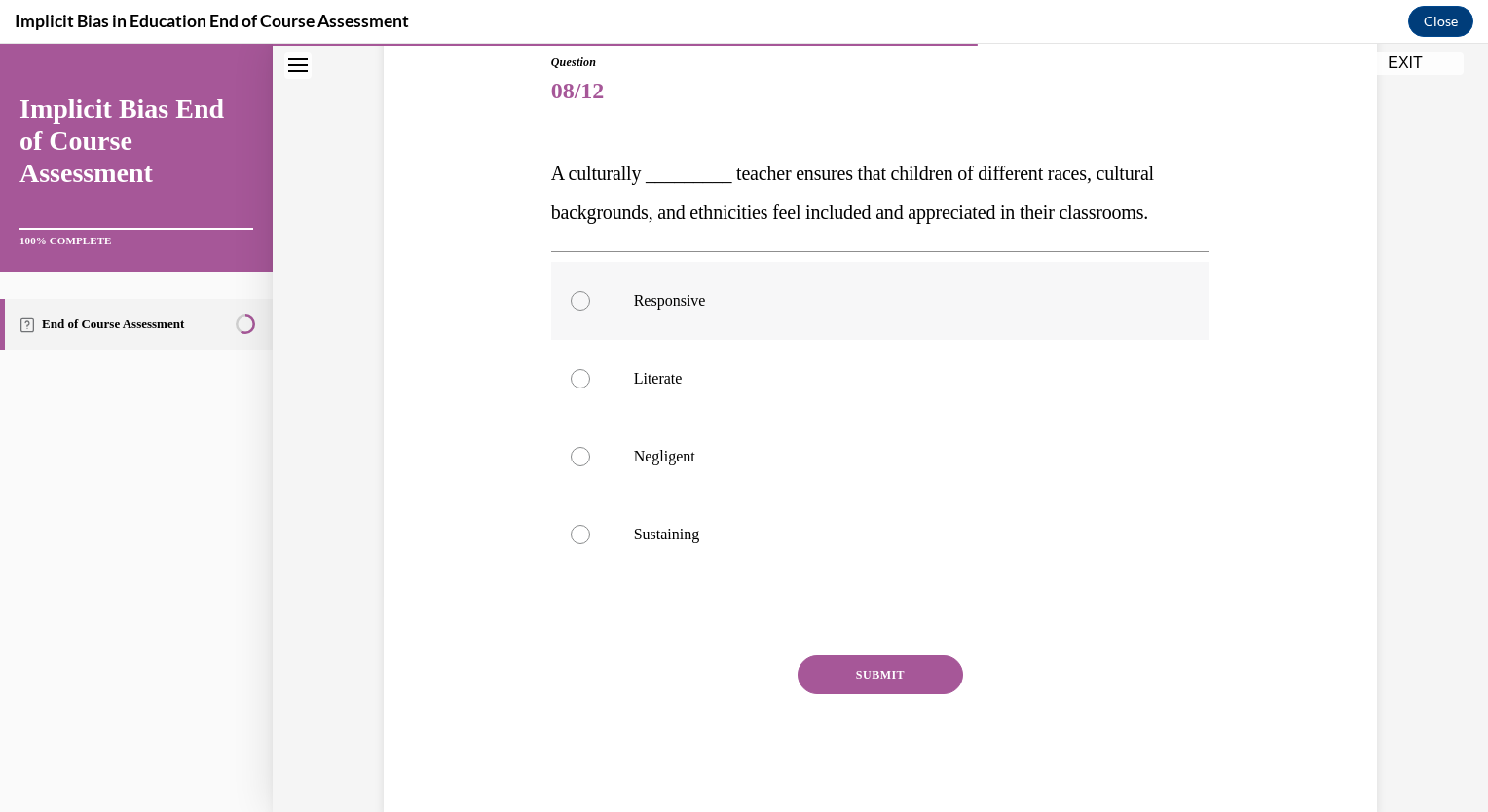
click at [836, 318] on label "Responsive" at bounding box center [880, 301] width 659 height 78
click at [591, 311] on input "Responsive" at bounding box center [581, 301] width 20 height 20
radio input "true"
click at [873, 660] on button "SUBMIT" at bounding box center [880, 674] width 166 height 39
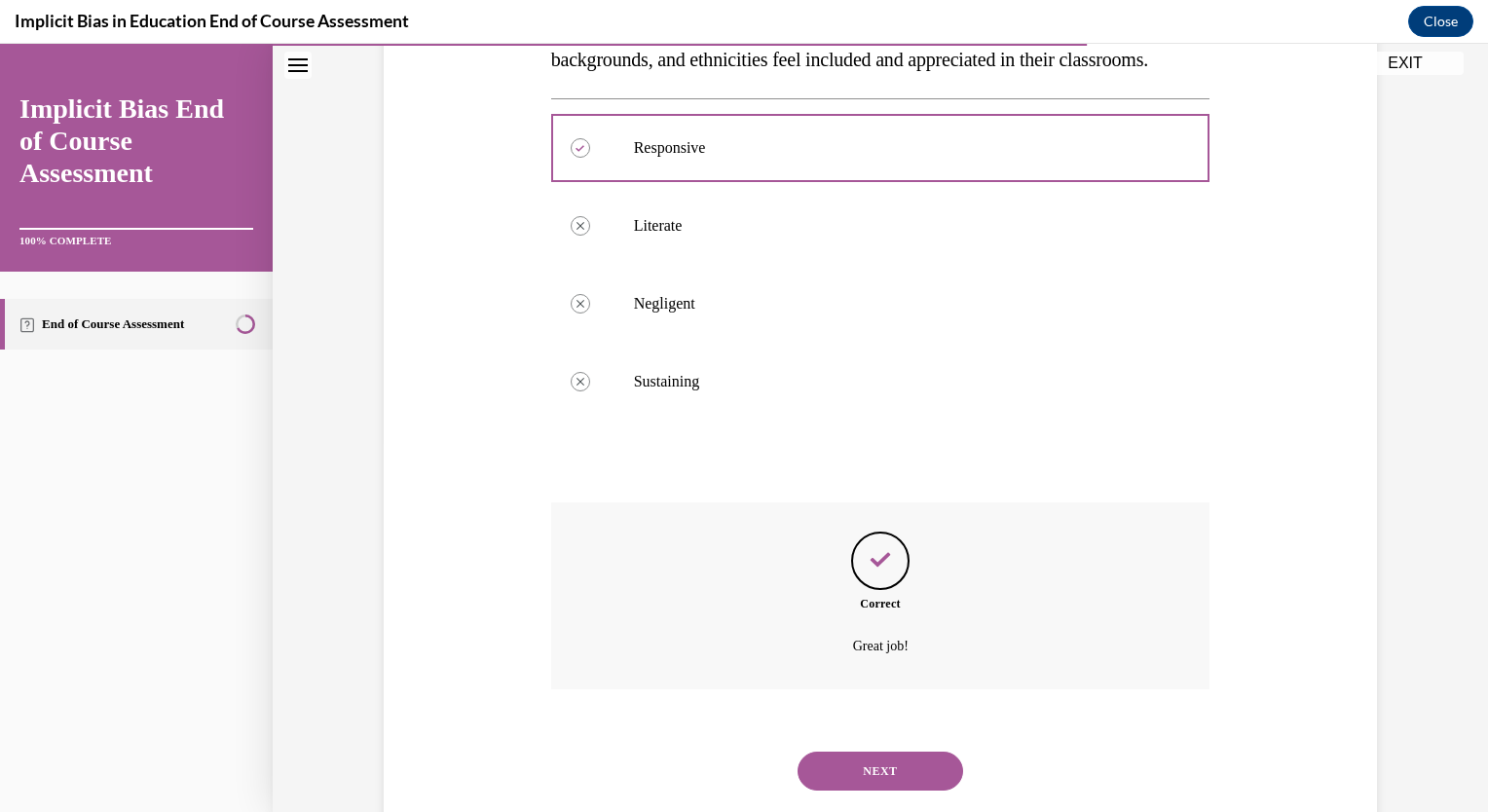
scroll to position [416, 0]
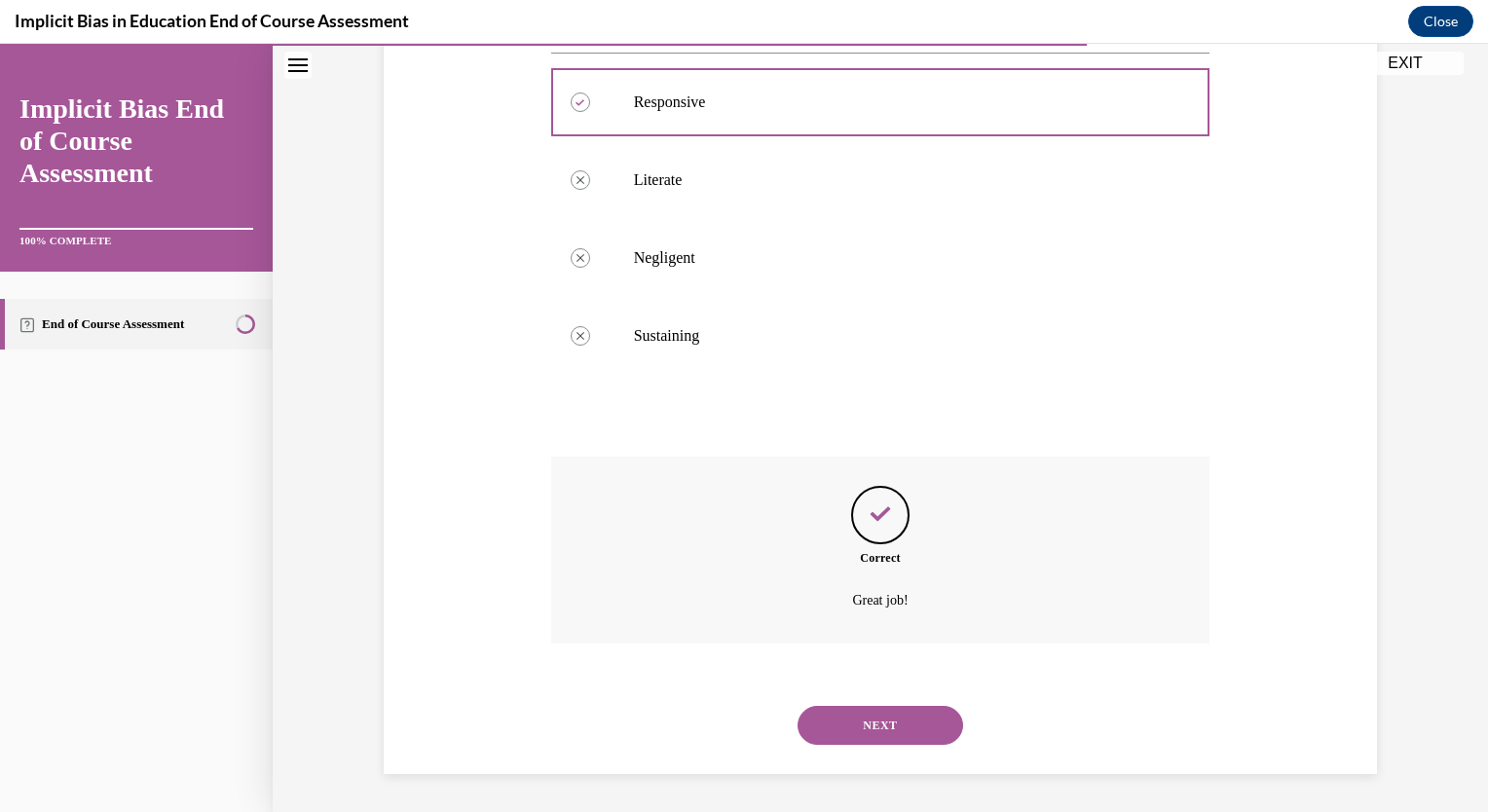
click at [855, 720] on button "NEXT" at bounding box center [880, 725] width 166 height 39
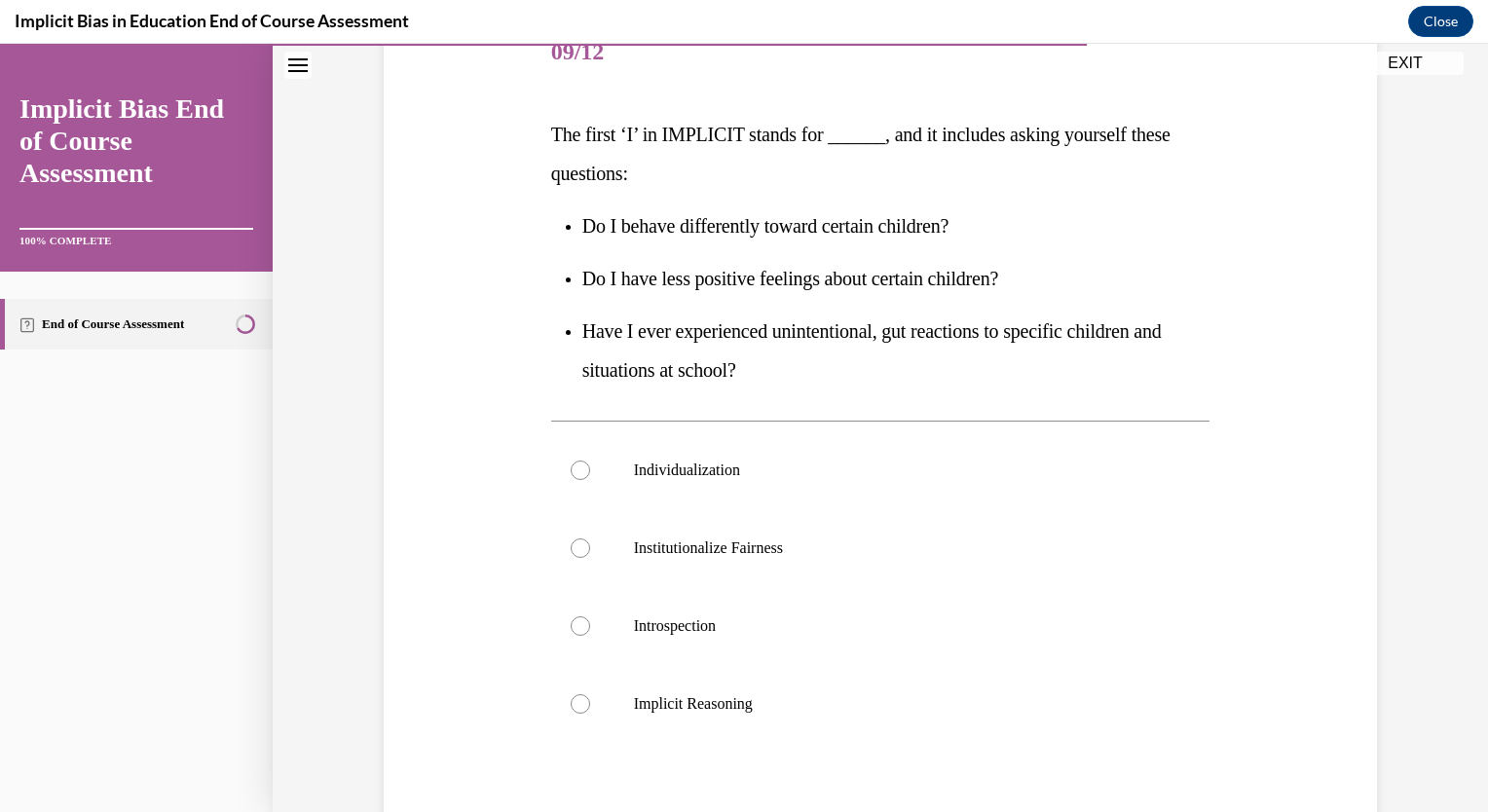
scroll to position [264, 0]
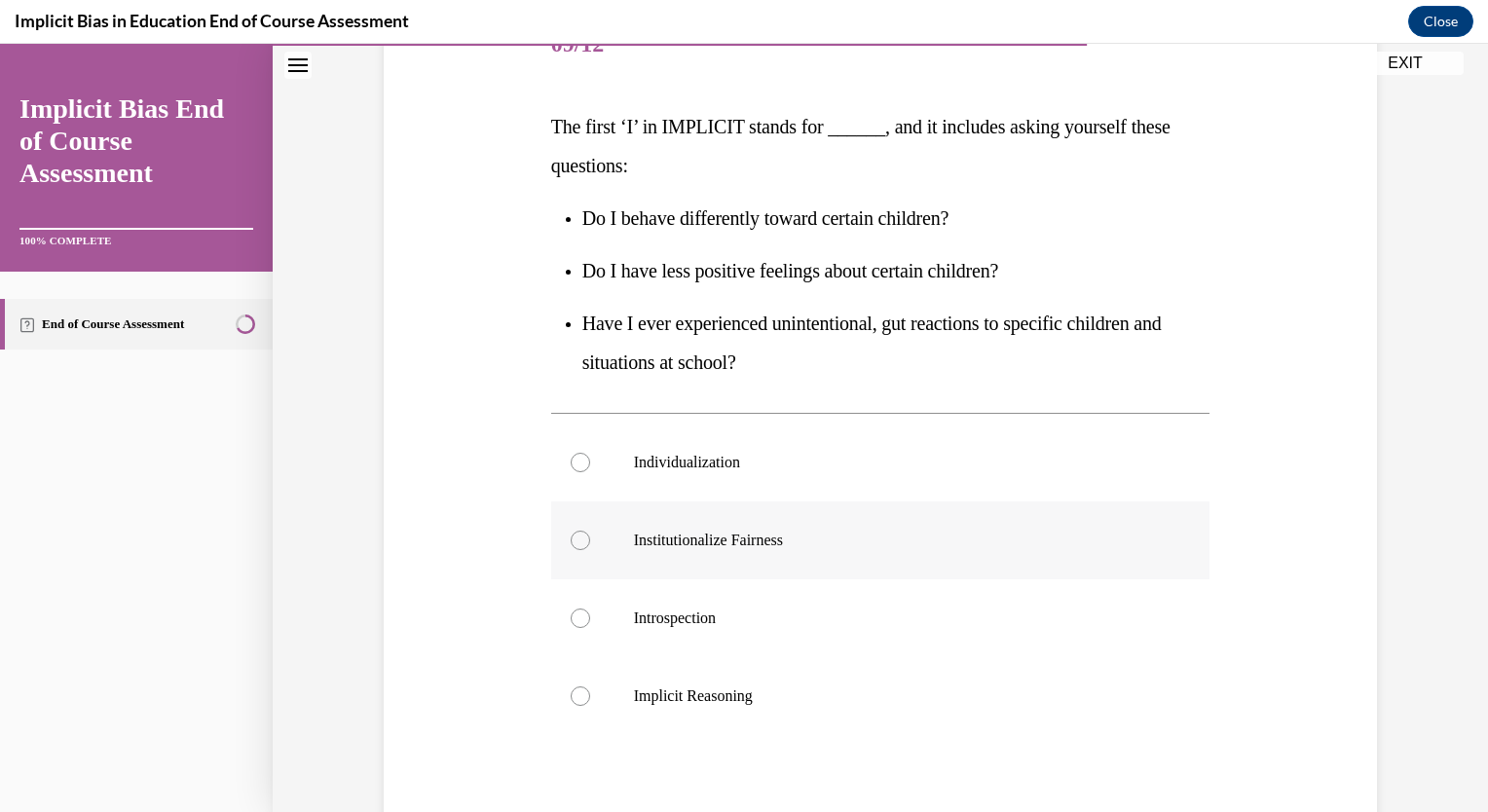
click at [791, 541] on p "Institutionalize Fairness" at bounding box center [898, 541] width 528 height 20
click at [591, 541] on input "Institutionalize Fairness" at bounding box center [581, 541] width 20 height 20
radio input "true"
click at [798, 463] on p "Individualization" at bounding box center [898, 463] width 528 height 20
click at [591, 463] on input "Individualization" at bounding box center [581, 463] width 20 height 20
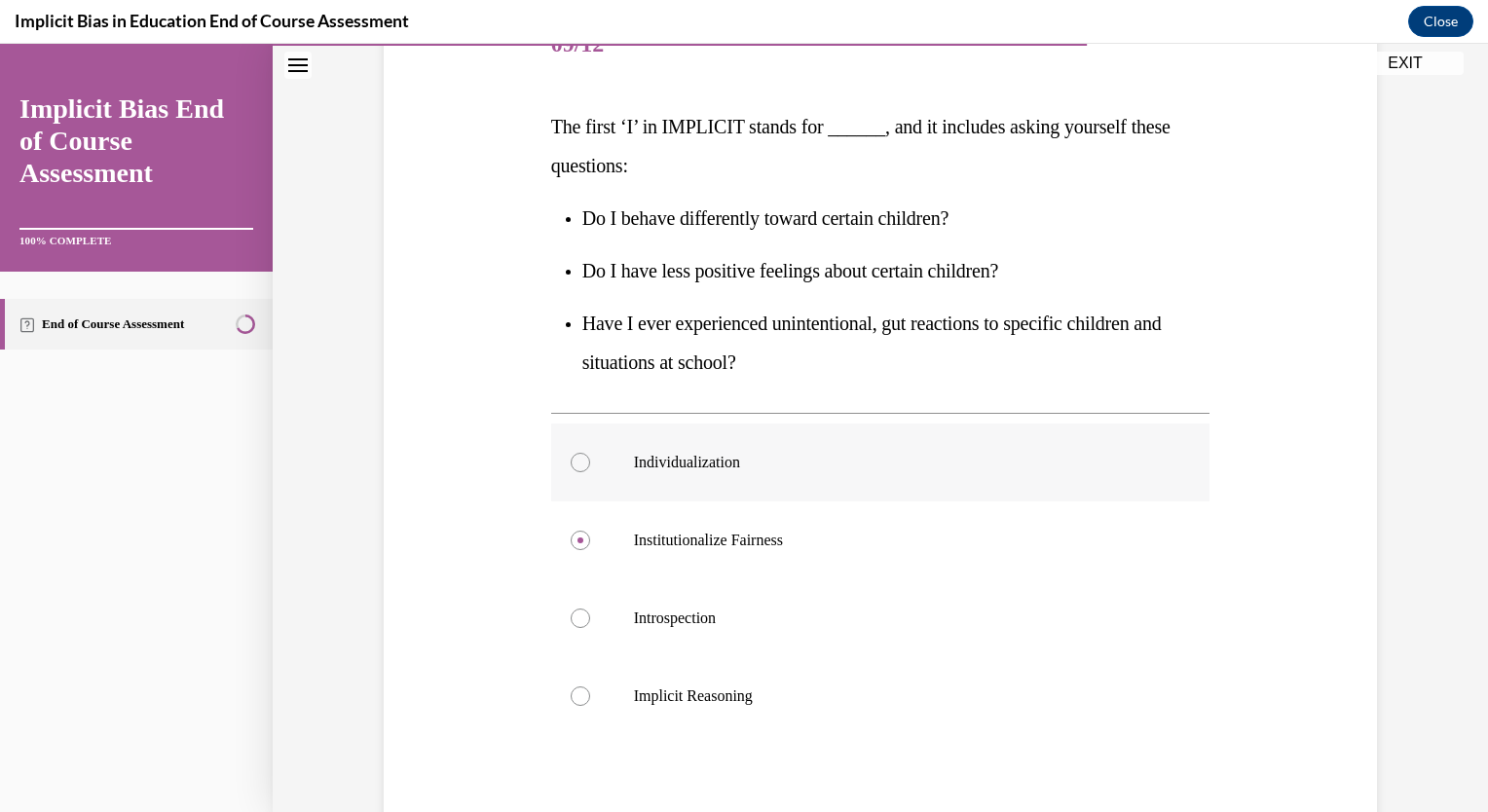
radio input "true"
click at [654, 624] on p "Introspection" at bounding box center [898, 618] width 528 height 20
click at [591, 624] on input "Introspection" at bounding box center [581, 618] width 20 height 20
radio input "true"
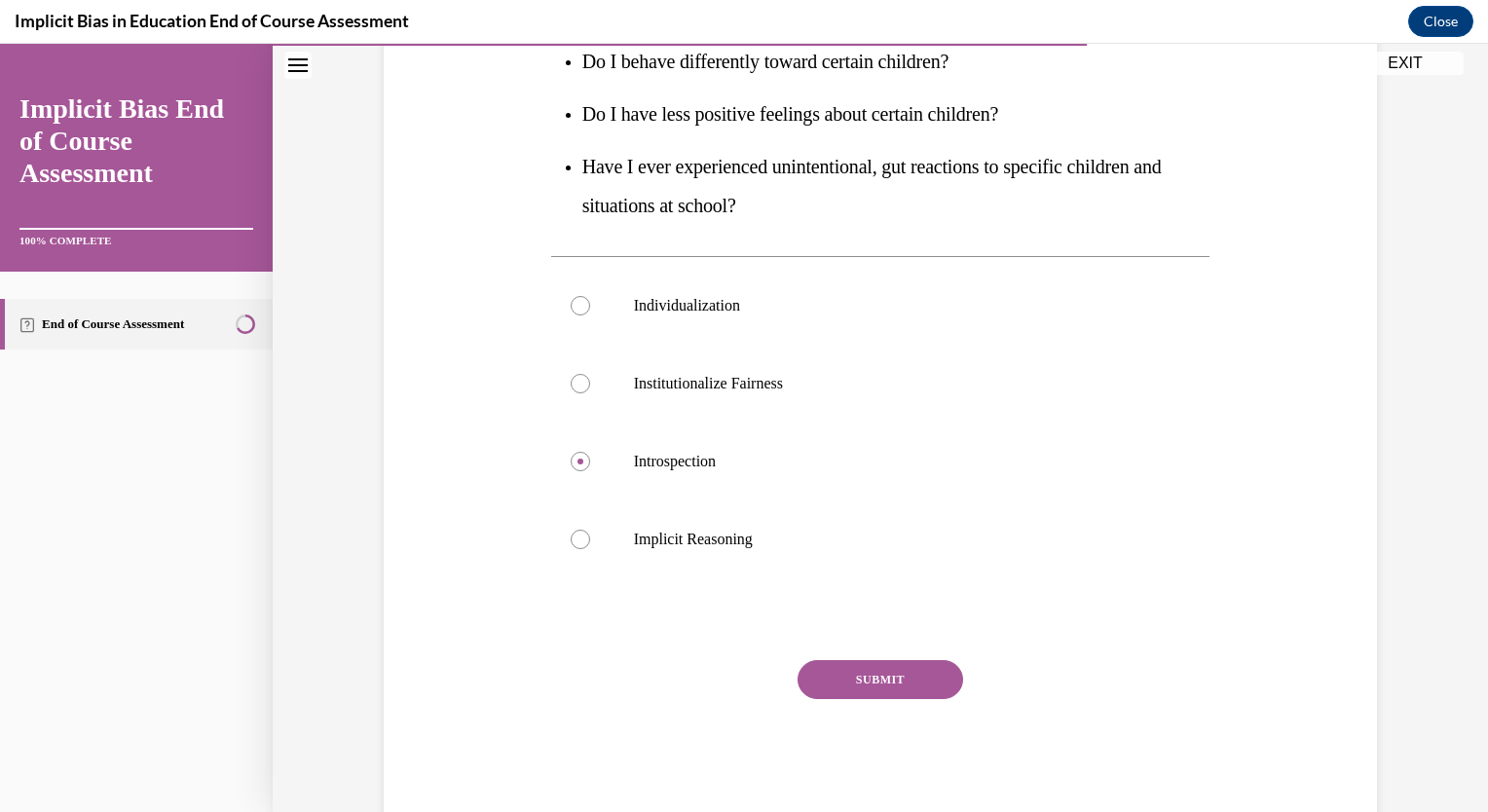
scroll to position [467, 0]
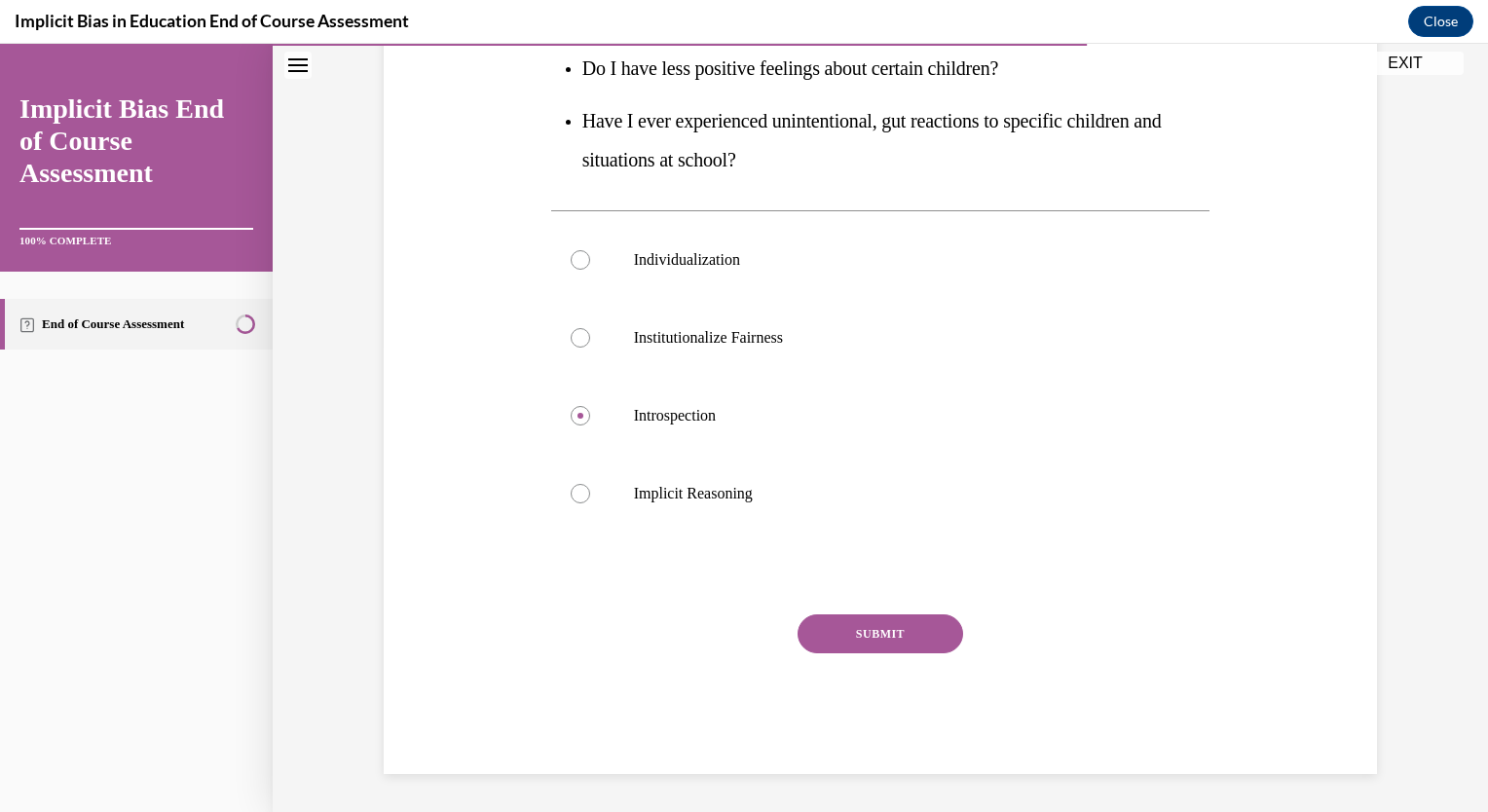
click at [869, 639] on button "SUBMIT" at bounding box center [880, 633] width 166 height 39
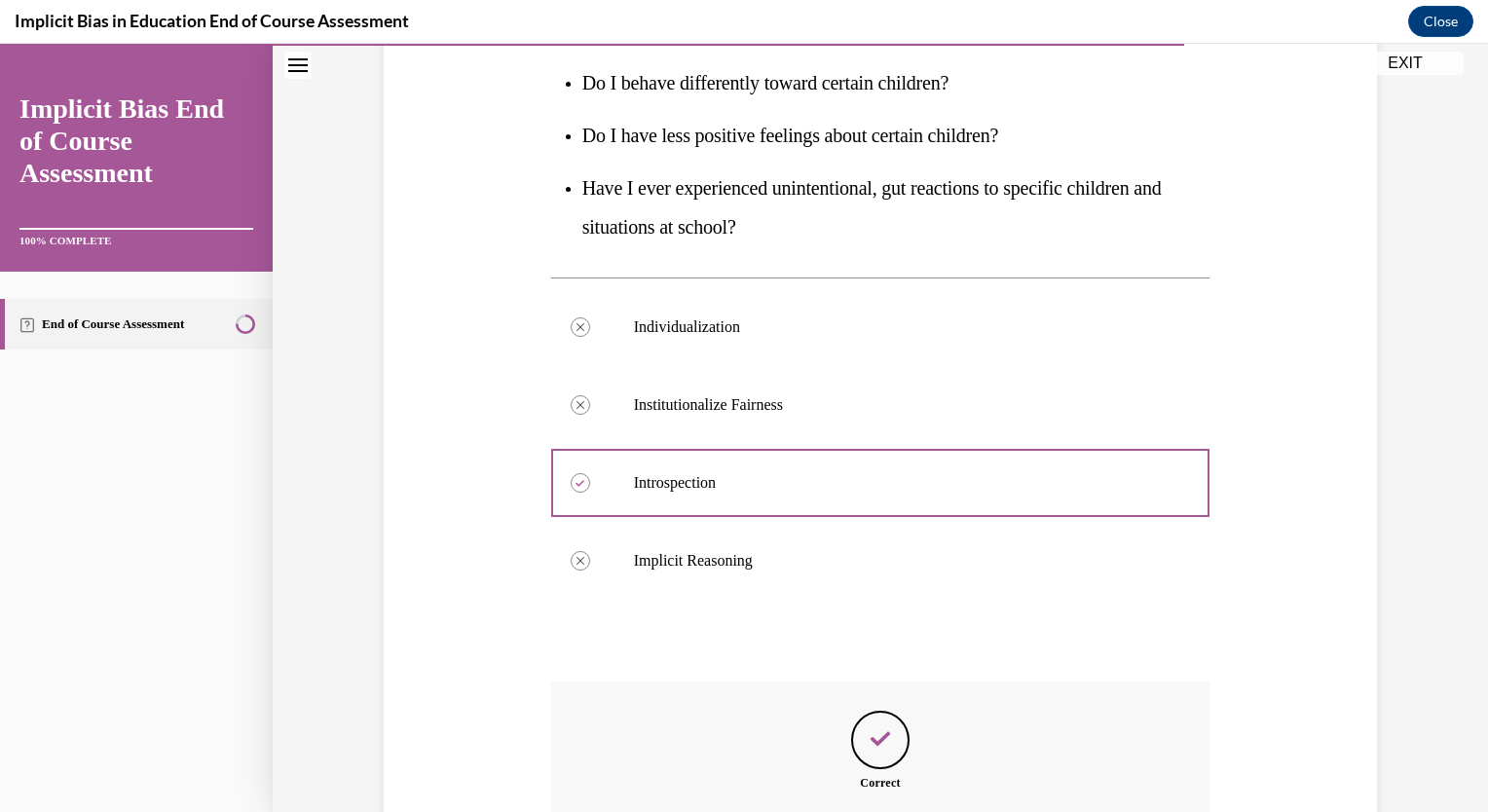
scroll to position [623, 0]
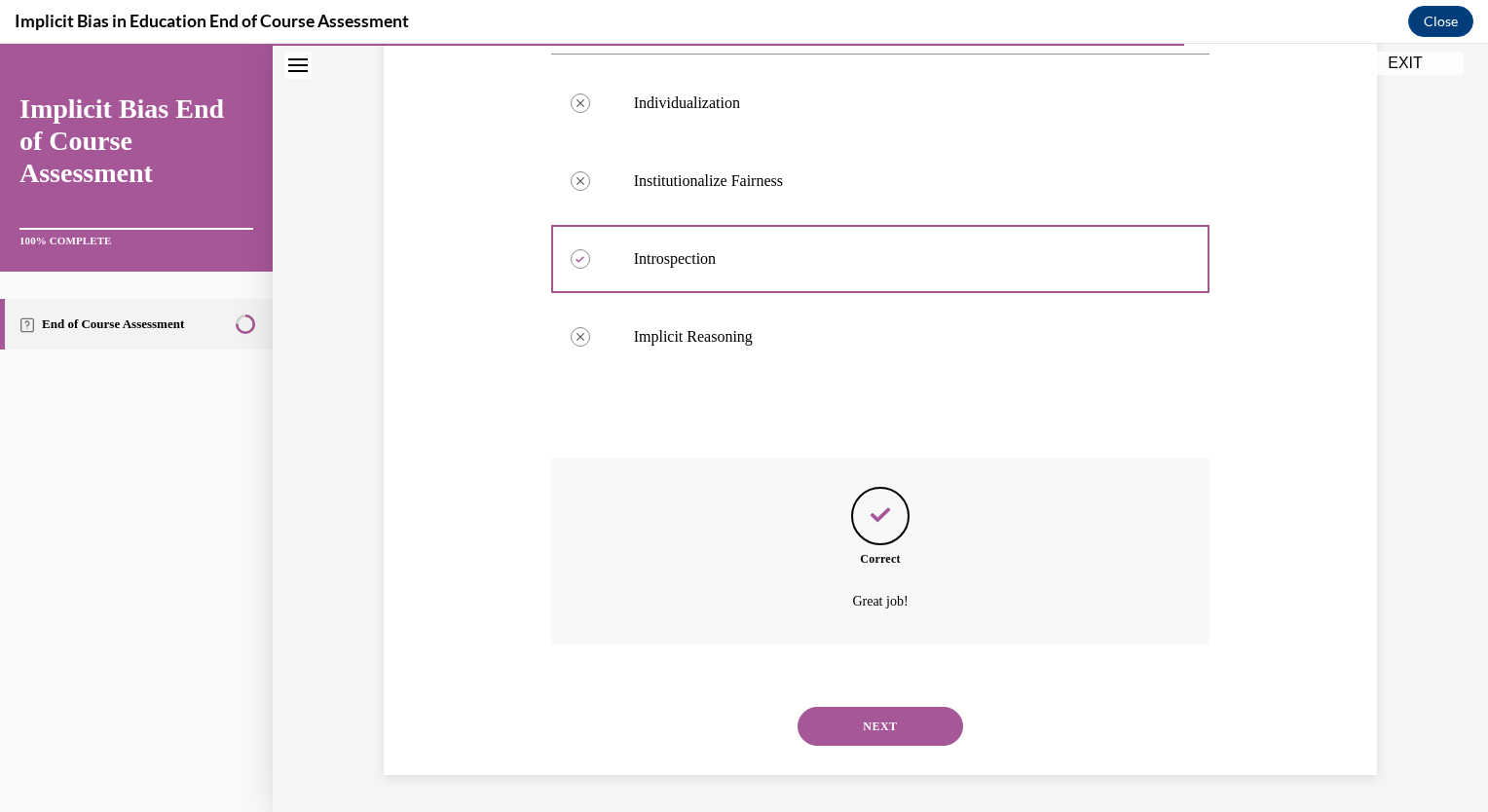
click at [926, 729] on button "NEXT" at bounding box center [880, 726] width 166 height 39
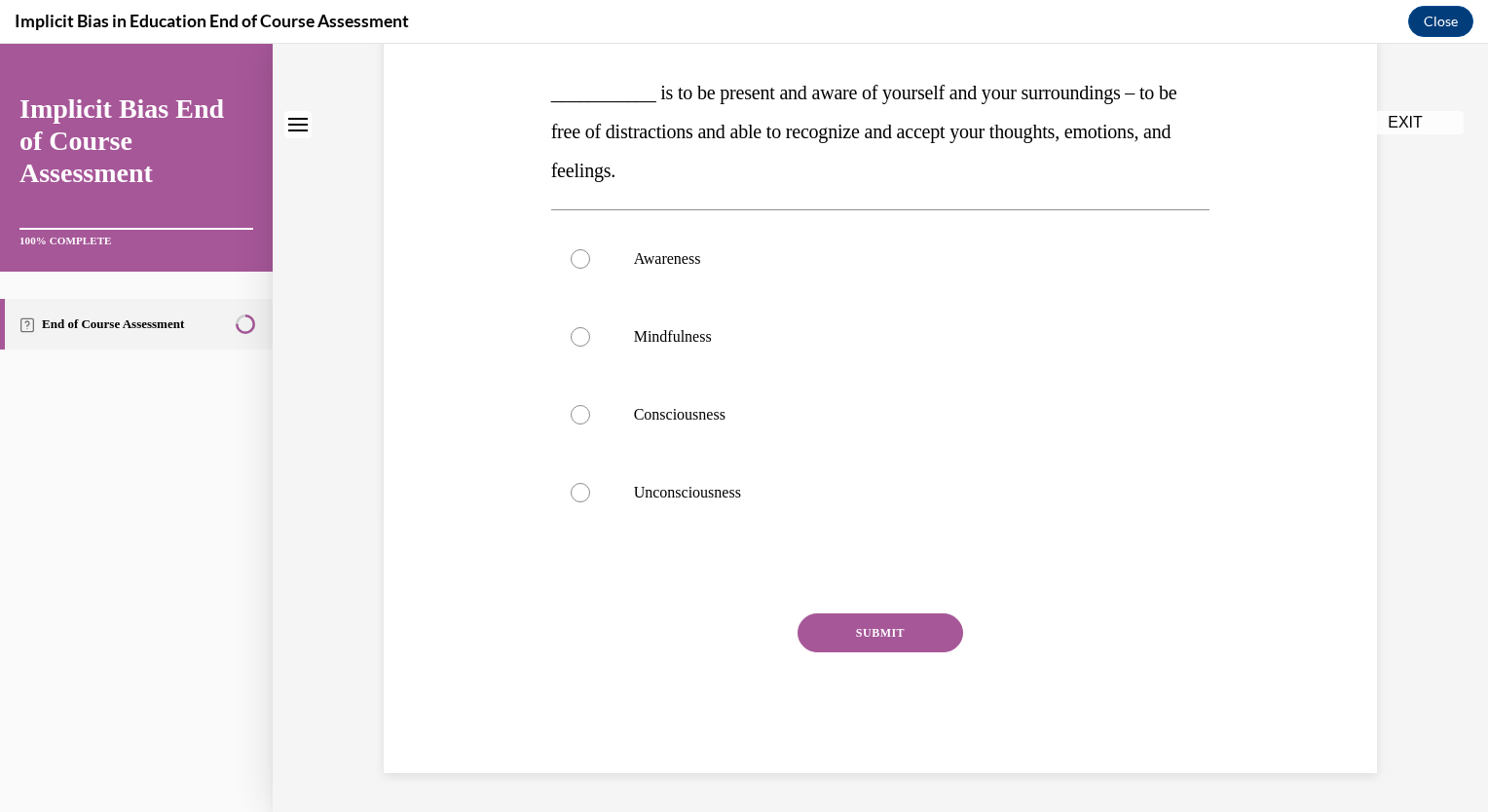
scroll to position [0, 0]
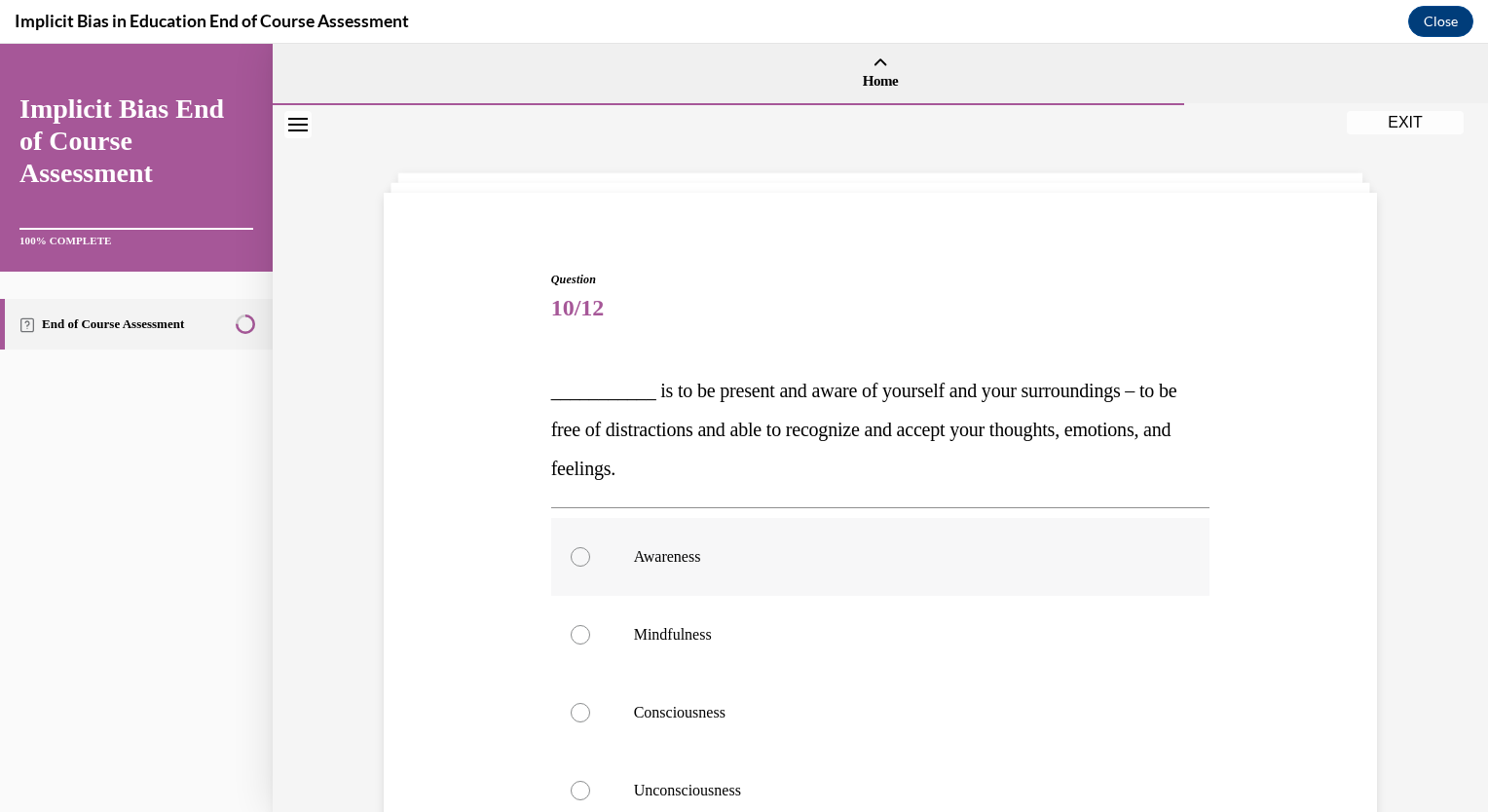
click at [911, 569] on label "Awareness" at bounding box center [880, 557] width 659 height 78
click at [591, 567] on input "Awareness" at bounding box center [581, 557] width 20 height 20
radio input "true"
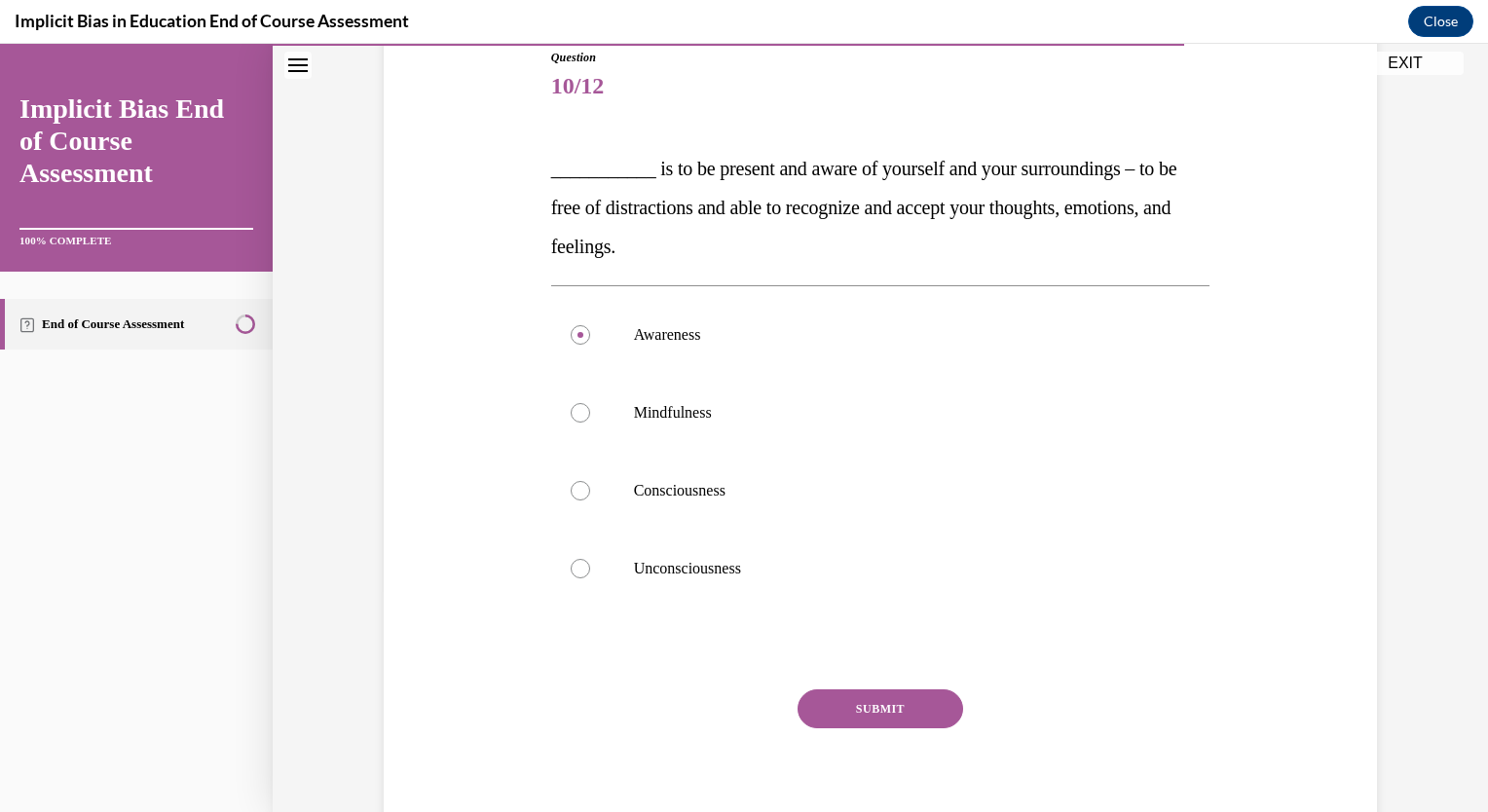
scroll to position [226, 0]
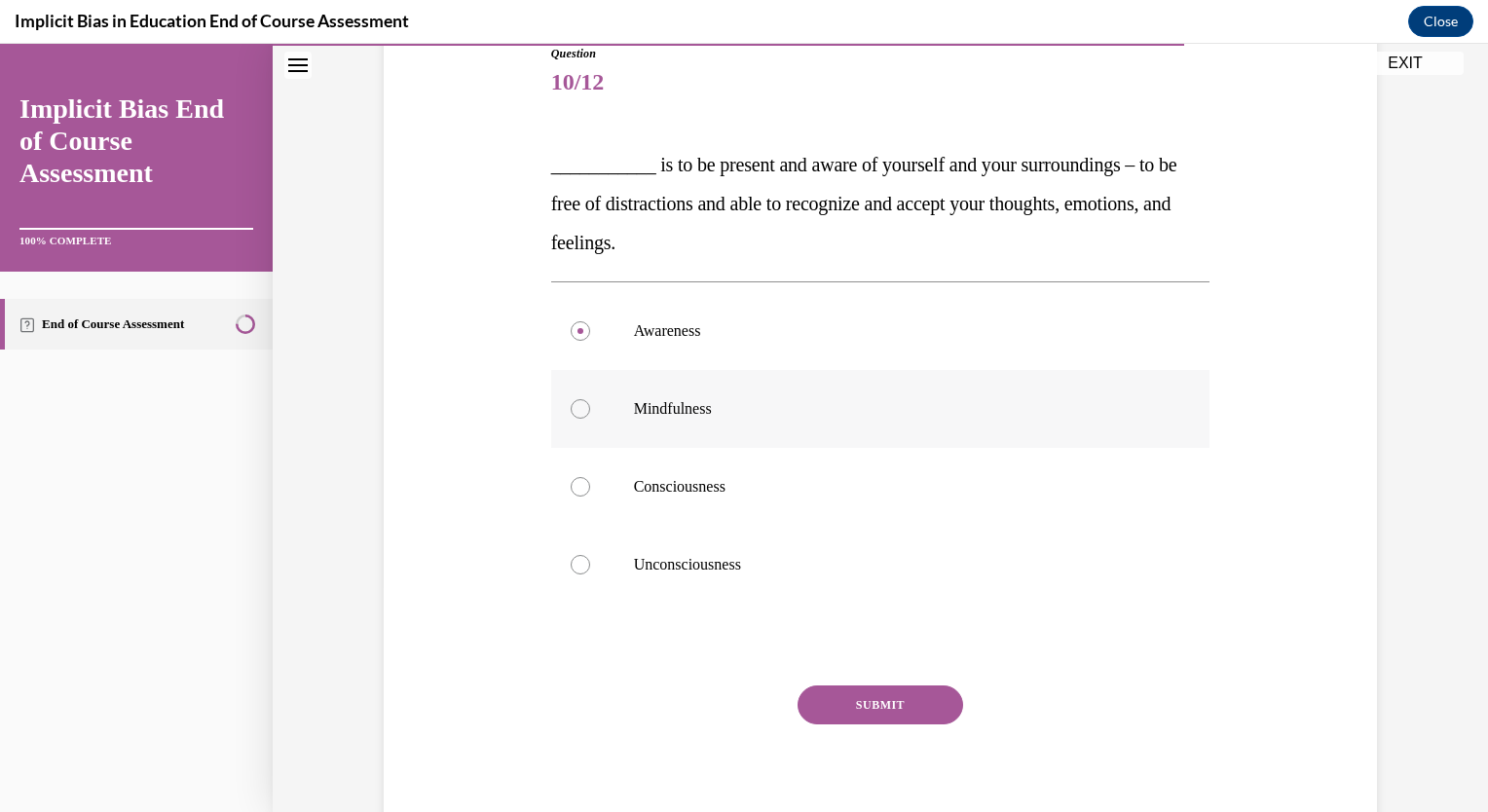
click at [1006, 384] on label "Mindfulness" at bounding box center [880, 409] width 659 height 78
click at [591, 399] on input "Mindfulness" at bounding box center [581, 409] width 20 height 20
radio input "true"
click at [848, 706] on button "SUBMIT" at bounding box center [880, 705] width 166 height 39
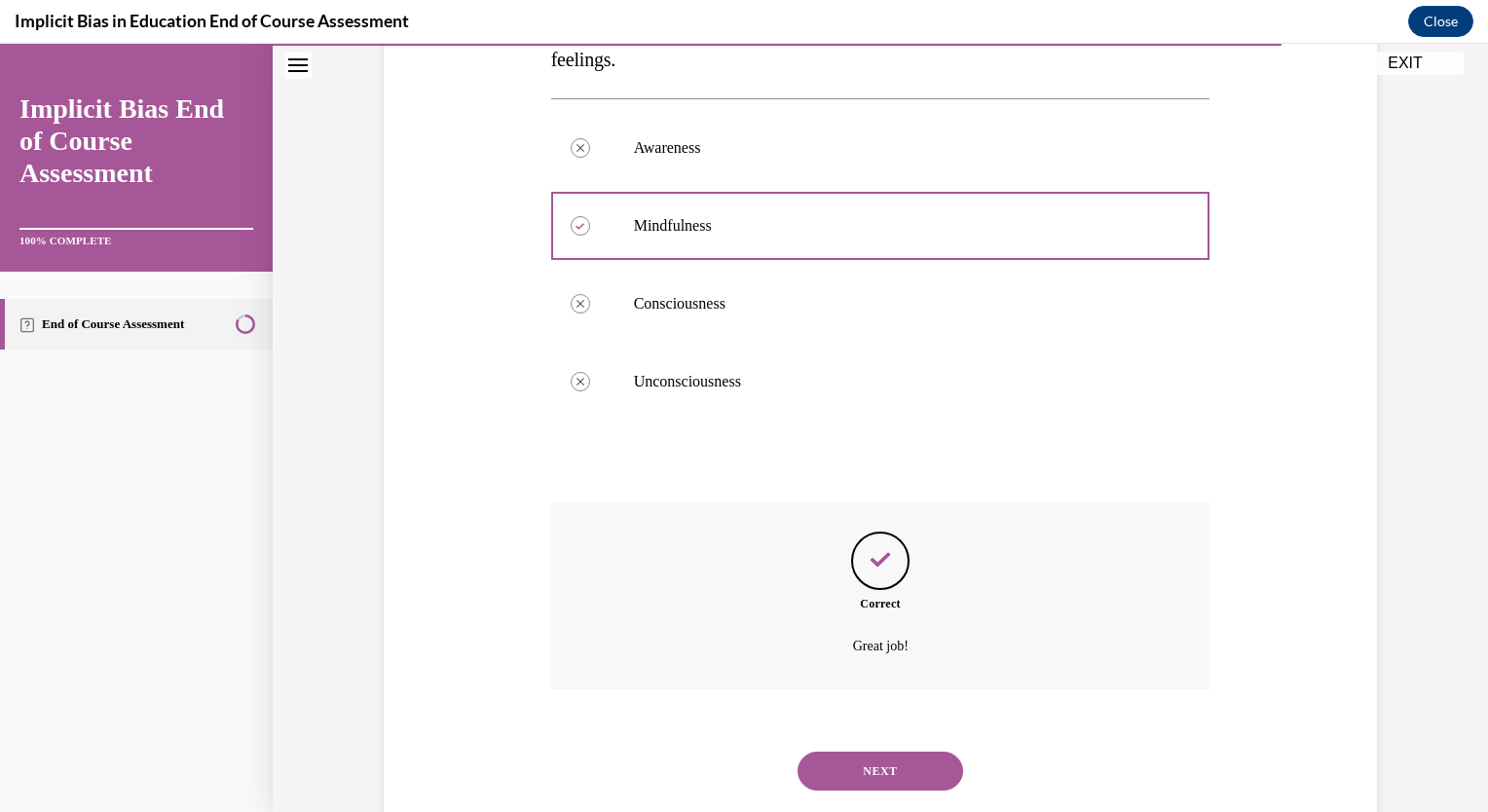
scroll to position [455, 0]
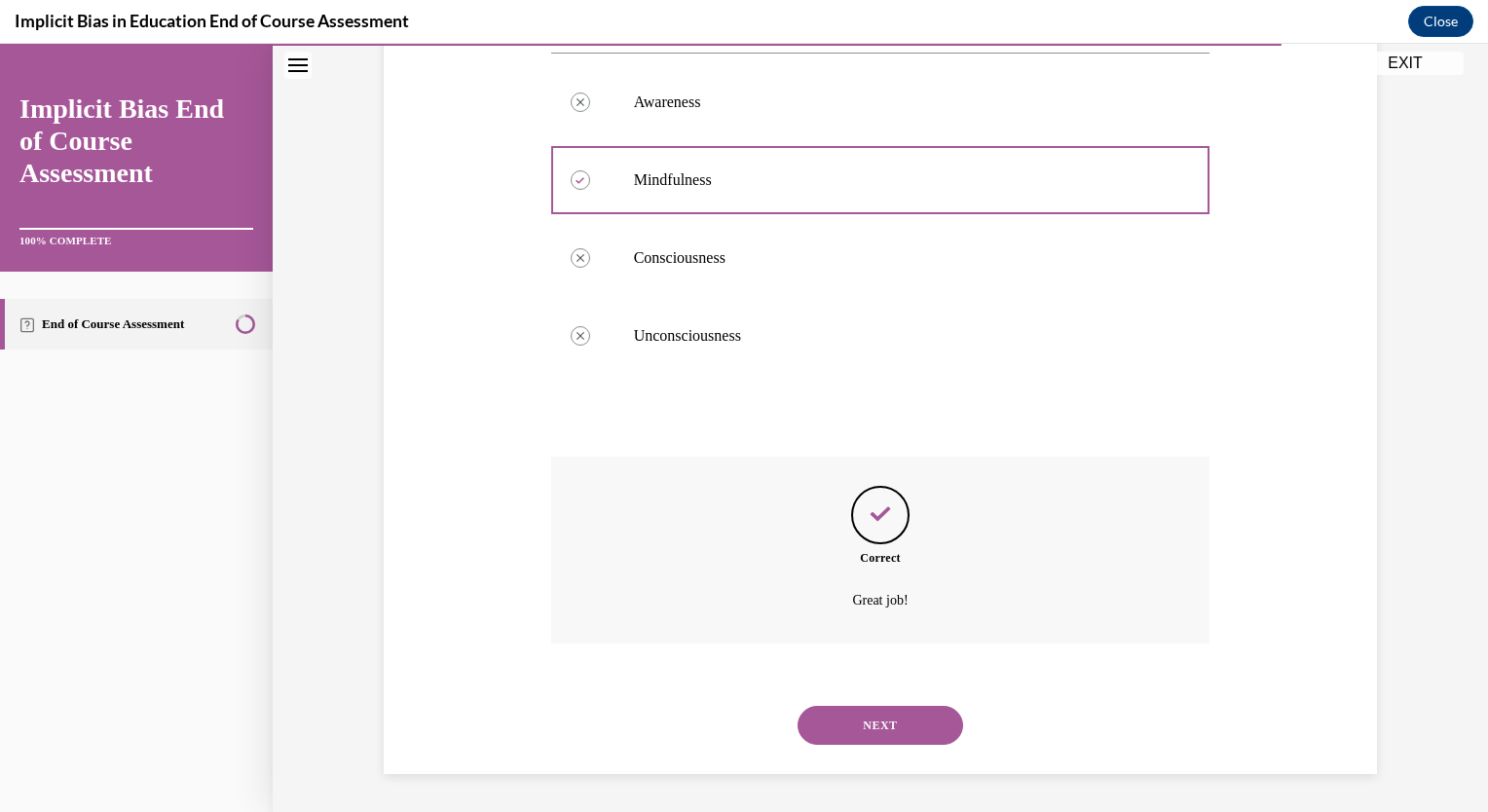
click at [854, 714] on button "NEXT" at bounding box center [880, 725] width 166 height 39
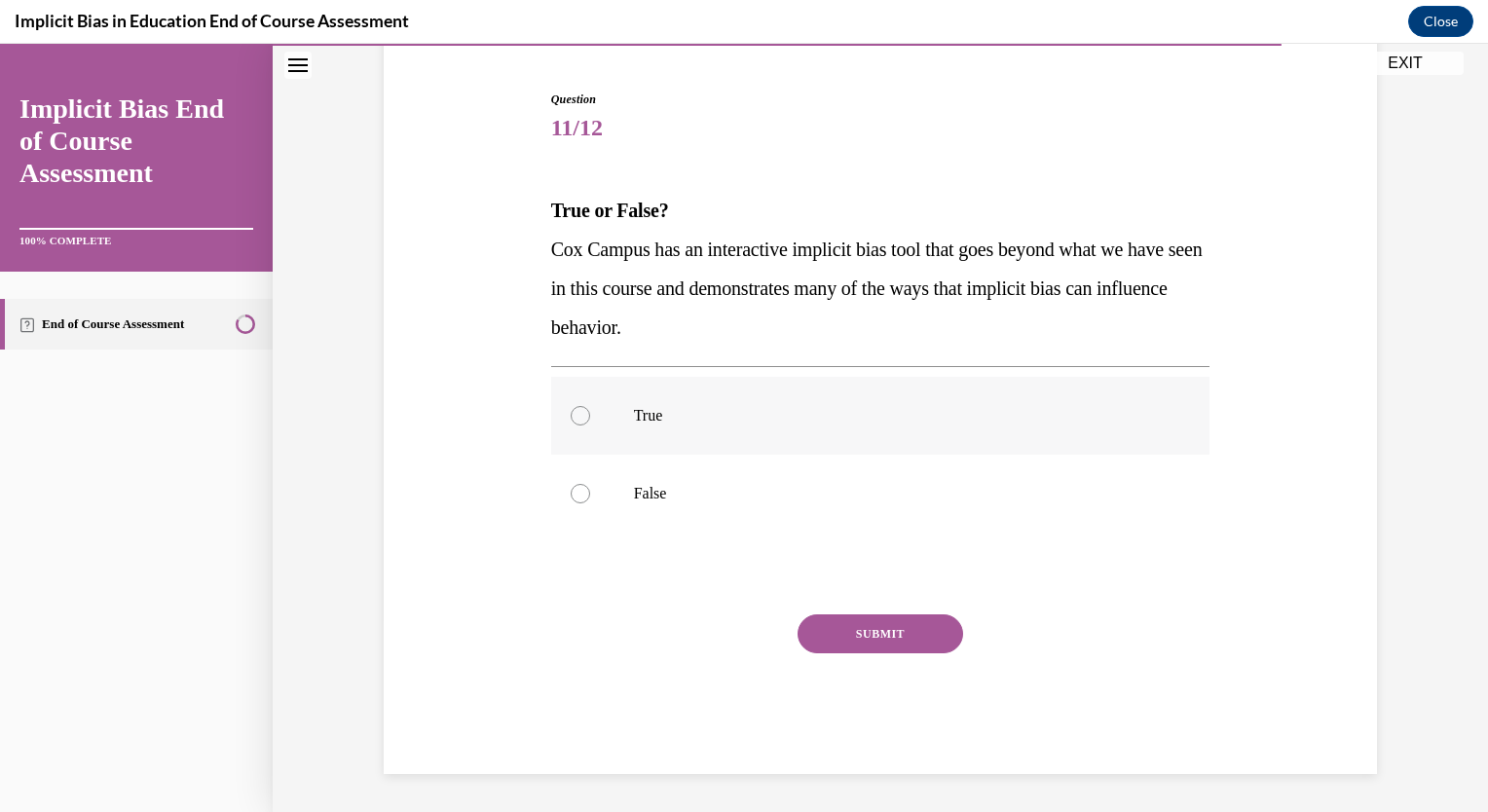
click at [796, 425] on label "True" at bounding box center [880, 416] width 659 height 78
click at [591, 425] on input "True" at bounding box center [581, 416] width 20 height 20
radio input "true"
click at [890, 632] on button "SUBMIT" at bounding box center [880, 633] width 166 height 39
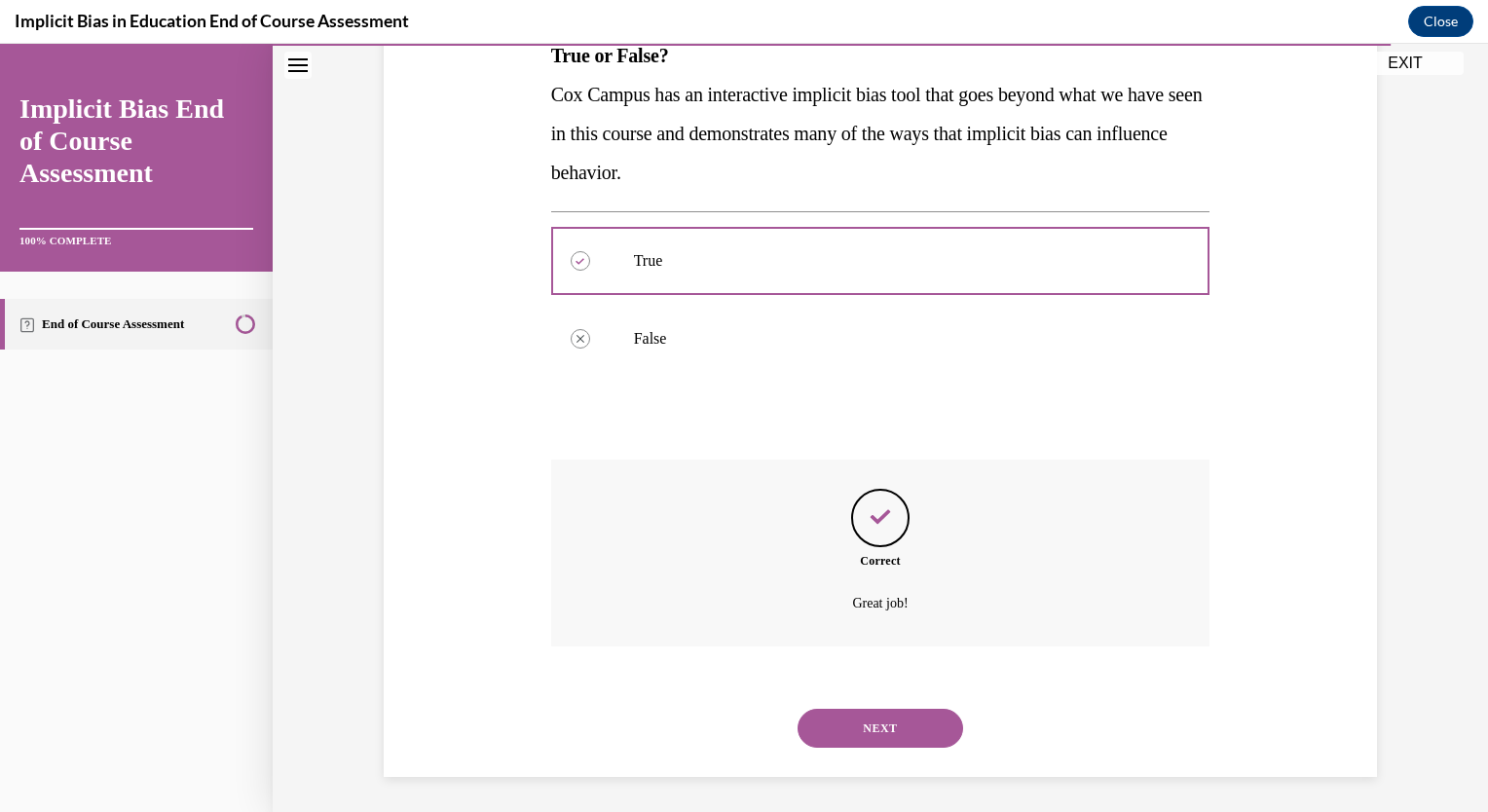
scroll to position [338, 0]
click at [848, 719] on button "NEXT" at bounding box center [880, 725] width 166 height 39
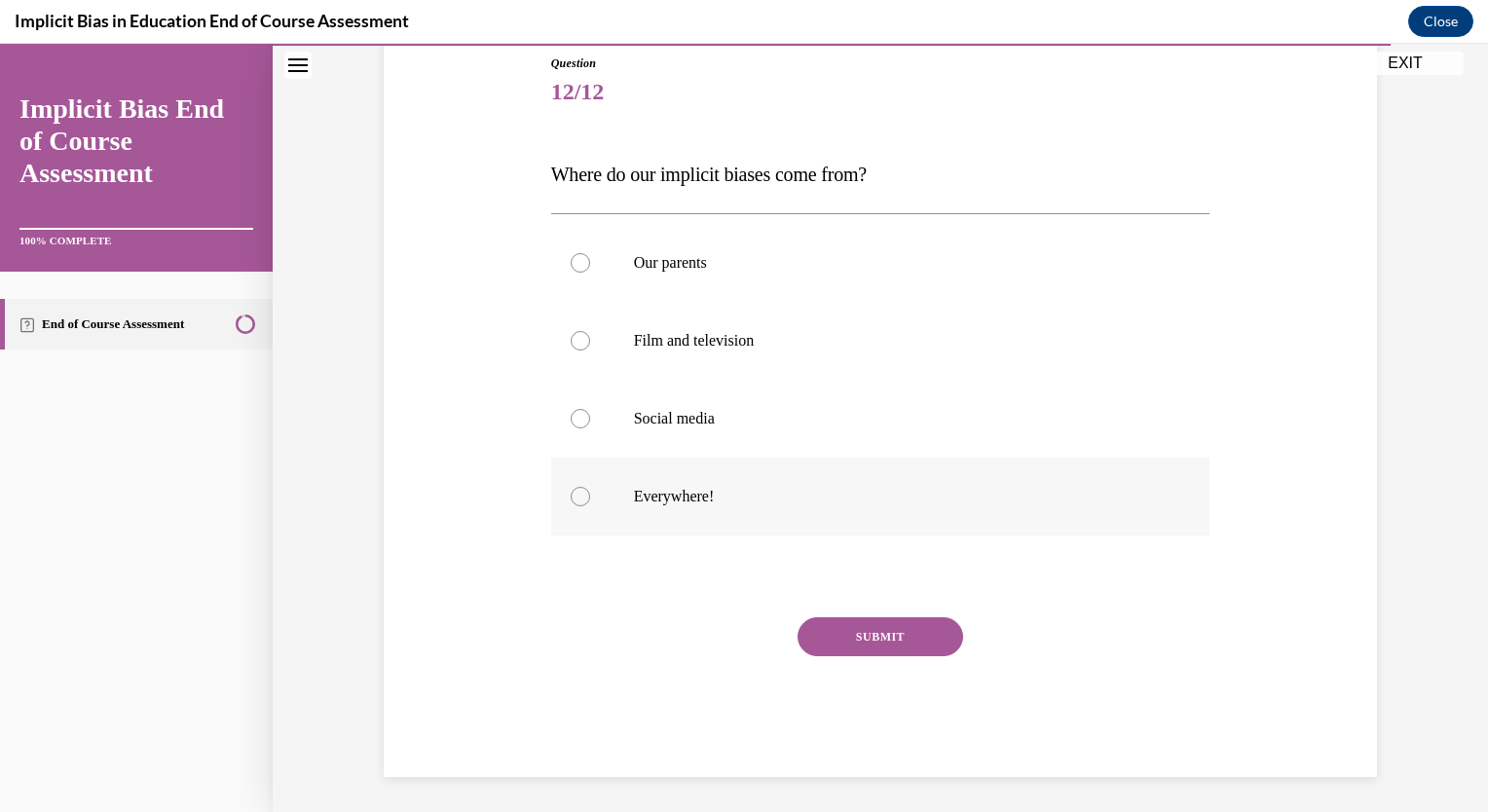
click at [693, 499] on p "Everywhere!" at bounding box center [898, 497] width 528 height 20
click at [591, 499] on input "Everywhere!" at bounding box center [581, 497] width 20 height 20
radio input "true"
click at [895, 632] on button "SUBMIT" at bounding box center [880, 636] width 166 height 39
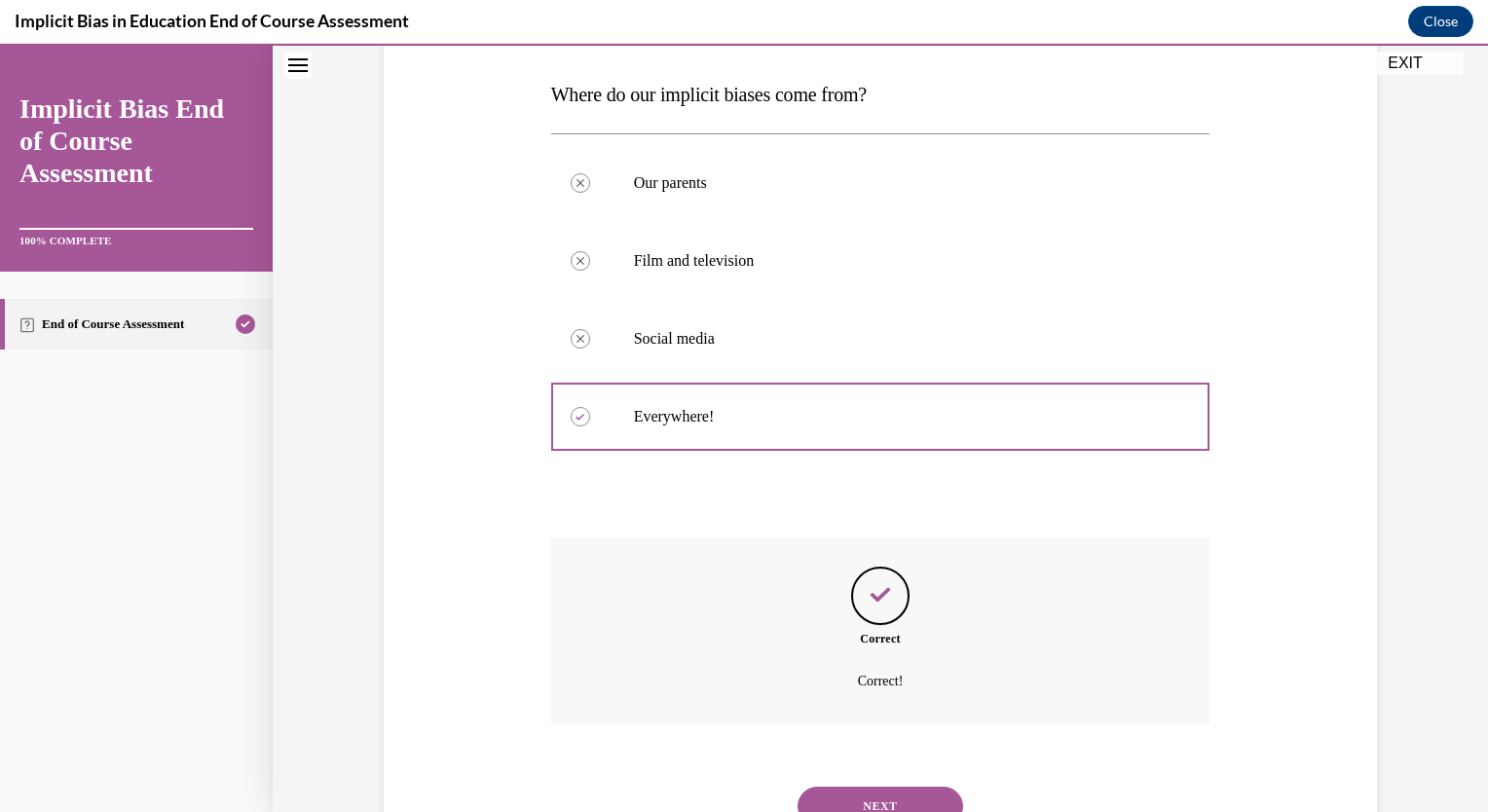
scroll to position [377, 0]
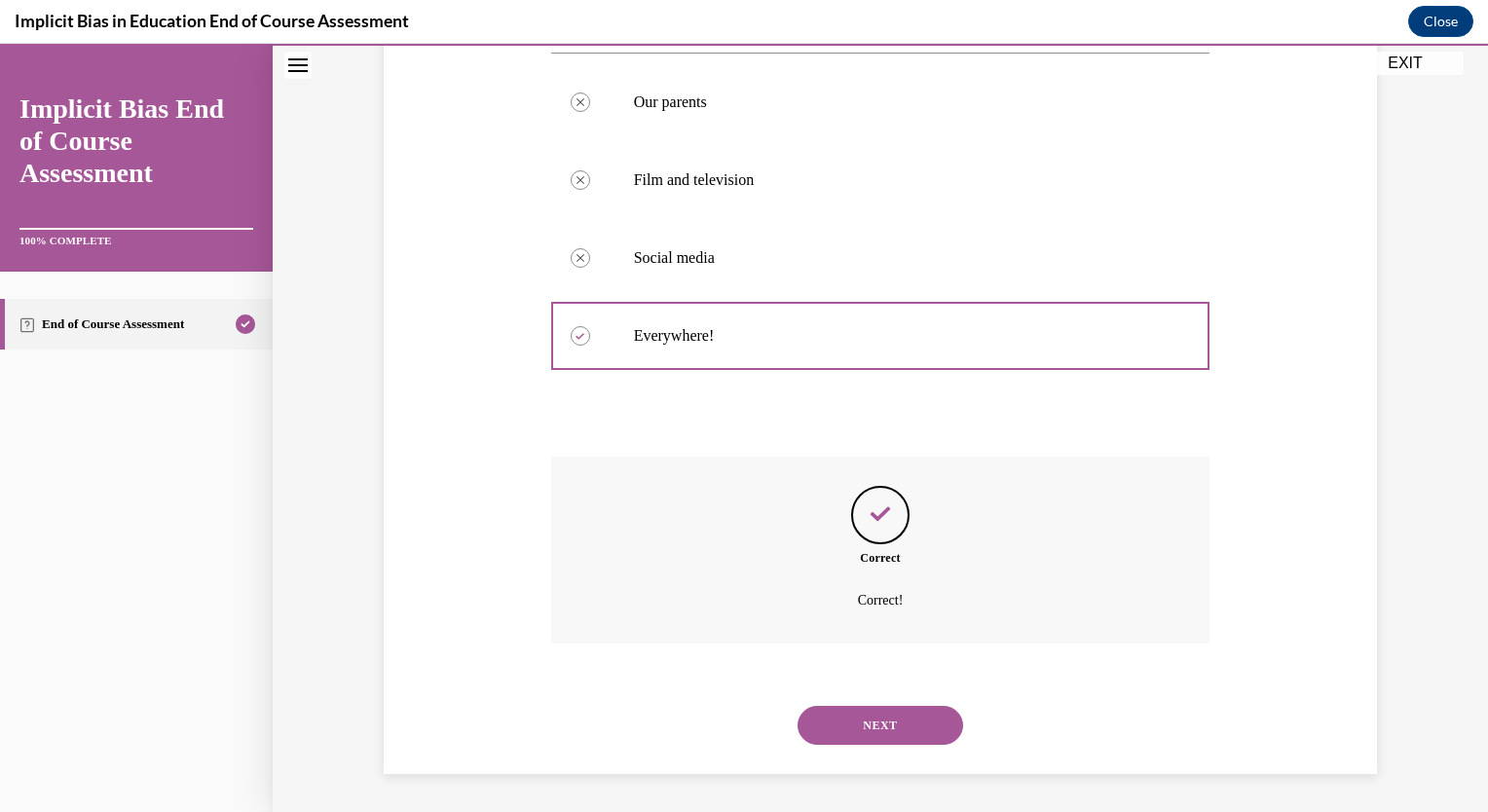
click at [861, 714] on button "NEXT" at bounding box center [880, 725] width 166 height 39
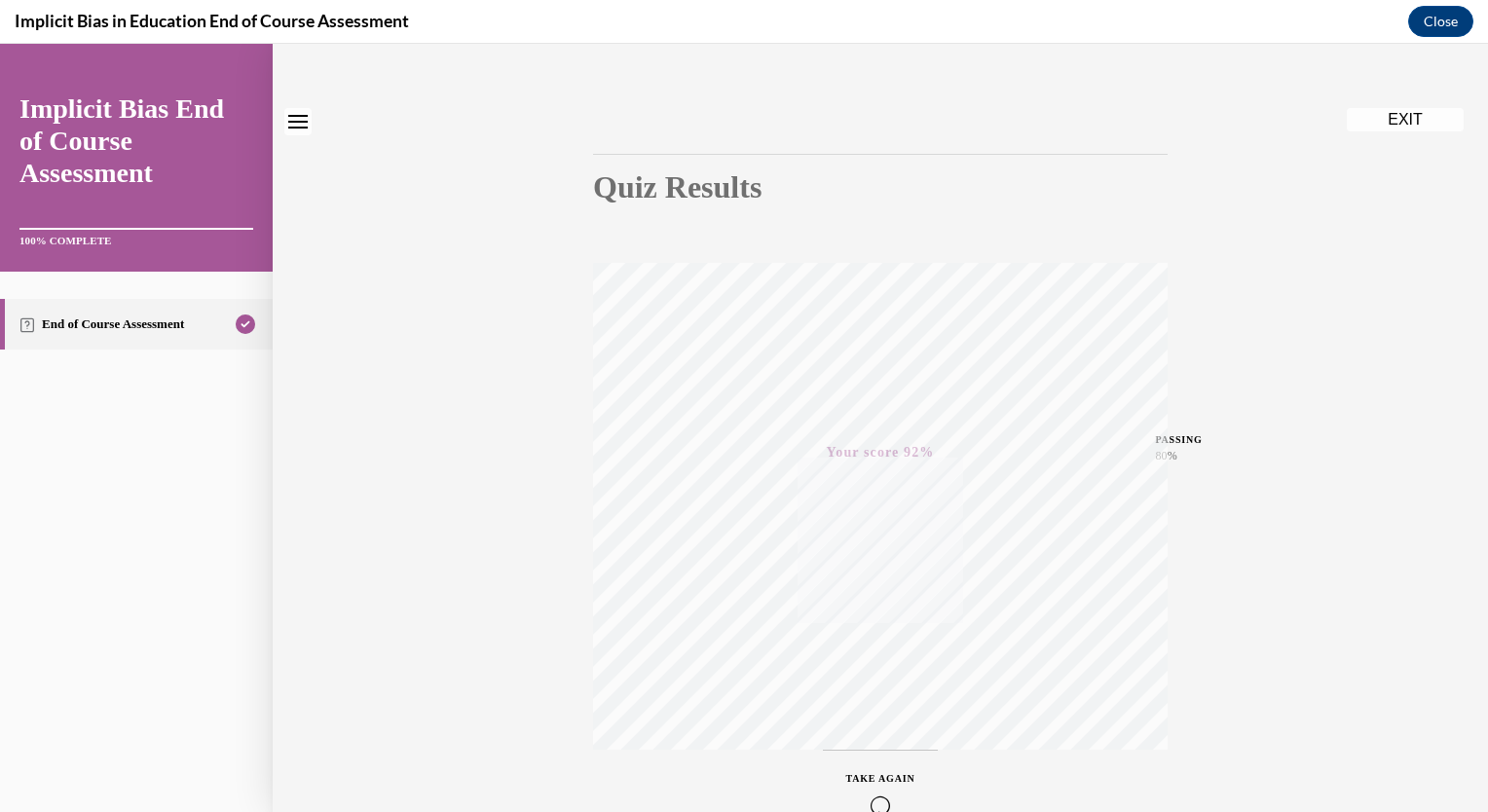
scroll to position [0, 0]
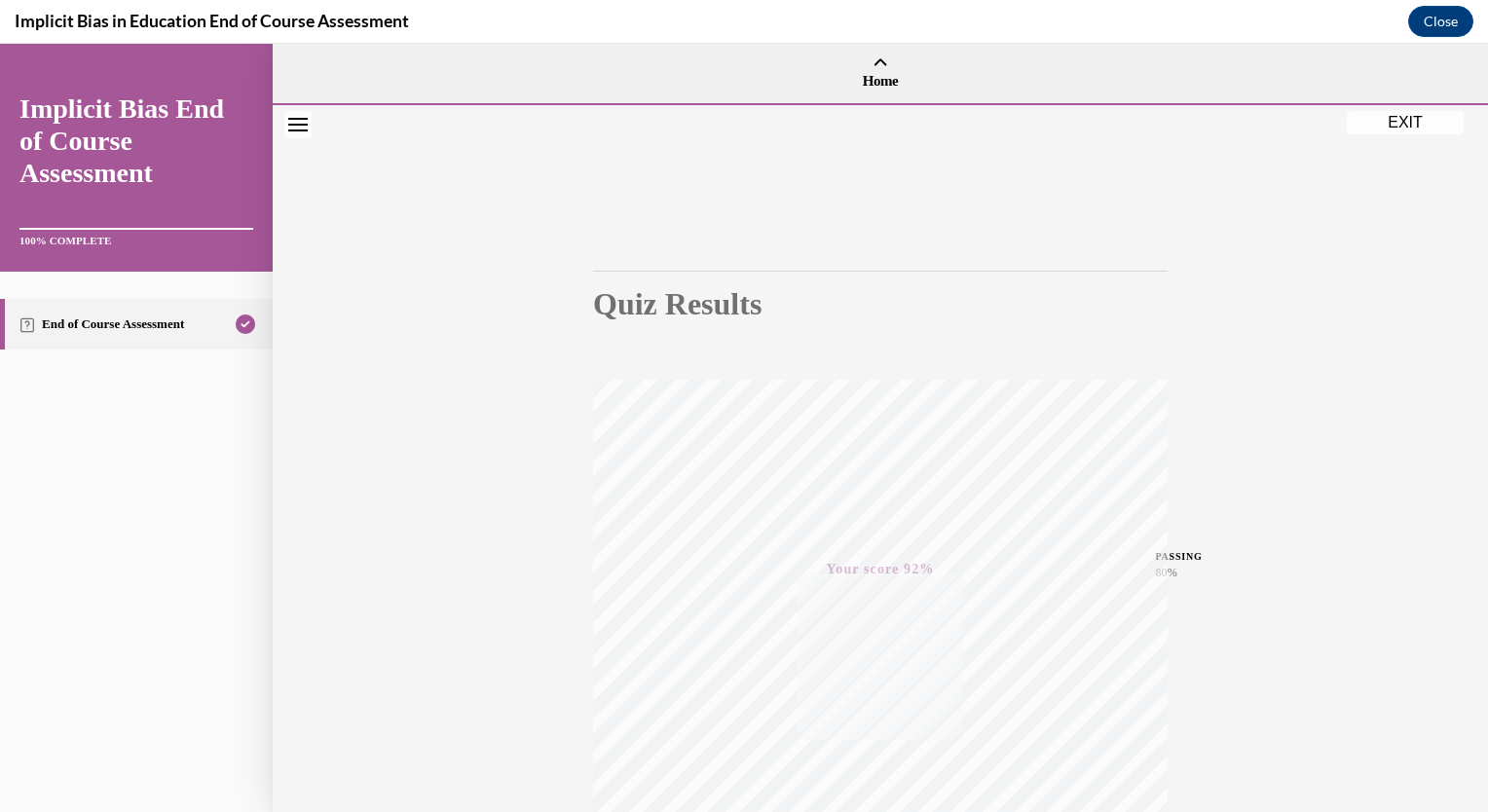
click at [1384, 127] on button "EXIT" at bounding box center [1406, 123] width 117 height 24
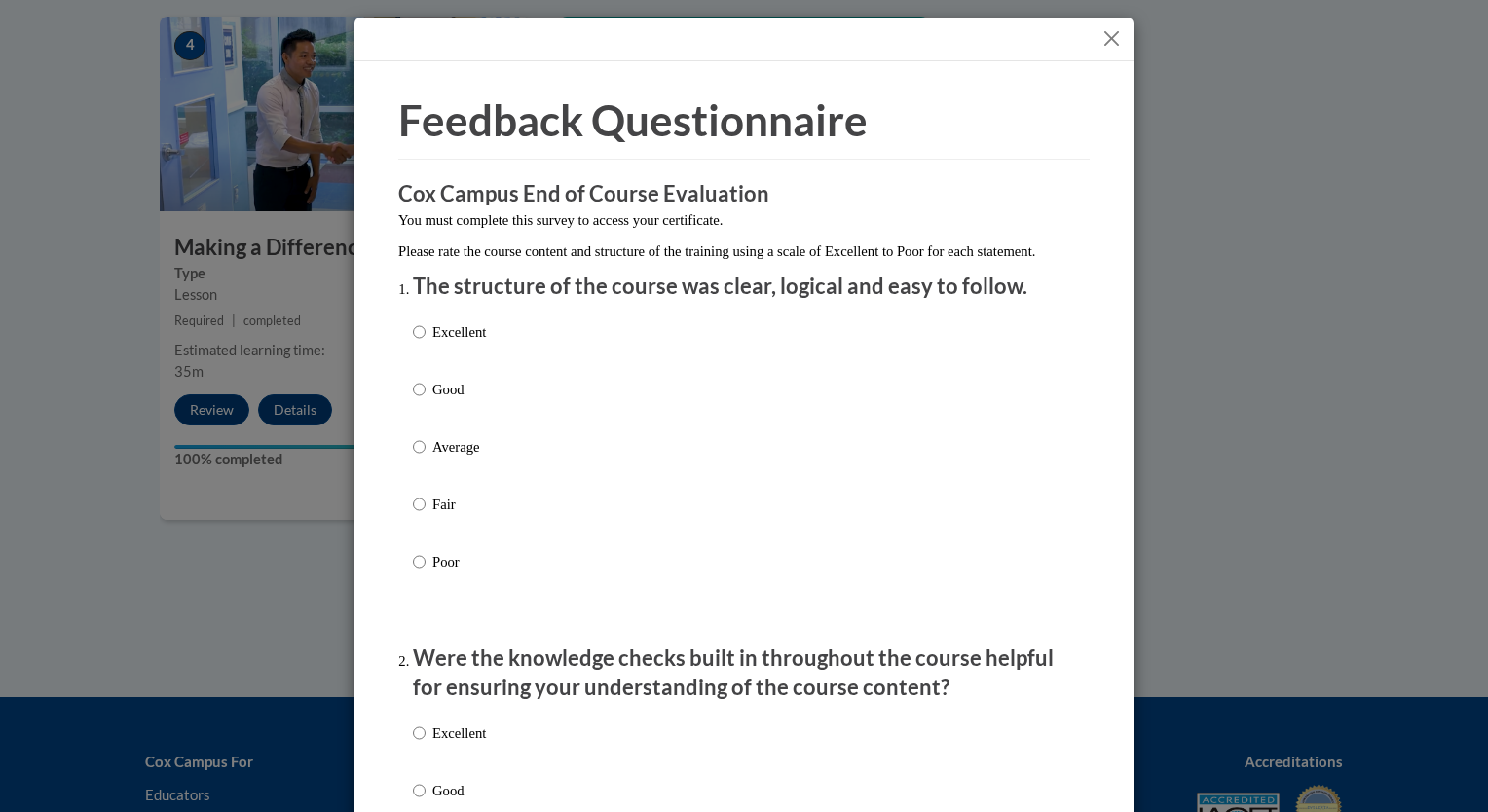
click at [441, 400] on p "Good" at bounding box center [460, 390] width 54 height 22
click at [426, 400] on input "Good" at bounding box center [419, 390] width 13 height 22
radio input "true"
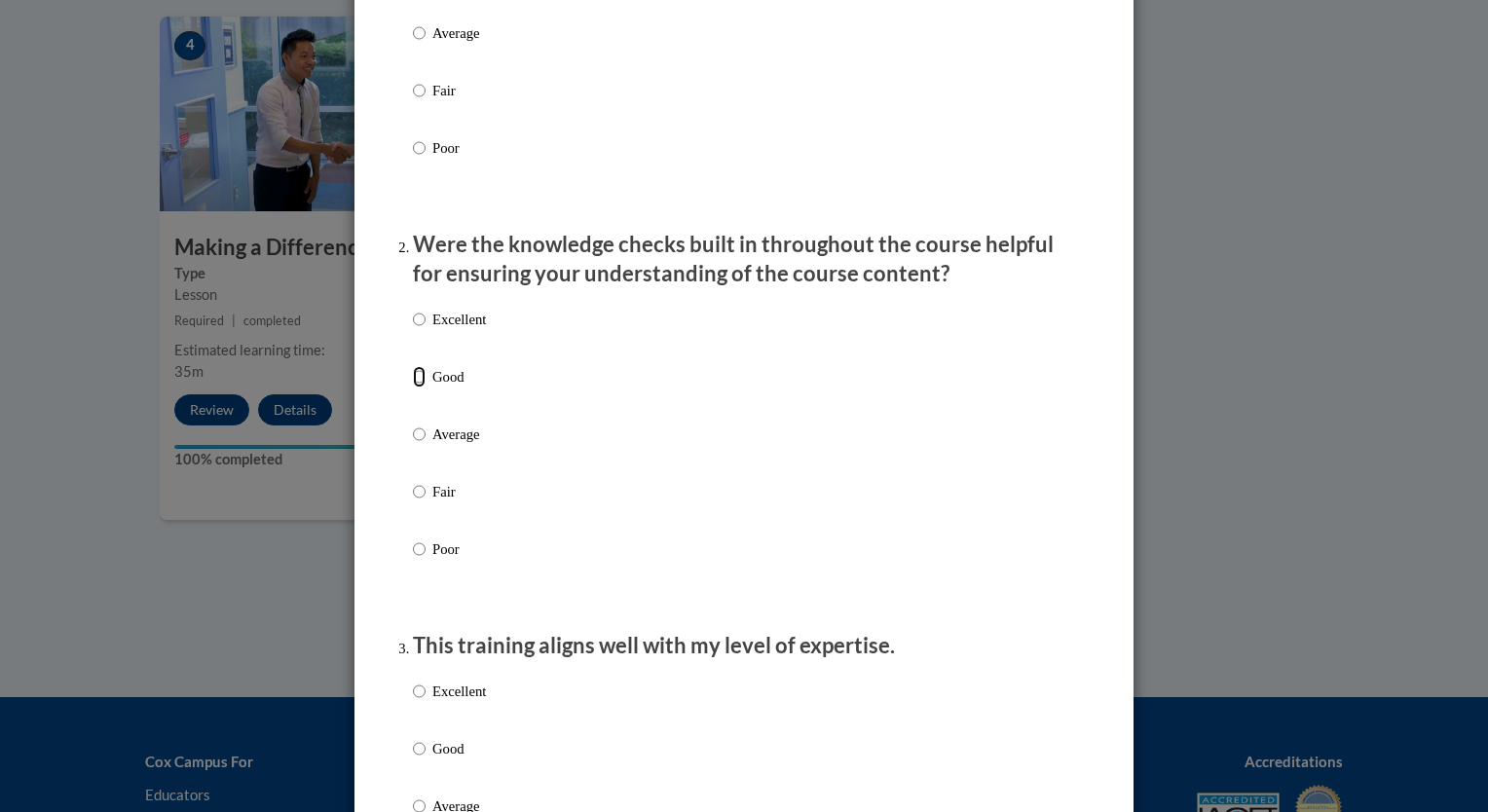
click at [415, 388] on input "Good" at bounding box center [419, 377] width 13 height 22
radio input "true"
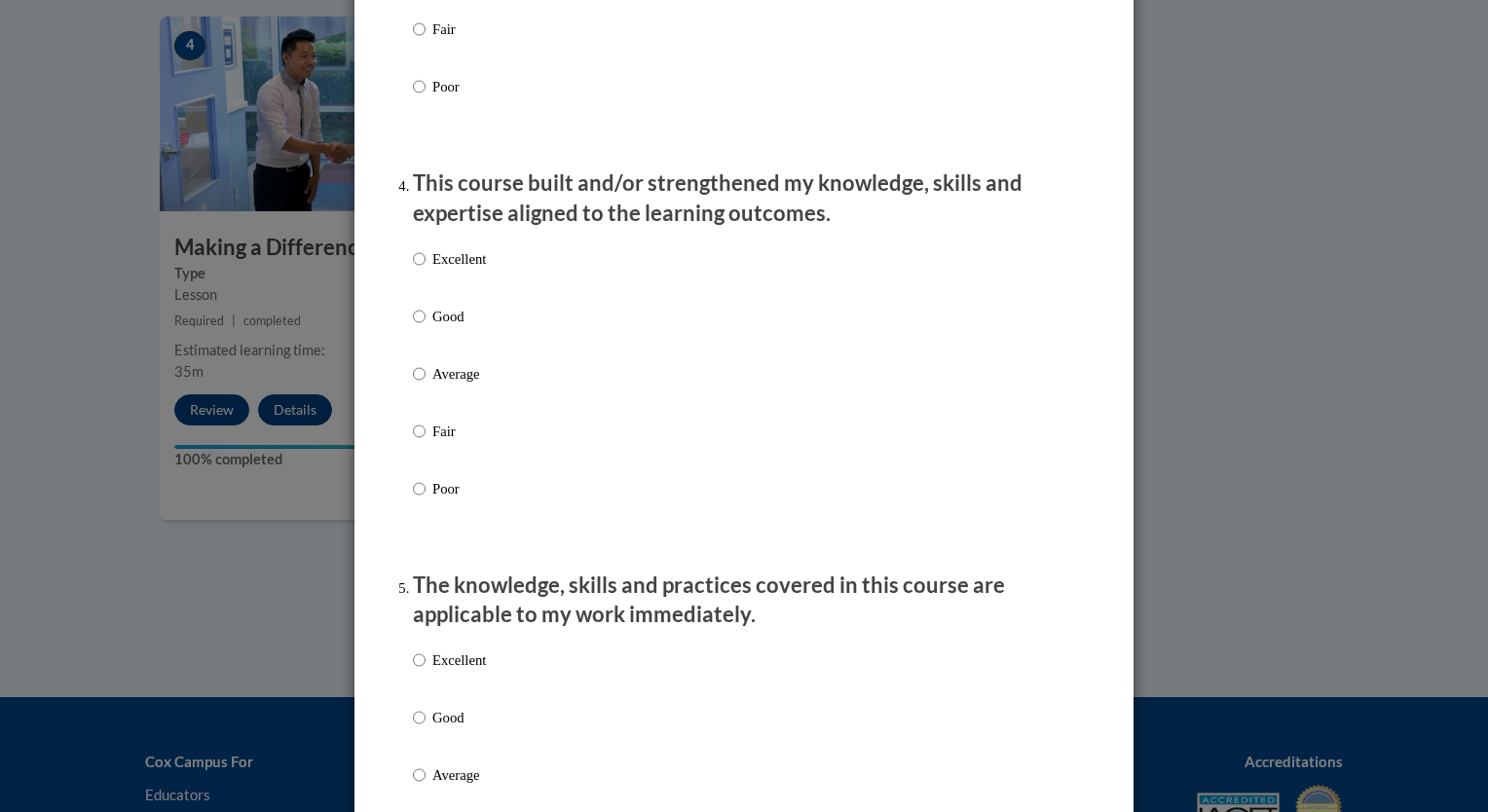
scroll to position [1002, 0]
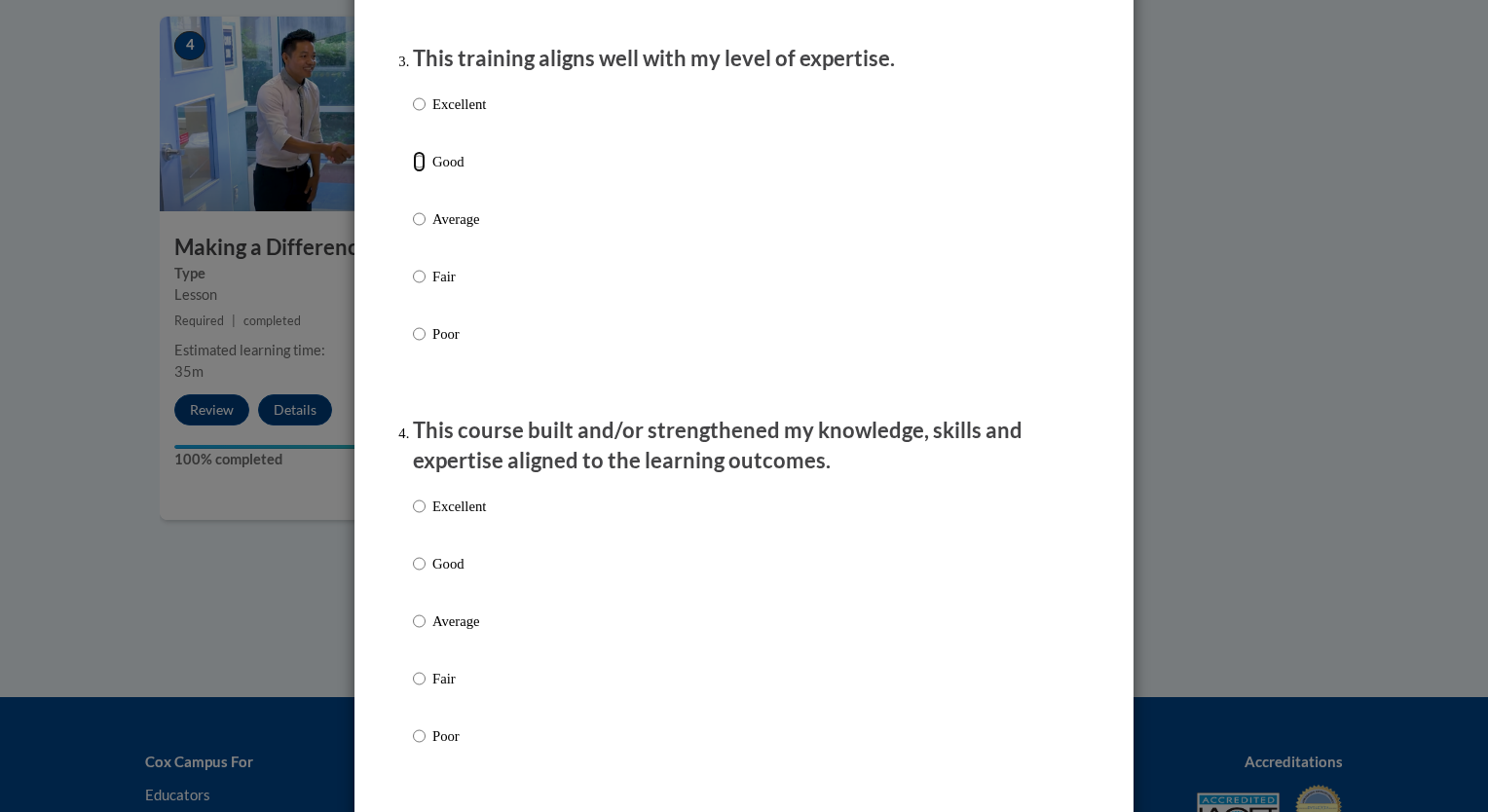
click at [413, 173] on input "Good" at bounding box center [419, 162] width 13 height 22
radio input "true"
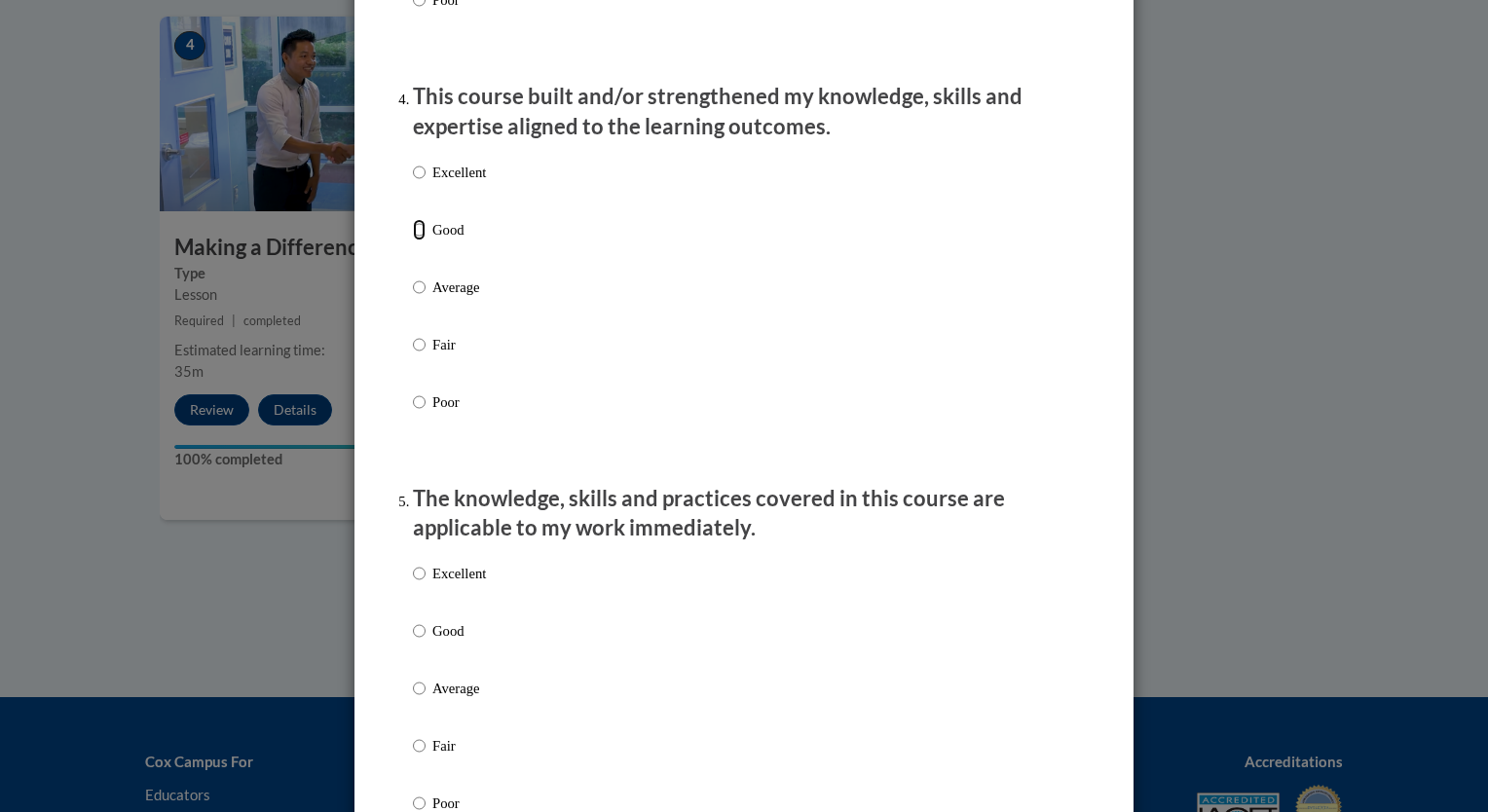
click at [413, 240] on input "Good" at bounding box center [419, 230] width 13 height 22
radio input "true"
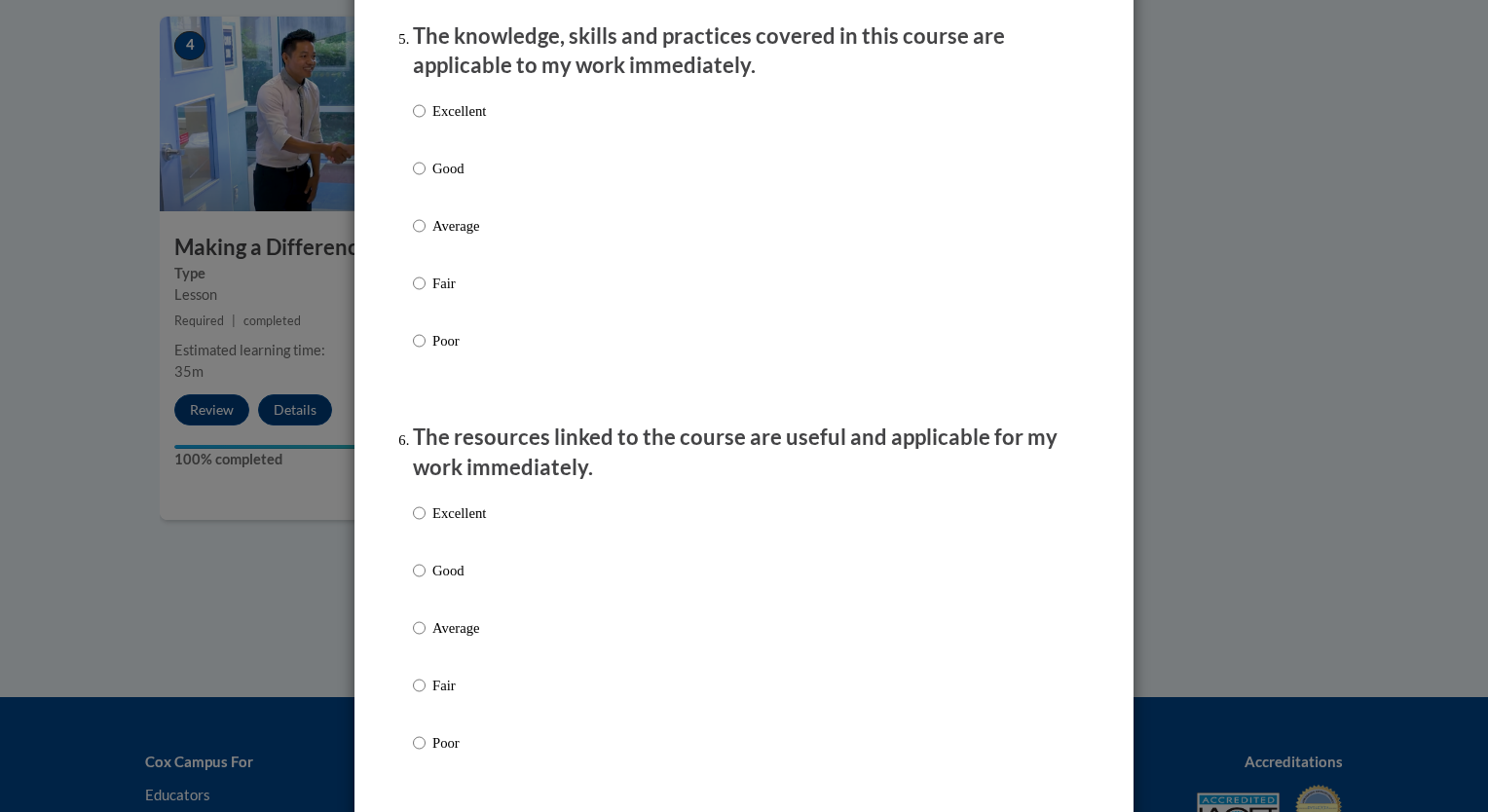
click at [585, 378] on div "Excellent Good Average Fair Poor" at bounding box center [744, 249] width 662 height 318
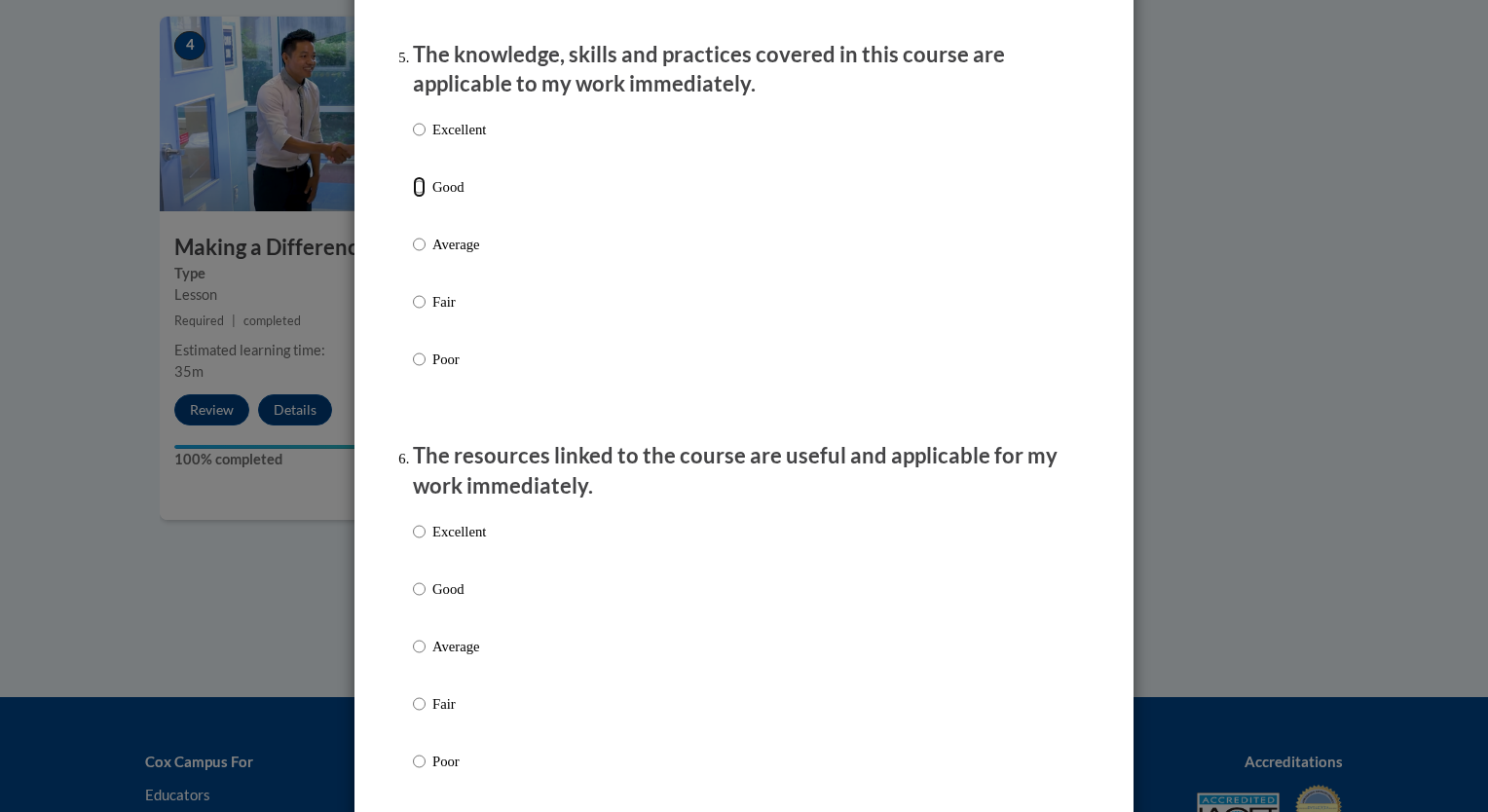
click at [413, 198] on input "Good" at bounding box center [419, 188] width 13 height 22
radio input "true"
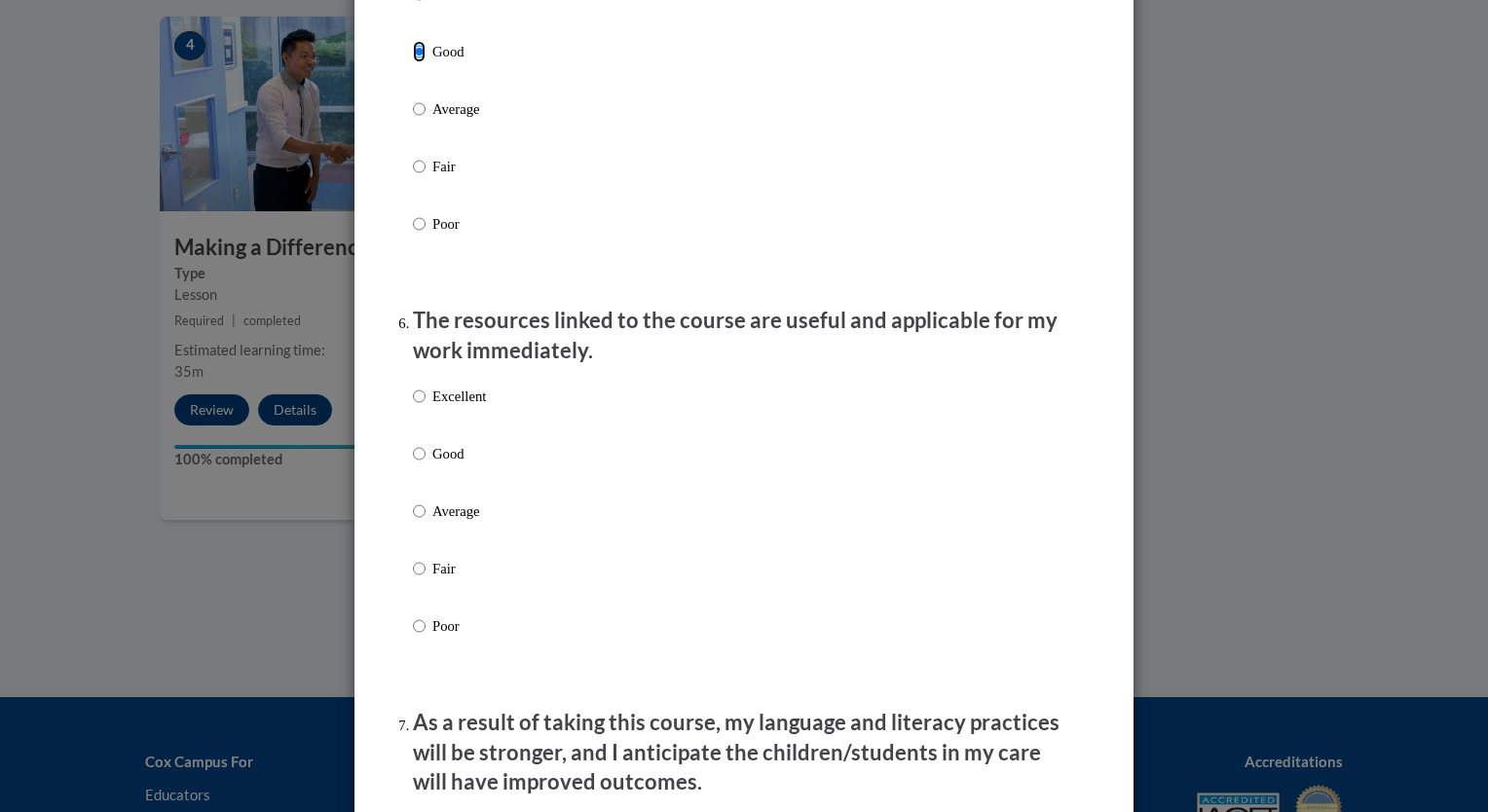
scroll to position [2026, 0]
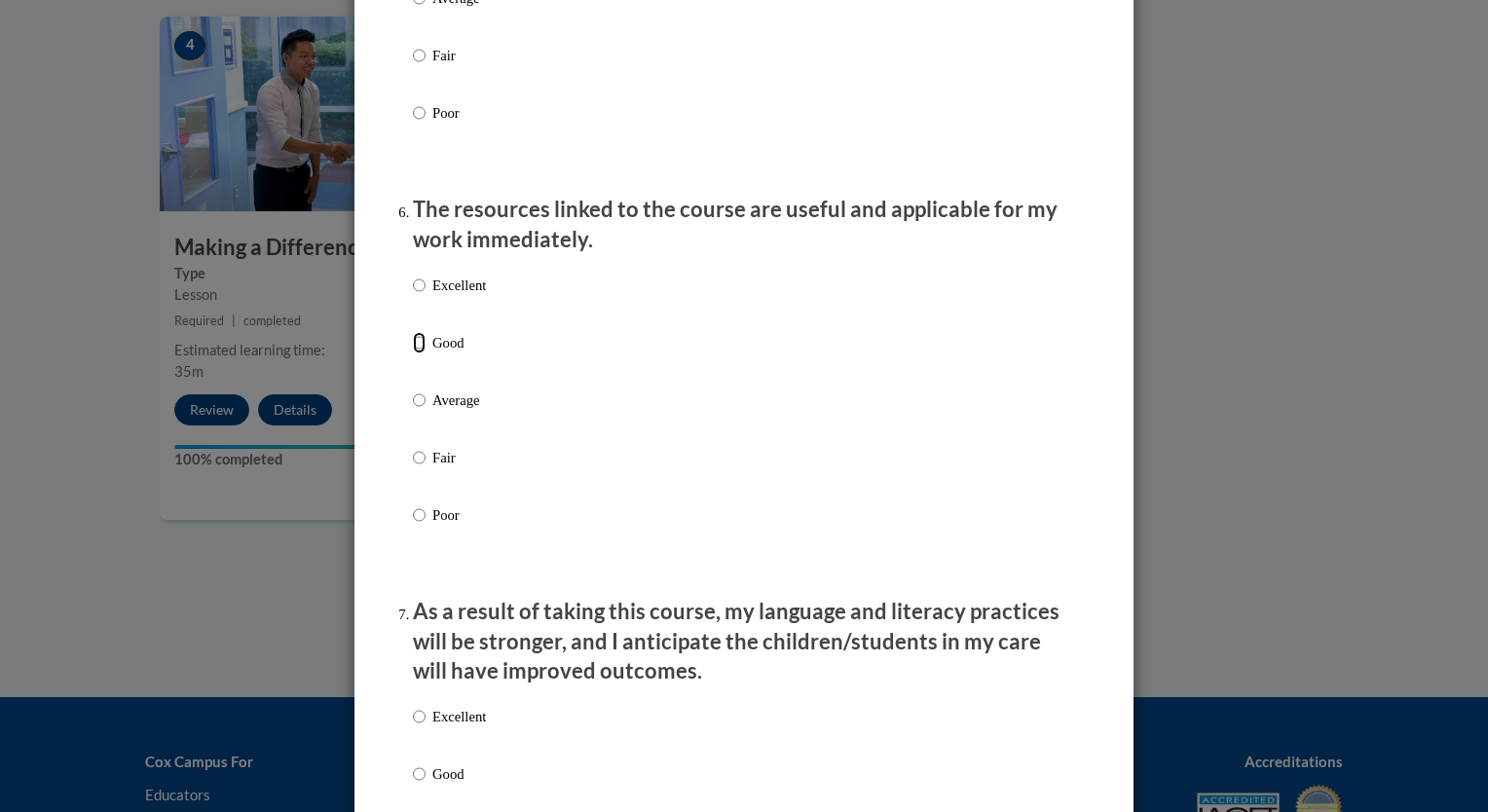
click at [413, 353] on input "Good" at bounding box center [419, 343] width 13 height 22
radio input "true"
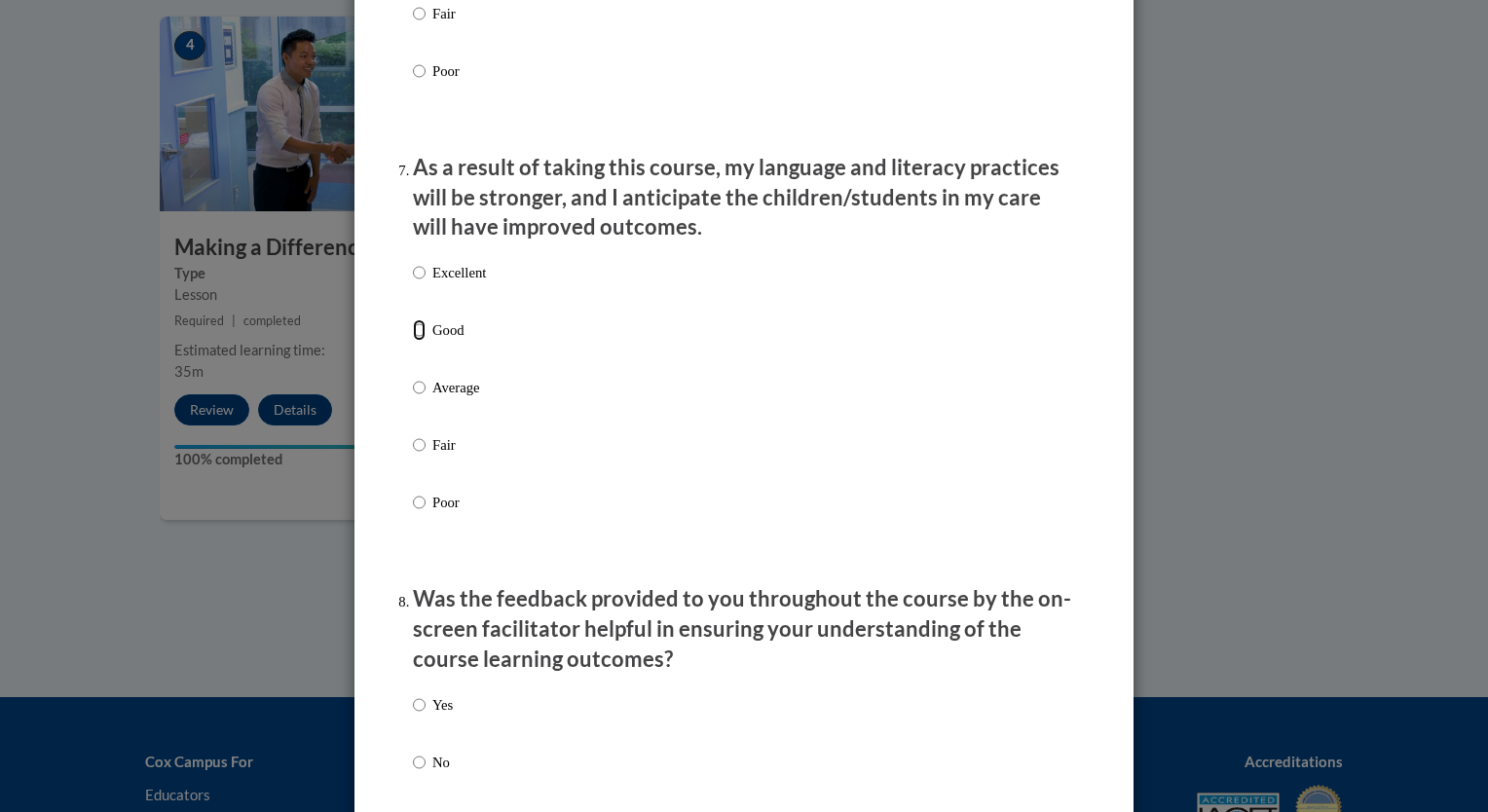
click at [413, 340] on input "Good" at bounding box center [419, 331] width 13 height 22
radio input "true"
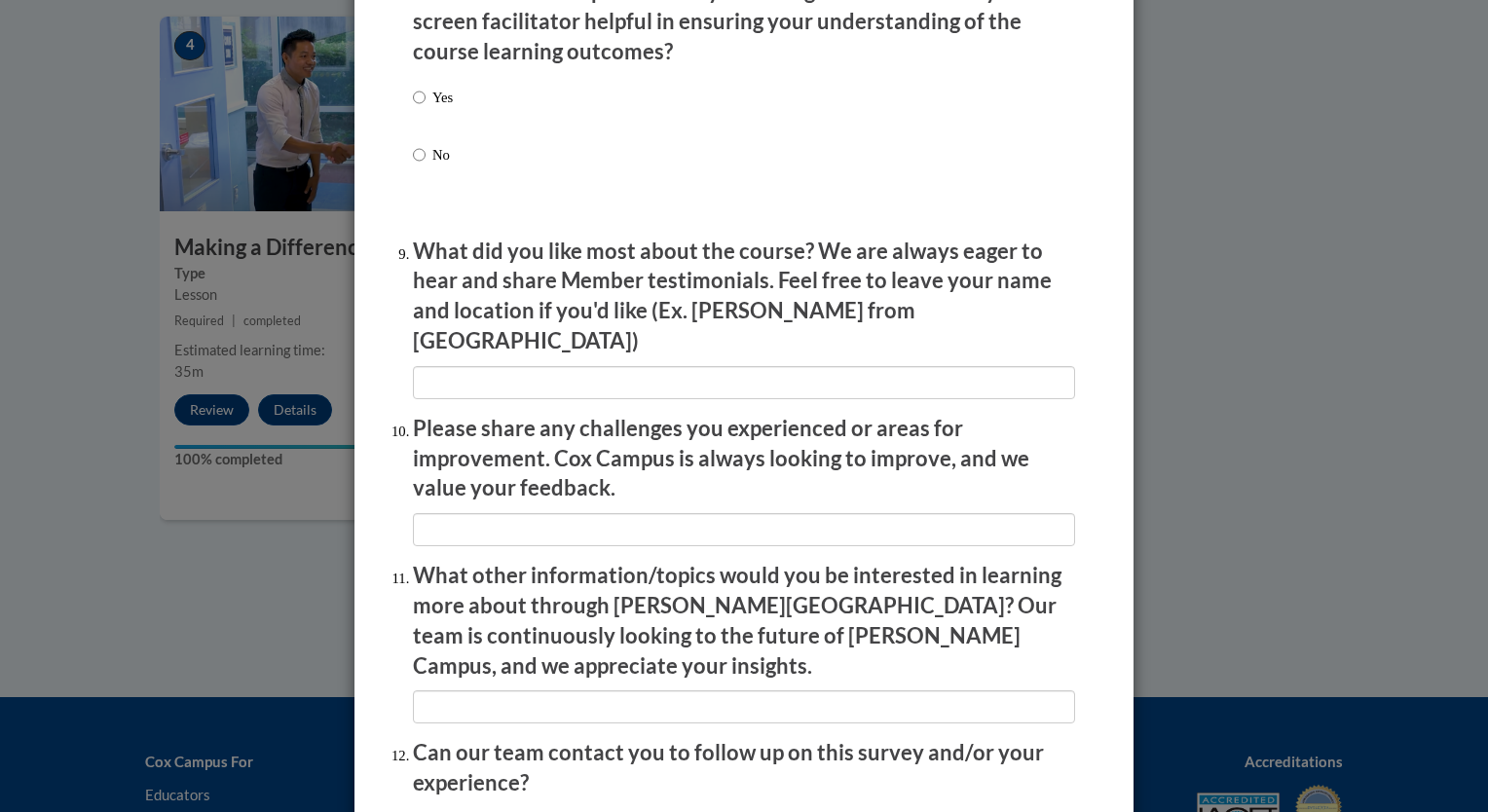
scroll to position [3089, 0]
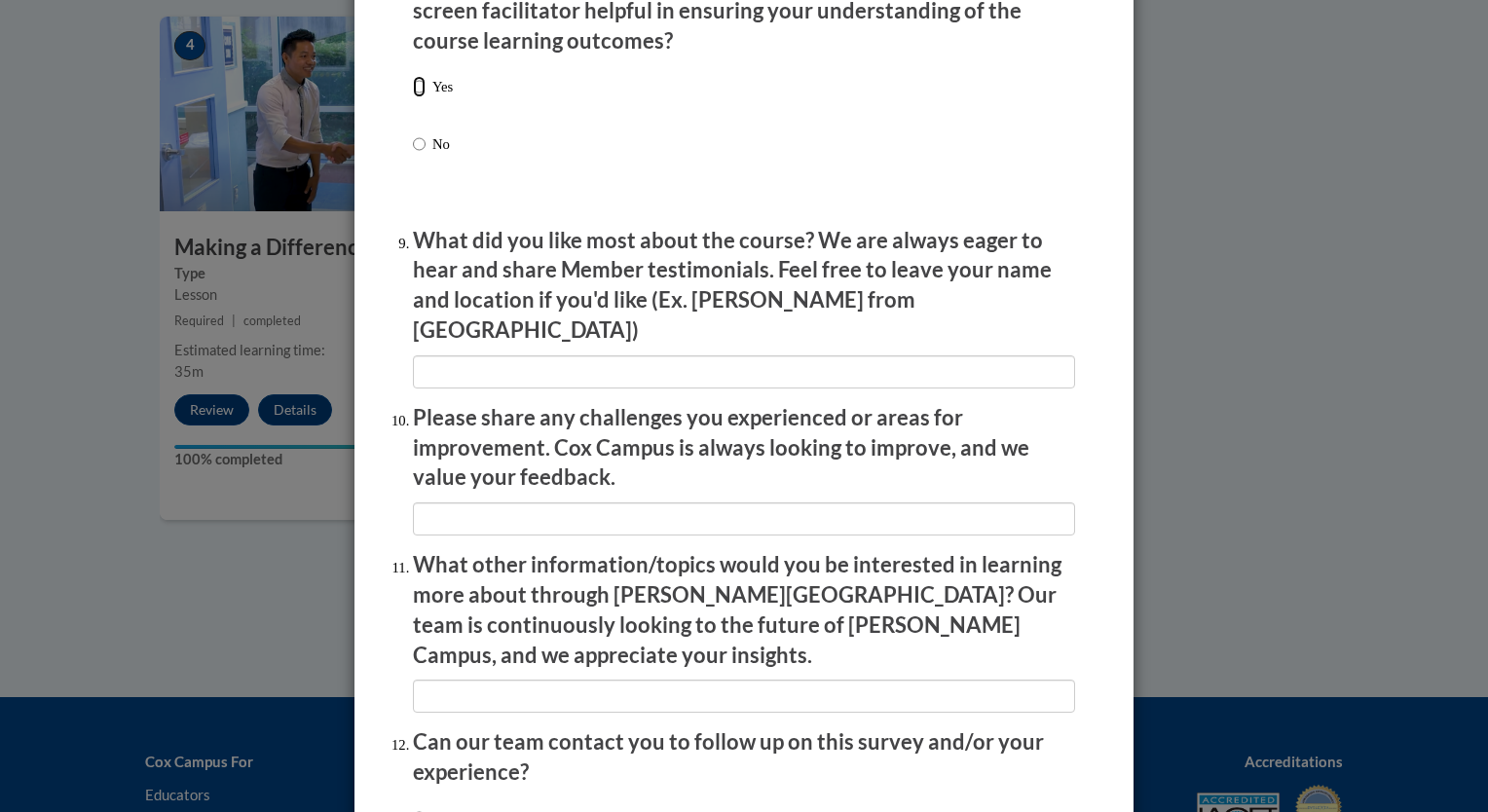
click at [413, 97] on input "Yes" at bounding box center [419, 87] width 13 height 22
radio input "true"
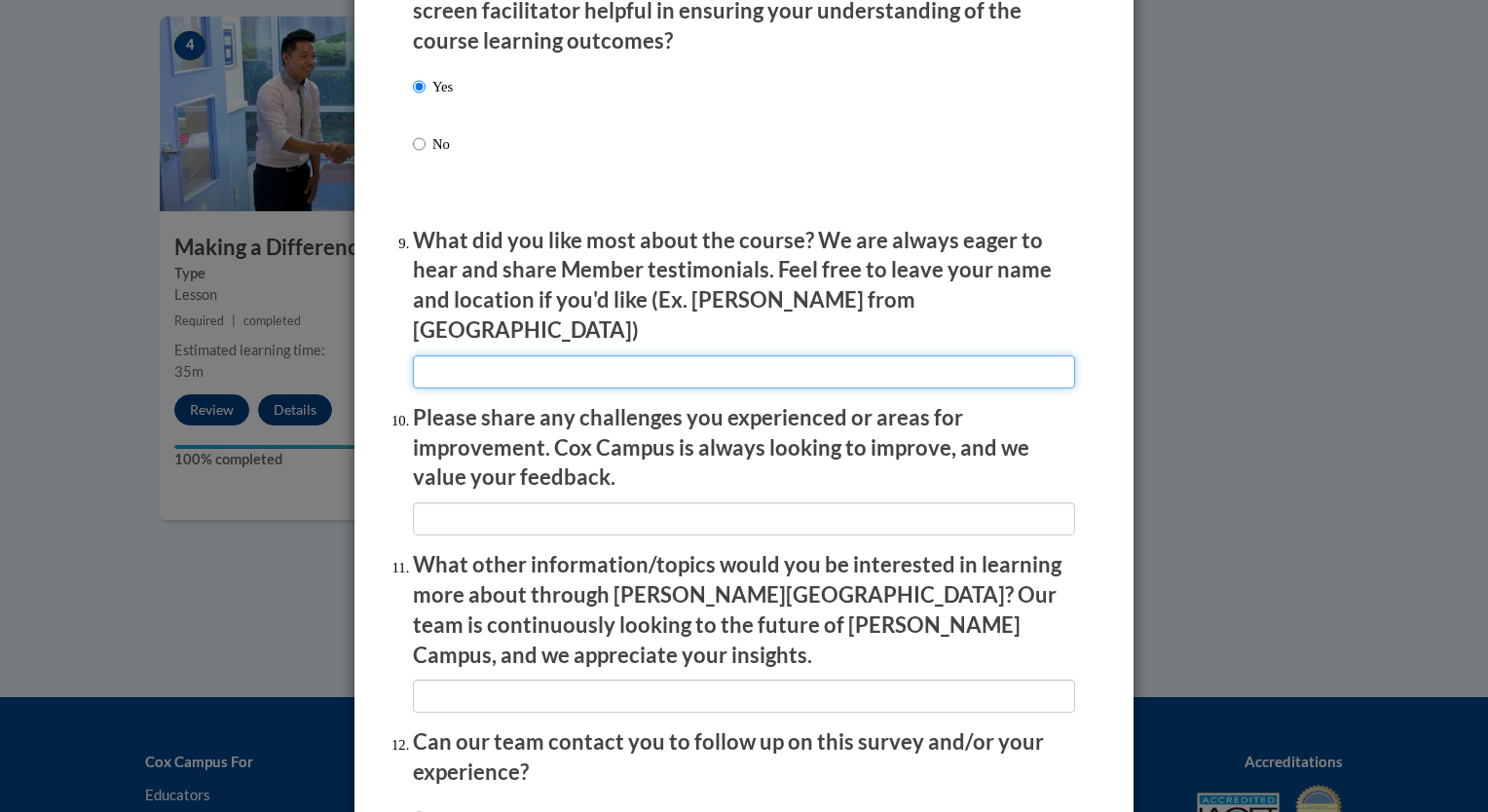
click at [639, 362] on input "textbox" at bounding box center [744, 371] width 662 height 33
type input "s"
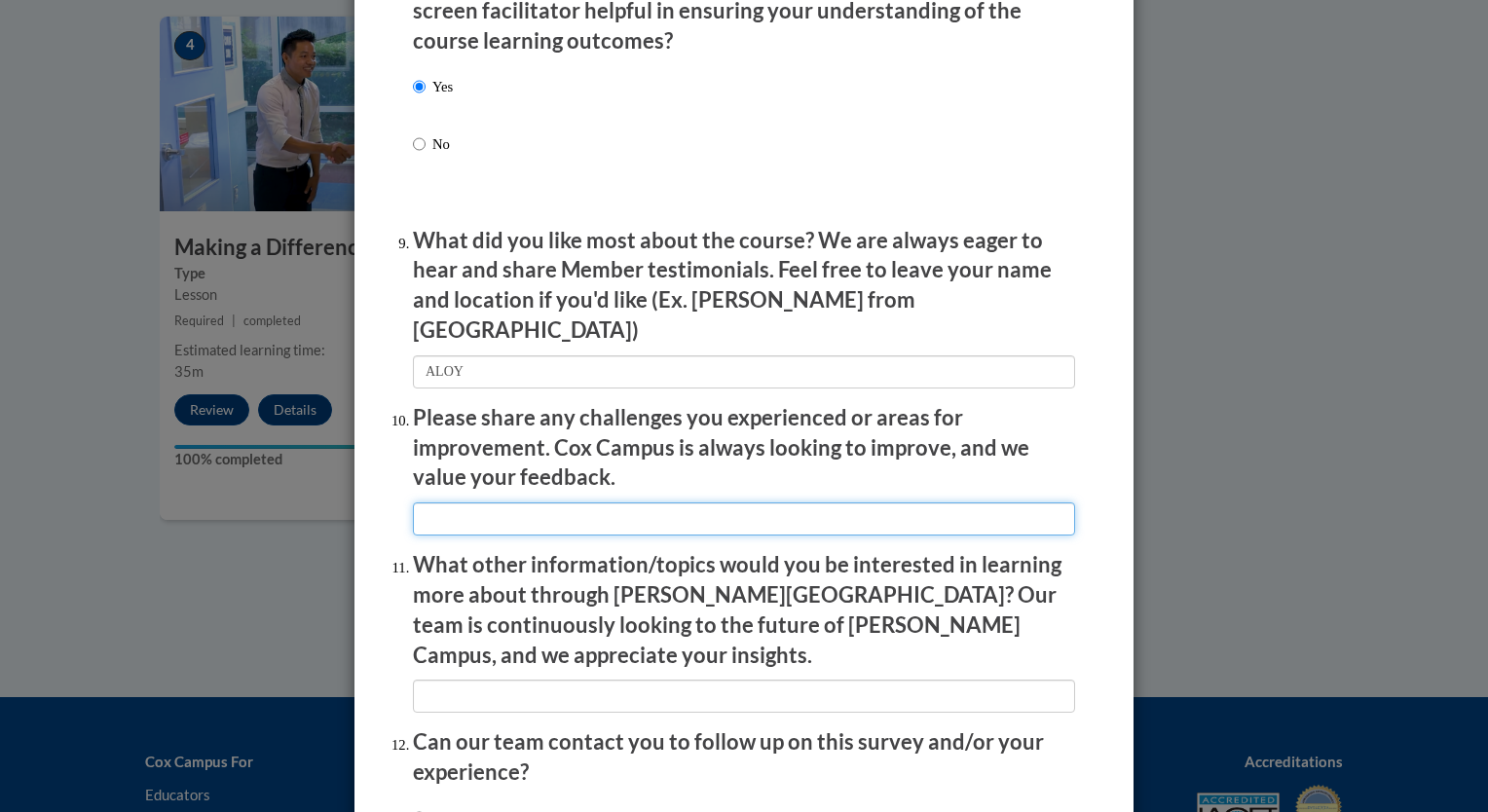
click at [593, 518] on input "textbox" at bounding box center [744, 518] width 662 height 33
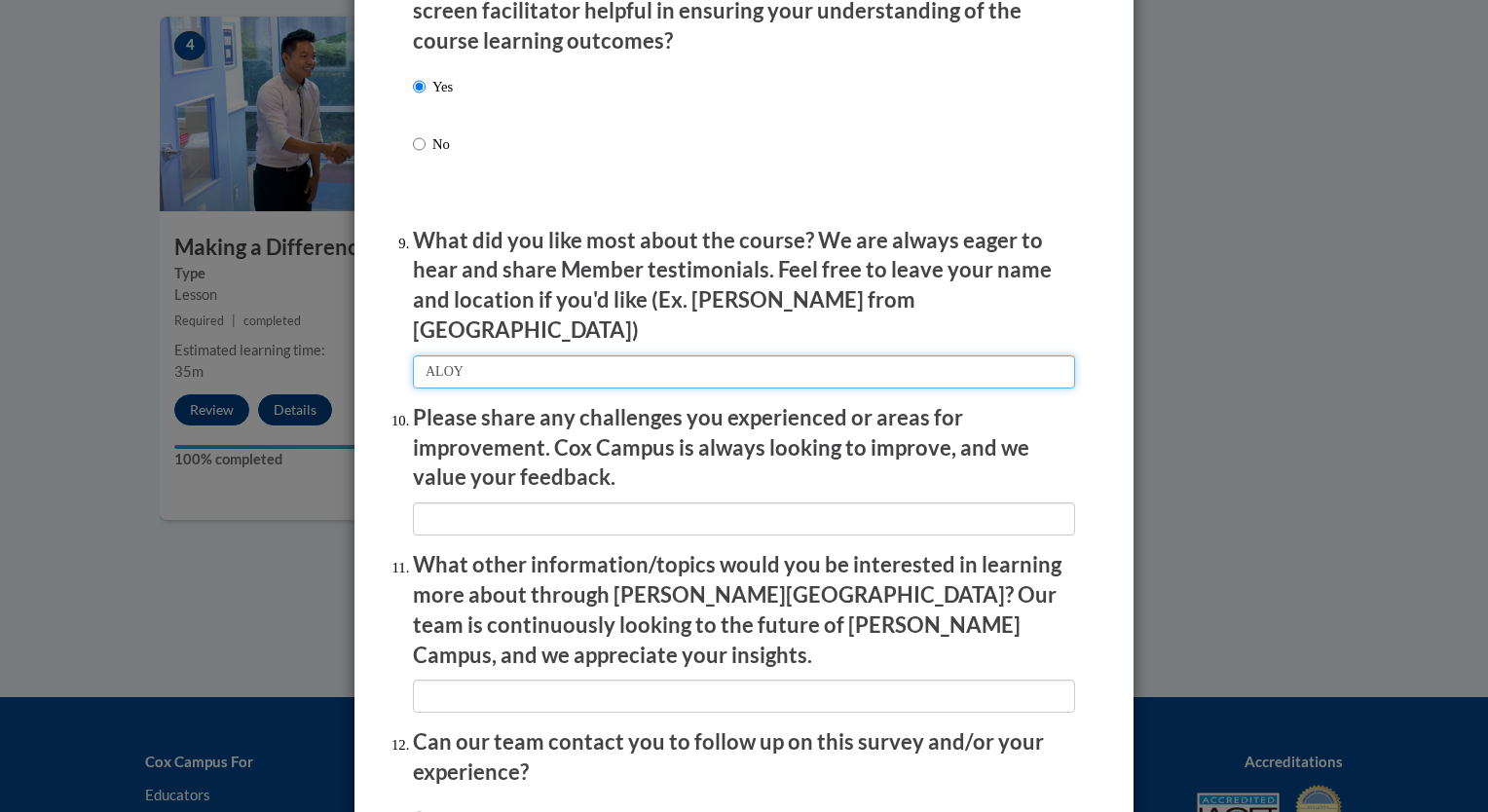
click at [686, 366] on input "textbox" at bounding box center [744, 371] width 662 height 33
type input "ALOT"
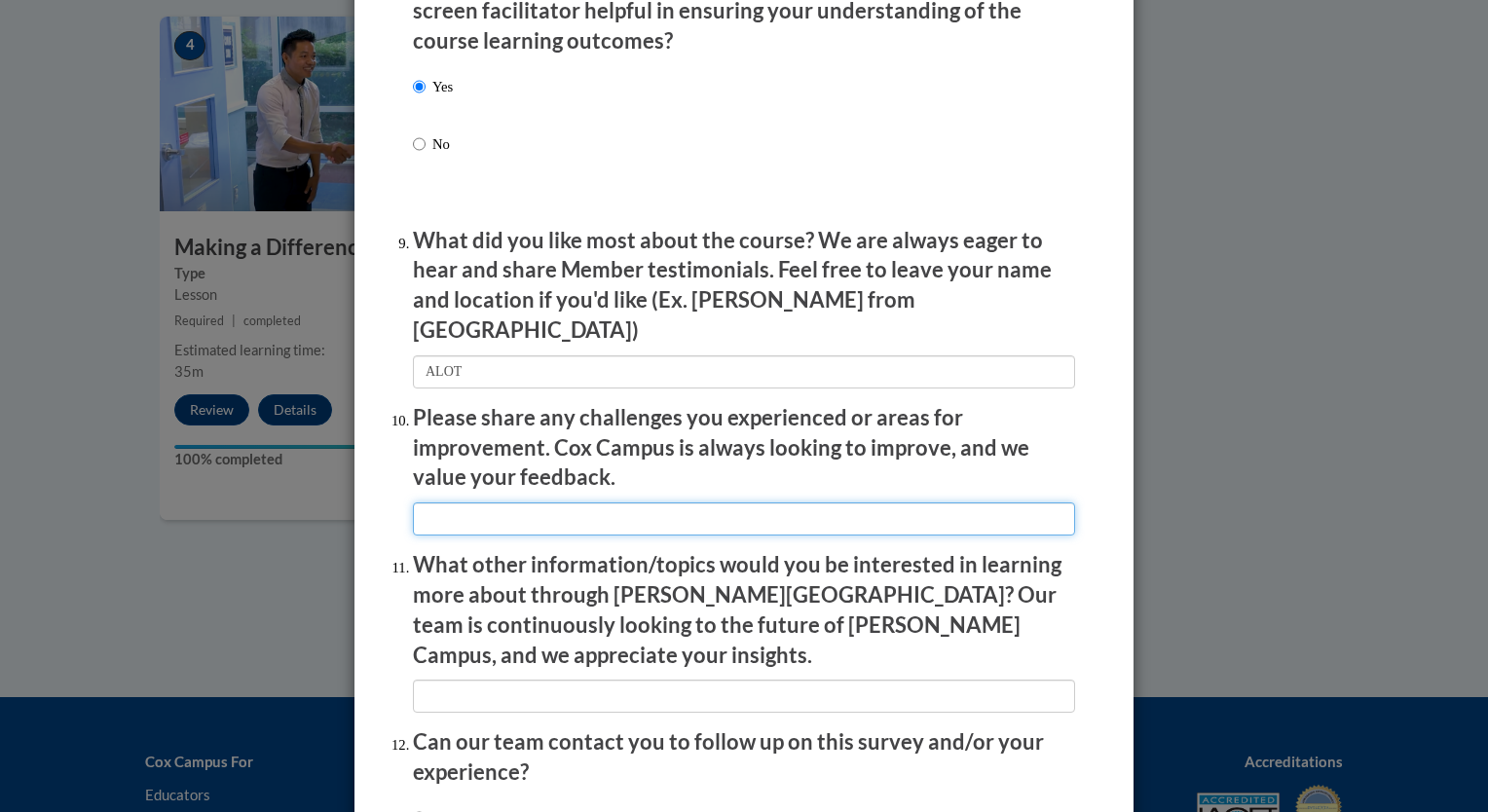
click at [642, 506] on input "textbox" at bounding box center [744, 518] width 662 height 33
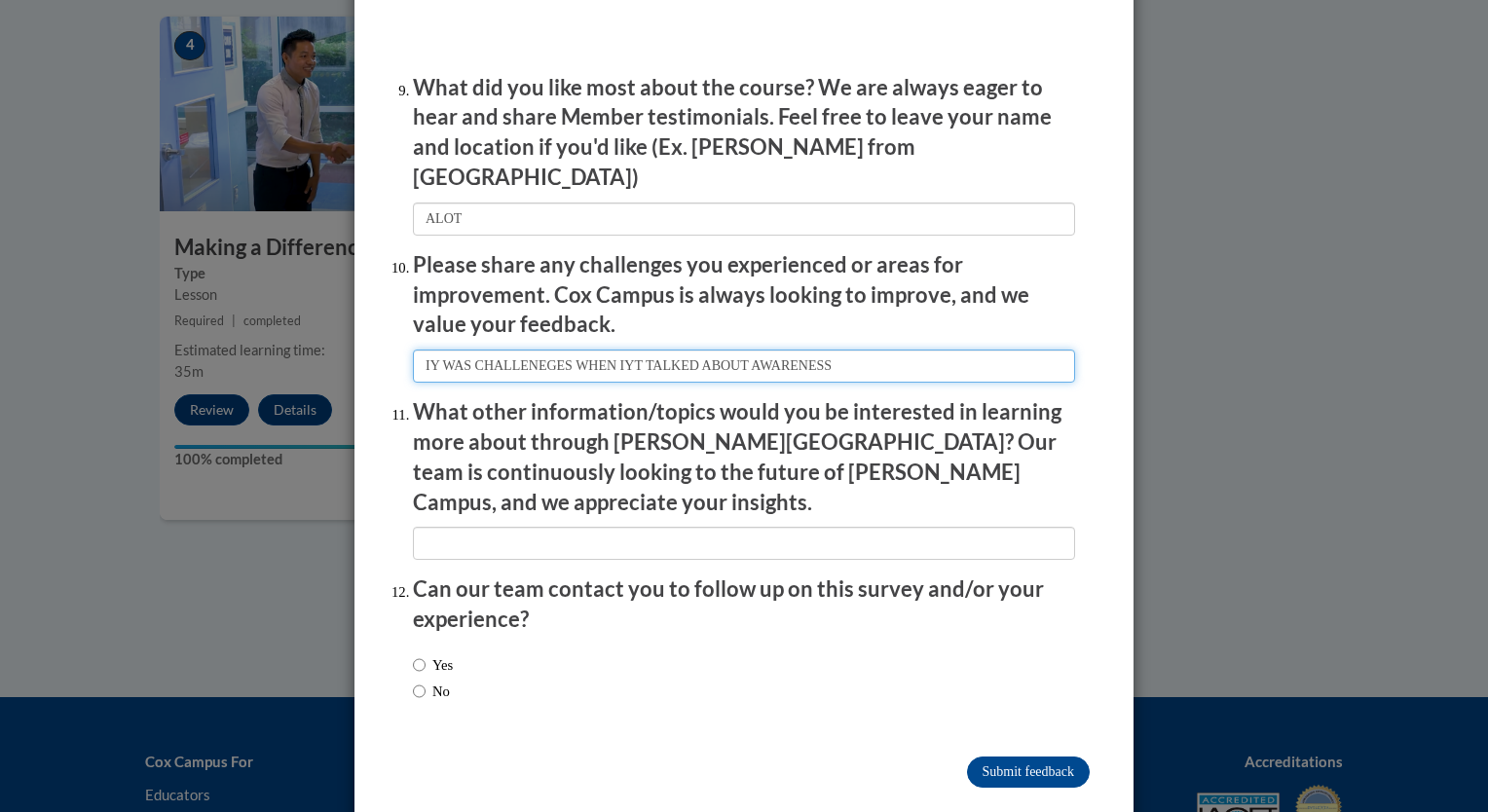
scroll to position [3244, 0]
type input "IY WAS CHALLENEGES WHEN IYT TALKED ABOUT AWARENESS"
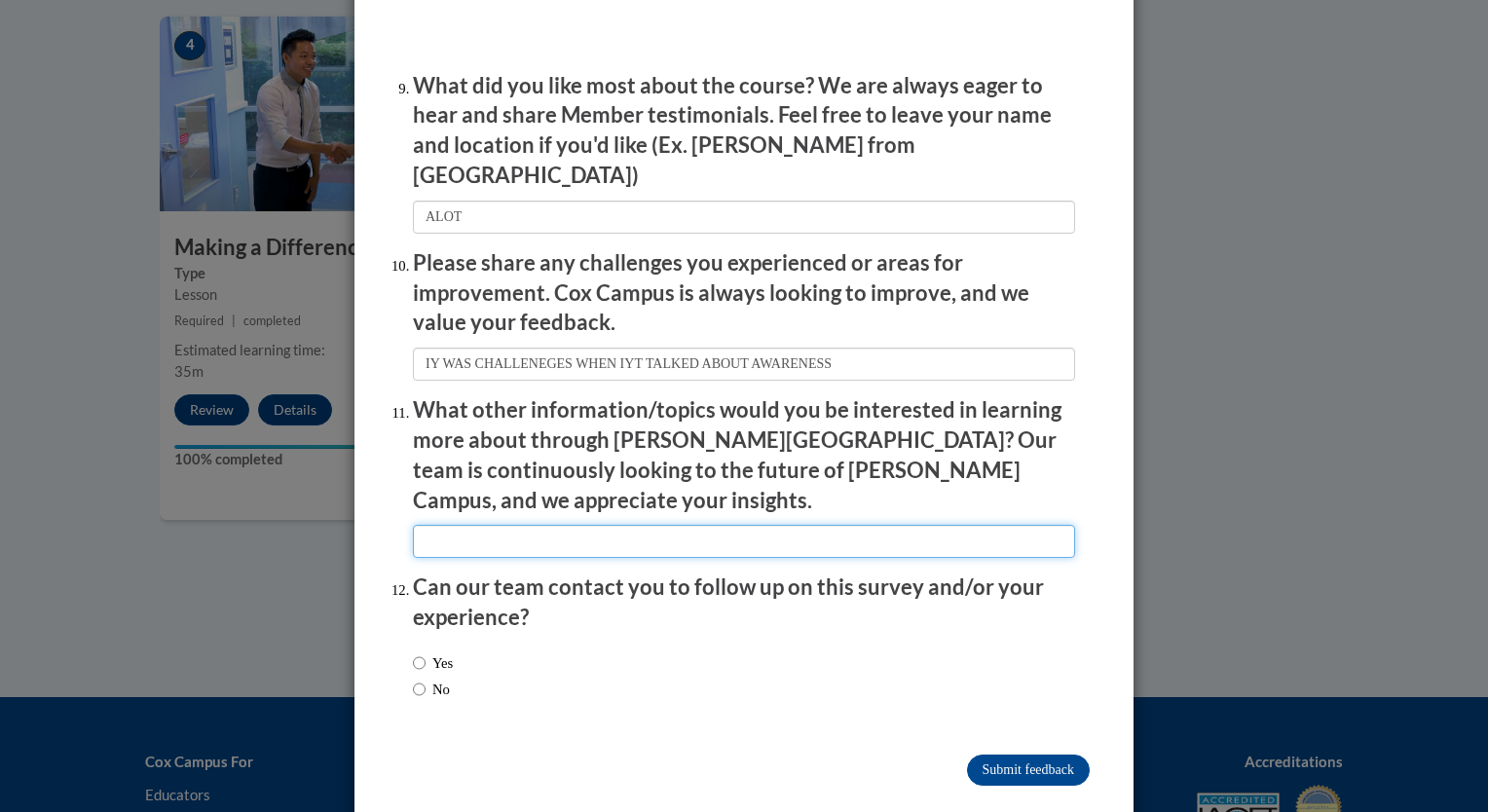
click at [569, 525] on input "textbox" at bounding box center [744, 541] width 662 height 33
type input "NONE"
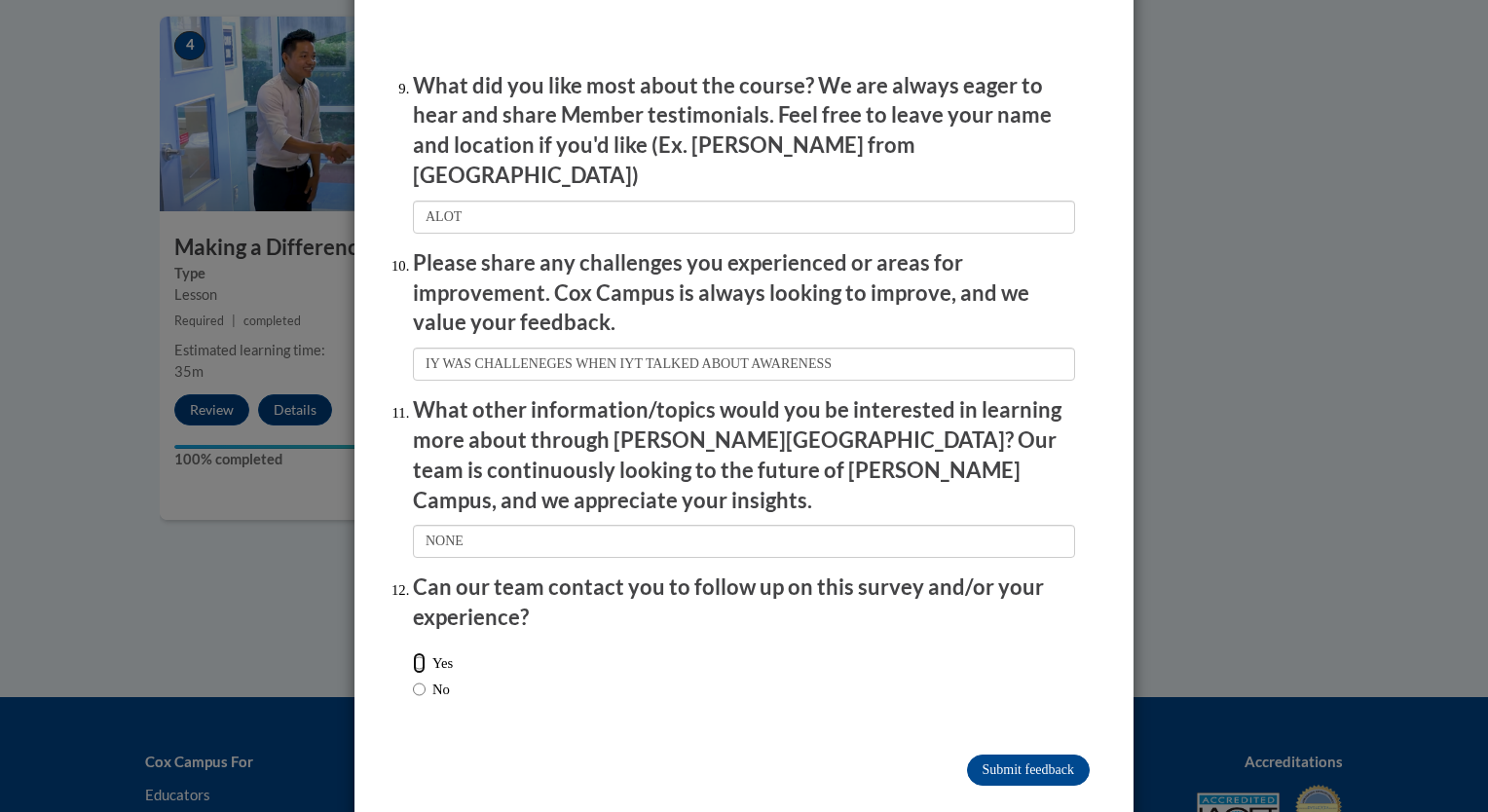
click at [415, 652] on input "Yes" at bounding box center [419, 663] width 13 height 22
radio input "true"
click at [1016, 754] on input "Submit feedback" at bounding box center [1028, 769] width 123 height 31
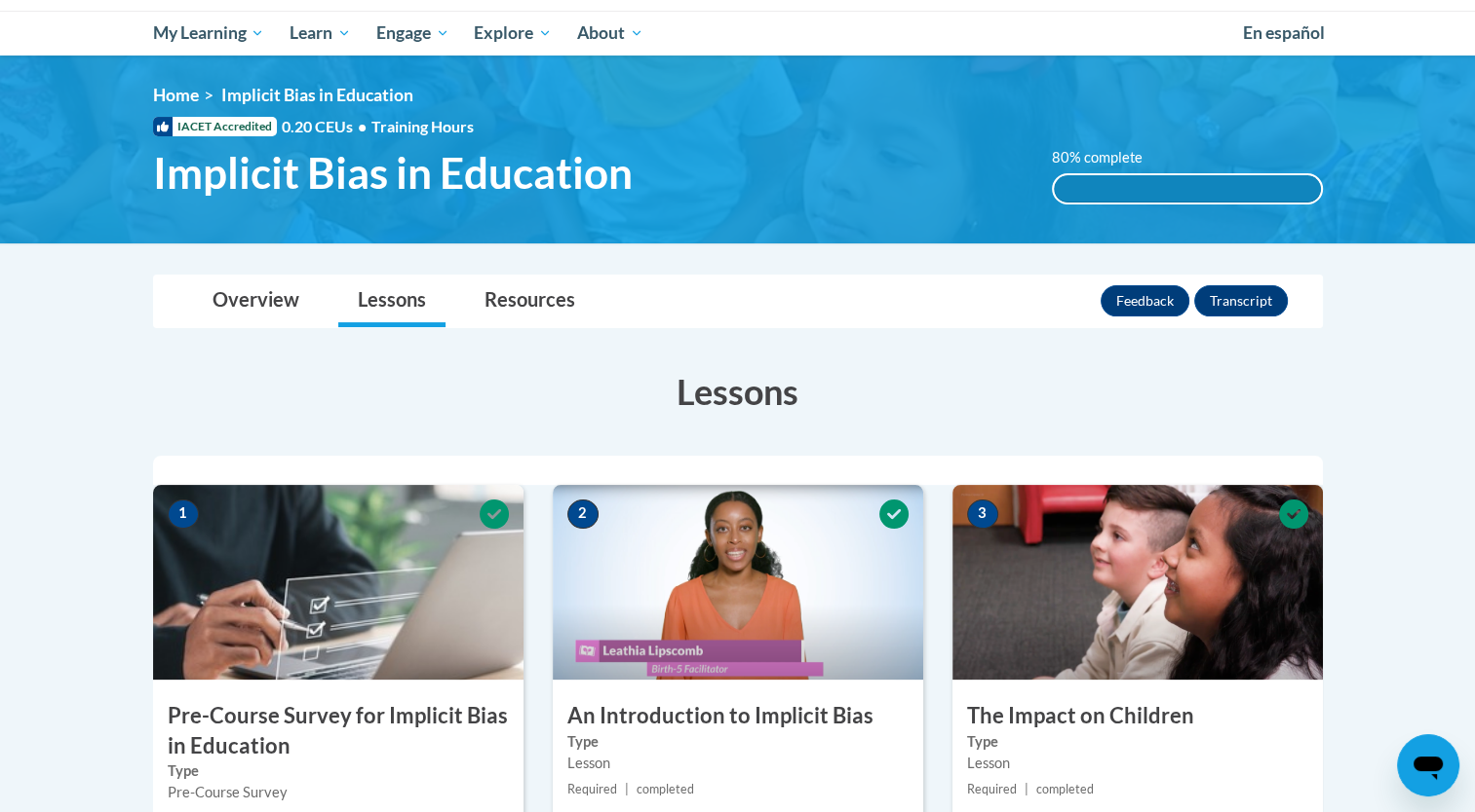
scroll to position [0, 0]
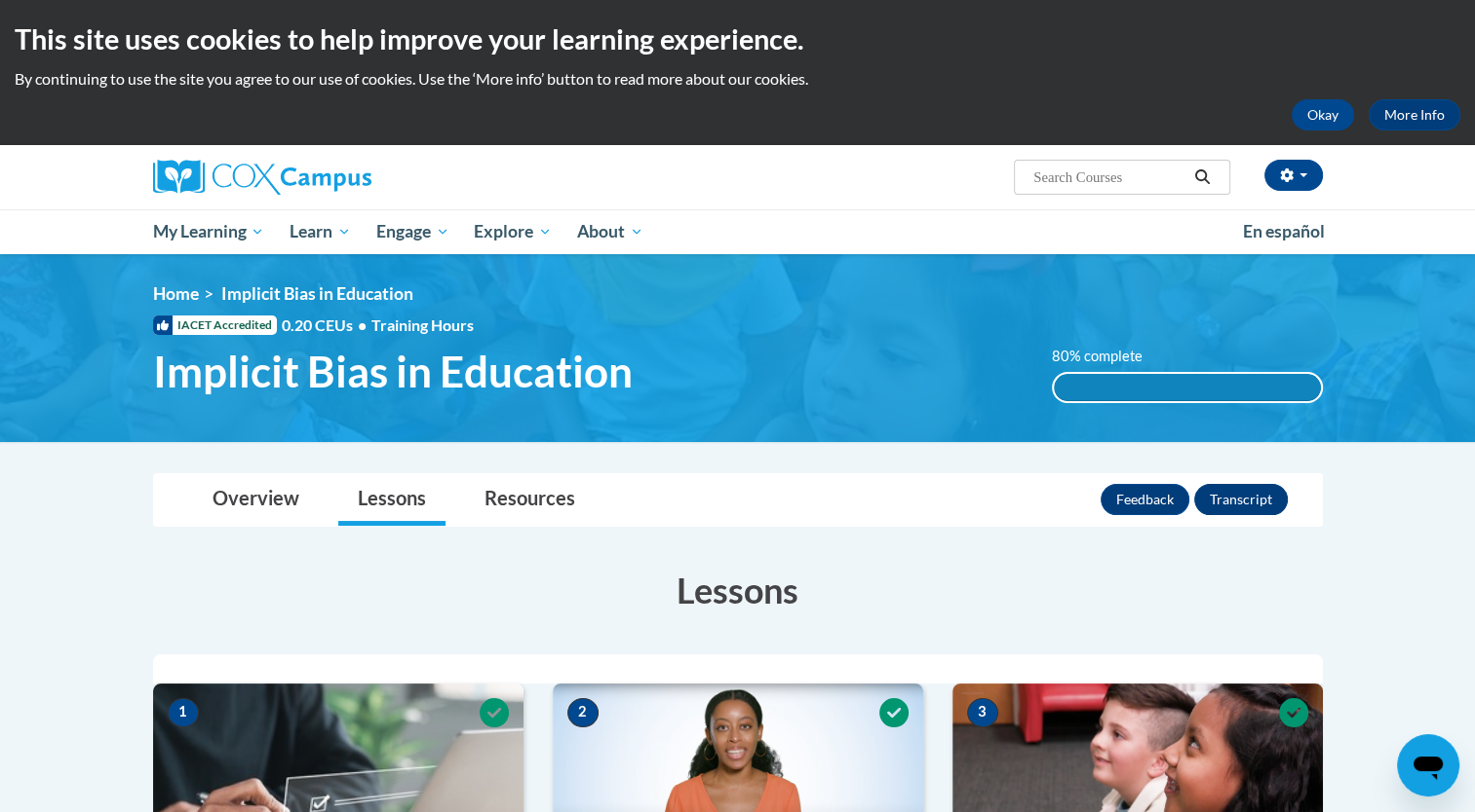
click at [1248, 506] on button "Transcript" at bounding box center [1241, 499] width 93 height 31
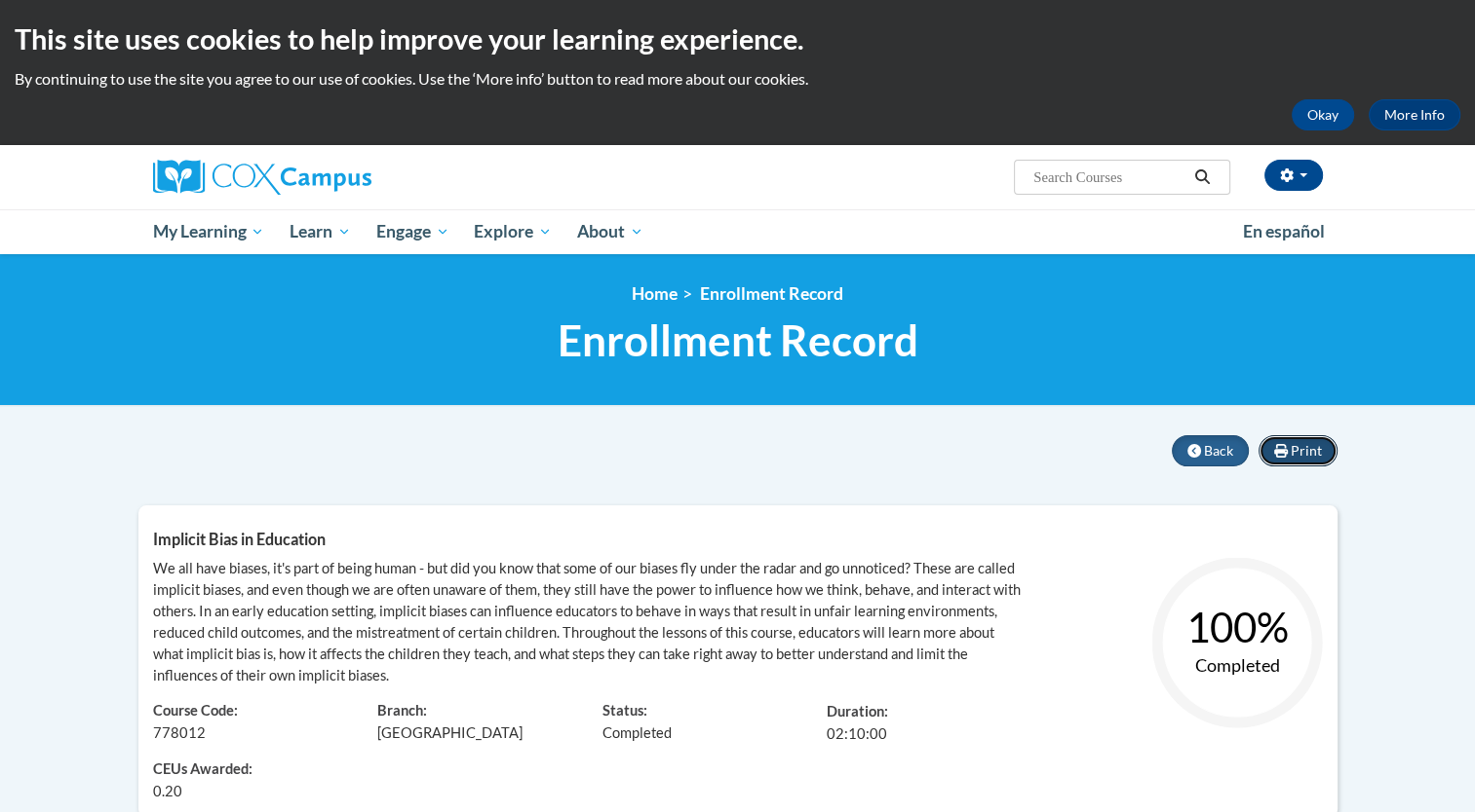
click at [1318, 460] on button "Print" at bounding box center [1297, 451] width 78 height 31
click at [1204, 450] on button "Back" at bounding box center [1211, 451] width 77 height 31
